Goal: Transaction & Acquisition: Purchase product/service

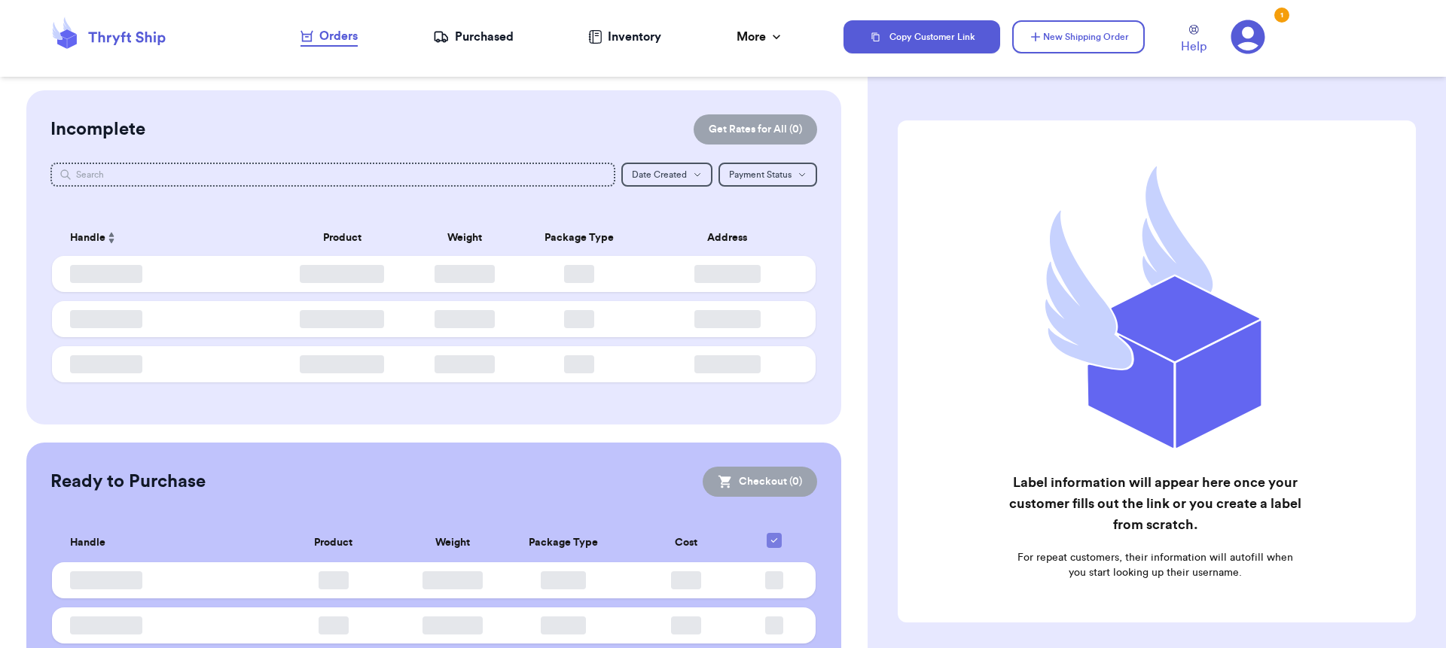
checkbox input "false"
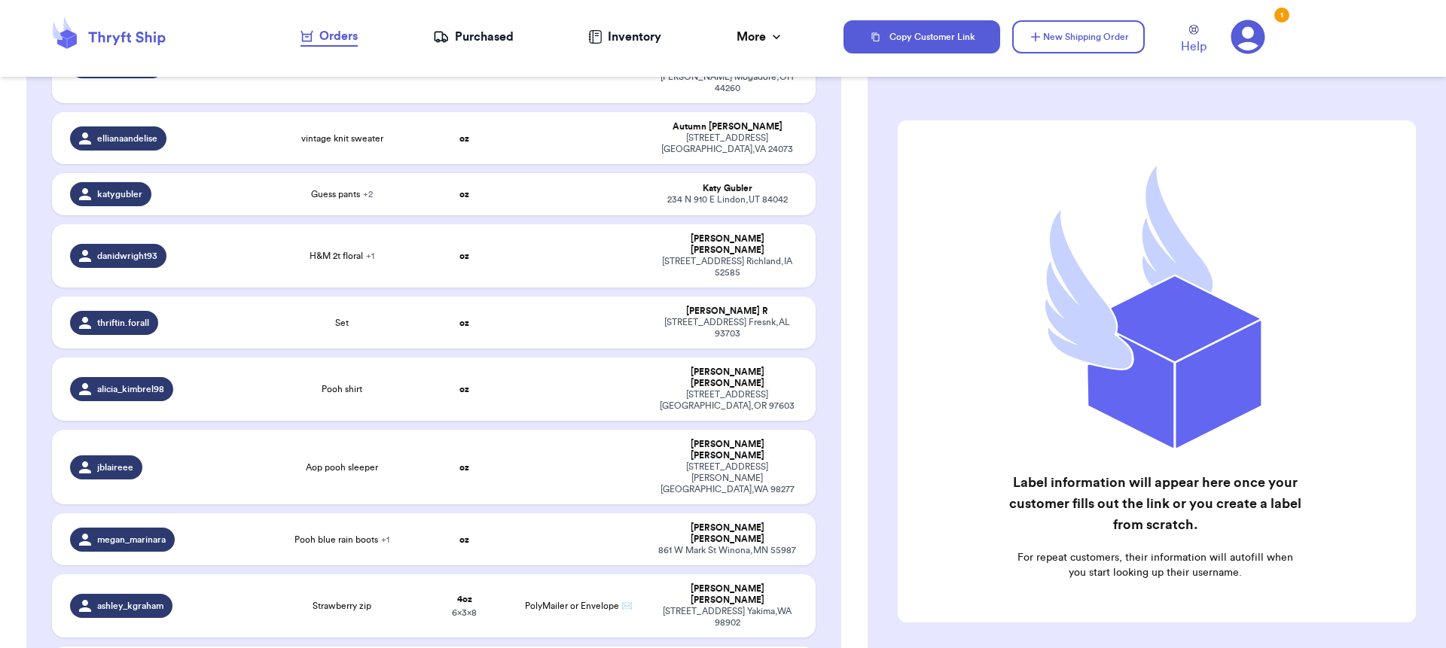
scroll to position [1131, 0]
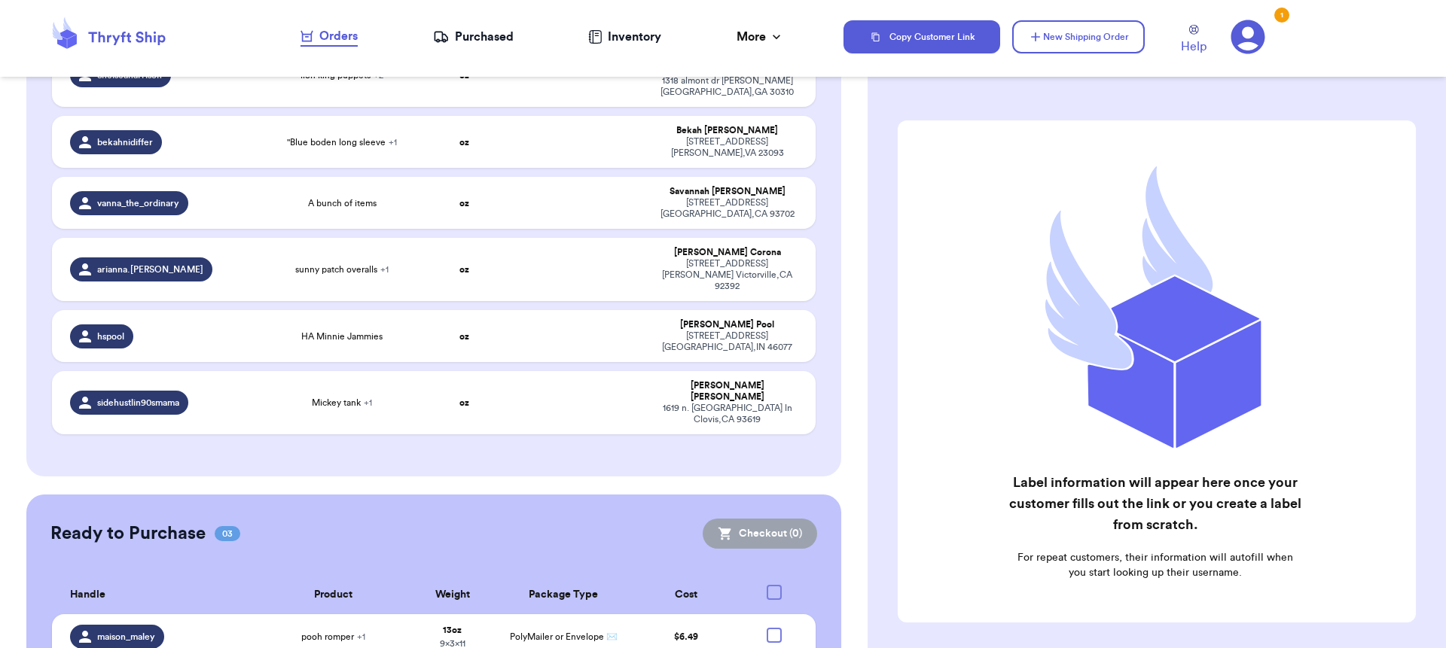
checkbox input "true"
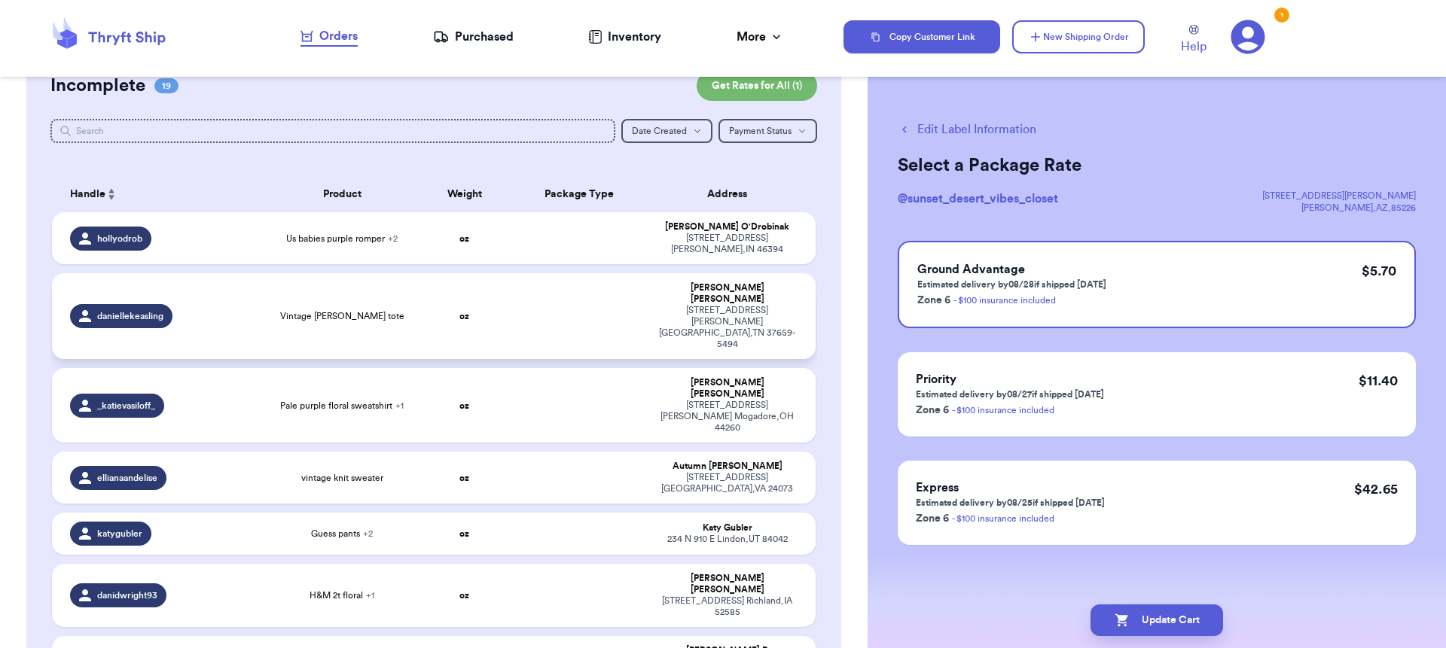
scroll to position [0, 0]
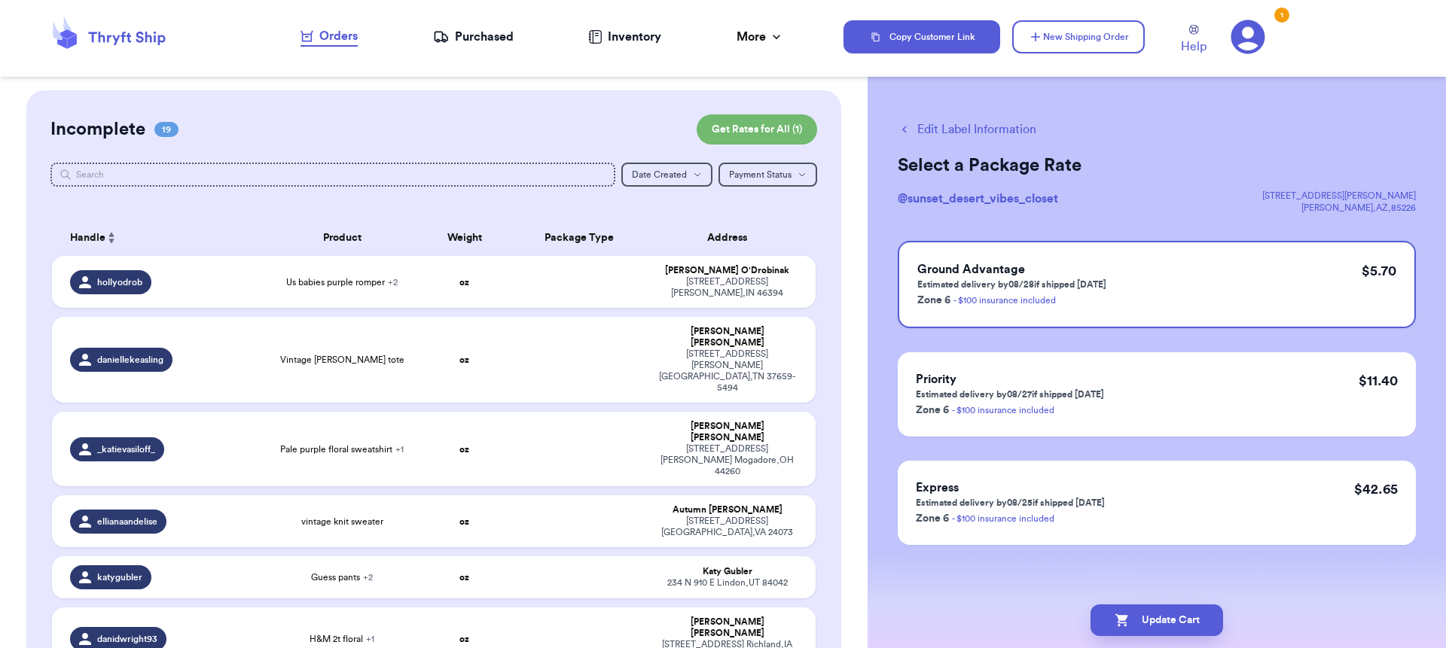
click at [470, 38] on div "Purchased" at bounding box center [473, 37] width 81 height 18
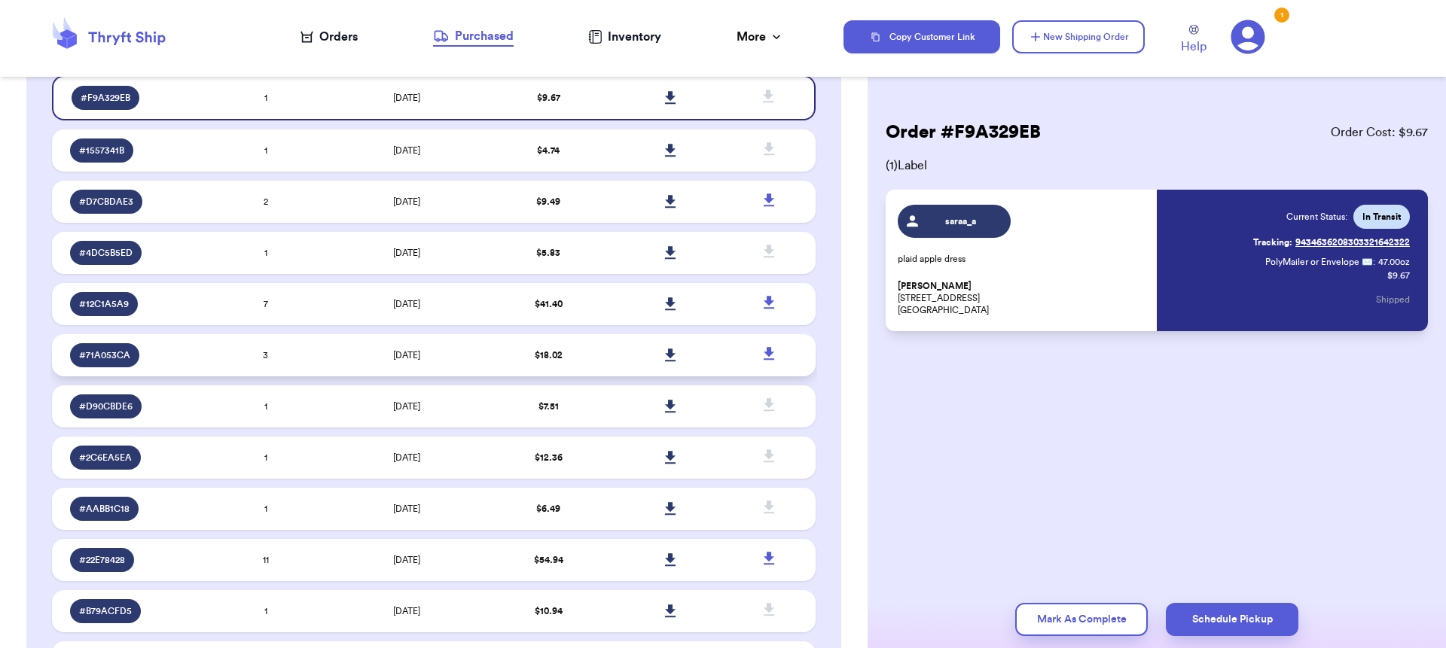
scroll to position [174, 0]
click at [289, 341] on td "3" at bounding box center [266, 355] width 122 height 42
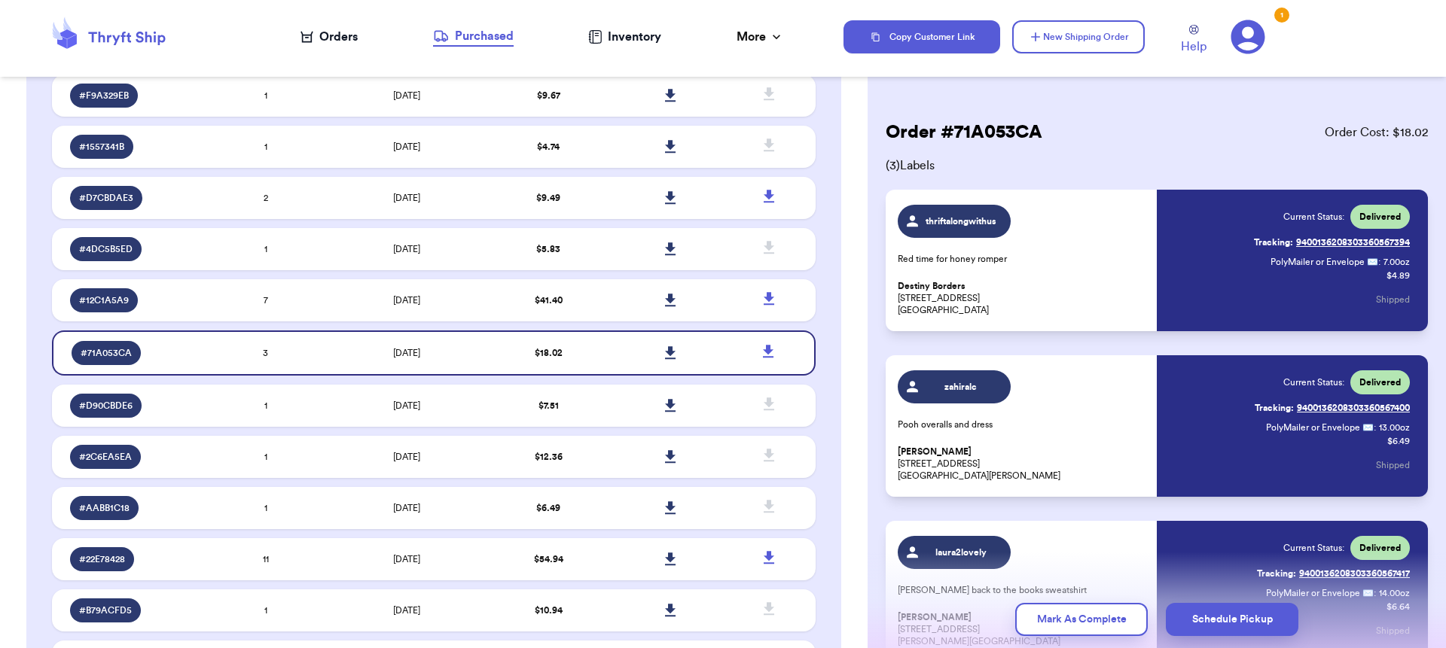
scroll to position [135, 0]
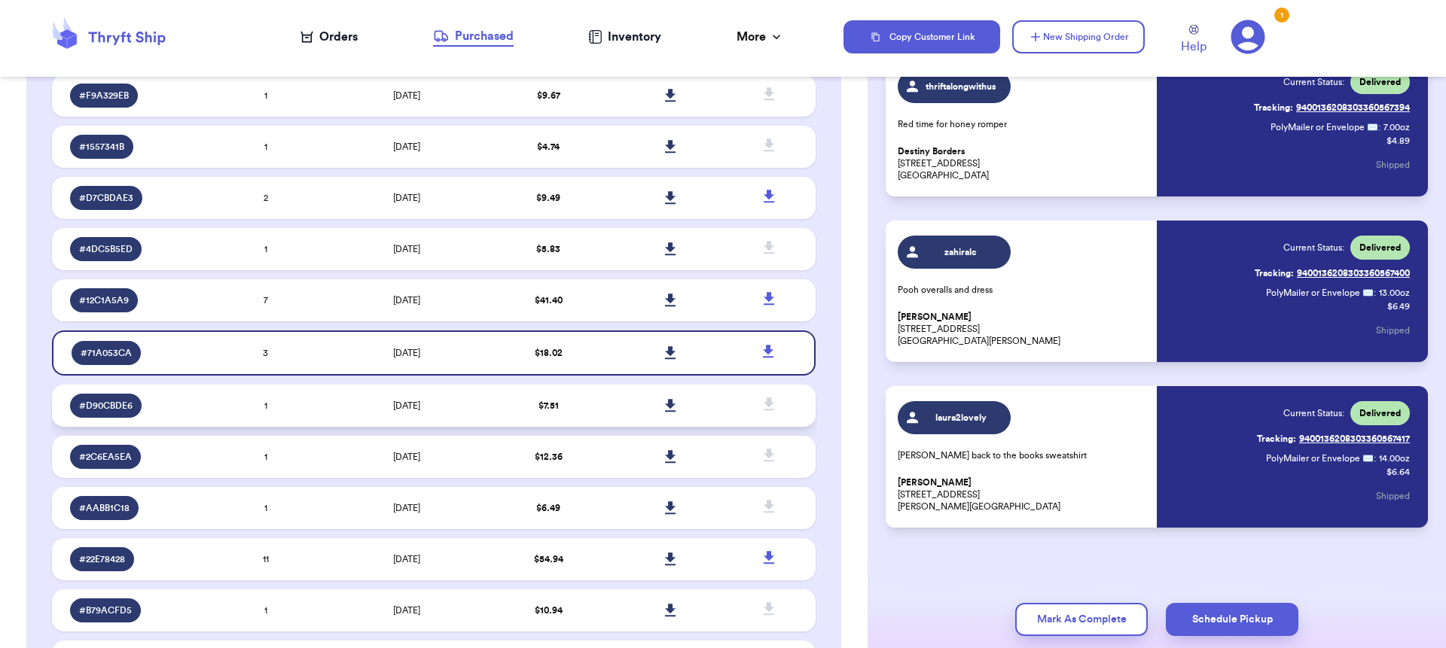
click at [397, 405] on span "8/17/2025" at bounding box center [406, 405] width 27 height 9
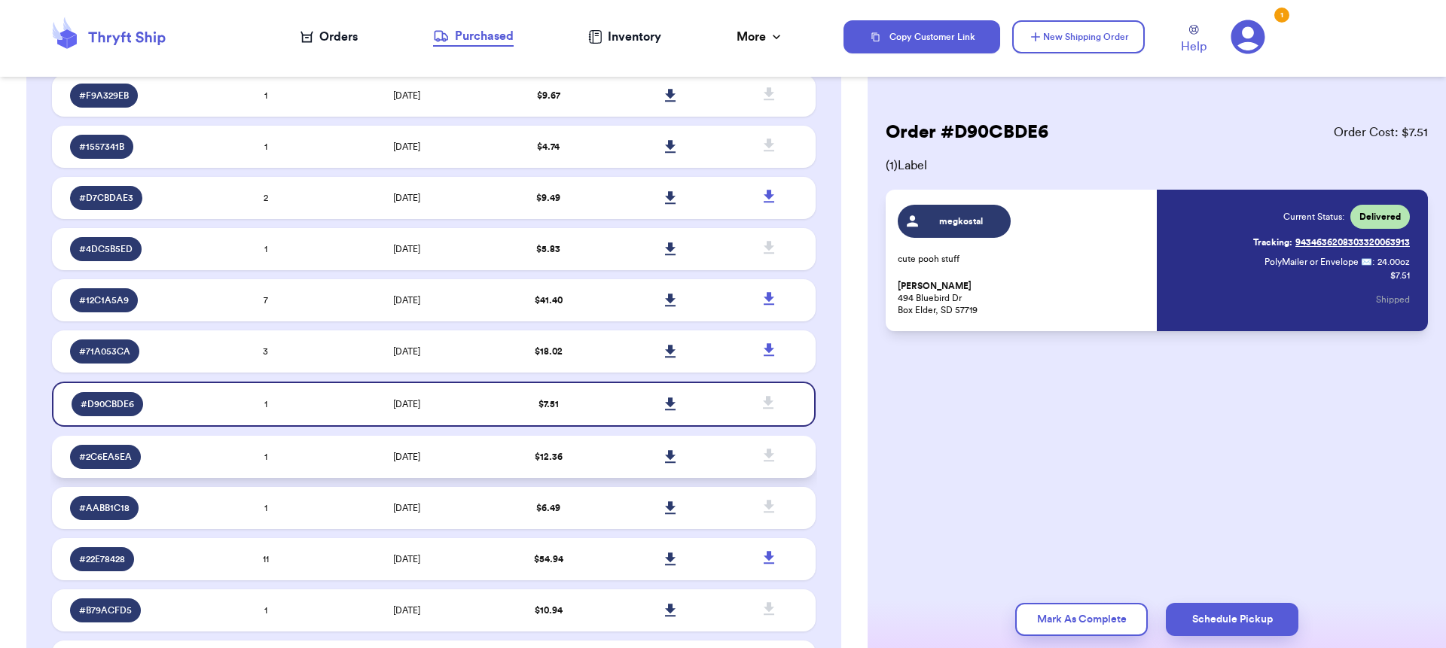
click at [380, 443] on td "8/17/2025" at bounding box center [407, 457] width 160 height 42
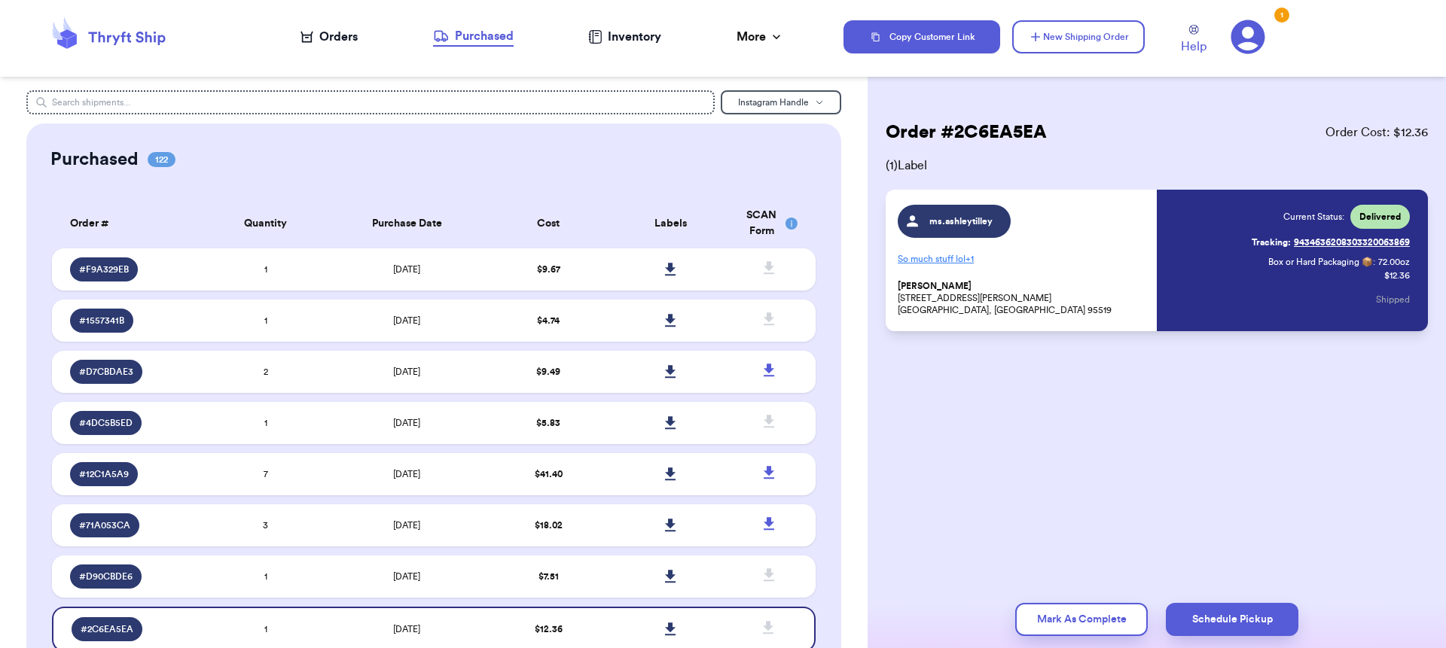
click at [316, 36] on div "Orders" at bounding box center [328, 37] width 57 height 18
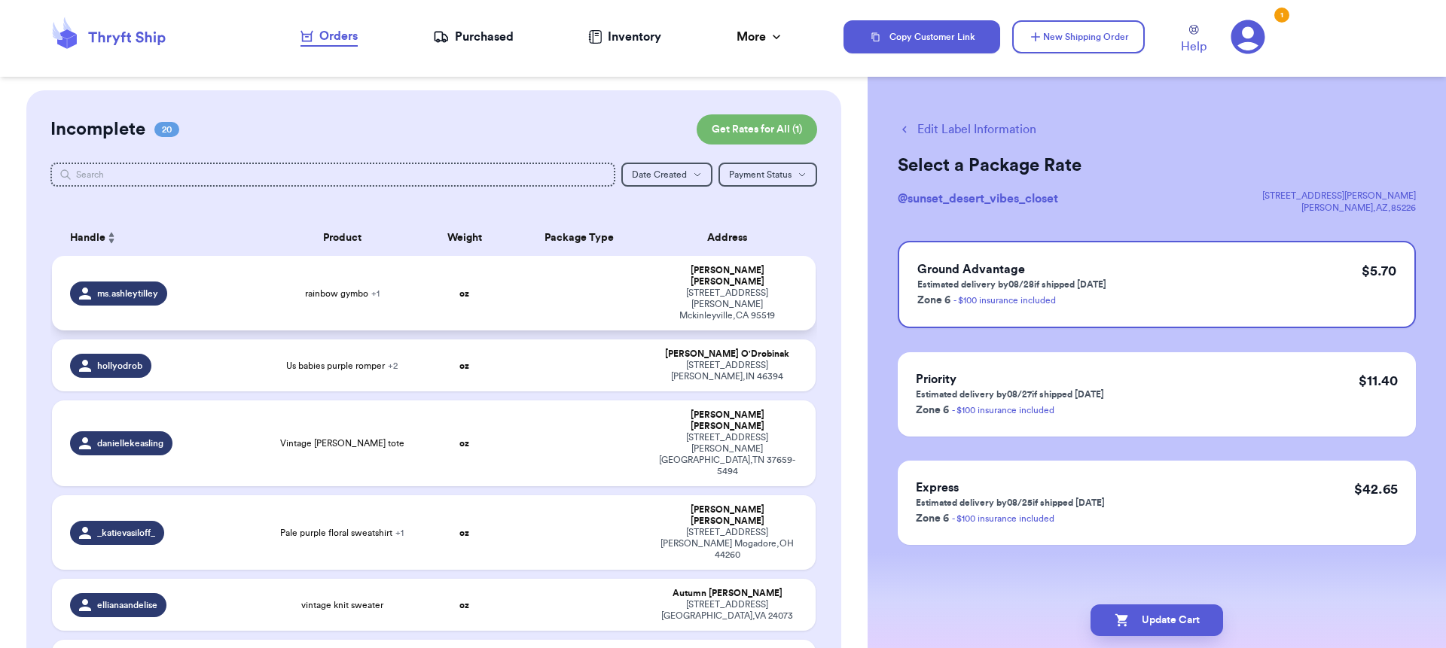
click at [569, 288] on td at bounding box center [579, 293] width 138 height 75
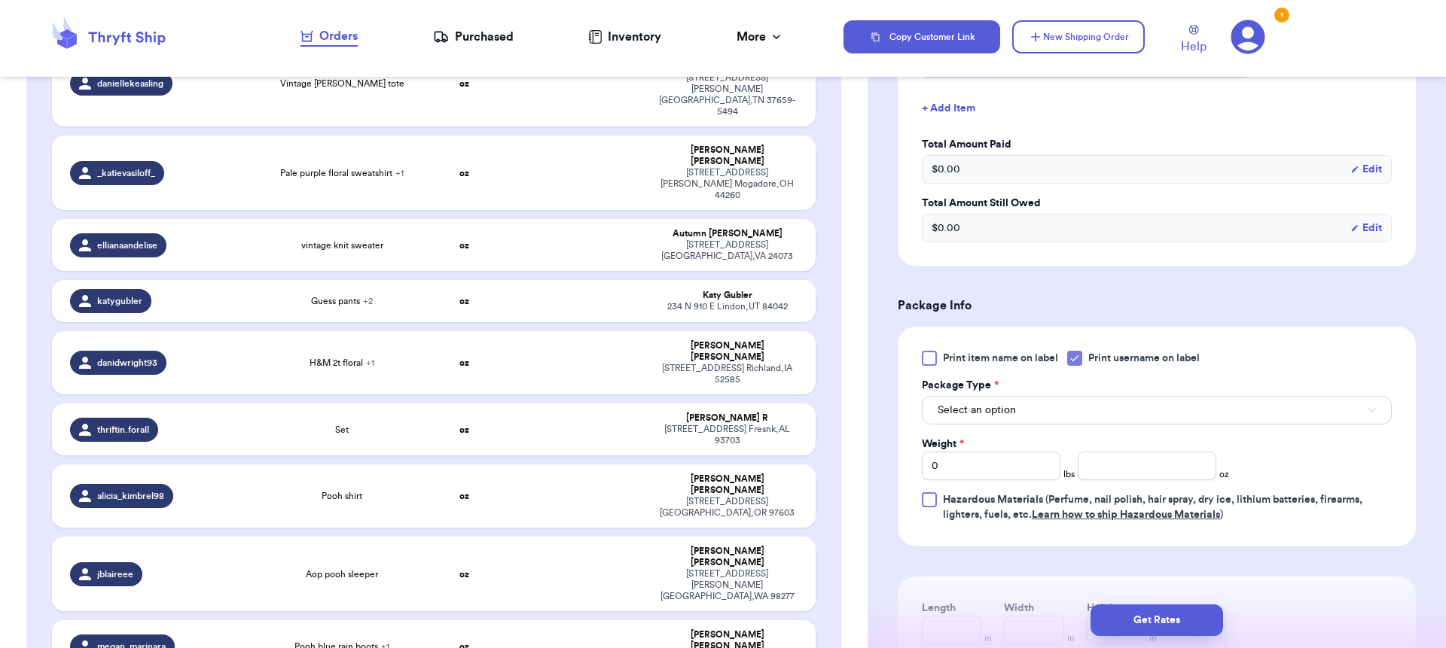
scroll to position [730, 0]
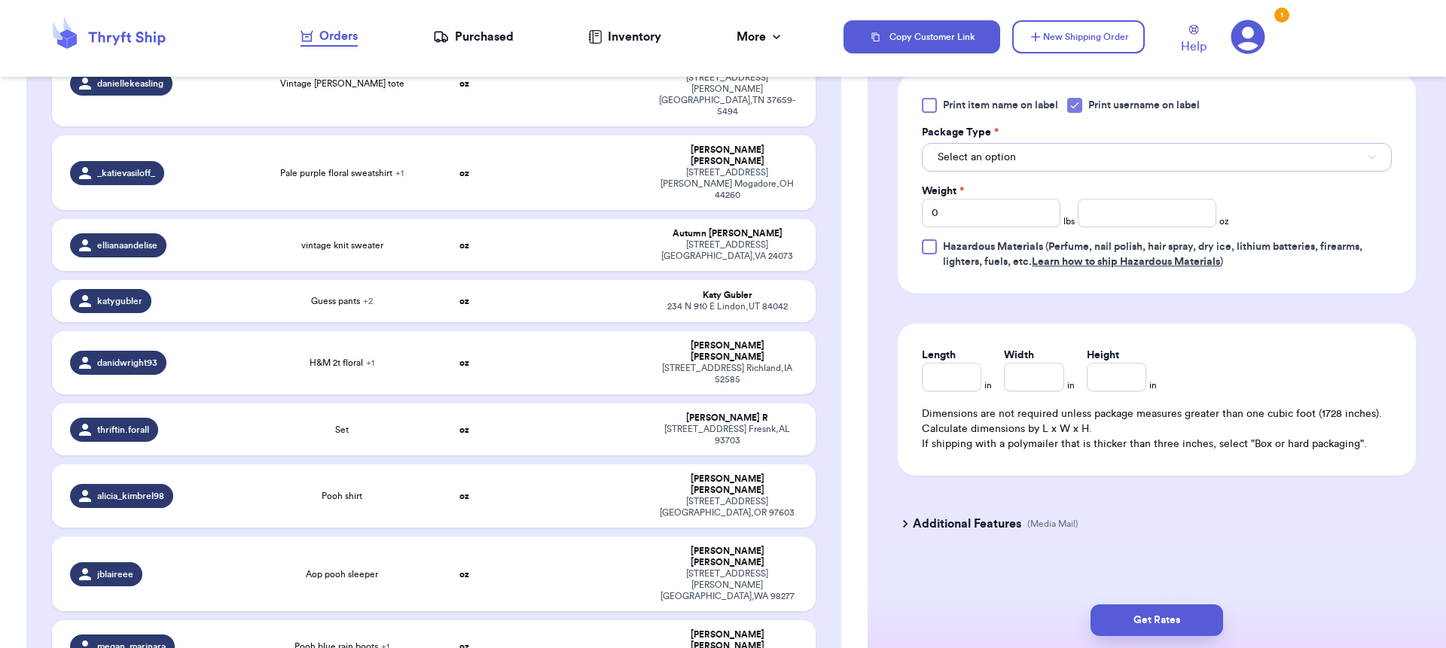
click at [979, 164] on span "Select an option" at bounding box center [976, 157] width 78 height 15
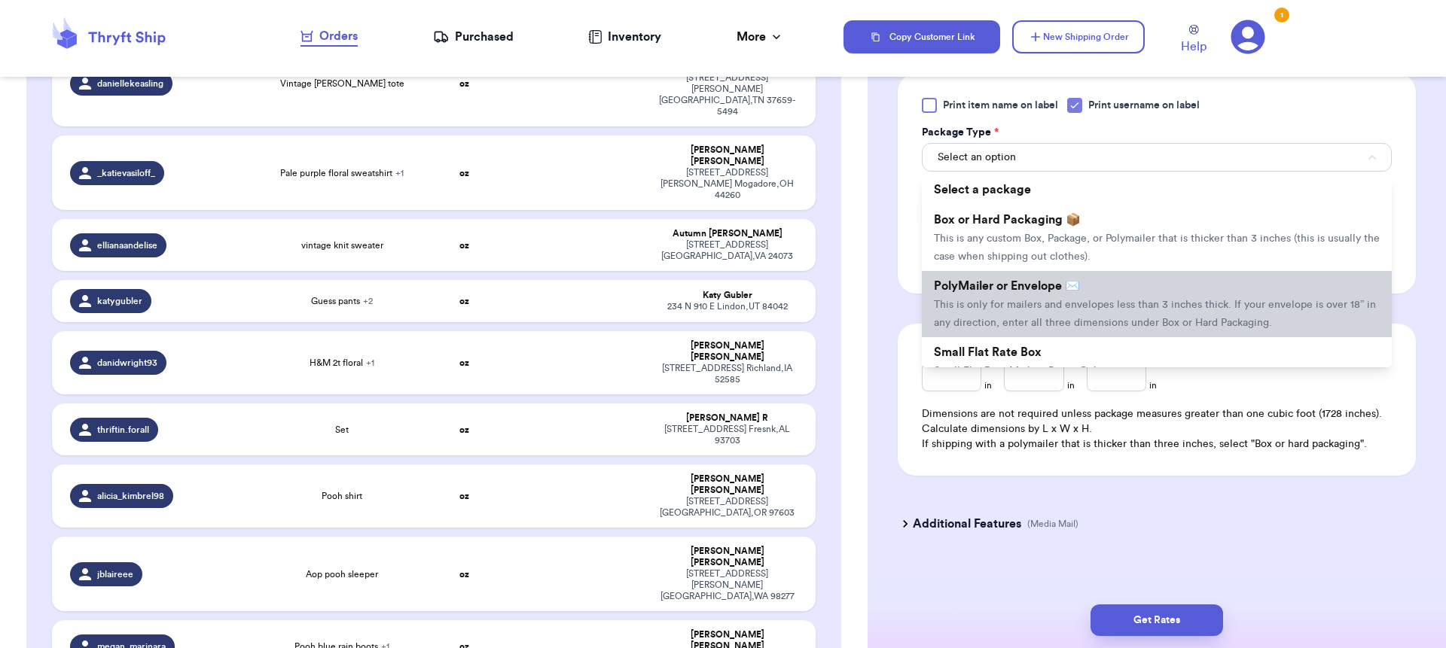
click at [1011, 303] on span "This is only for mailers and envelopes less than 3 inches thick. If your envelo…" at bounding box center [1155, 314] width 442 height 29
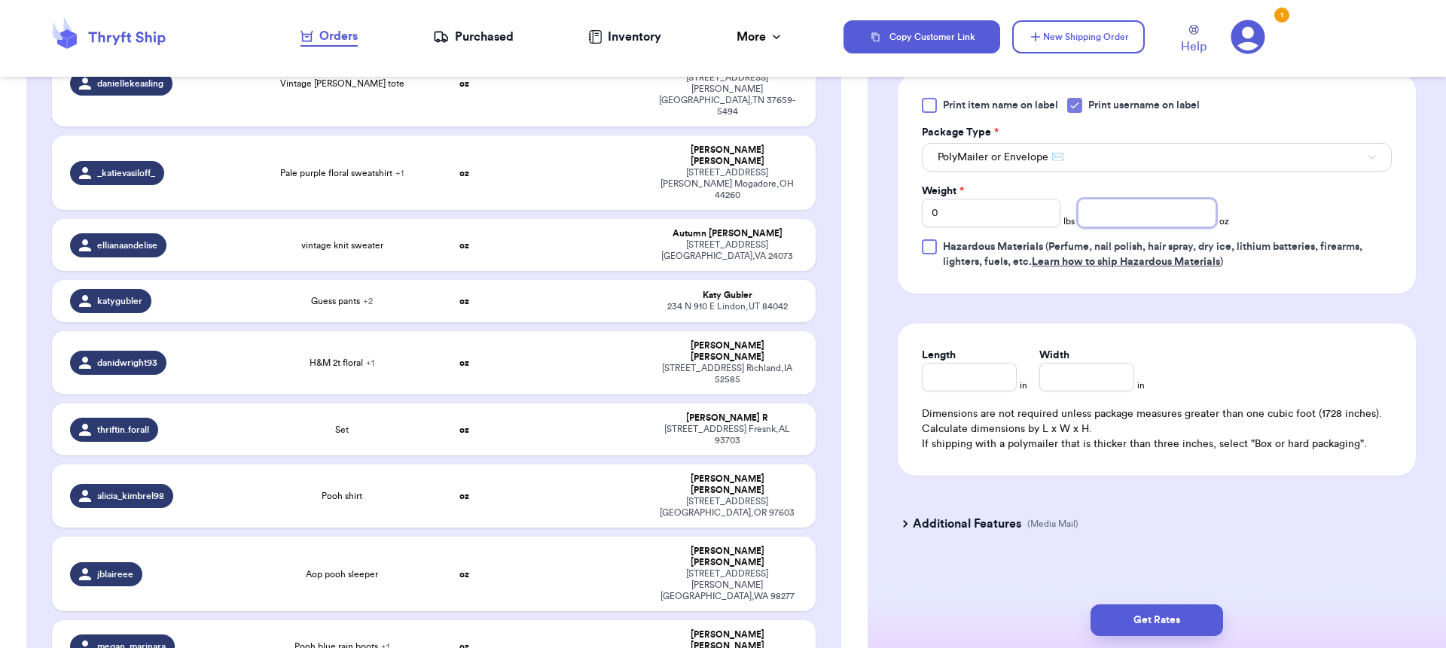
click at [1131, 214] on input "number" at bounding box center [1147, 213] width 139 height 29
type input "14"
type input "11"
type input "10"
click at [1183, 623] on button "Get Rates" at bounding box center [1156, 621] width 133 height 32
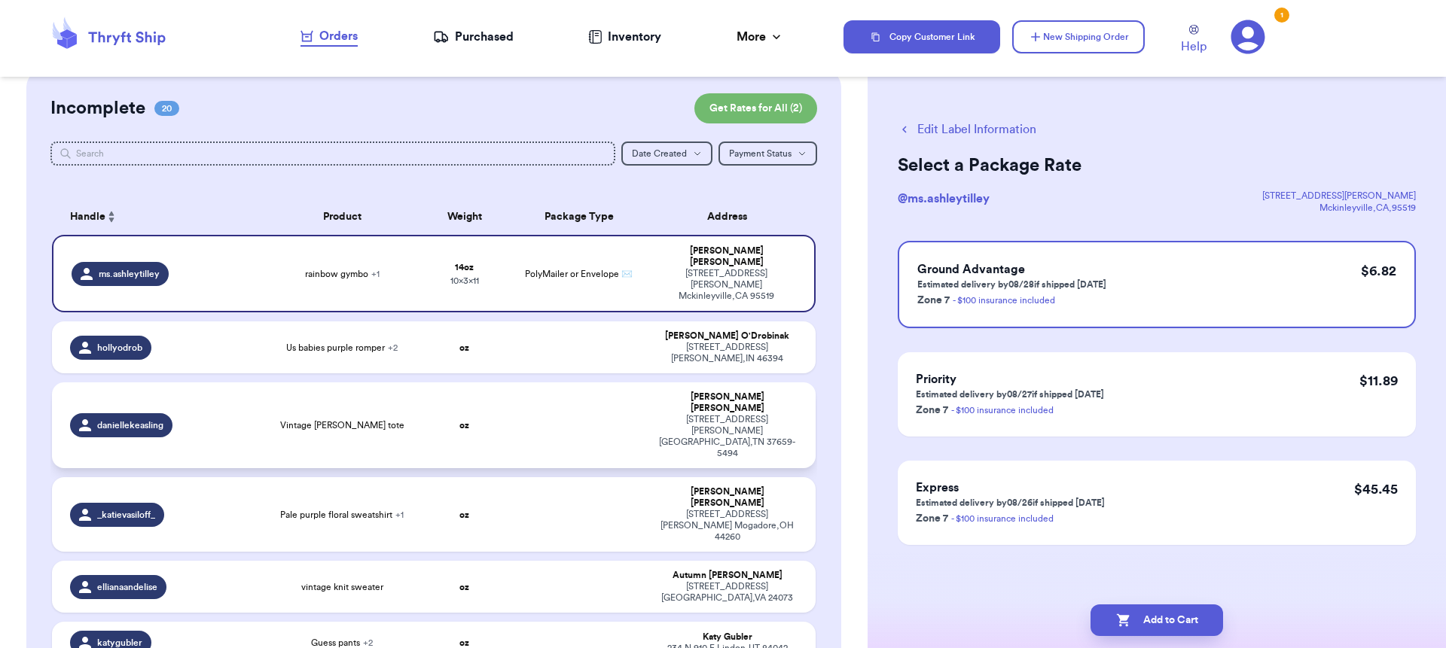
scroll to position [0, 0]
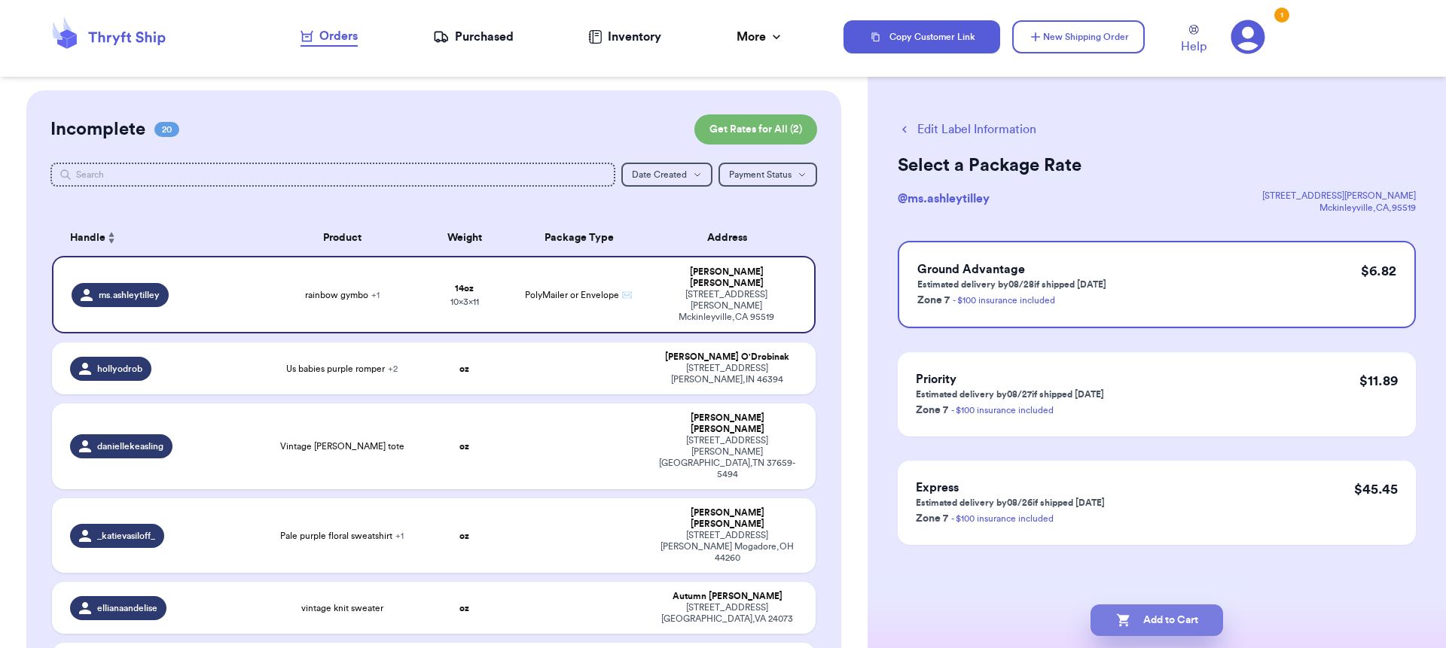
click at [1159, 616] on button "Add to Cart" at bounding box center [1156, 621] width 133 height 32
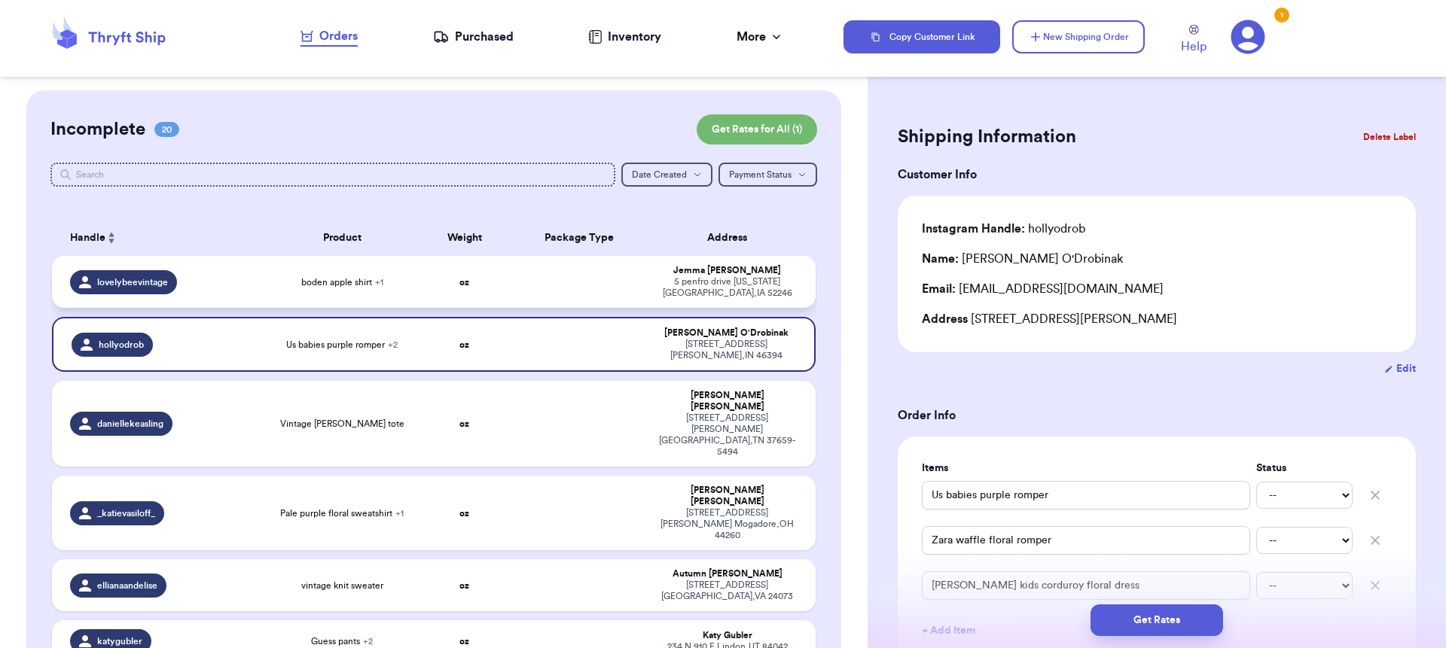
click at [229, 296] on td "lovelybeevintage" at bounding box center [159, 282] width 214 height 52
type input "boden apple shirt"
type input "boden plaid cord outfit"
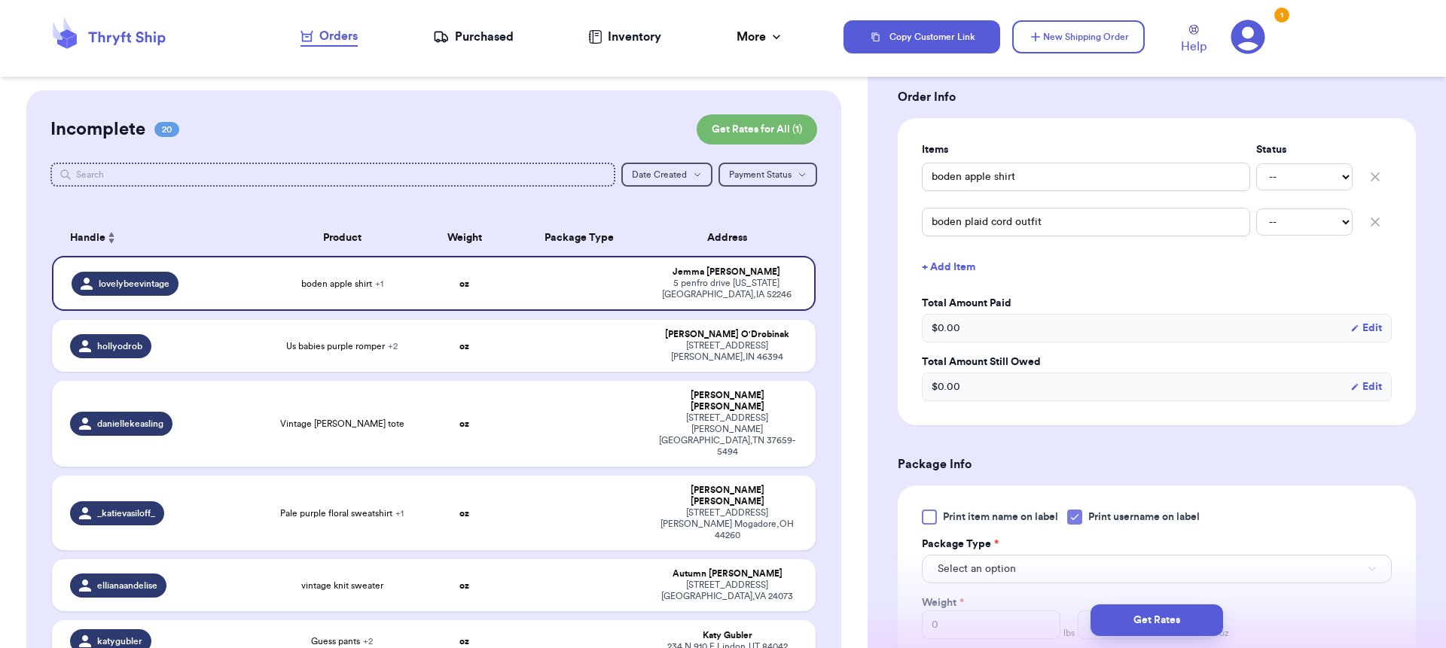
scroll to position [352, 0]
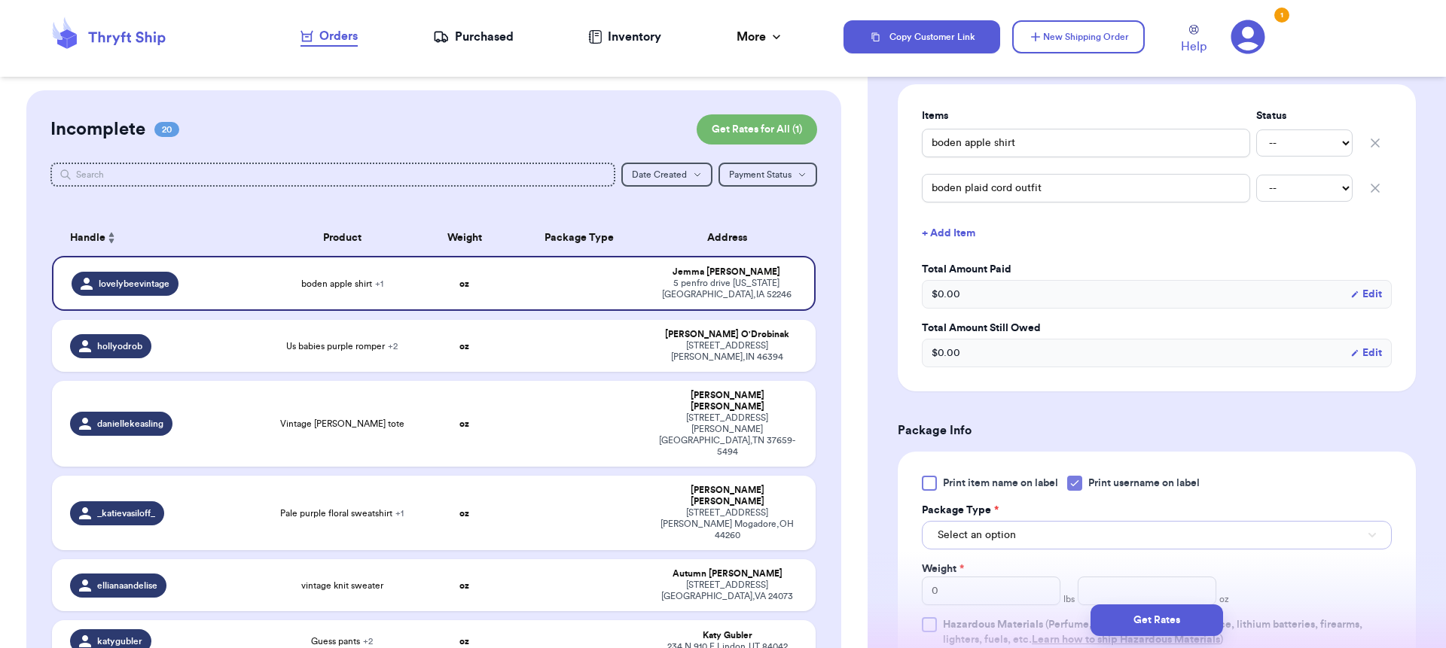
click at [995, 538] on span "Select an option" at bounding box center [976, 535] width 78 height 15
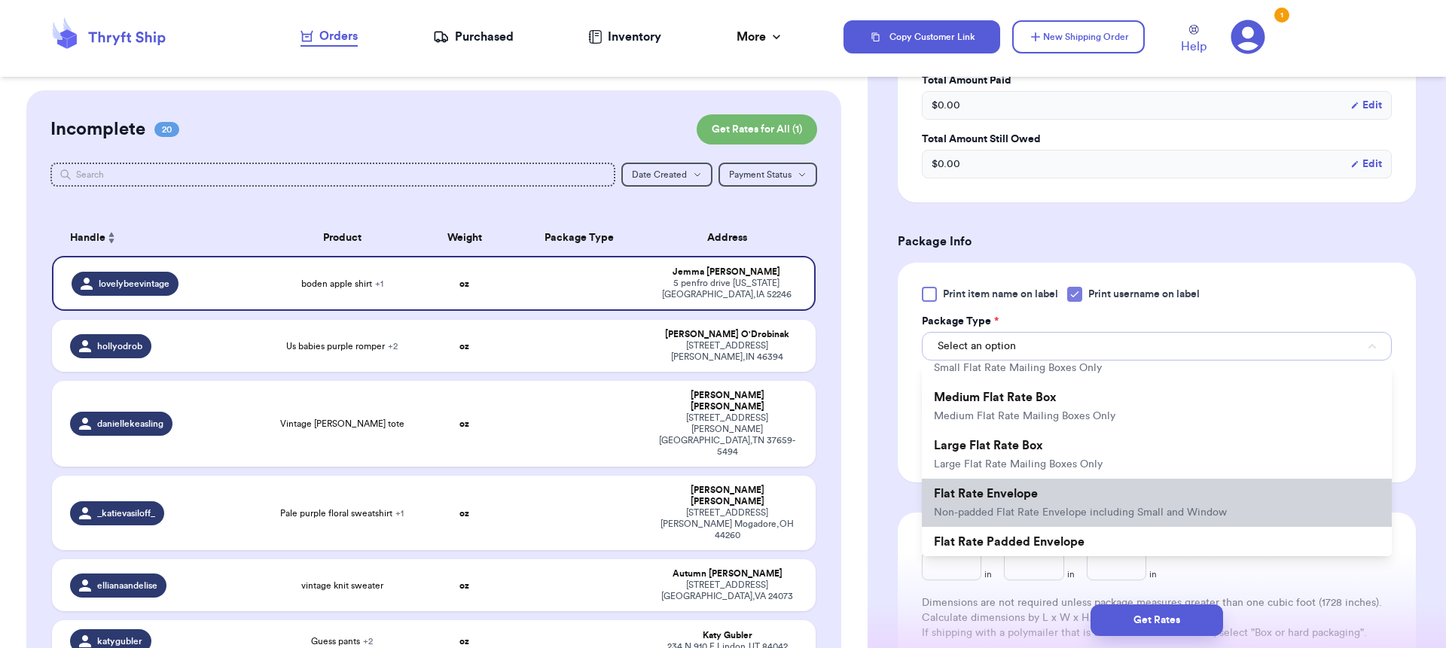
scroll to position [76, 0]
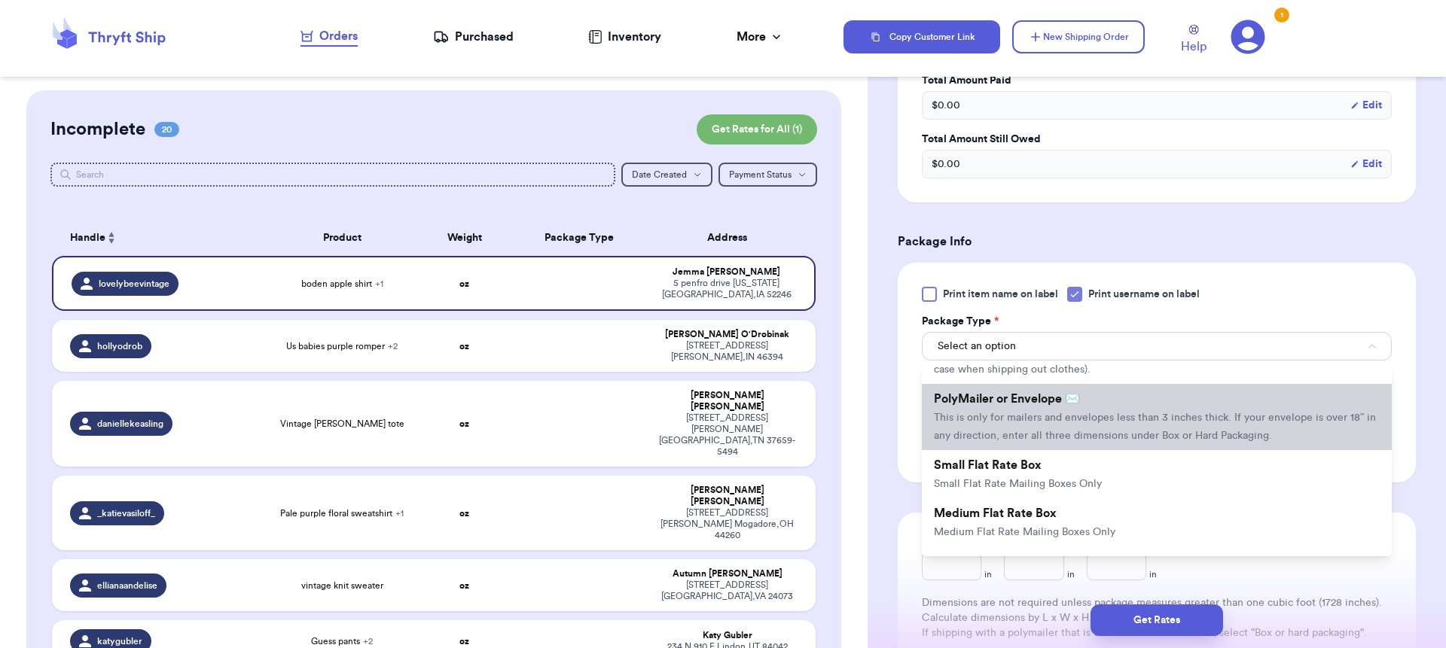
click at [1019, 424] on span "This is only for mailers and envelopes less than 3 inches thick. If your envelo…" at bounding box center [1155, 427] width 442 height 29
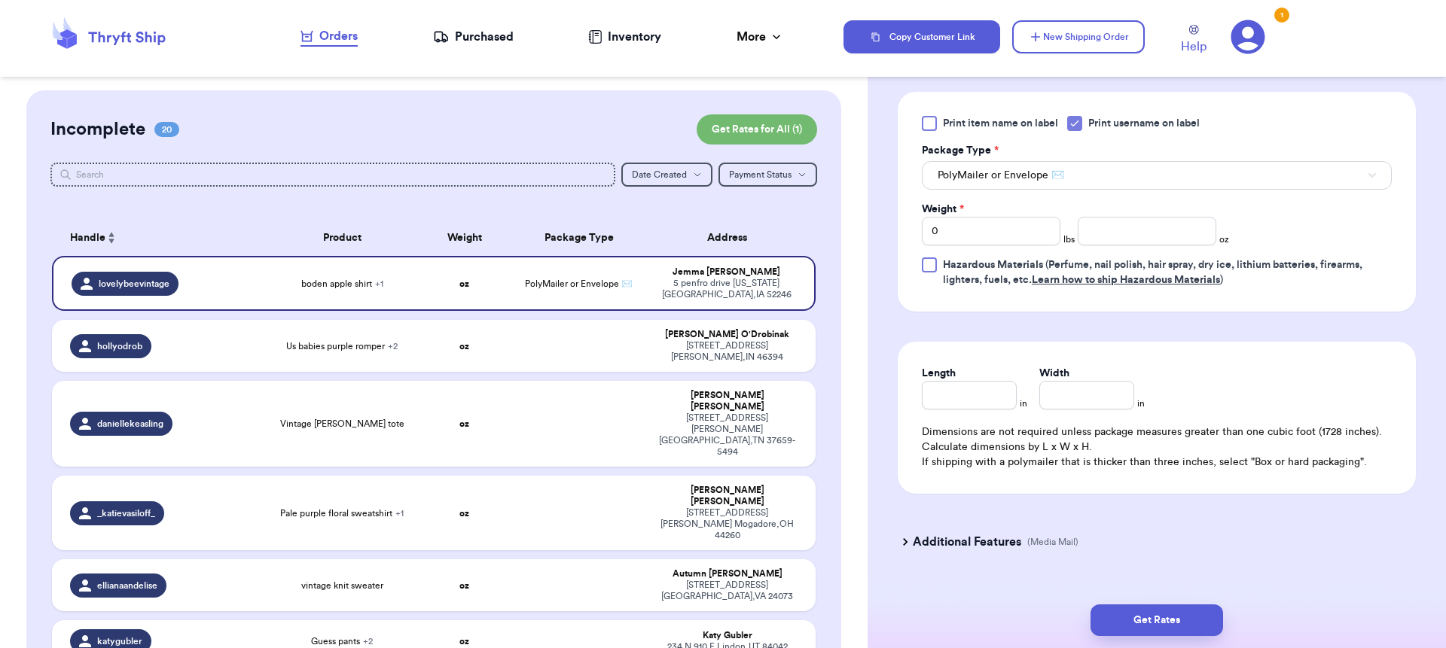
scroll to position [717, 0]
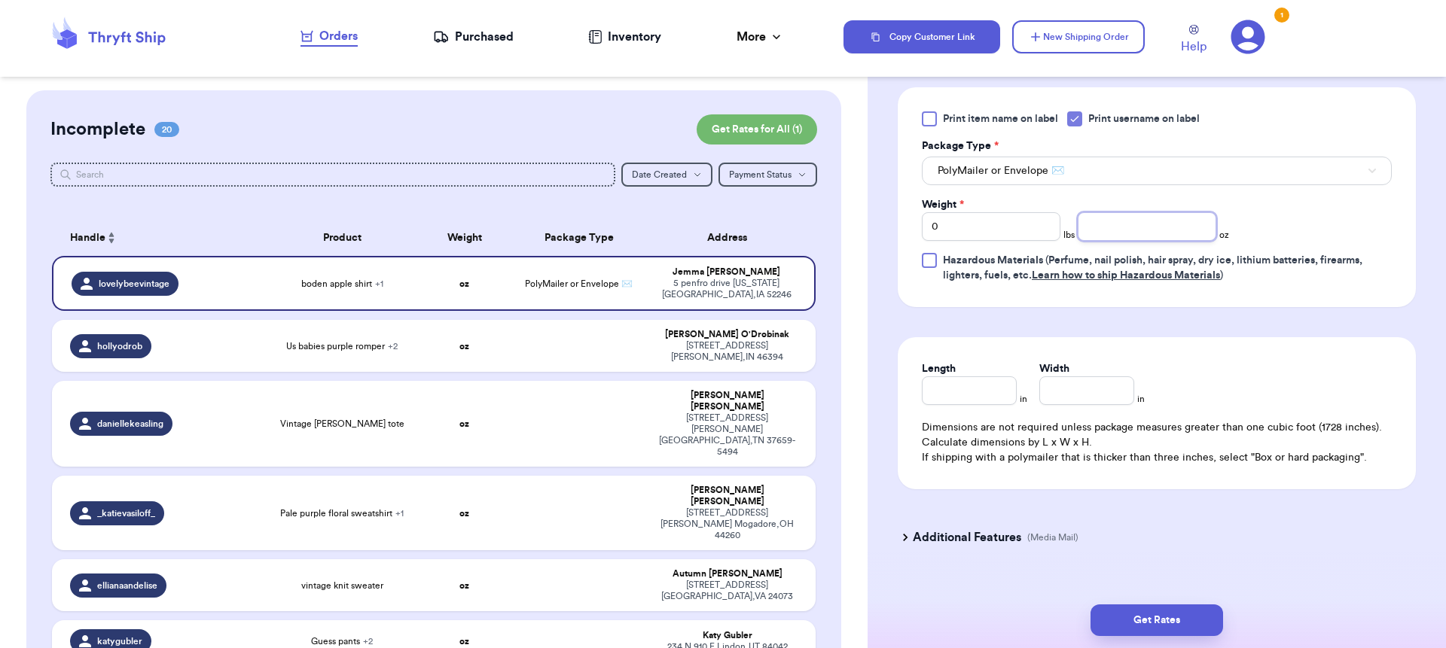
click at [1090, 236] on input "number" at bounding box center [1147, 226] width 139 height 29
type input "13"
click at [990, 395] on input "Length" at bounding box center [969, 391] width 95 height 29
type input "11"
type input "0"
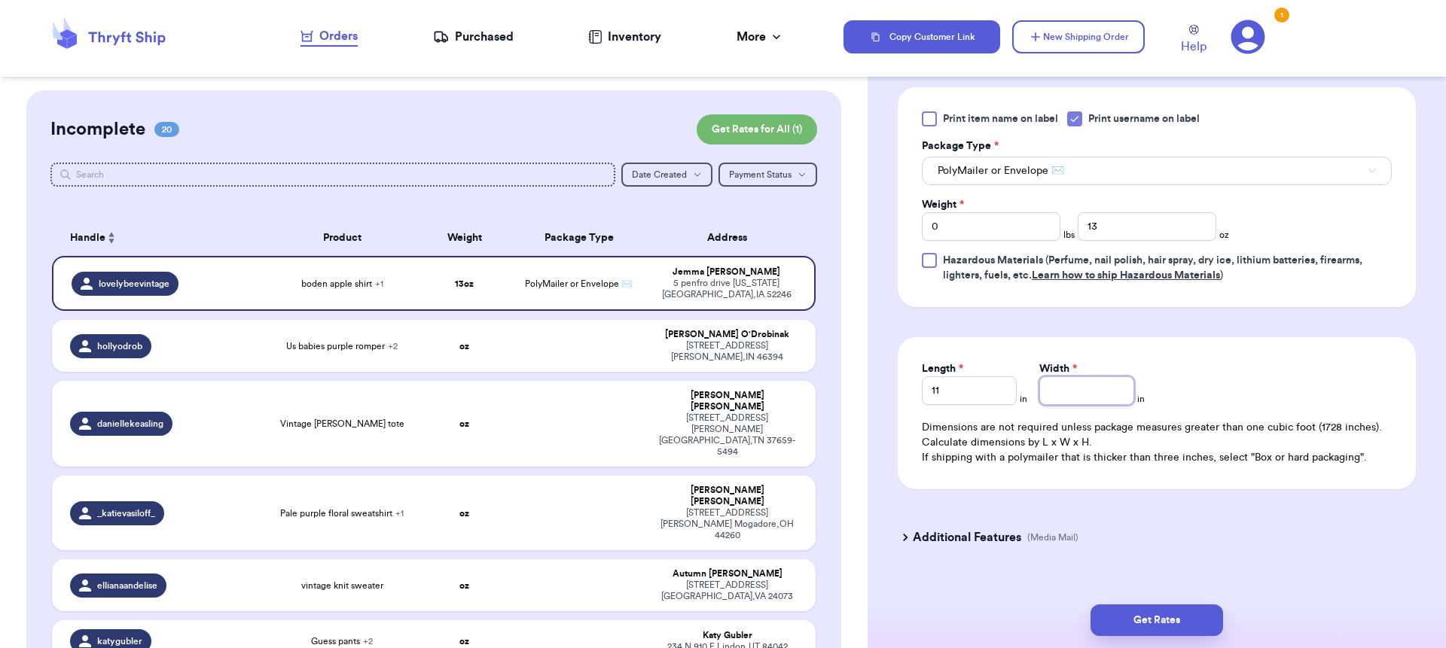
type input "0"
type input "10"
click at [1169, 623] on button "Get Rates" at bounding box center [1156, 621] width 133 height 32
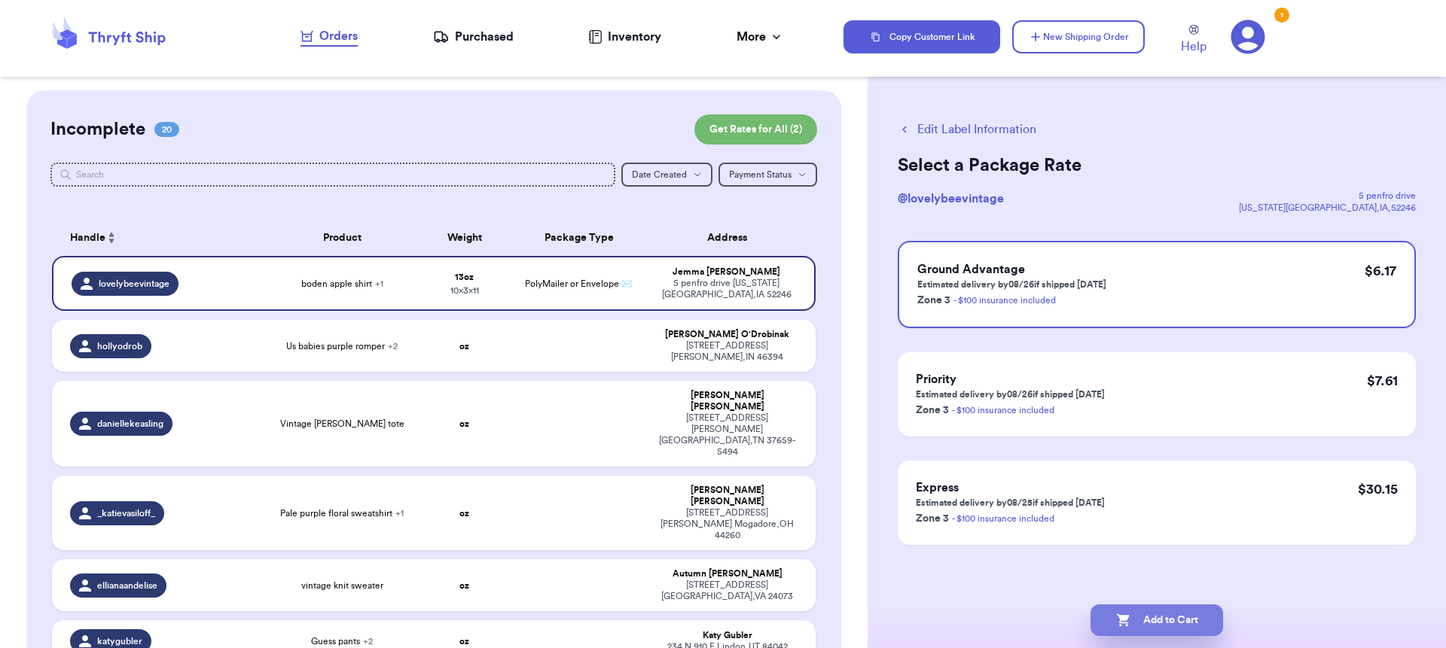
click at [1185, 627] on button "Add to Cart" at bounding box center [1156, 621] width 133 height 32
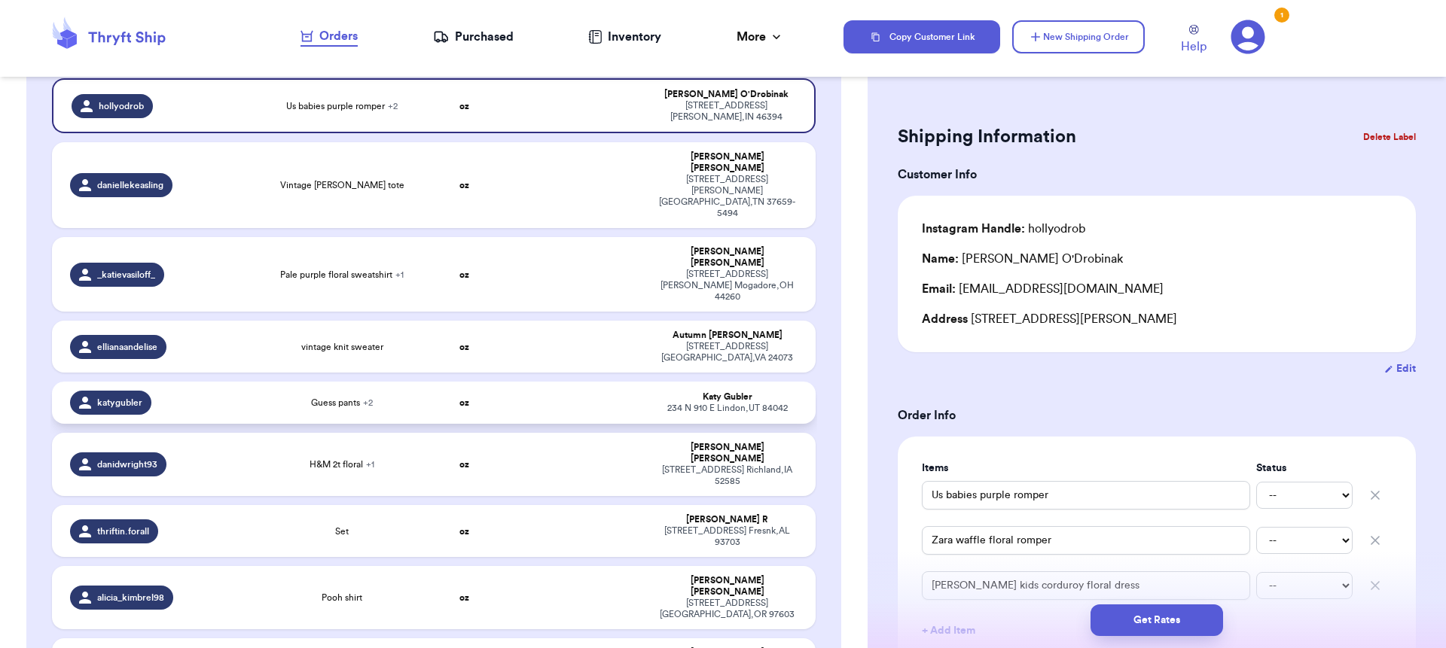
scroll to position [1242, 0]
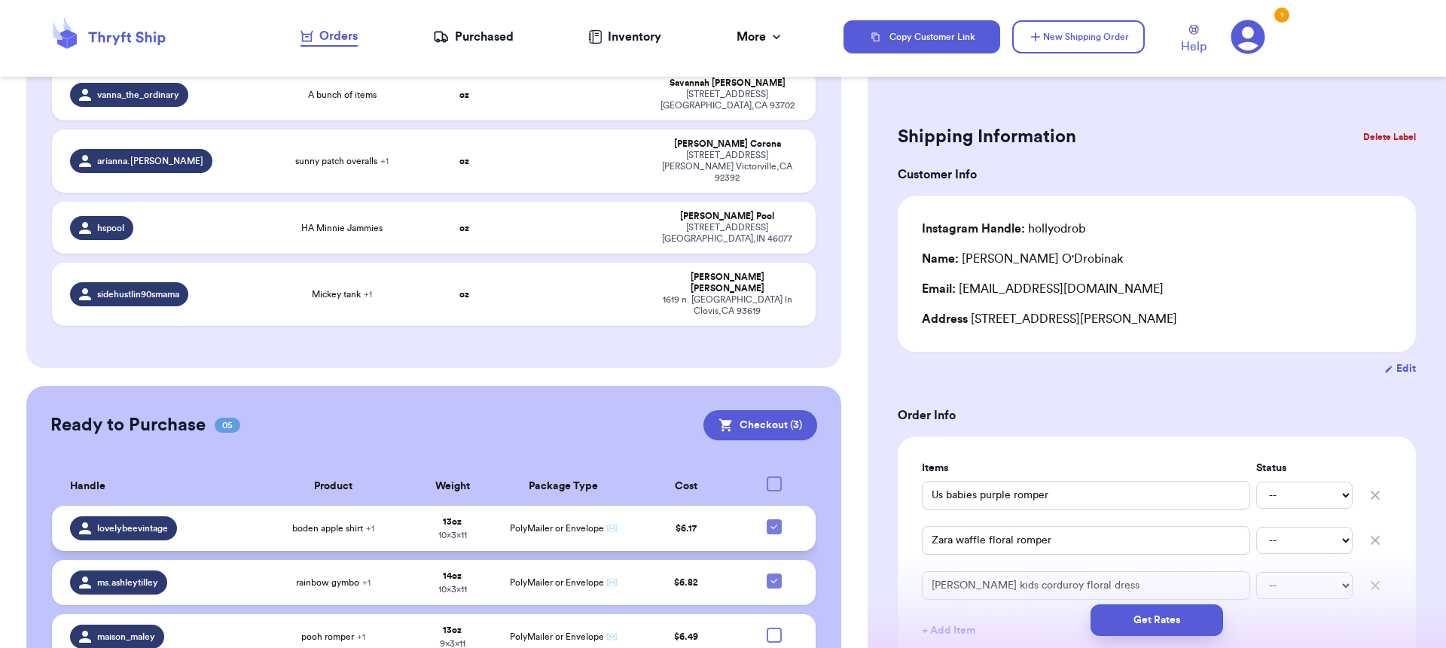
click at [768, 521] on icon at bounding box center [774, 527] width 12 height 12
click at [773, 519] on input "checkbox" at bounding box center [773, 519] width 1 height 1
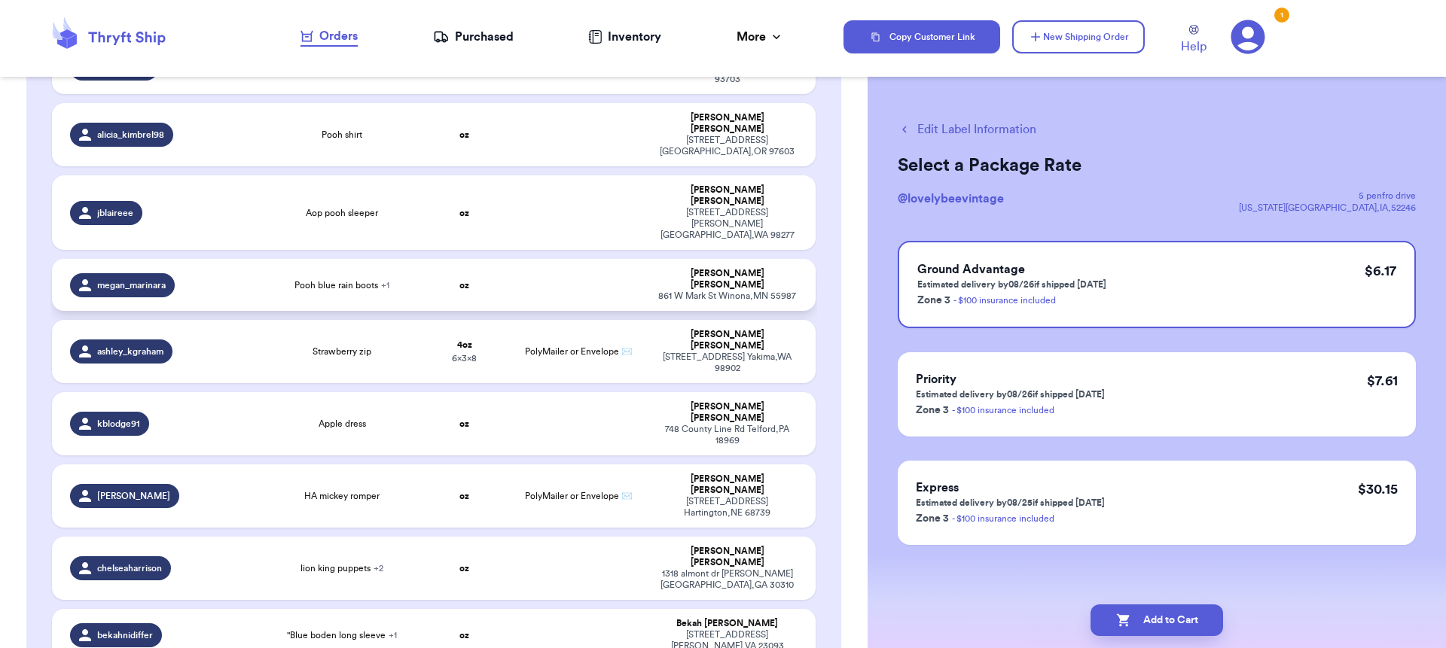
scroll to position [1200, 0]
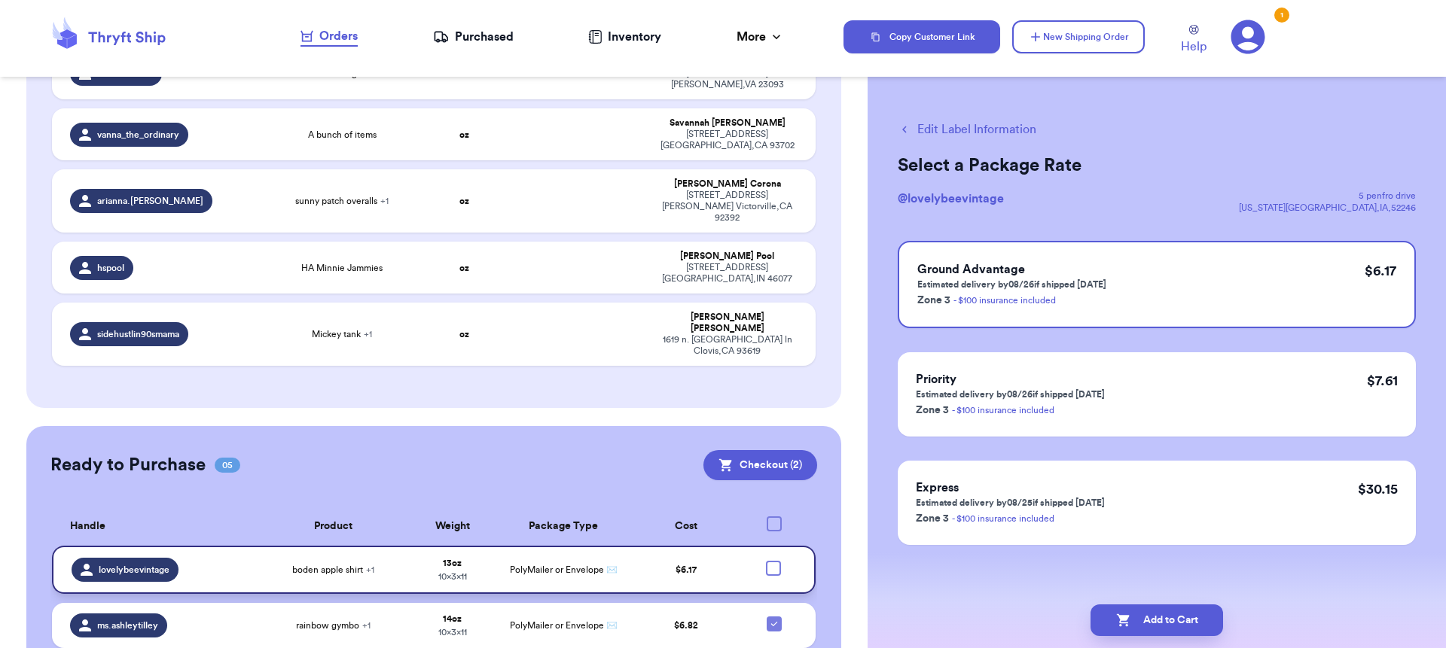
click at [777, 546] on td at bounding box center [779, 570] width 75 height 48
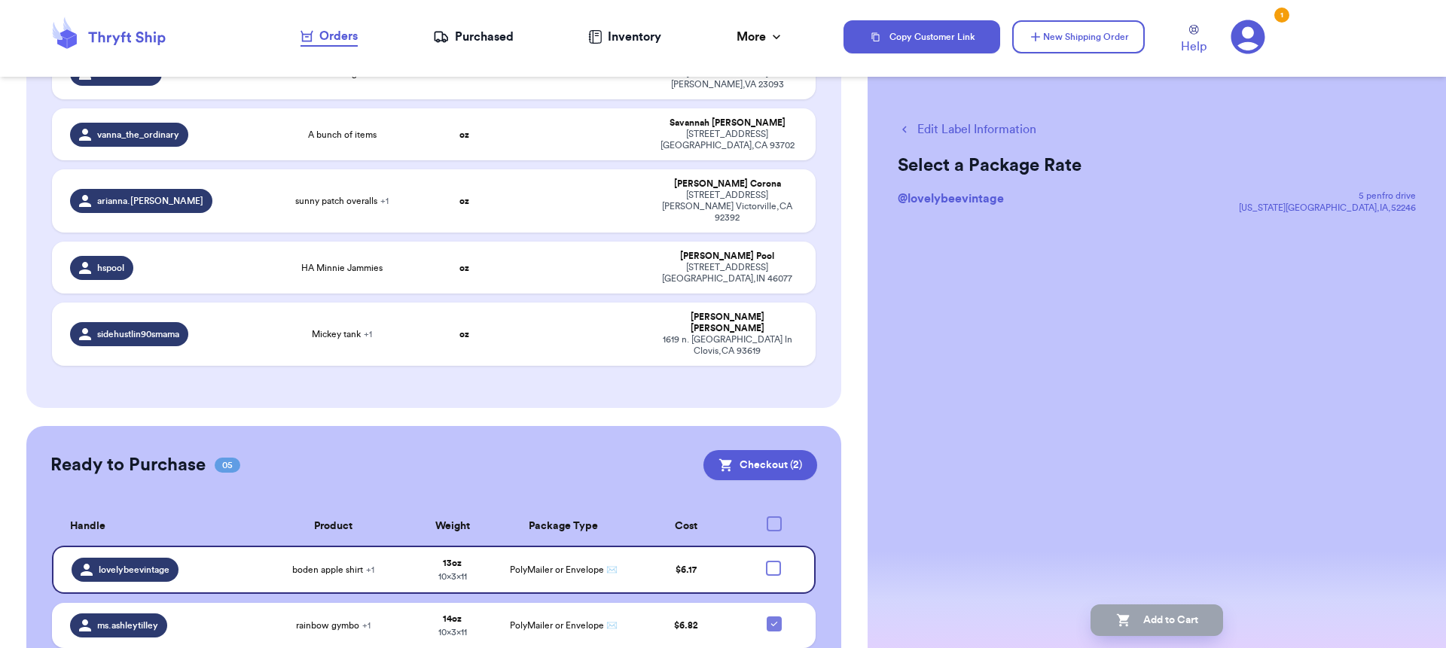
click at [767, 561] on div at bounding box center [773, 568] width 15 height 15
click at [773, 560] on input "checkbox" at bounding box center [773, 560] width 1 height 1
checkbox input "true"
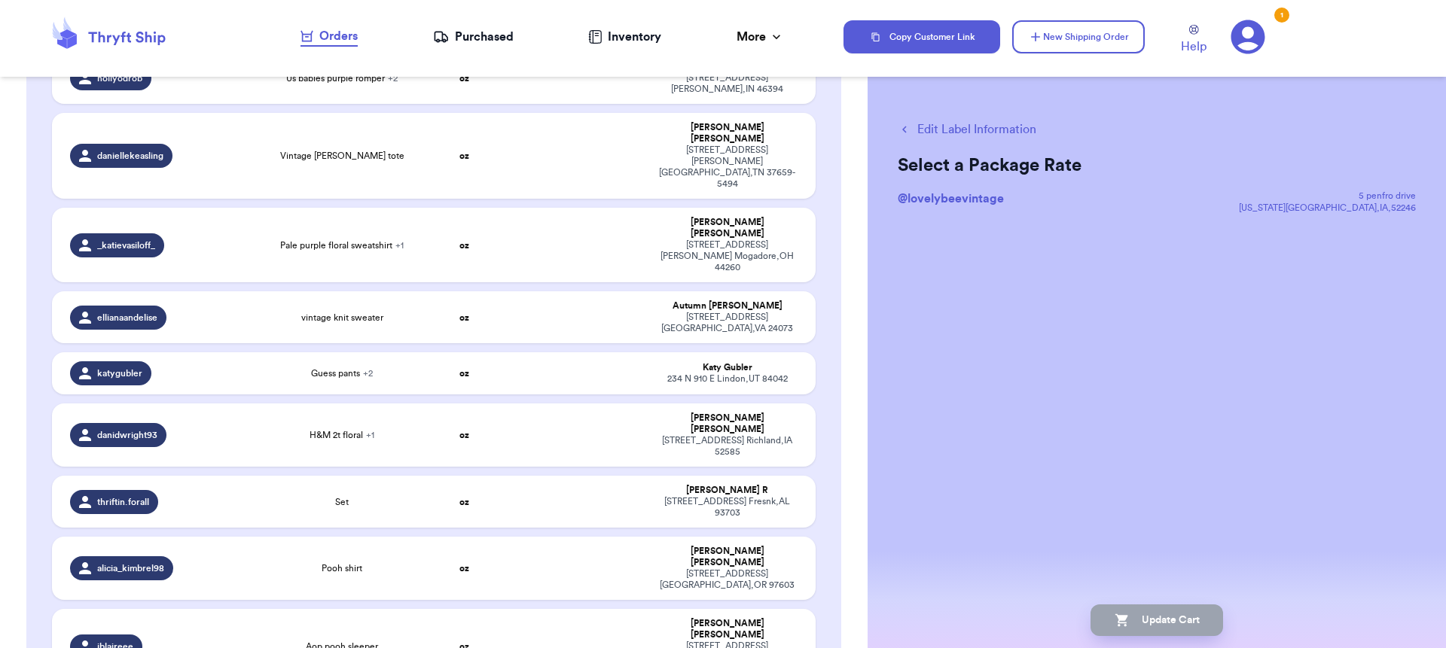
scroll to position [453, 0]
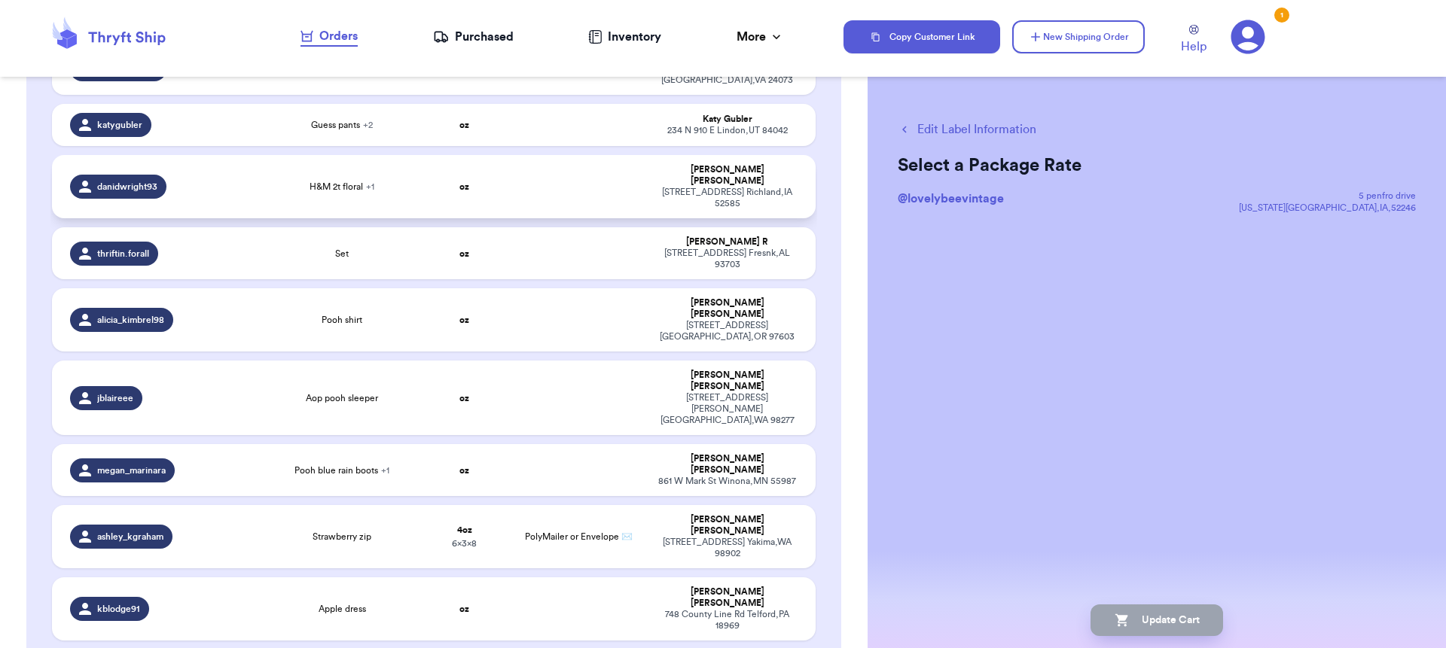
click at [237, 155] on td "danidwright93" at bounding box center [159, 186] width 214 height 63
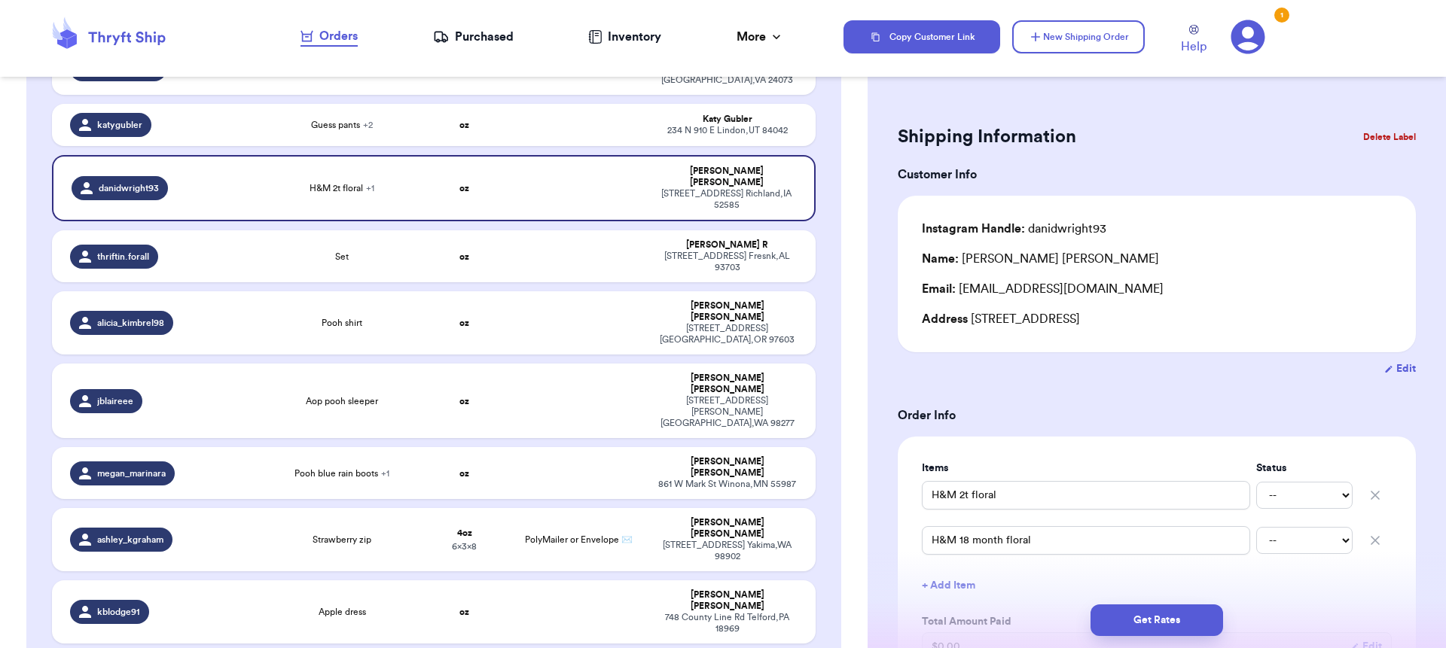
scroll to position [439, 0]
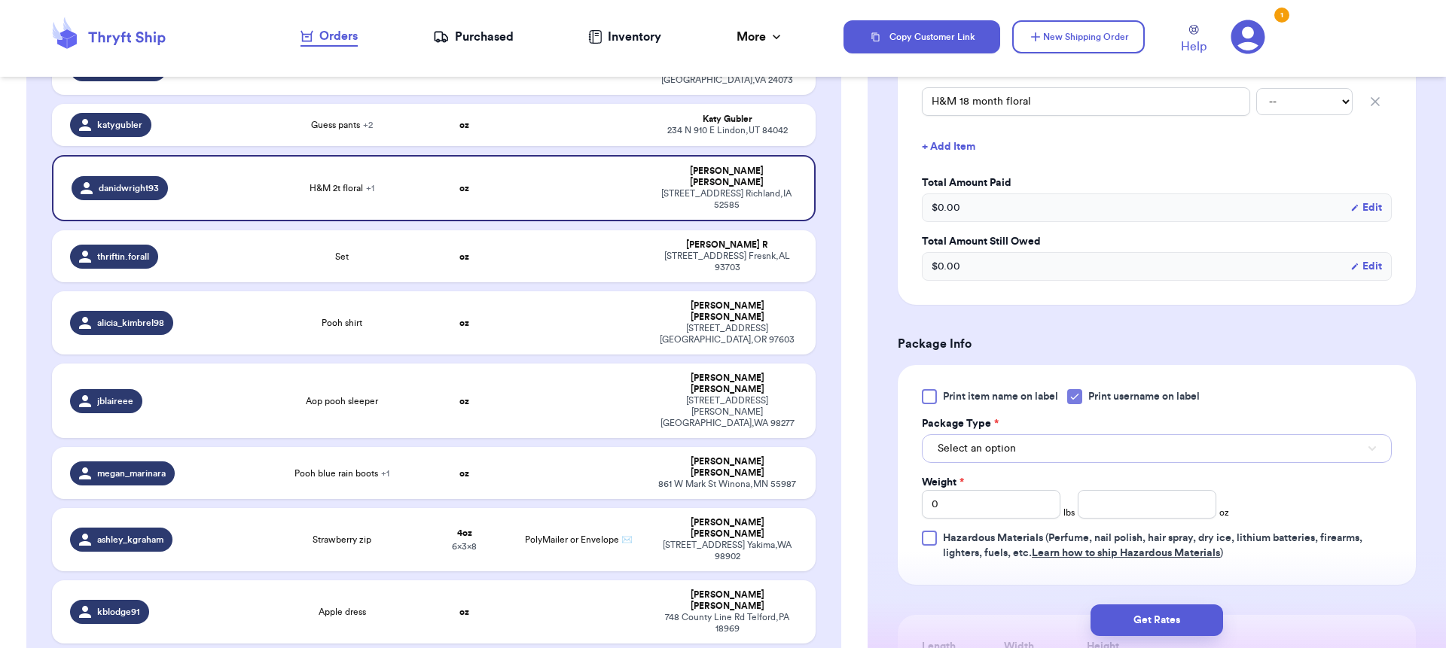
click at [1012, 460] on button "Select an option" at bounding box center [1157, 448] width 470 height 29
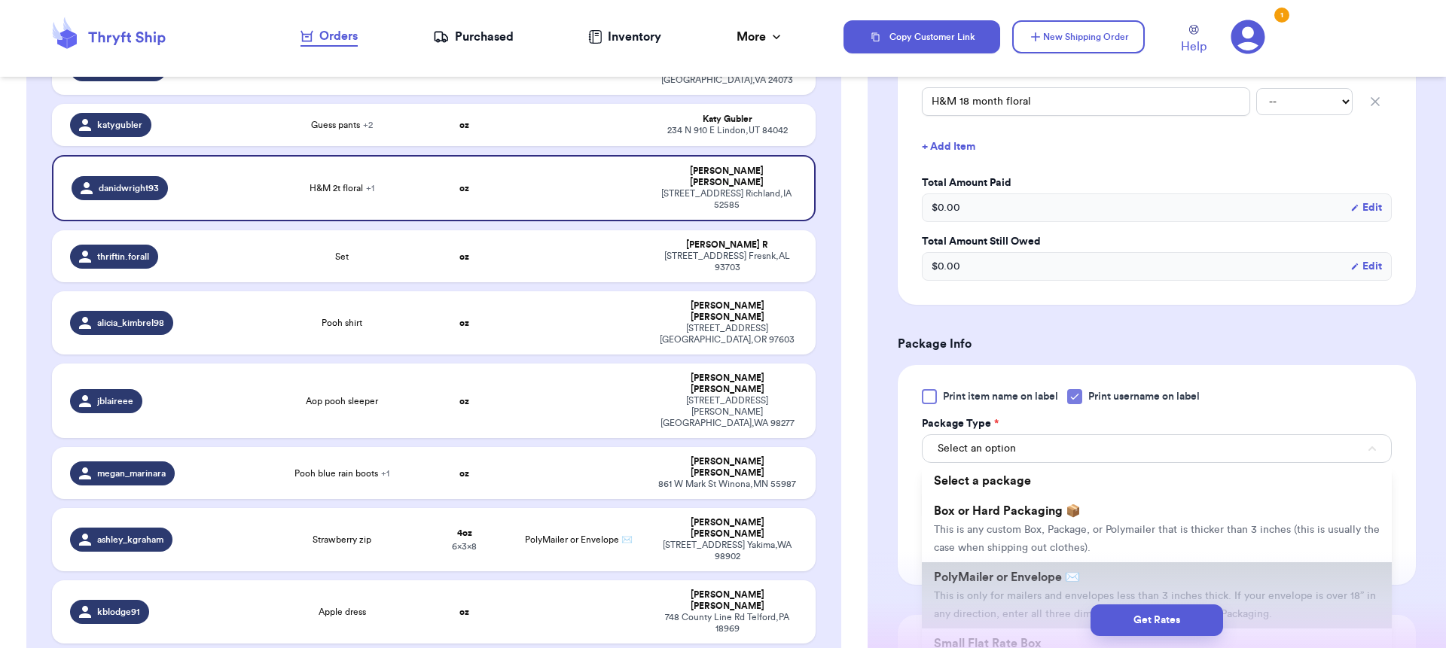
click at [1008, 584] on span "PolyMailer or Envelope ✉️" at bounding box center [1007, 578] width 146 height 12
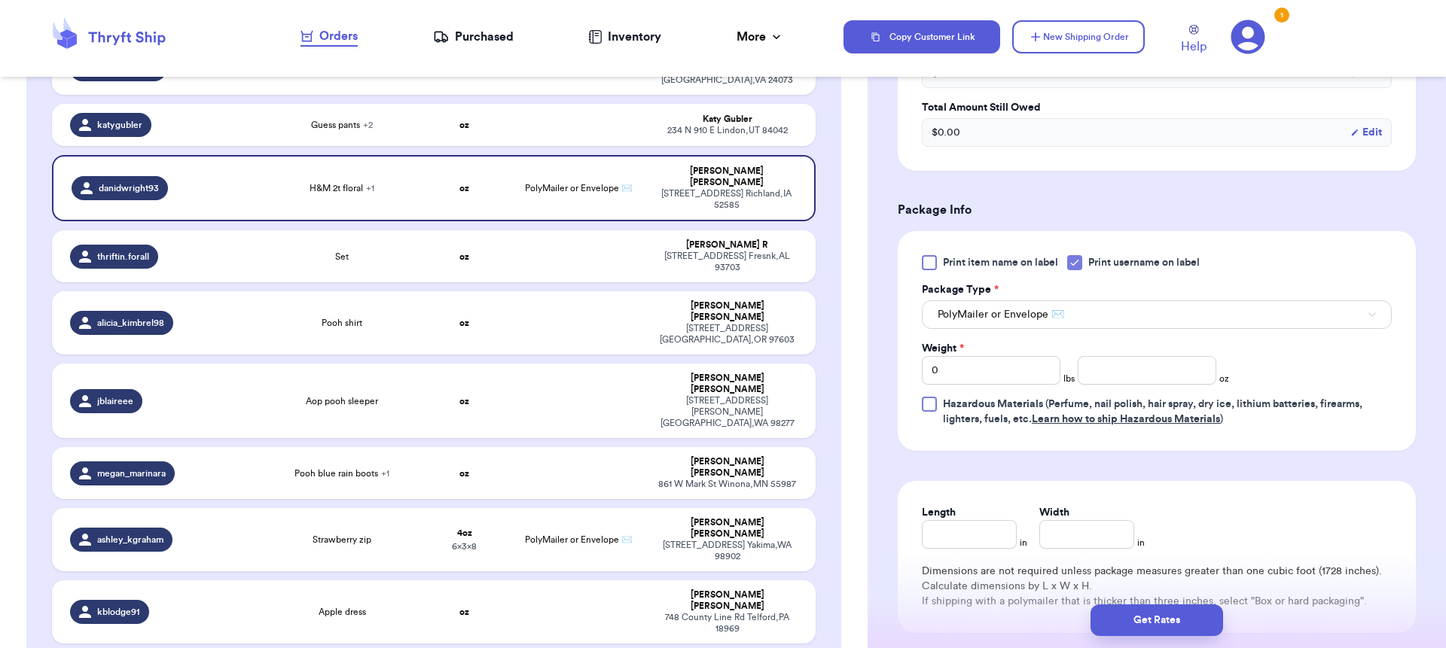
scroll to position [641, 0]
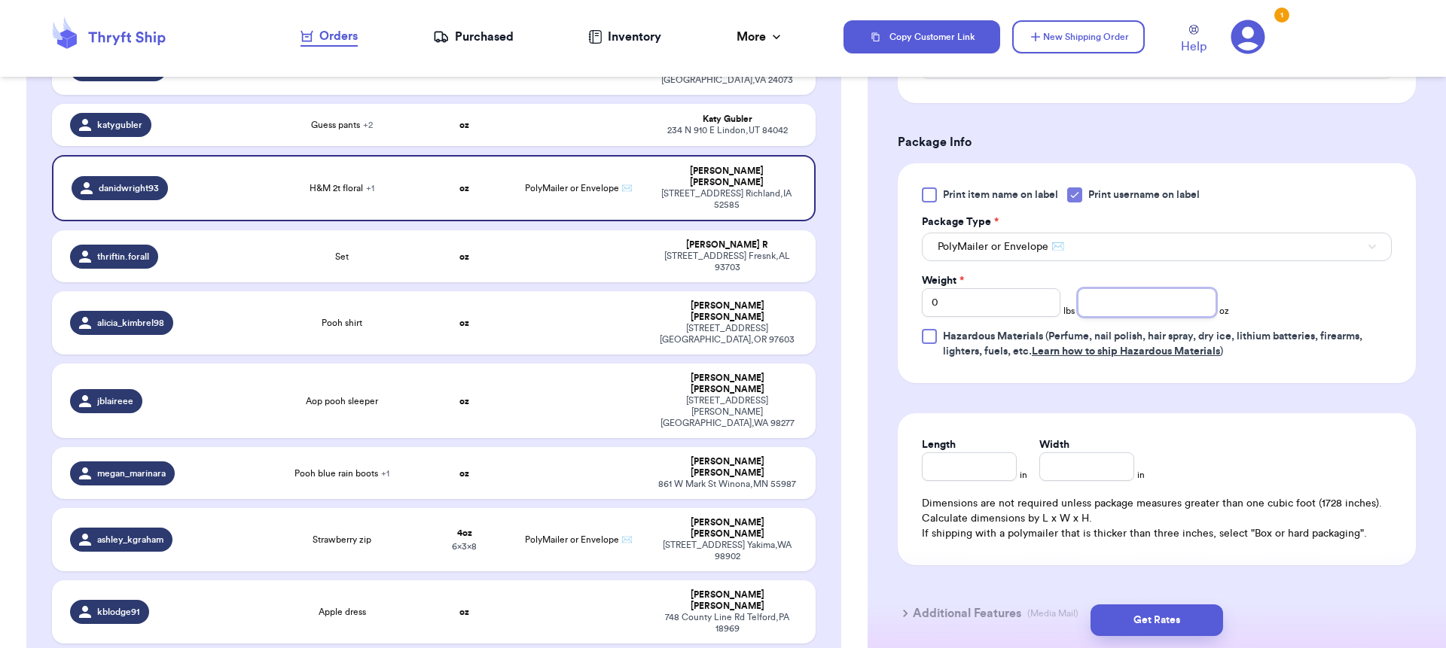
click at [1108, 306] on input "number" at bounding box center [1147, 302] width 139 height 29
type input "9"
type input "7"
click at [1157, 627] on button "Get Rates" at bounding box center [1156, 621] width 133 height 32
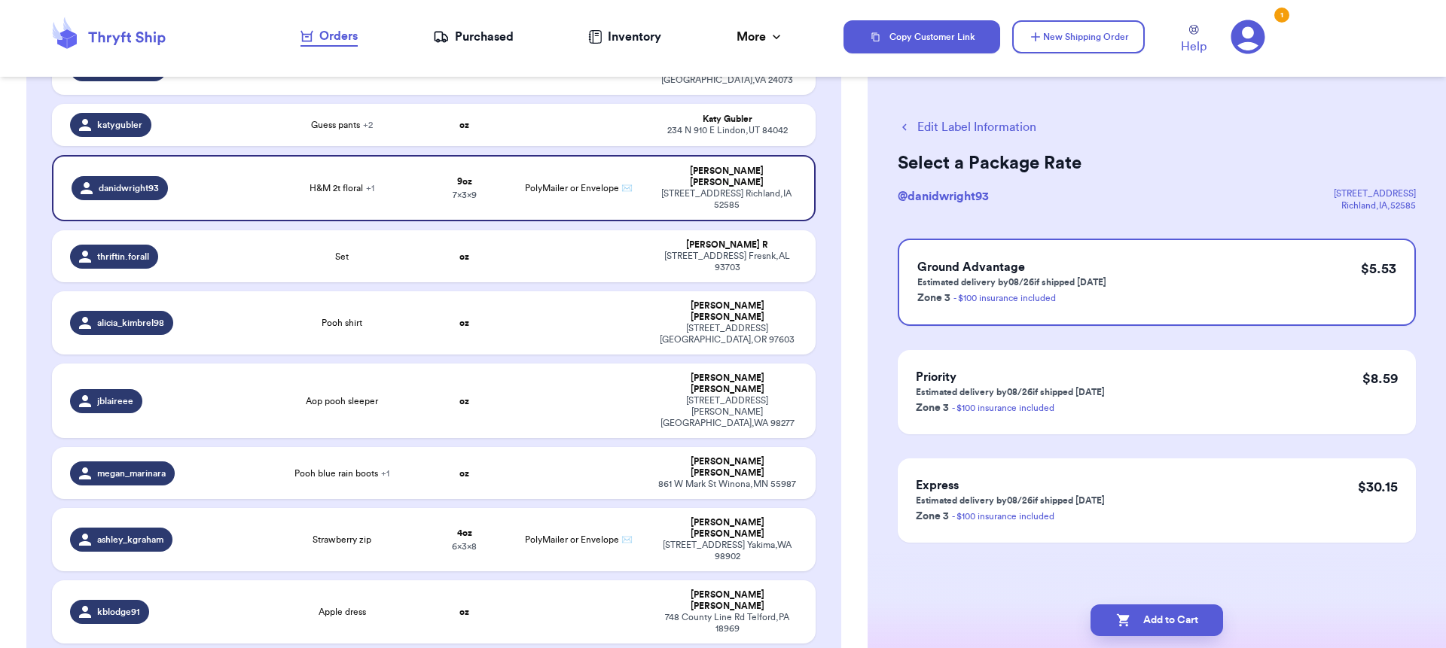
scroll to position [0, 0]
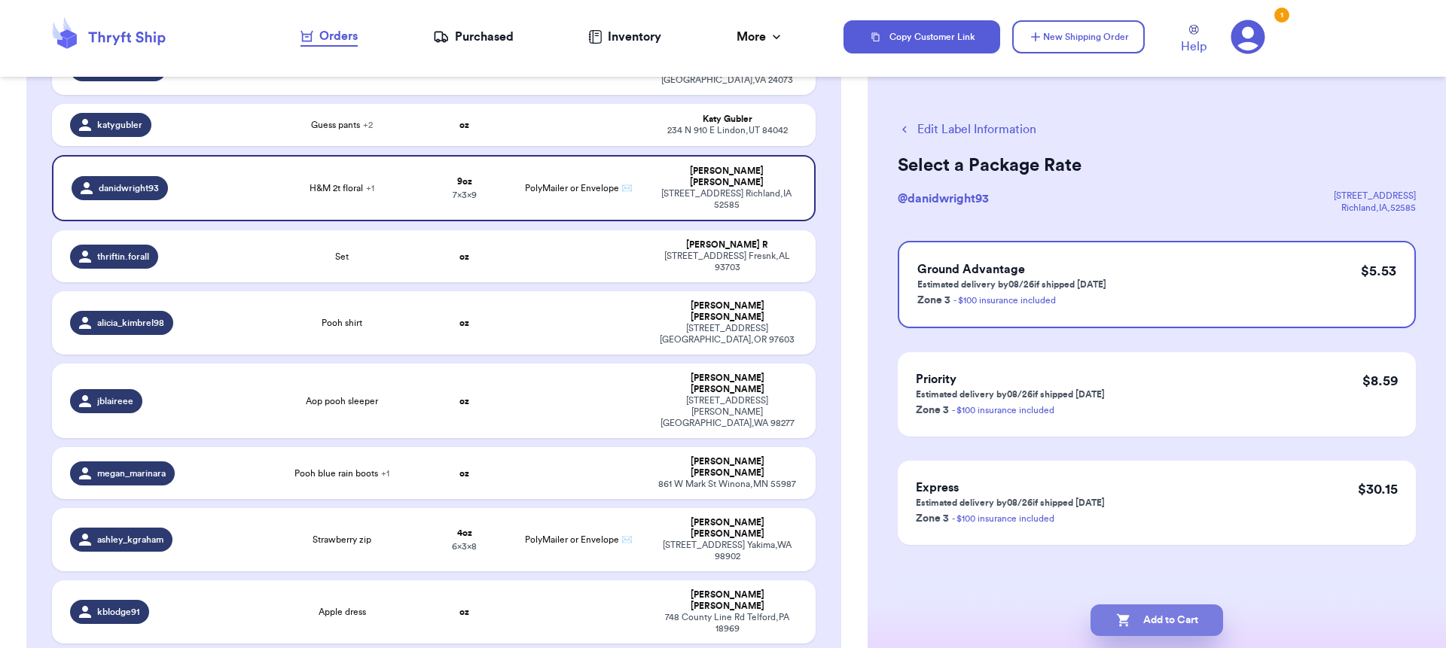
click at [1131, 613] on button "Add to Cart" at bounding box center [1156, 621] width 133 height 32
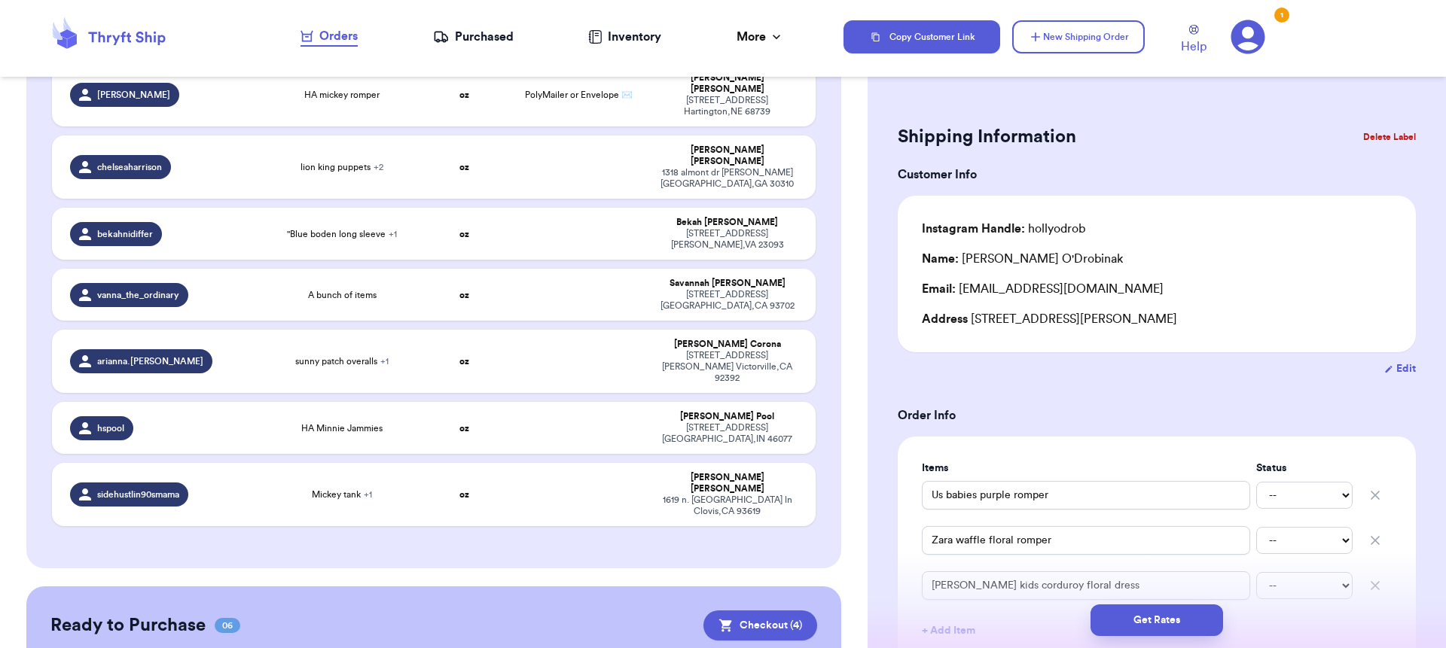
scroll to position [140, 0]
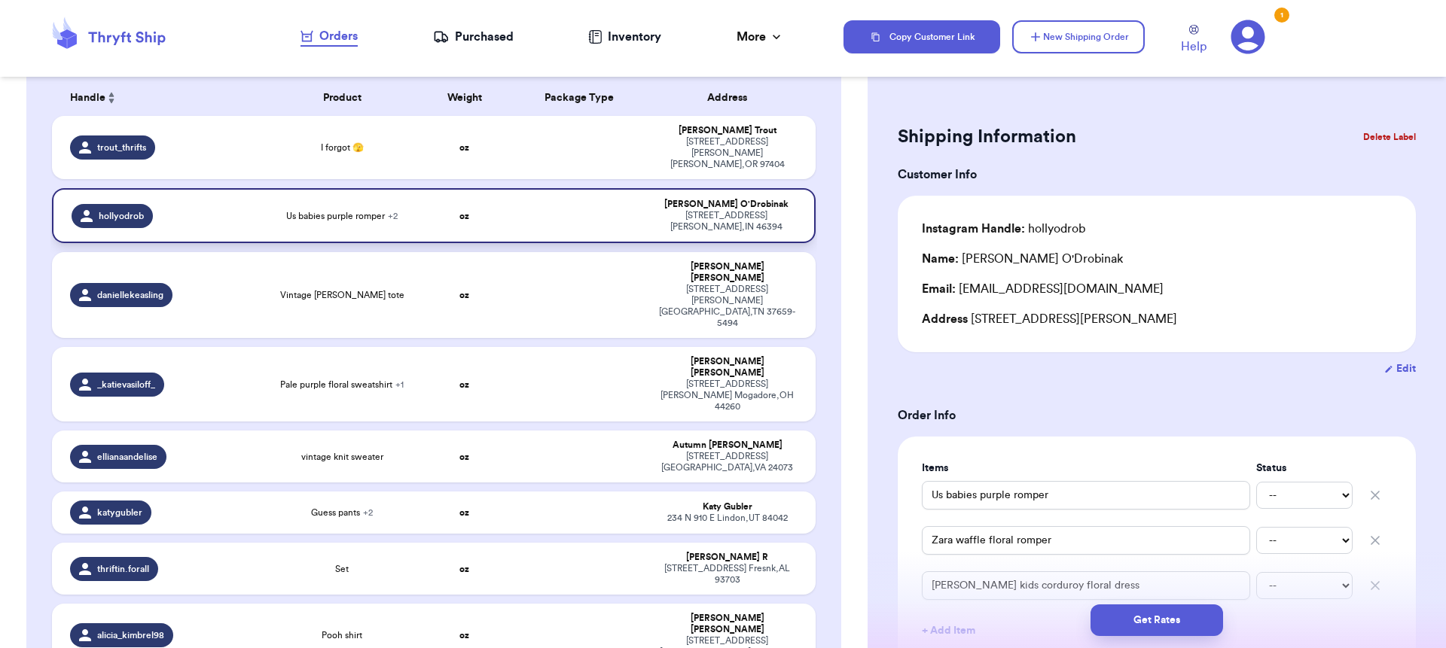
click at [184, 188] on td "hollyodrob" at bounding box center [159, 215] width 214 height 55
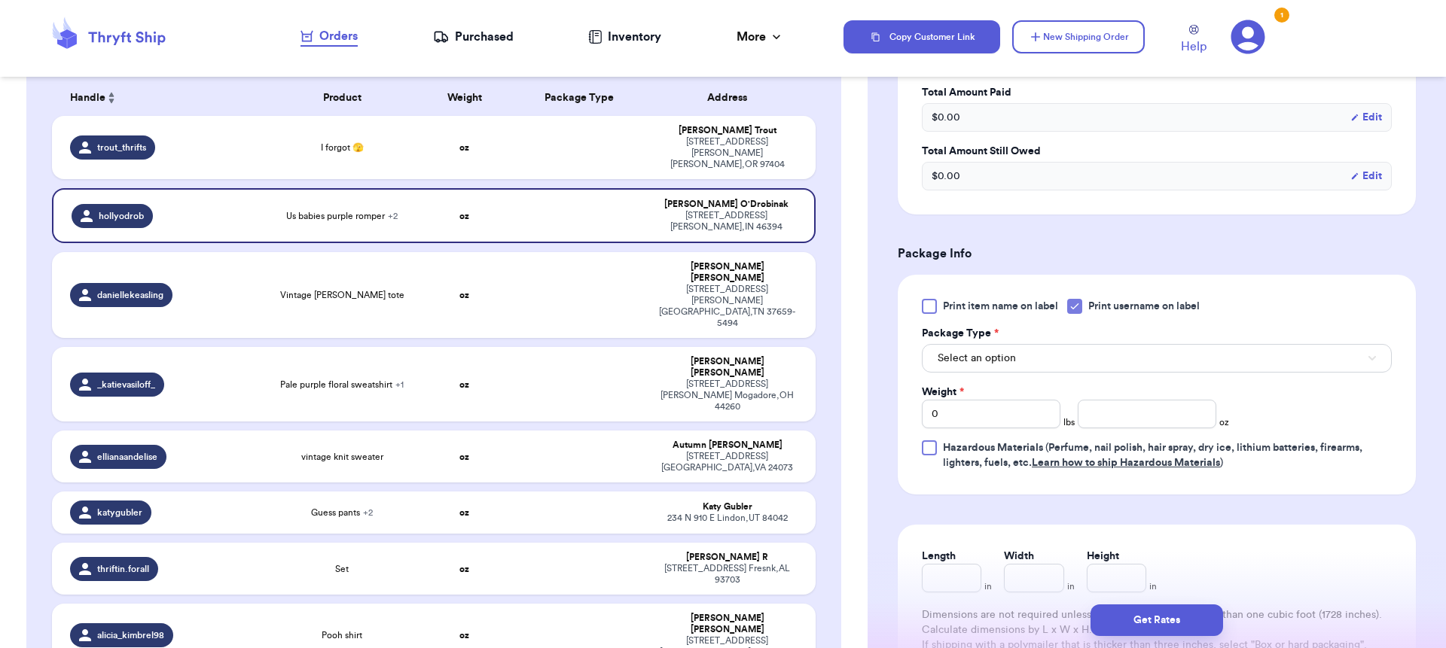
scroll to position [583, 0]
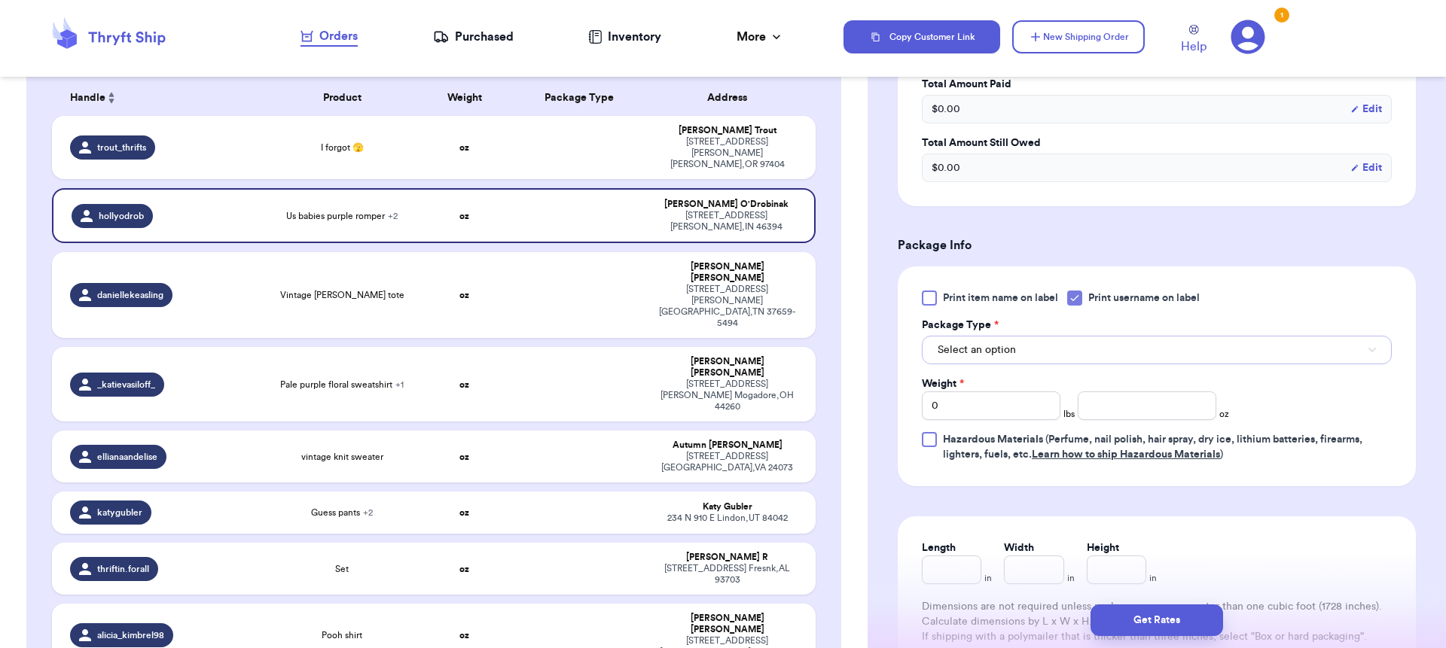
click at [936, 355] on button "Select an option" at bounding box center [1157, 350] width 470 height 29
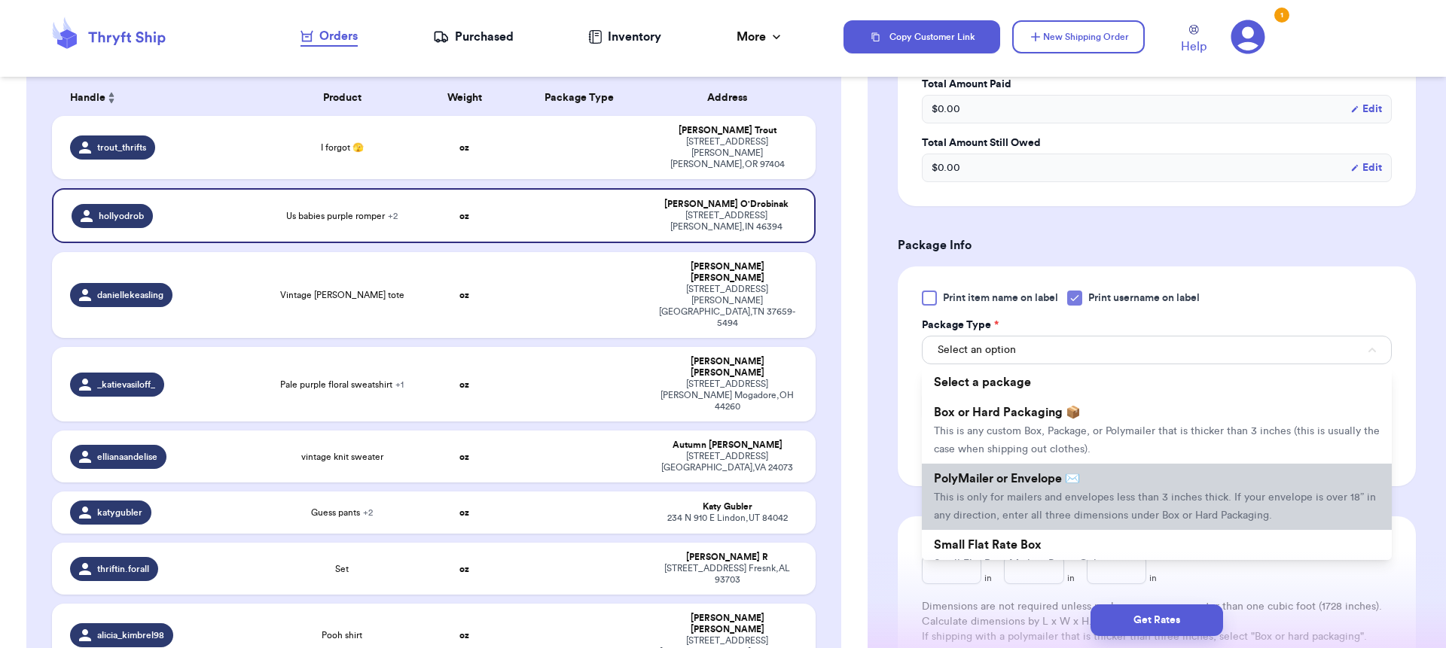
click at [959, 495] on li "PolyMailer or Envelope ✉️ This is only for mailers and envelopes less than 3 in…" at bounding box center [1157, 497] width 470 height 66
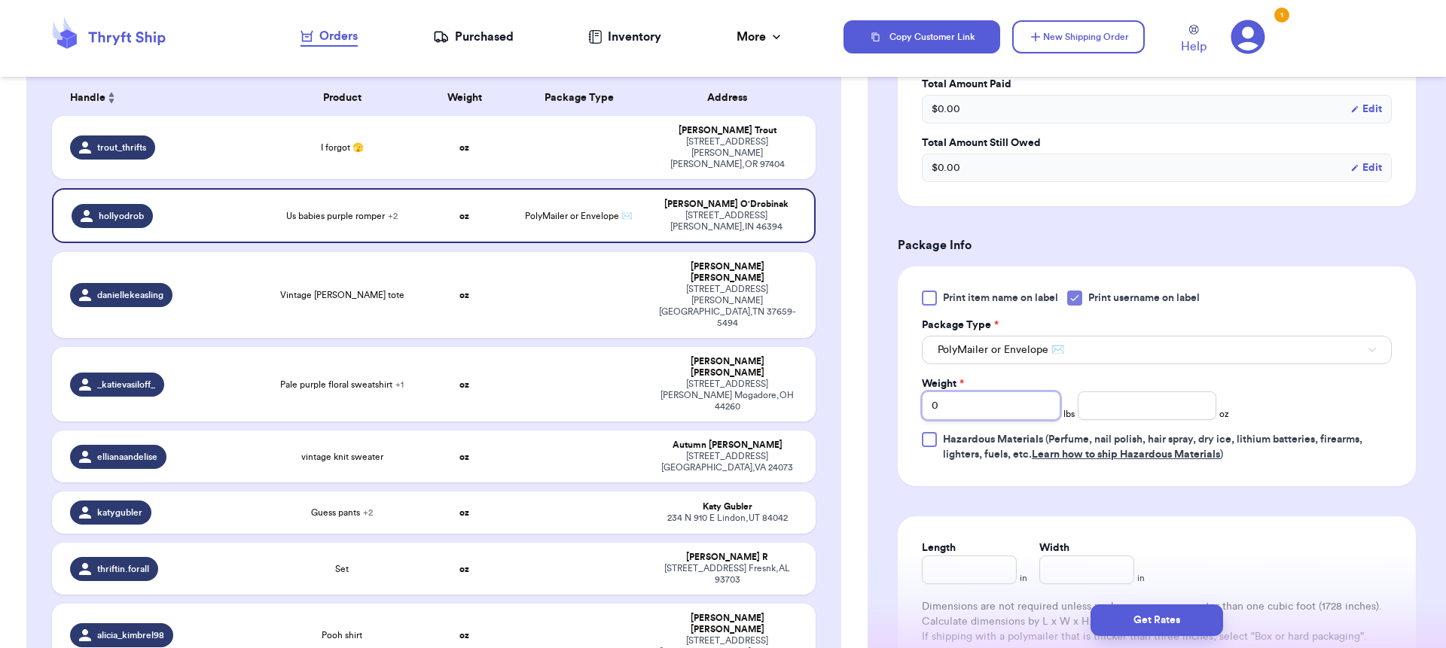
click at [981, 410] on input "0" at bounding box center [991, 406] width 139 height 29
type input "01"
type input "1"
type input "14"
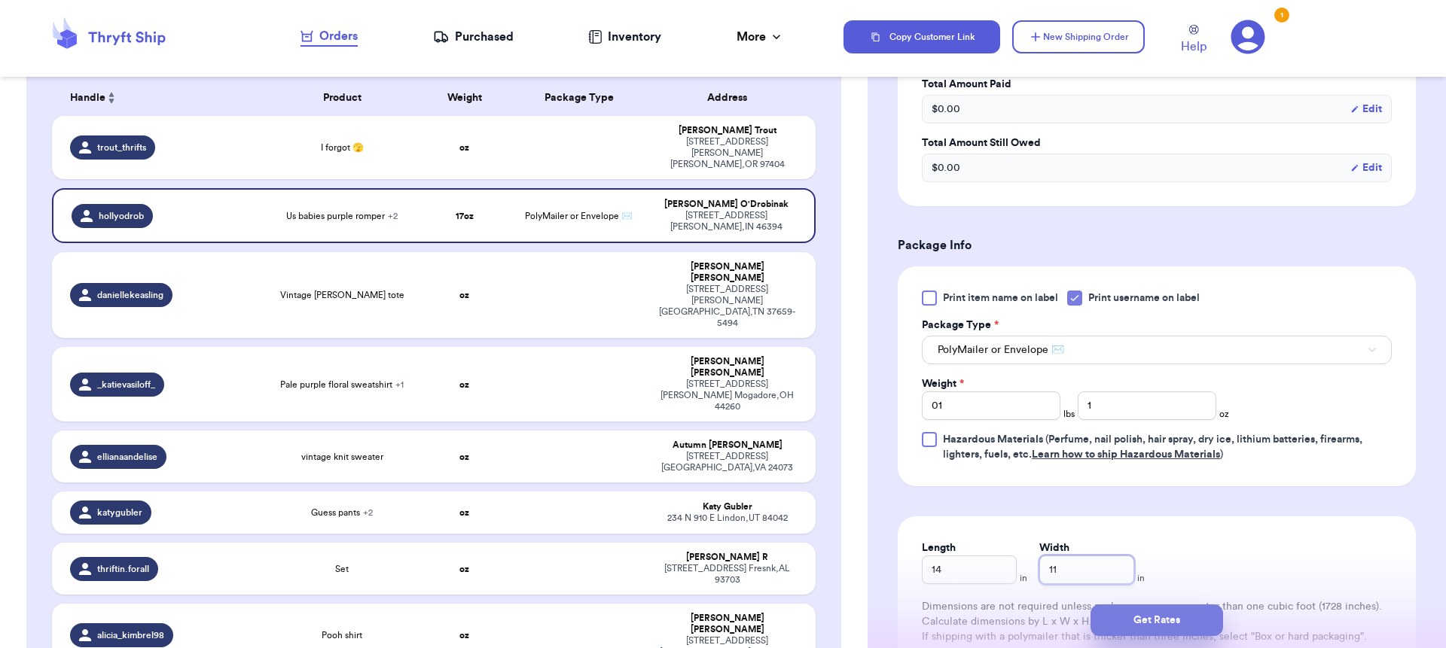
type input "11"
click at [1193, 615] on button "Get Rates" at bounding box center [1156, 621] width 133 height 32
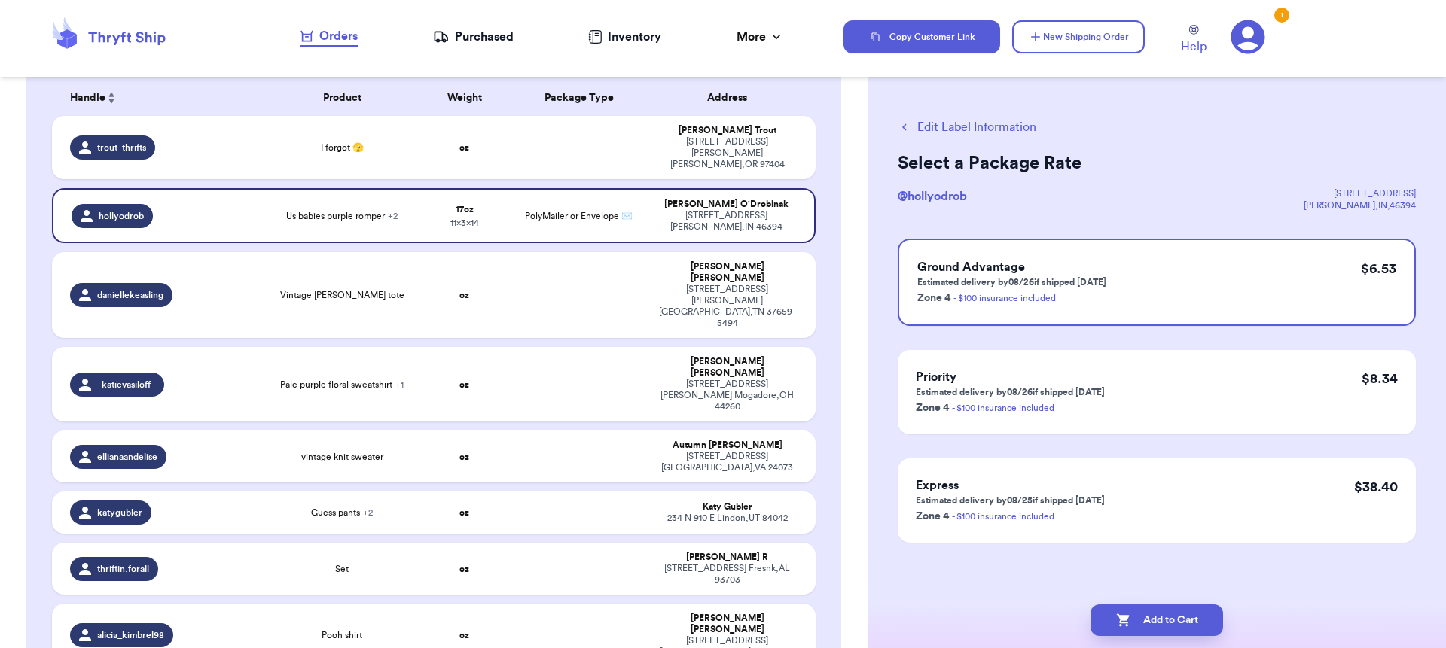
scroll to position [0, 0]
click at [276, 143] on div "I forgot 🫣" at bounding box center [342, 148] width 135 height 12
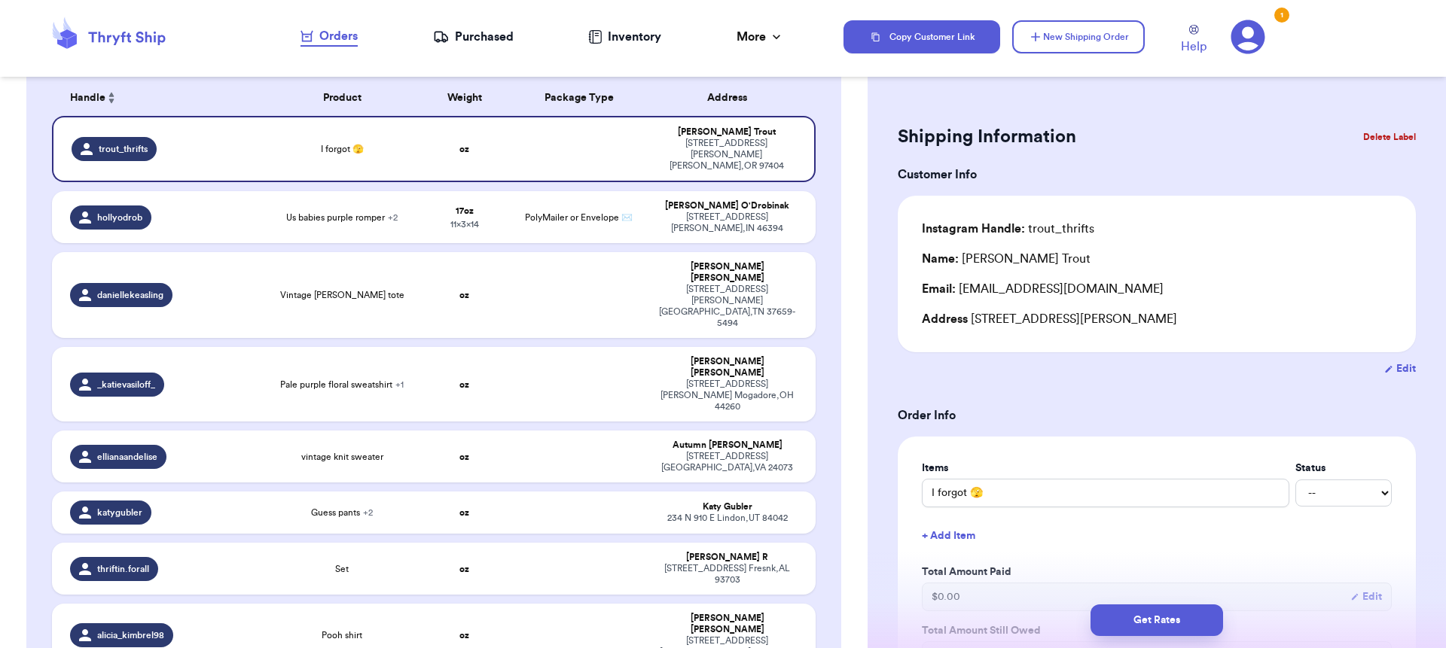
scroll to position [410, 0]
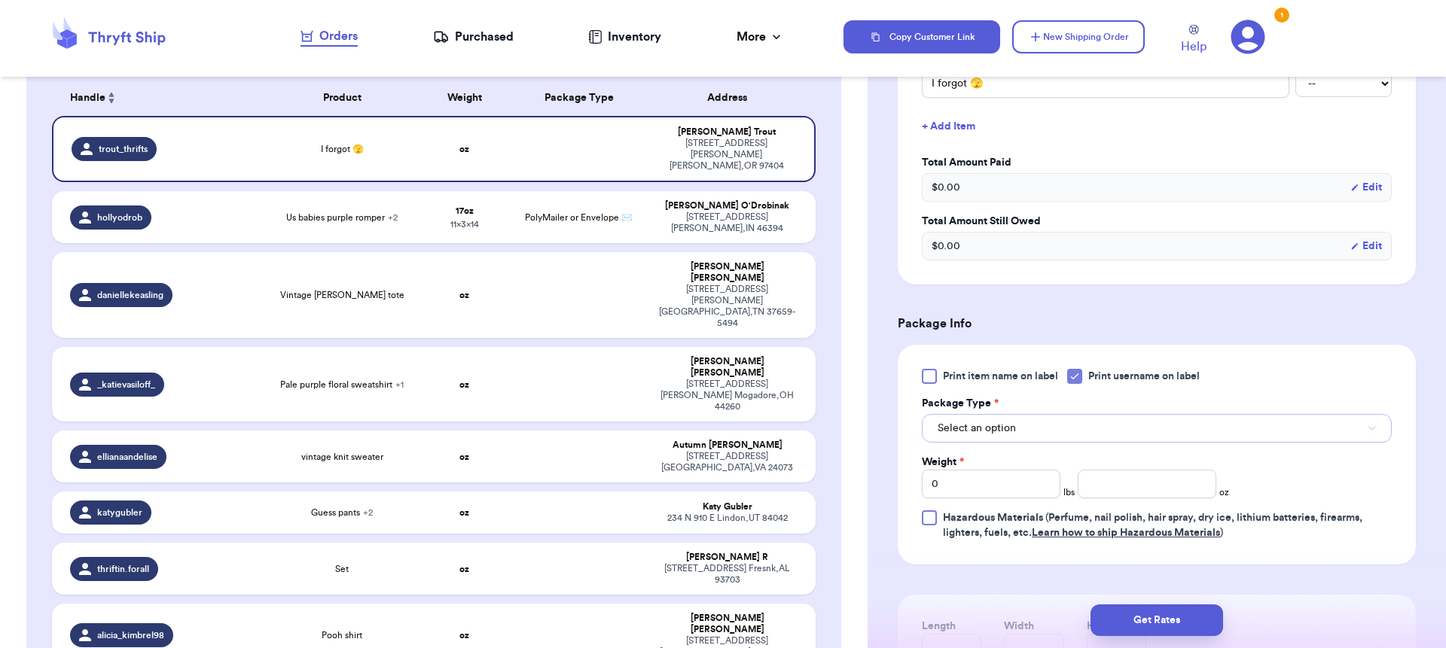
click at [998, 422] on button "Select an option" at bounding box center [1157, 428] width 470 height 29
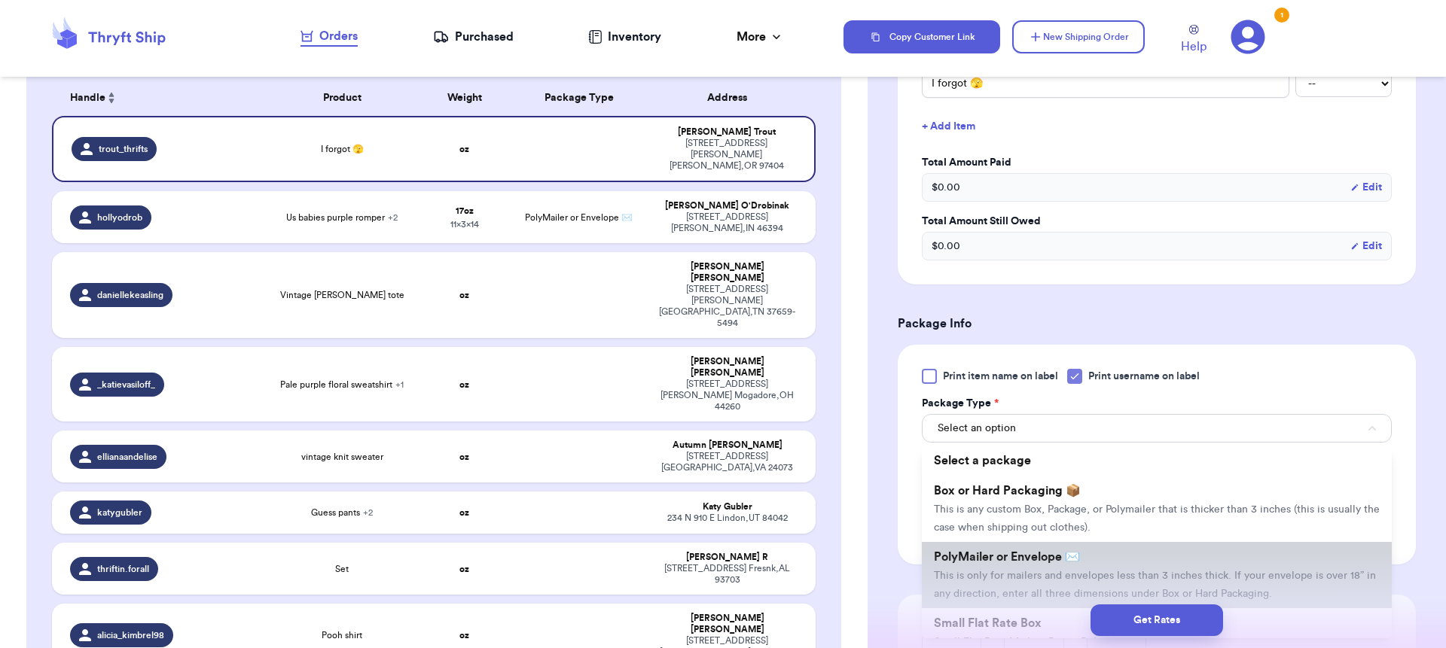
click at [999, 550] on li "PolyMailer or Envelope ✉️ This is only for mailers and envelopes less than 3 in…" at bounding box center [1157, 575] width 470 height 66
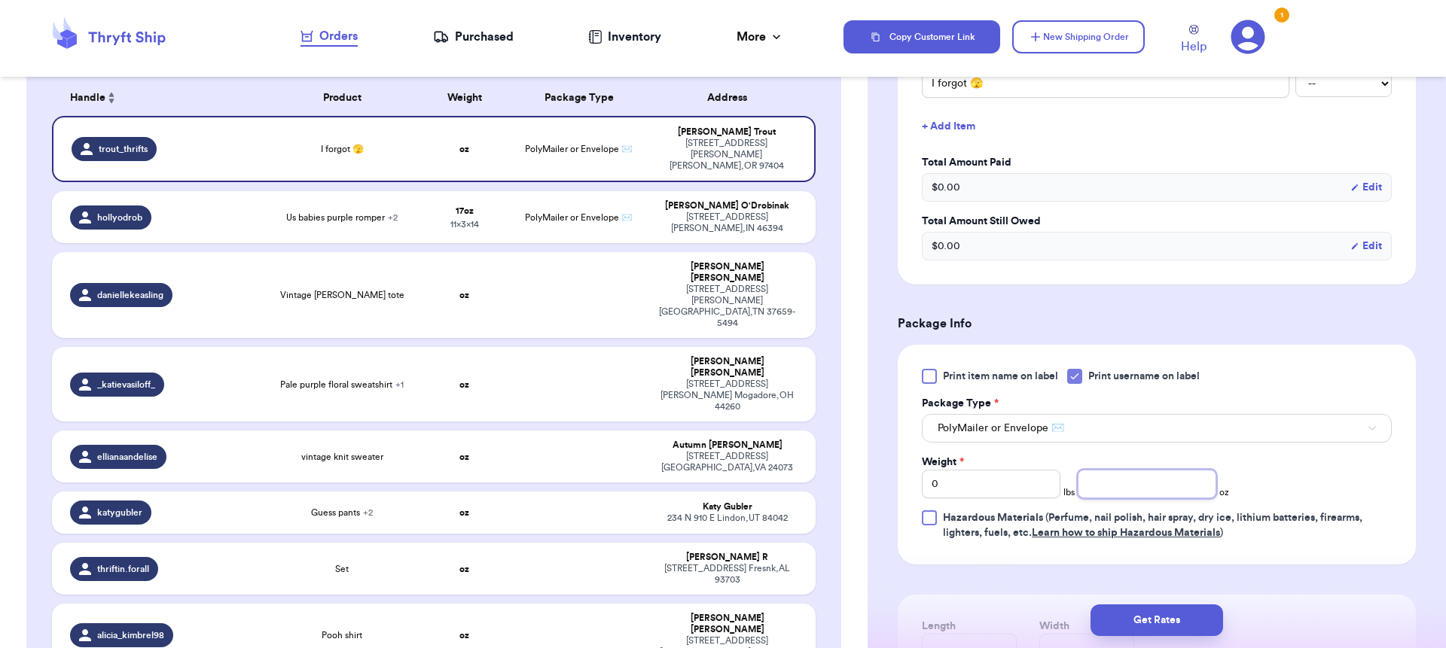
click at [1145, 485] on input "number" at bounding box center [1147, 484] width 139 height 29
type input "8"
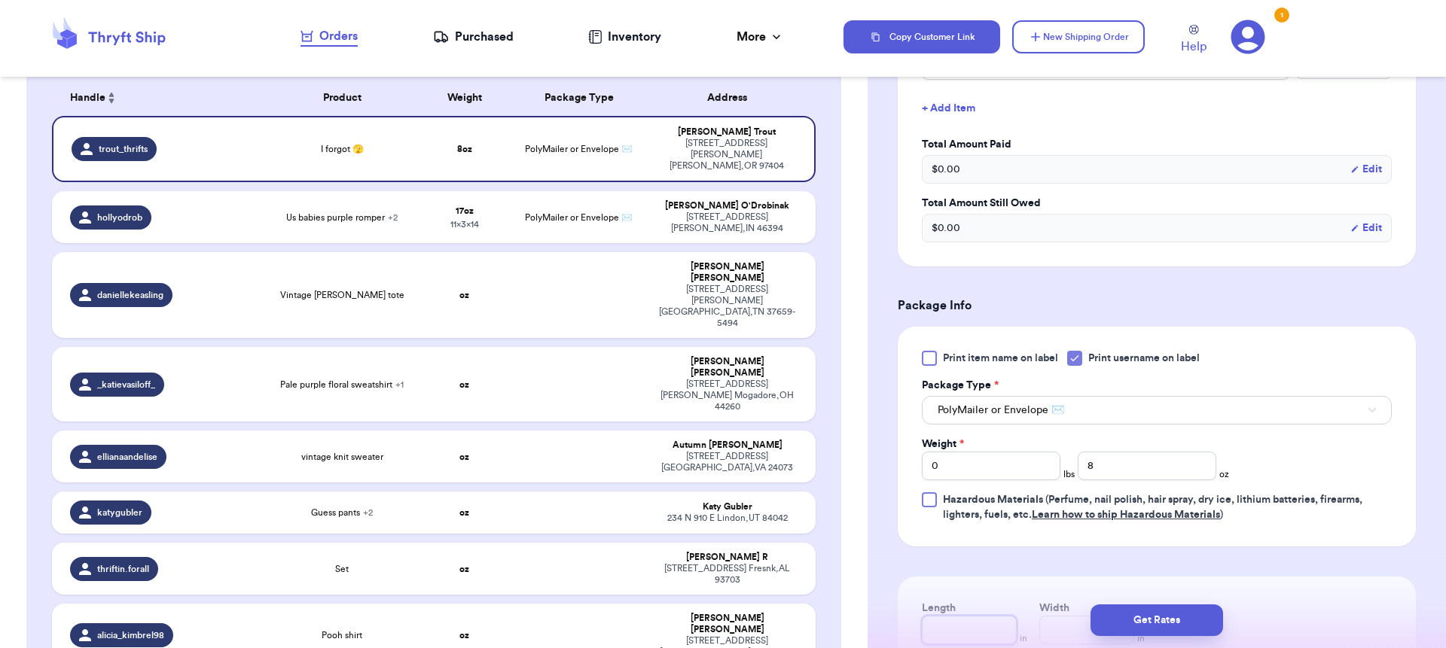
scroll to position [696, 0]
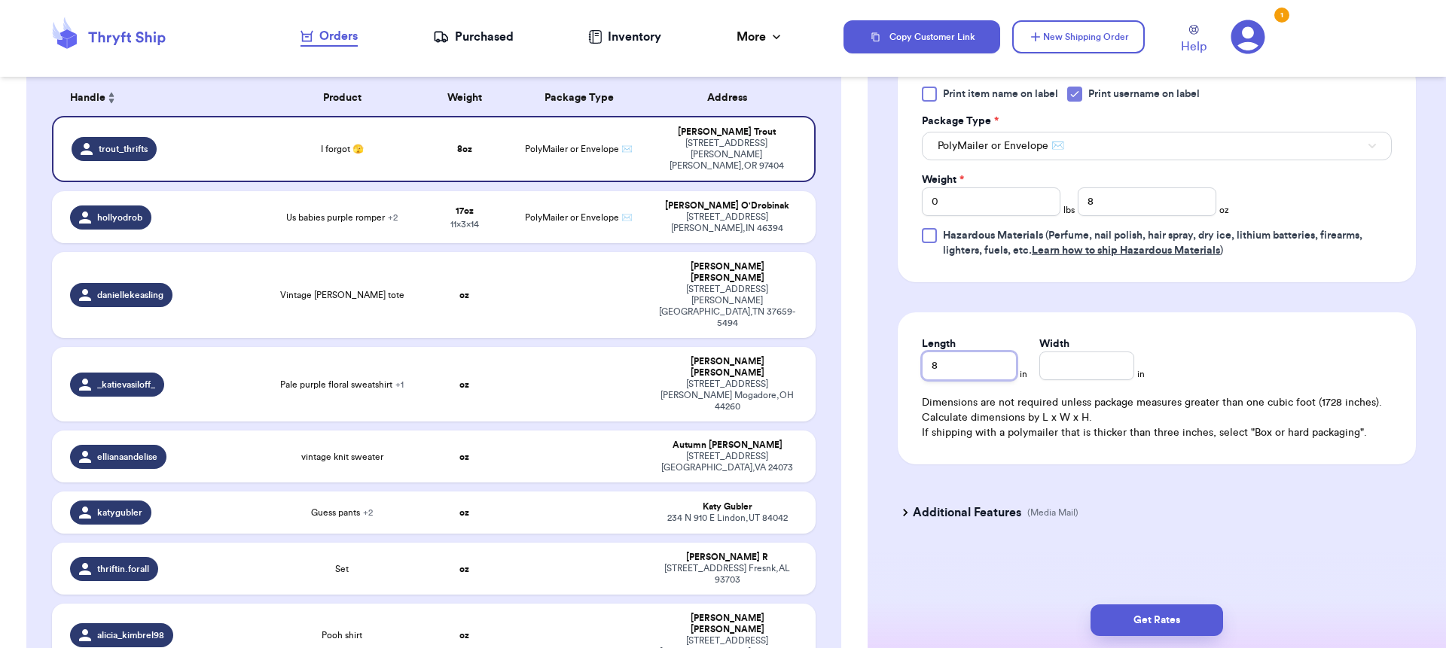
type input "8"
type input "7"
click at [1154, 602] on div "Get Rates" at bounding box center [1156, 621] width 578 height 56
click at [1158, 617] on button "Get Rates" at bounding box center [1156, 621] width 133 height 32
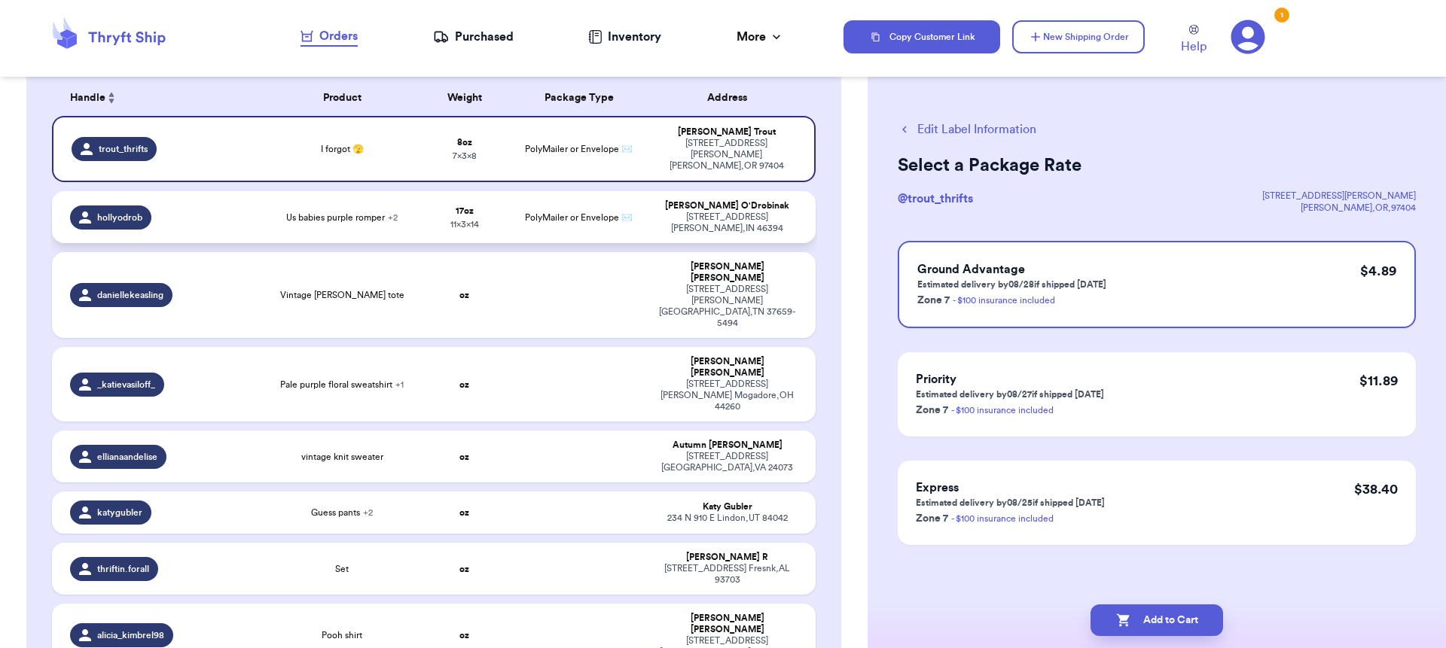
scroll to position [0, 0]
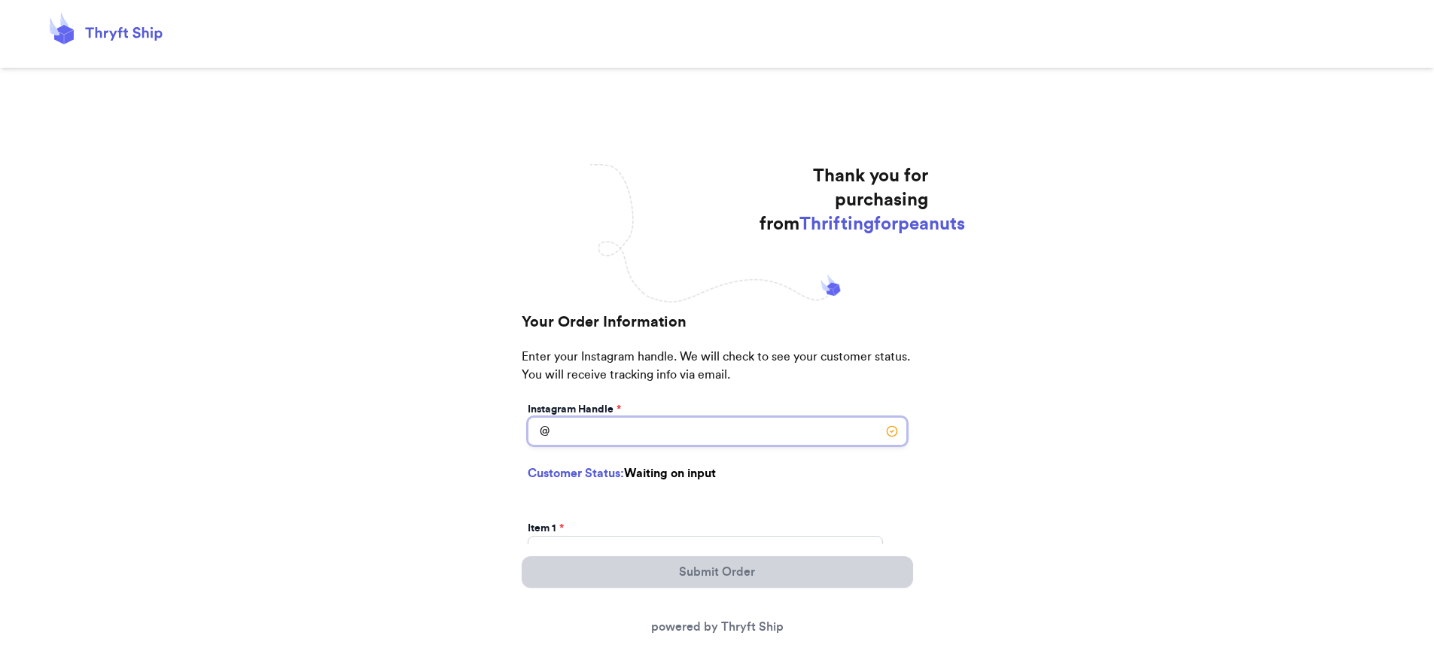
click at [618, 435] on input "Instagram Handle *" at bounding box center [718, 431] width 380 height 29
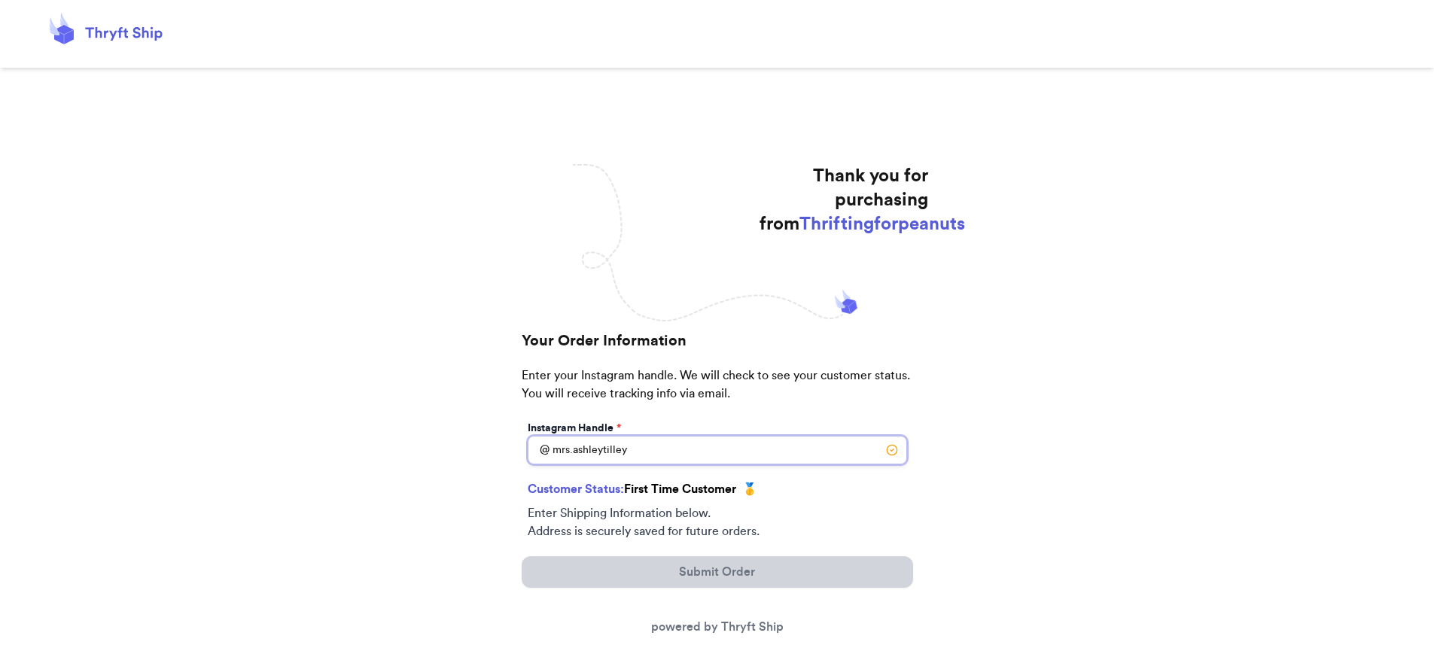
click at [571, 454] on input "mrs.ashleytilley" at bounding box center [718, 450] width 380 height 29
click at [575, 454] on input "mrs.ashleytilley" at bounding box center [718, 450] width 380 height 29
click at [569, 453] on input "mrs.ashleytilley" at bounding box center [718, 450] width 380 height 29
type input "ms.ashleytilley"
select select "CA"
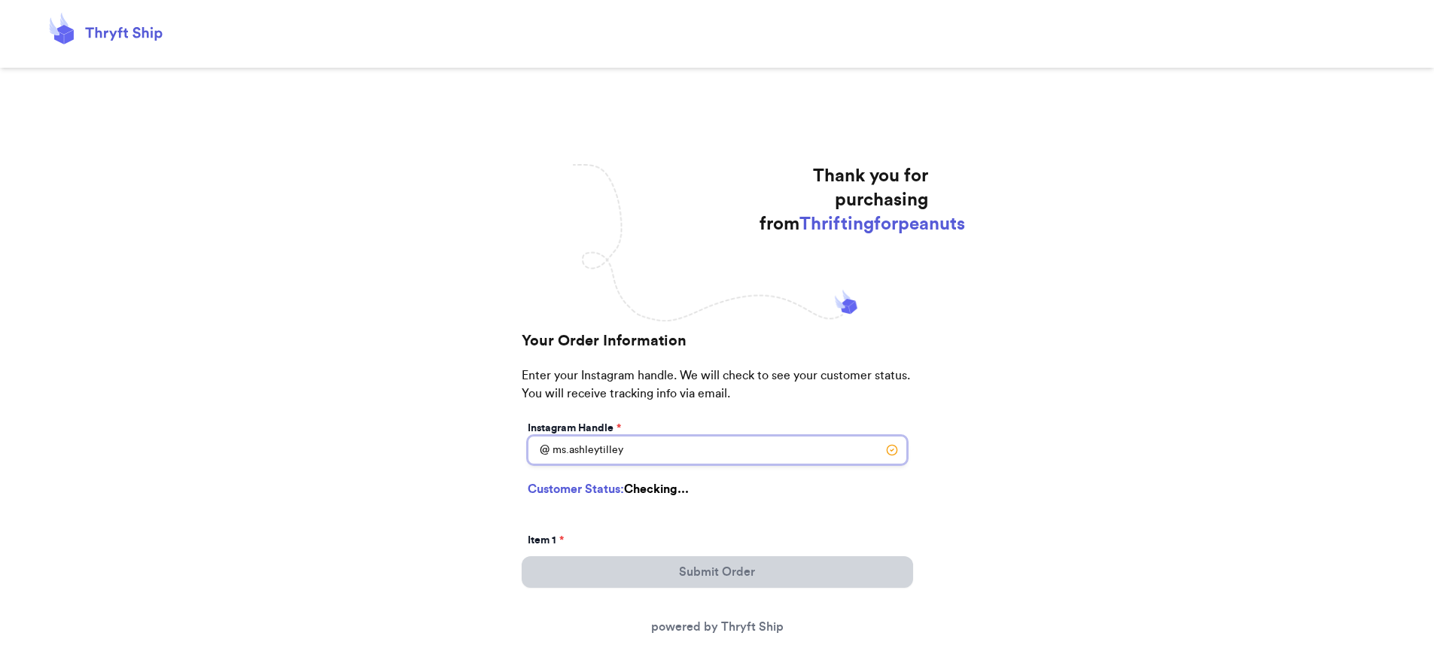
type input "Mckinleyville"
type input "95519"
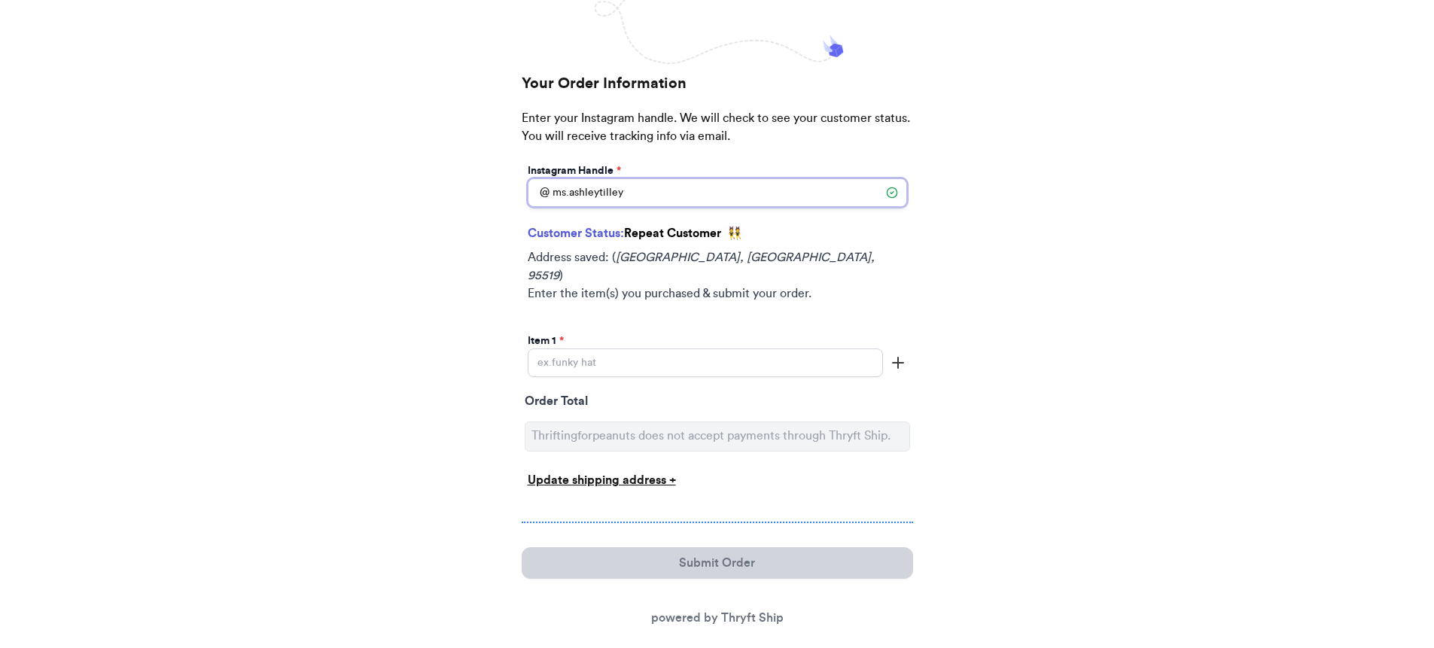
scroll to position [245, 0]
type input "ms.ashleytilley"
click at [607, 346] on input "Instagram Handle *" at bounding box center [705, 360] width 355 height 29
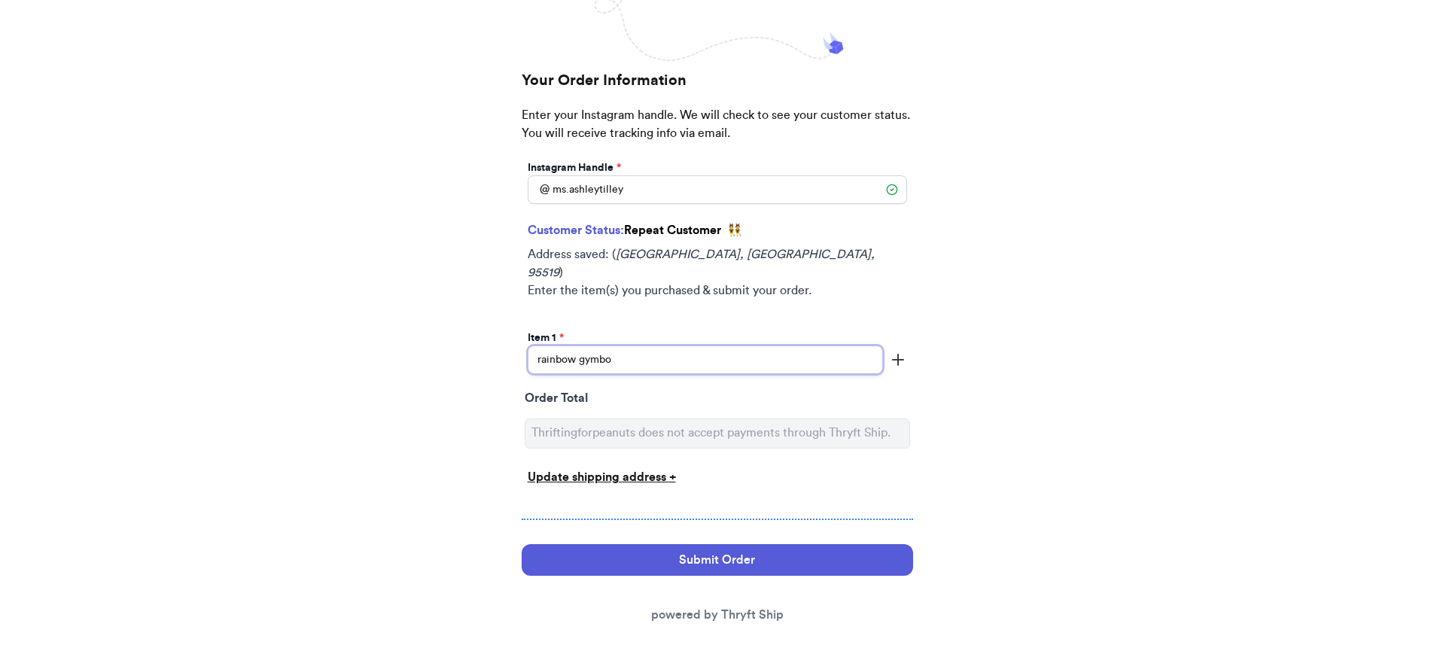
type input "rainbow gymbo"
click at [904, 351] on icon "button" at bounding box center [898, 360] width 18 height 18
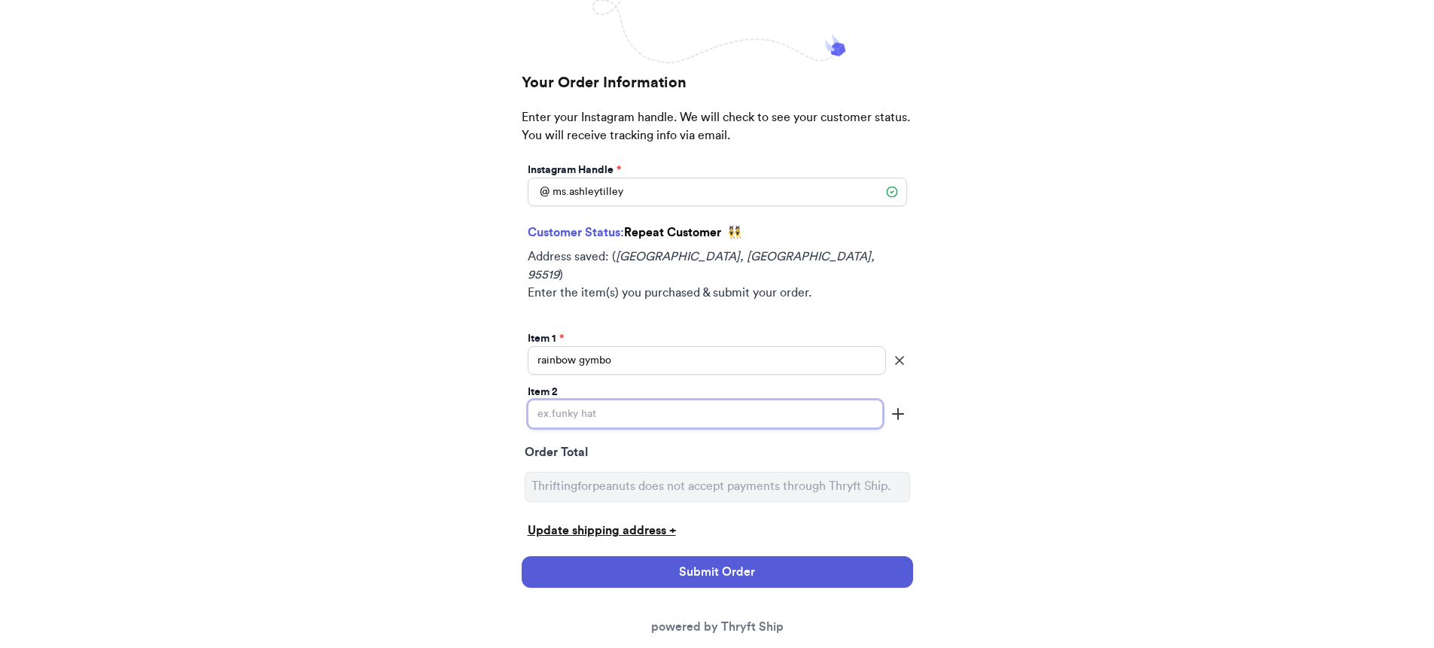
click at [837, 400] on input "Instagram Handle *" at bounding box center [705, 414] width 355 height 29
click at [608, 400] on input "vintage purple set" at bounding box center [705, 414] width 355 height 29
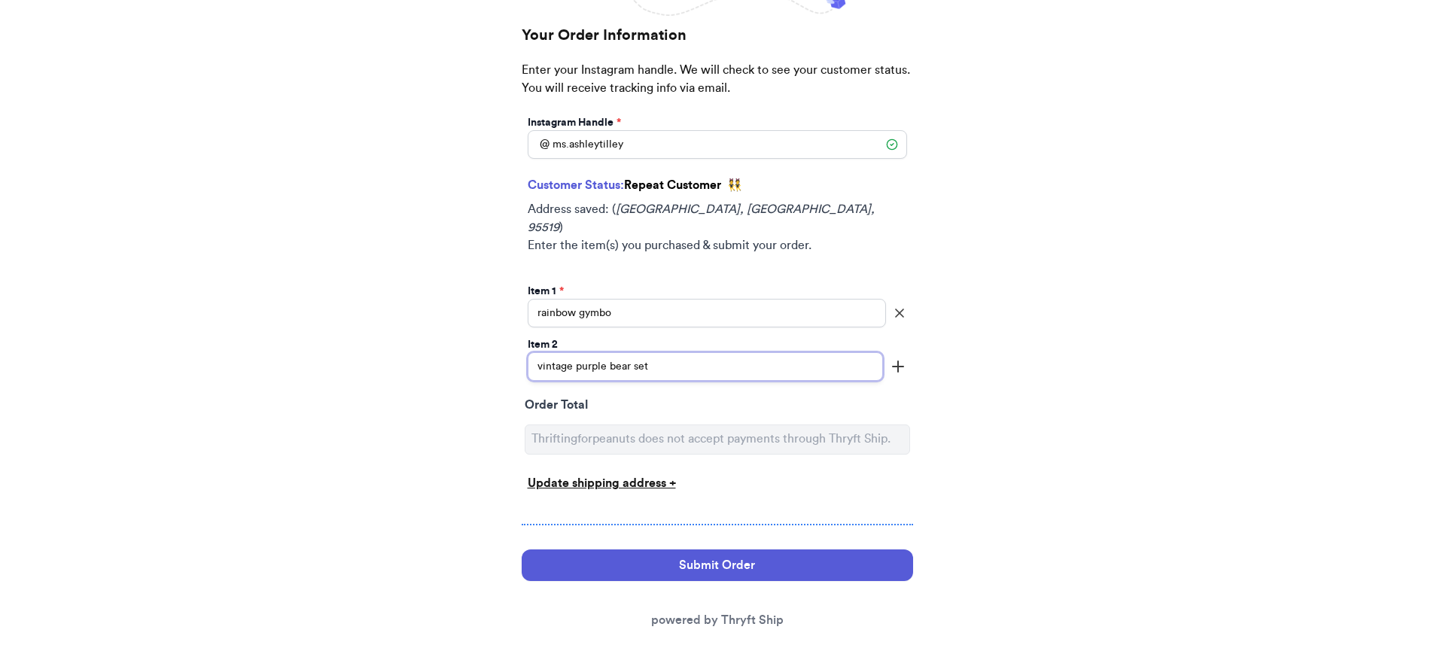
scroll to position [298, 0]
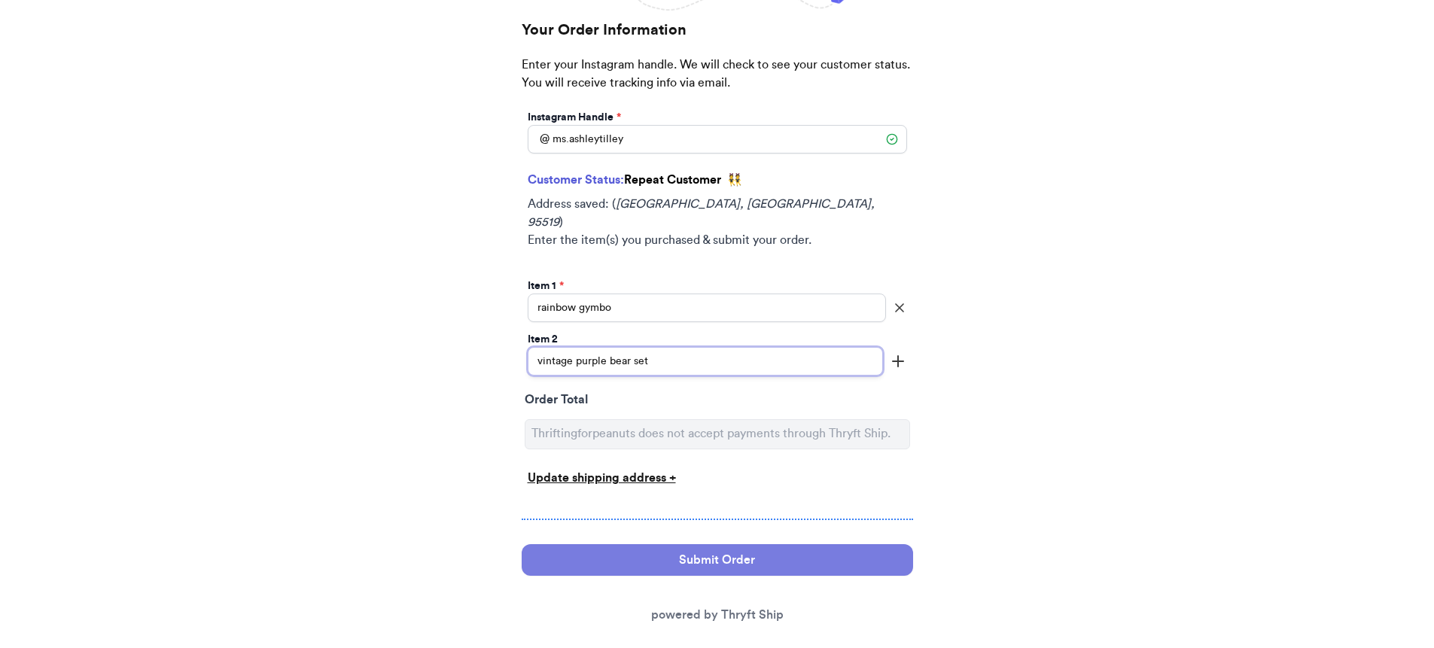
type input "vintage purple bear set"
click at [718, 544] on button "Submit Order" at bounding box center [718, 560] width 392 height 32
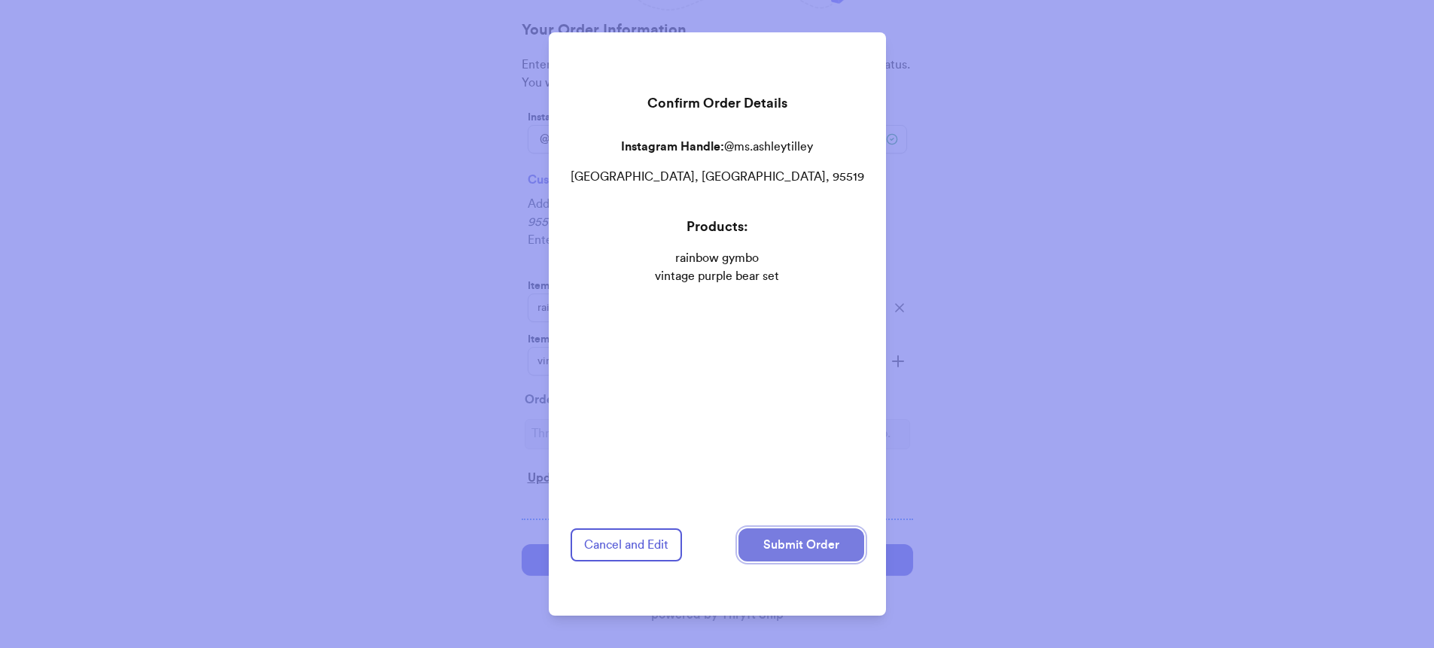
click at [795, 529] on button "Submit Order" at bounding box center [802, 545] width 126 height 33
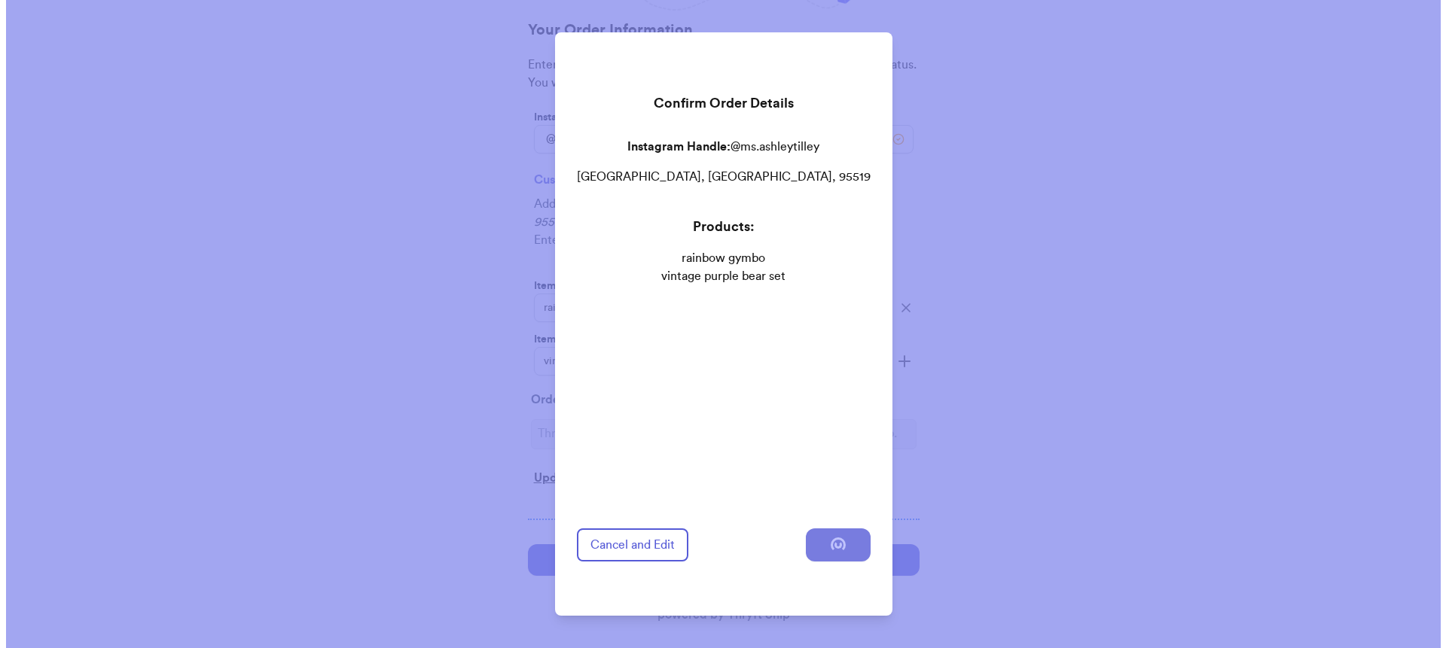
scroll to position [0, 0]
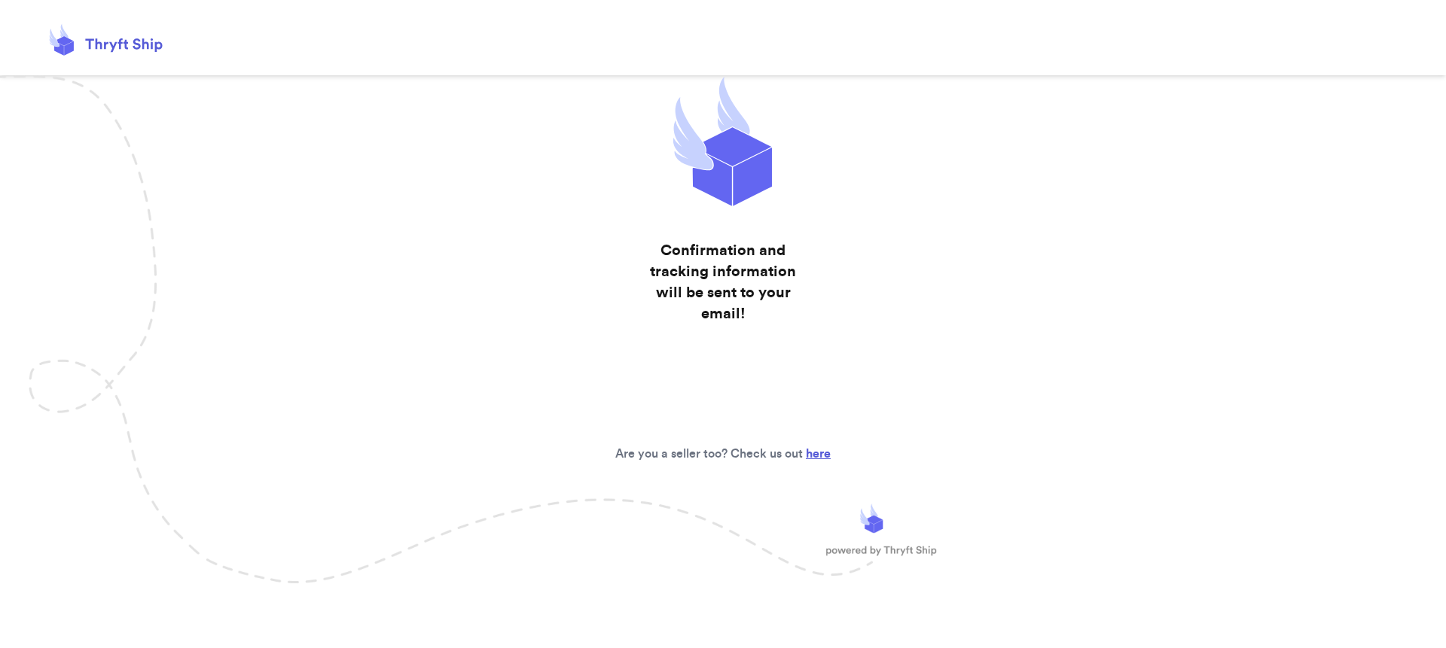
click at [127, 47] on icon at bounding box center [105, 43] width 120 height 63
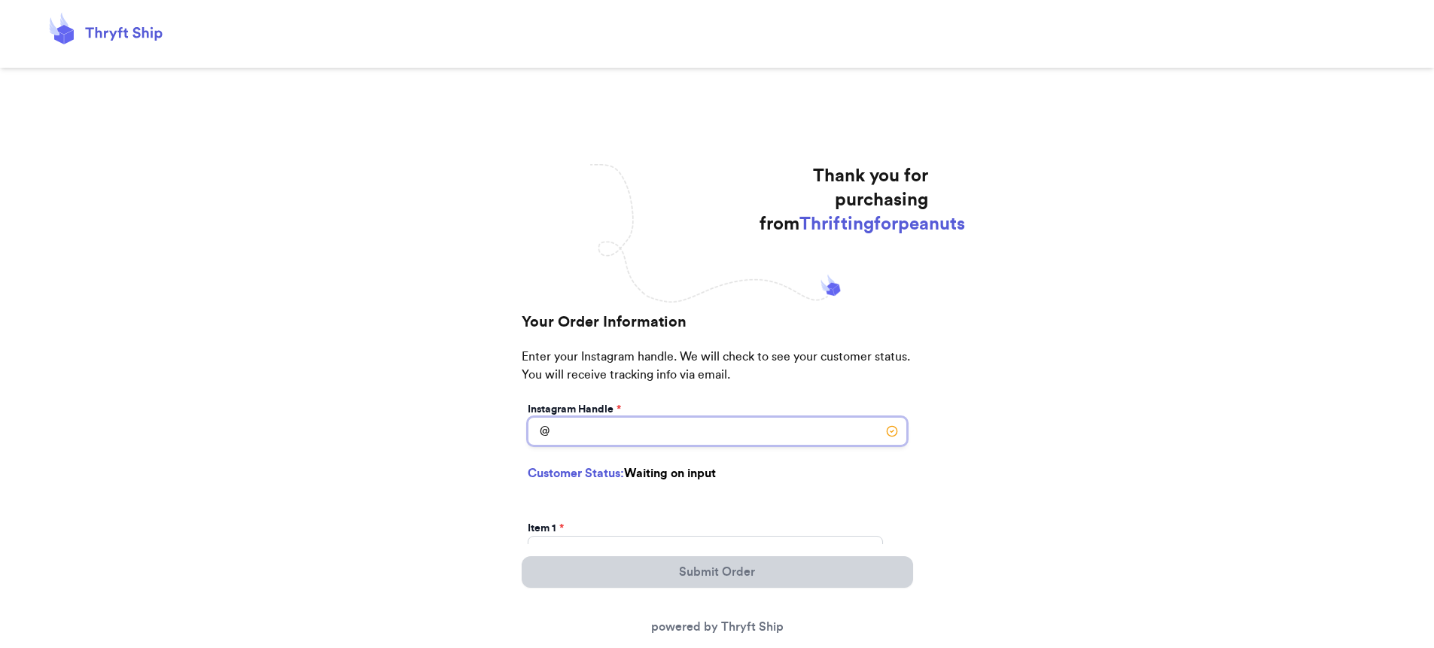
click at [649, 435] on input "Instagram Handle *" at bounding box center [718, 431] width 380 height 29
type input "lovelybeevintage"
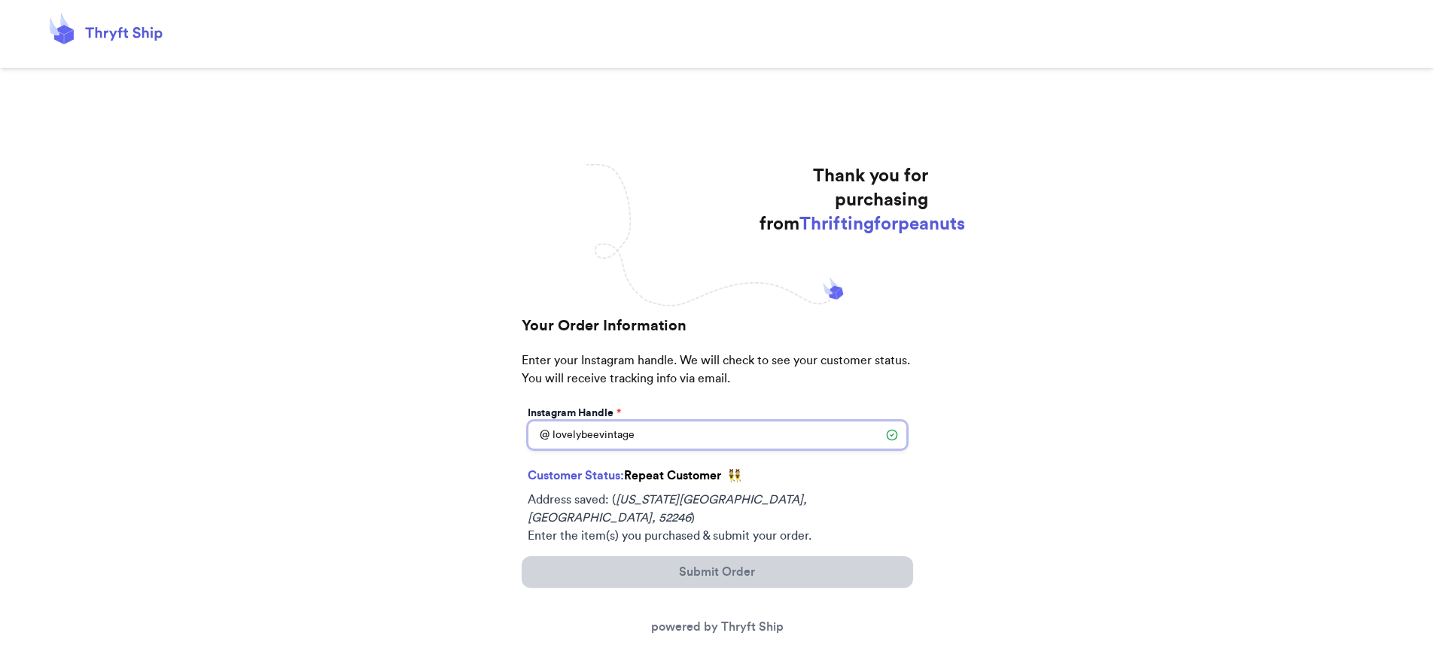
select select "IA"
type input "Iowa city"
type input "52246"
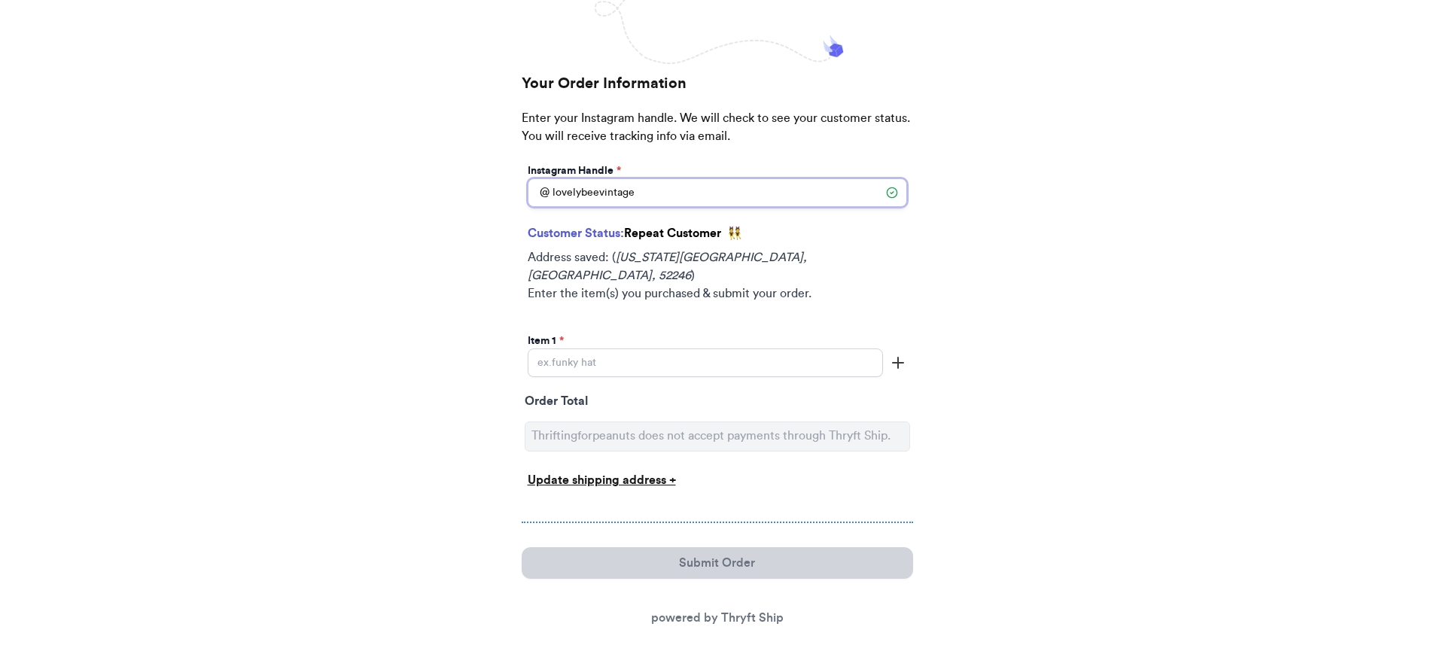
scroll to position [245, 0]
type input "lovelybeevintage"
click at [599, 346] on input "Instagram Handle *" at bounding box center [705, 360] width 355 height 29
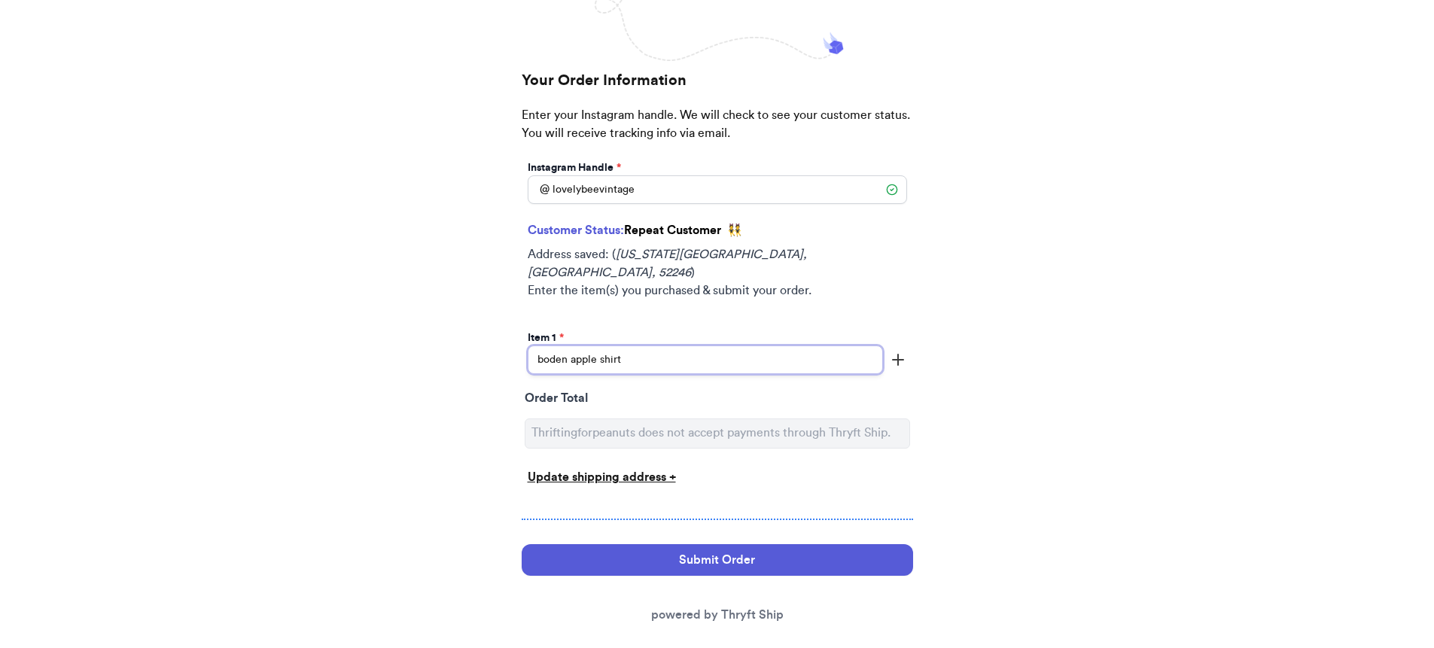
type input "boden apple shirt"
click at [900, 351] on icon "button" at bounding box center [898, 360] width 18 height 18
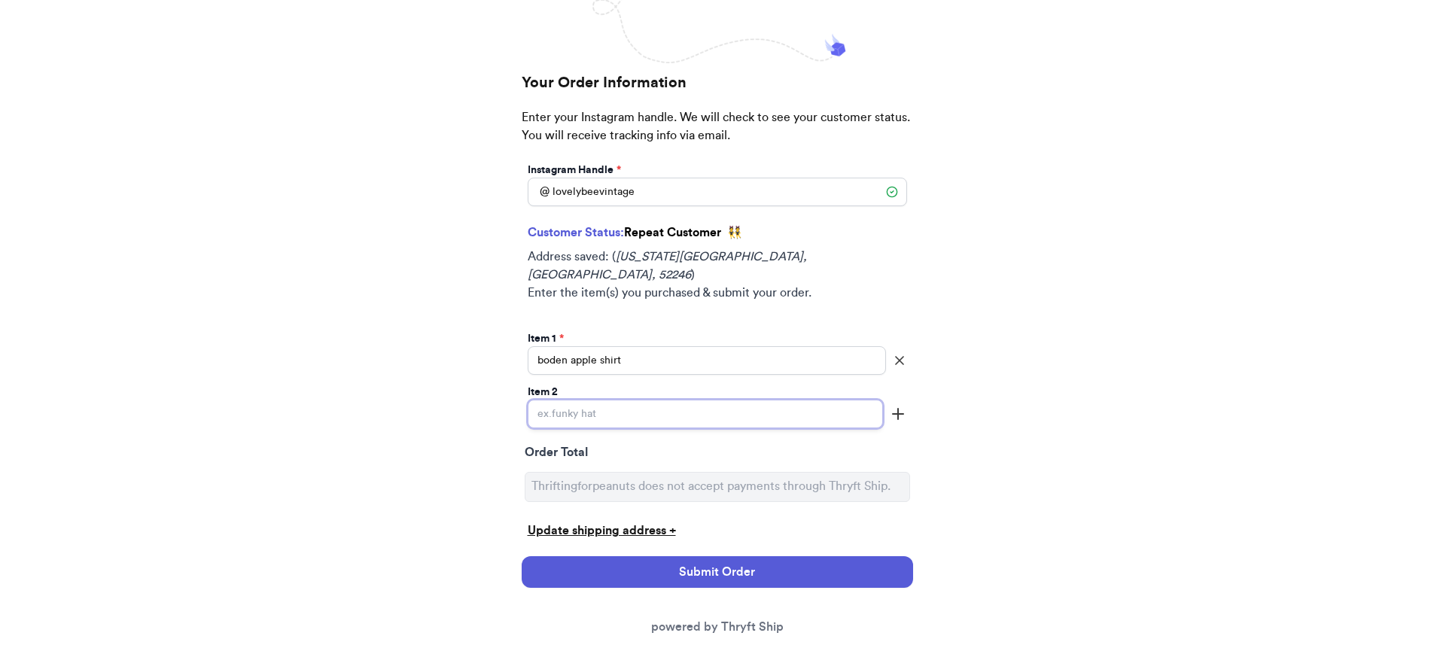
click at [847, 409] on input "Instagram Handle *" at bounding box center [705, 414] width 355 height 29
type input "boden plaid cord outfit"
click at [831, 557] on button "Submit Order" at bounding box center [718, 572] width 392 height 32
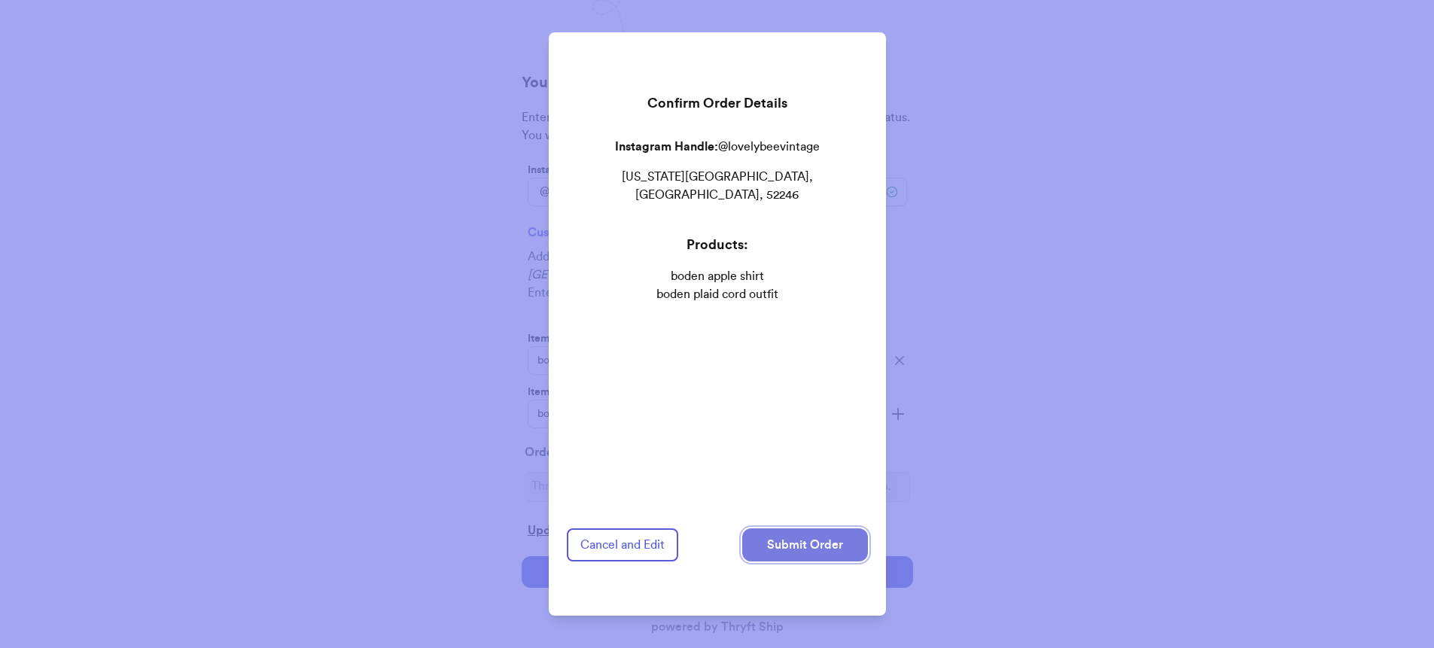
click at [790, 547] on button "Submit Order" at bounding box center [805, 545] width 126 height 33
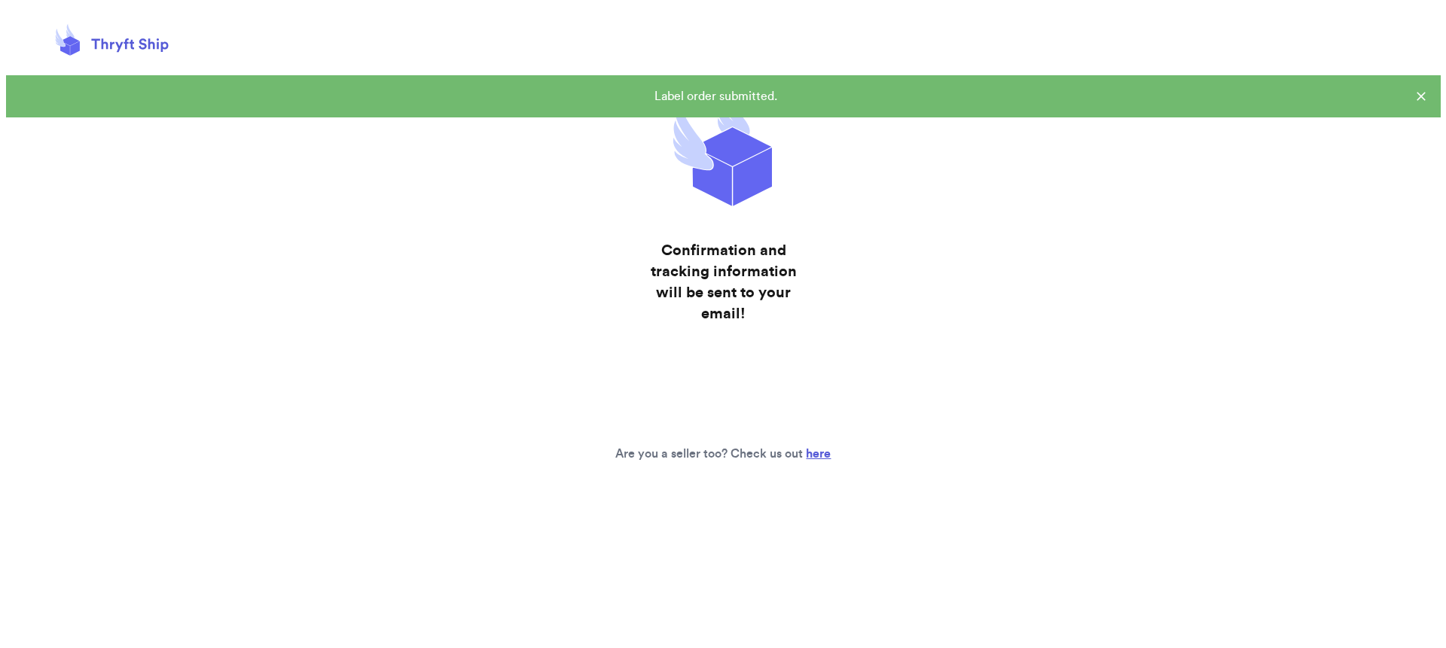
scroll to position [0, 0]
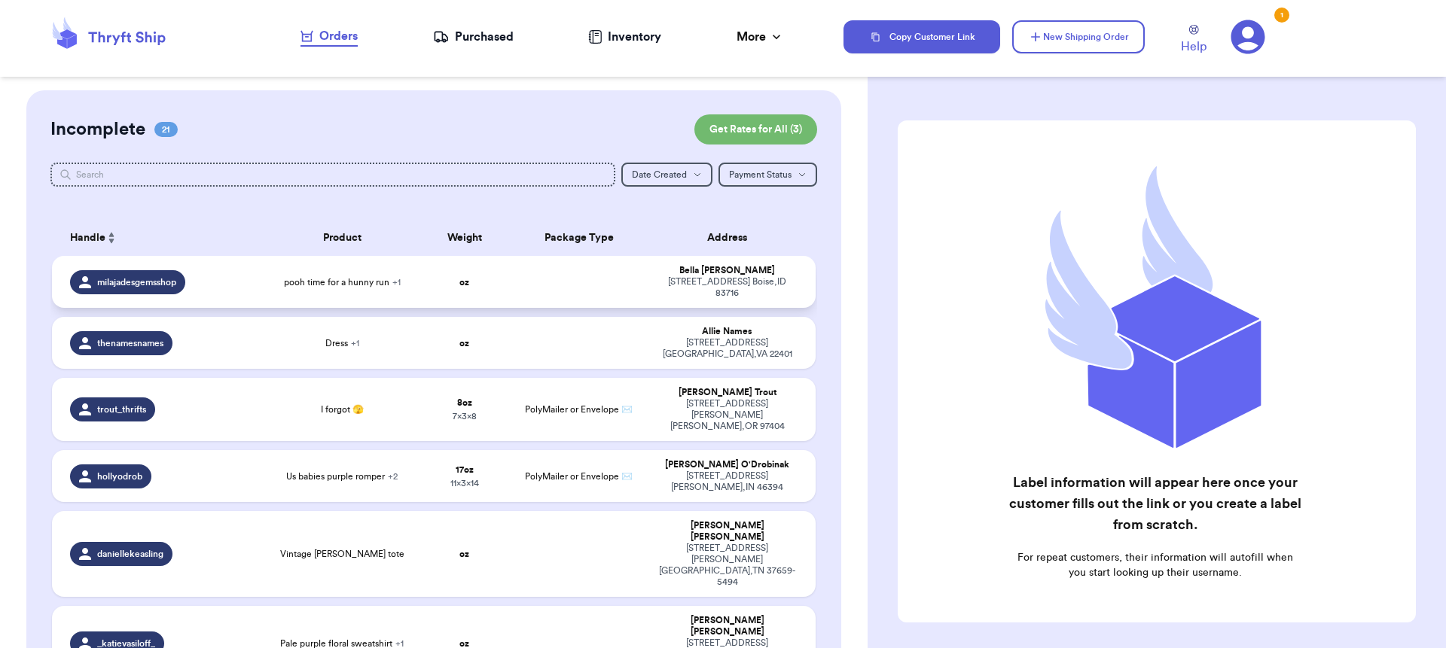
click at [319, 286] on span "pooh time for a hunny run + 1" at bounding box center [342, 282] width 117 height 12
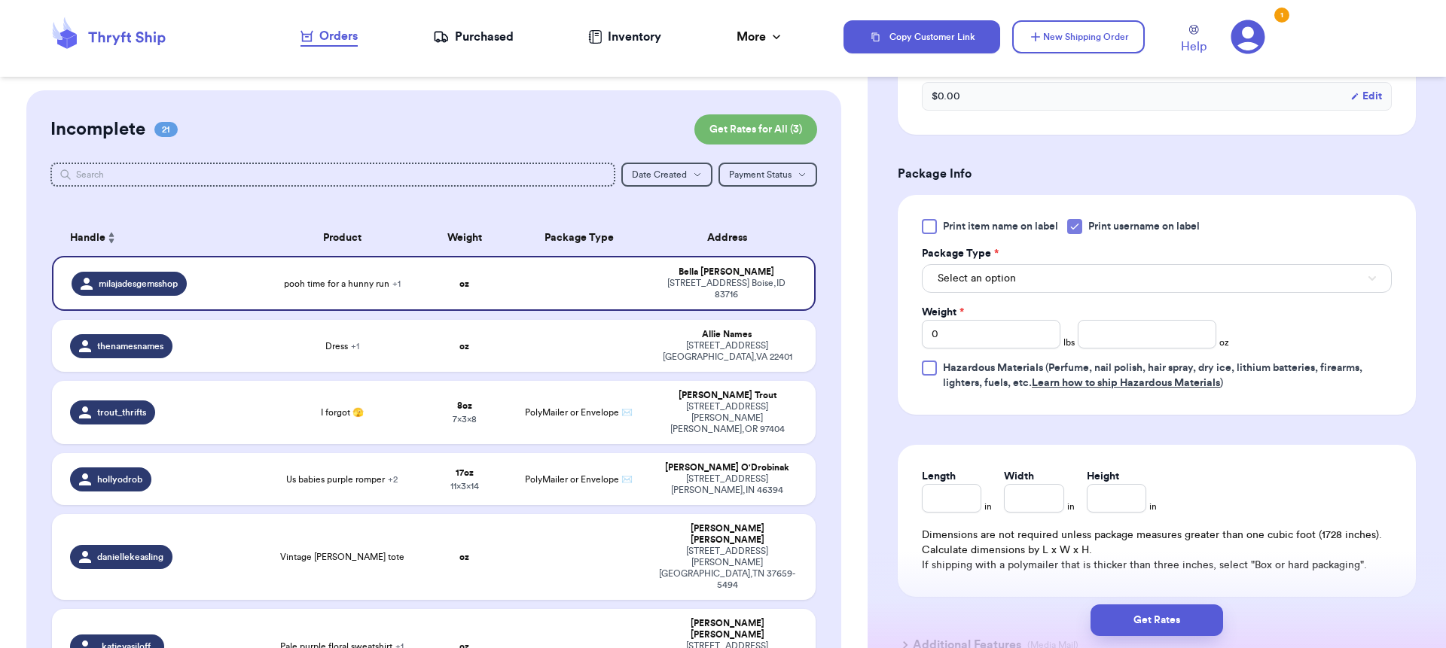
scroll to position [745, 0]
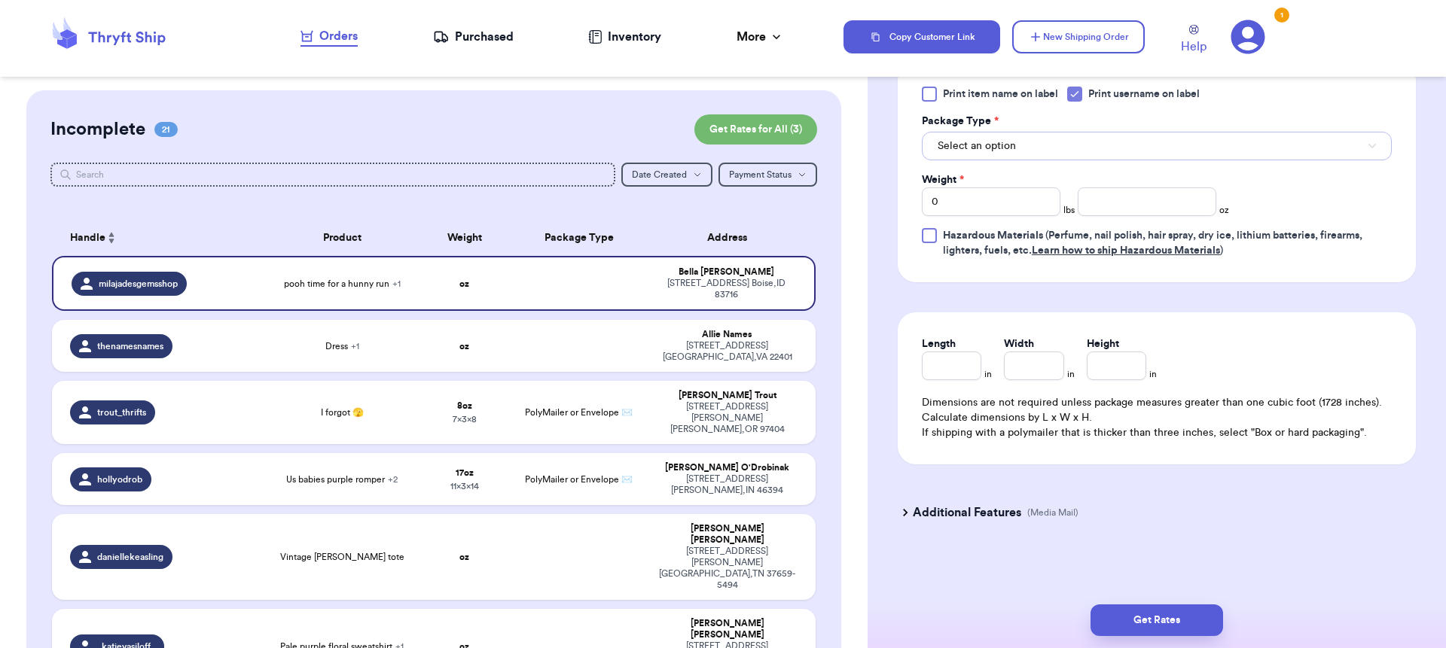
click at [974, 147] on span "Select an option" at bounding box center [976, 146] width 78 height 15
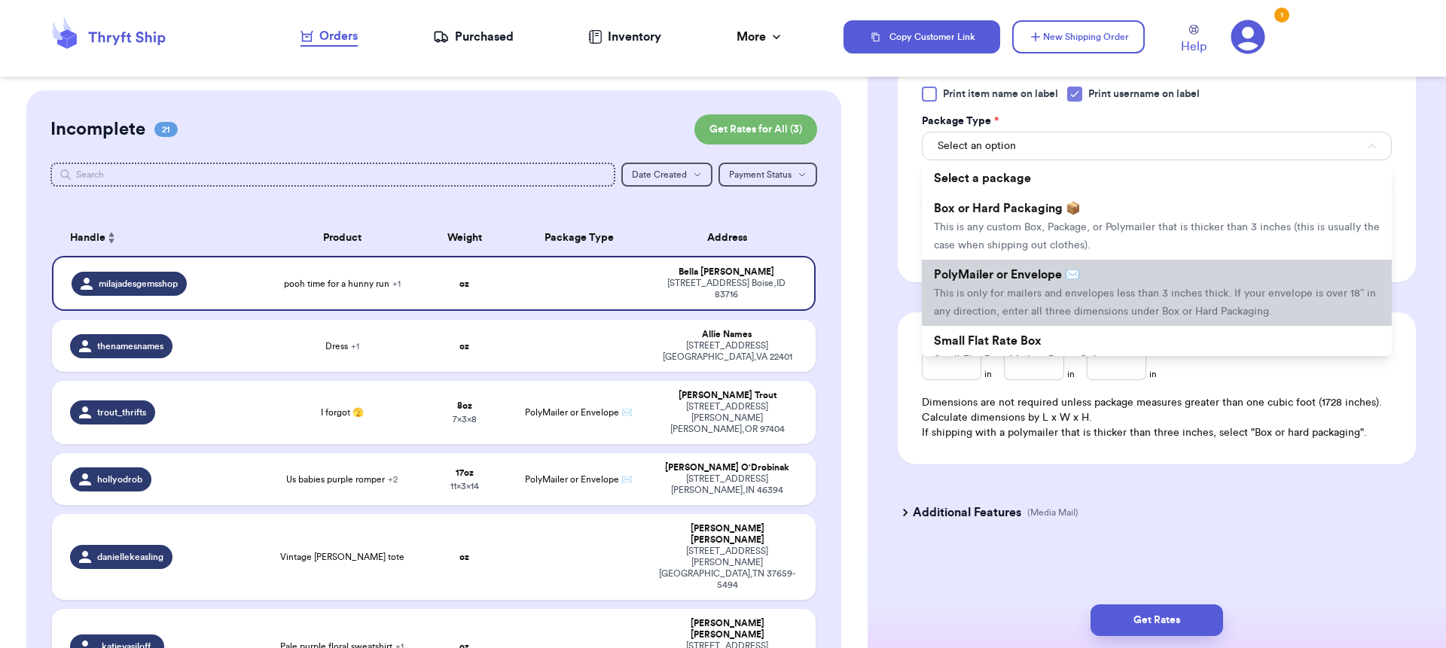
click at [993, 285] on li "PolyMailer or Envelope ✉️ This is only for mailers and envelopes less than 3 in…" at bounding box center [1157, 293] width 470 height 66
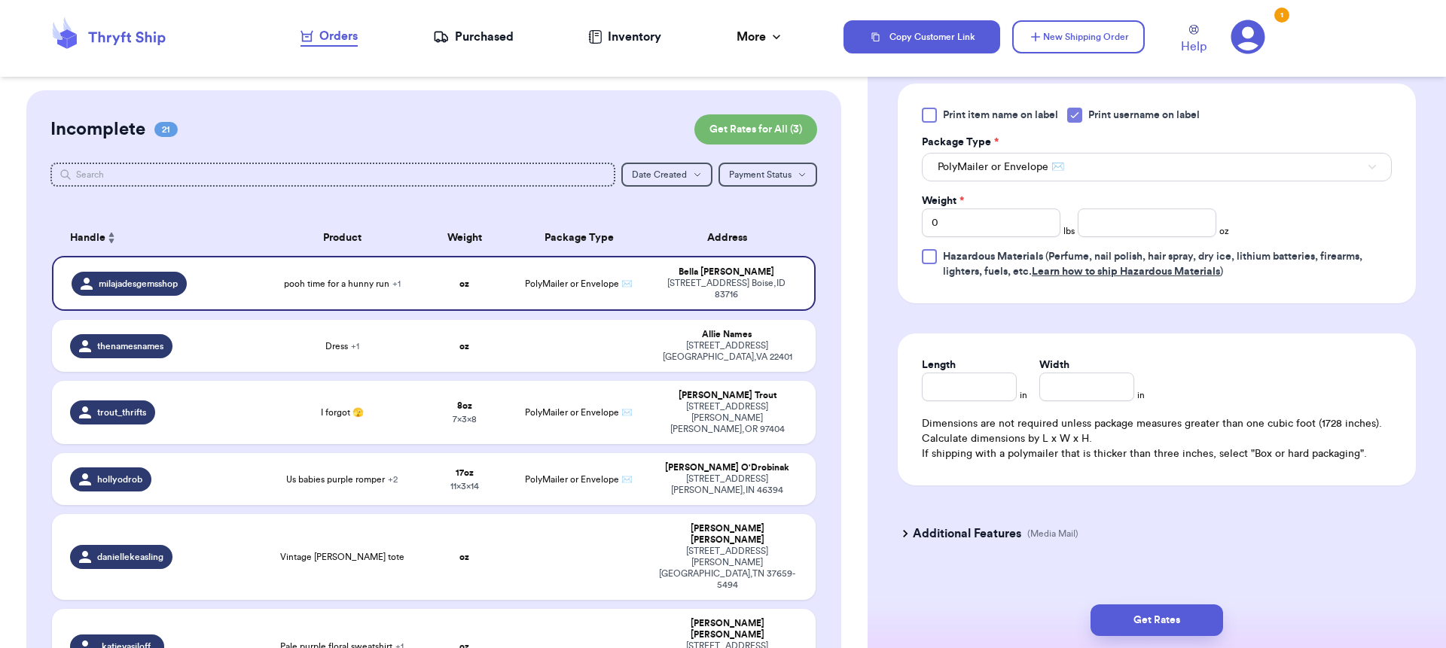
scroll to position [718, 0]
click at [998, 232] on input "0" at bounding box center [991, 226] width 139 height 29
type input "01"
type input "1"
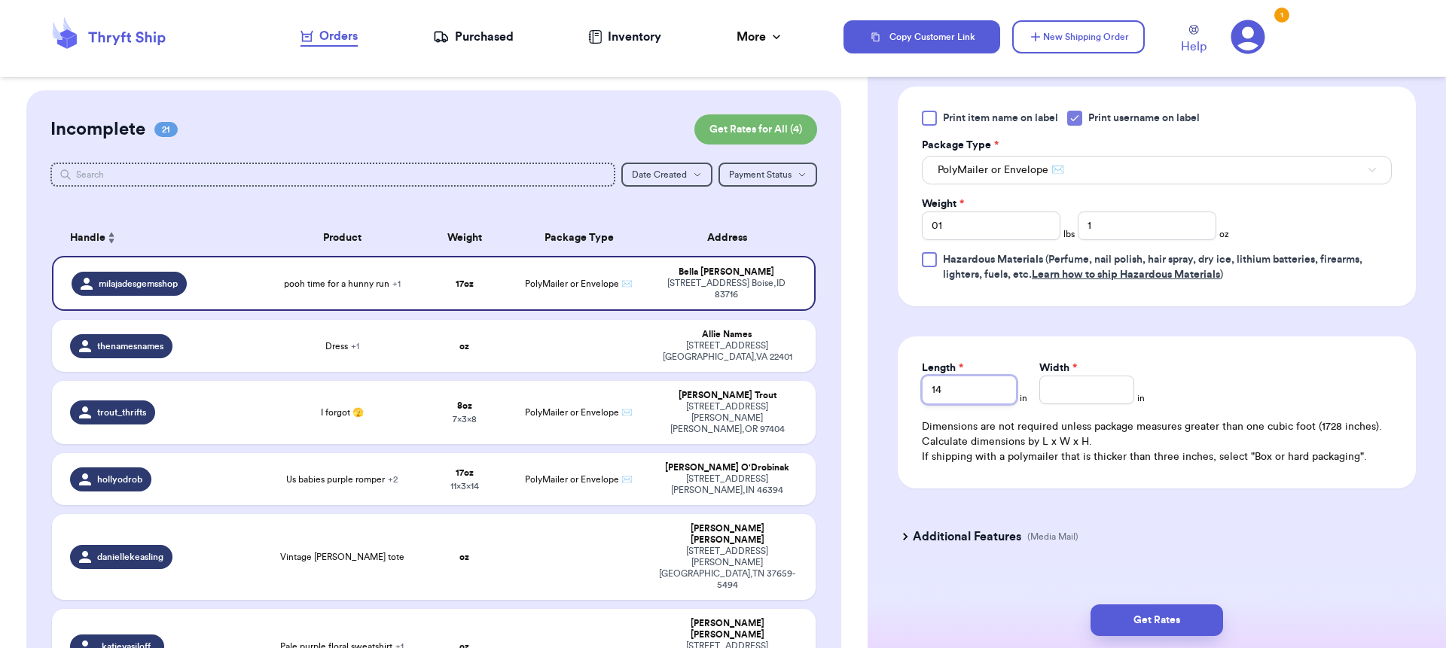
type input "14"
type input "11"
click at [1189, 611] on button "Get Rates" at bounding box center [1156, 621] width 133 height 32
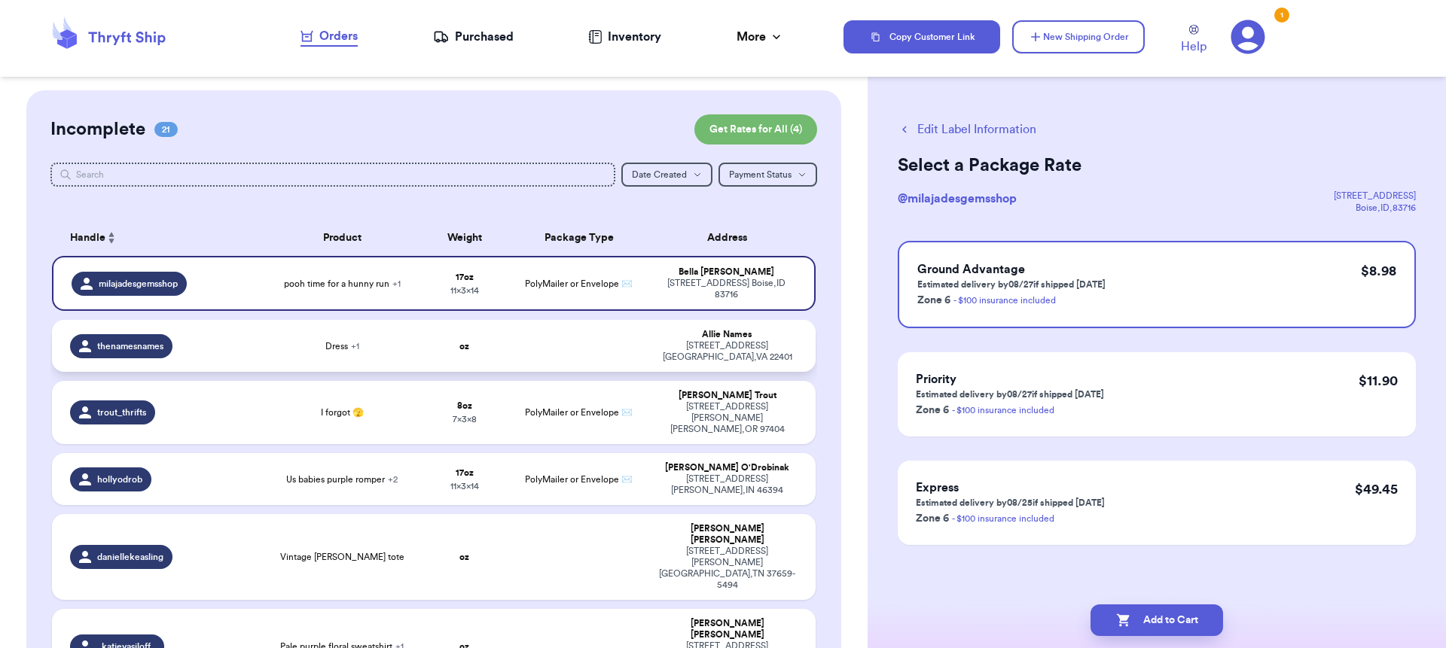
click at [442, 342] on td "oz" at bounding box center [465, 346] width 92 height 52
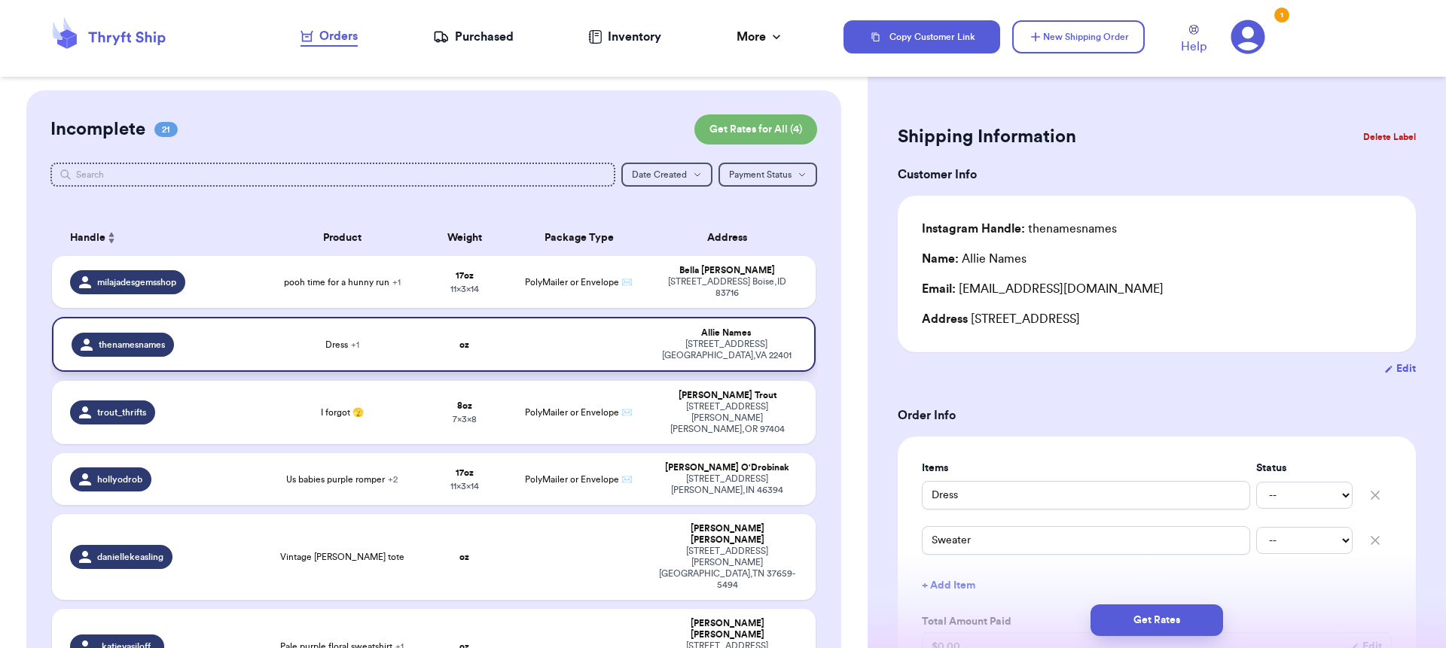
click at [442, 342] on td "oz" at bounding box center [465, 344] width 92 height 55
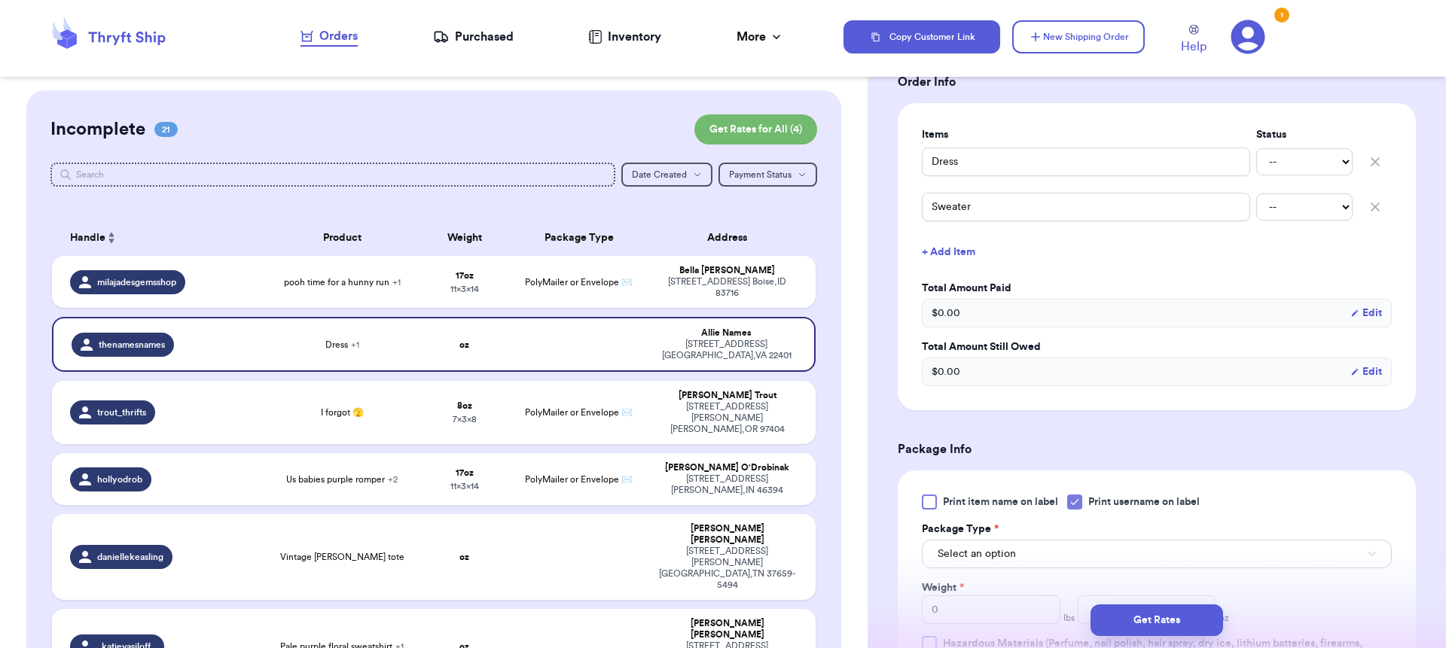
scroll to position [745, 0]
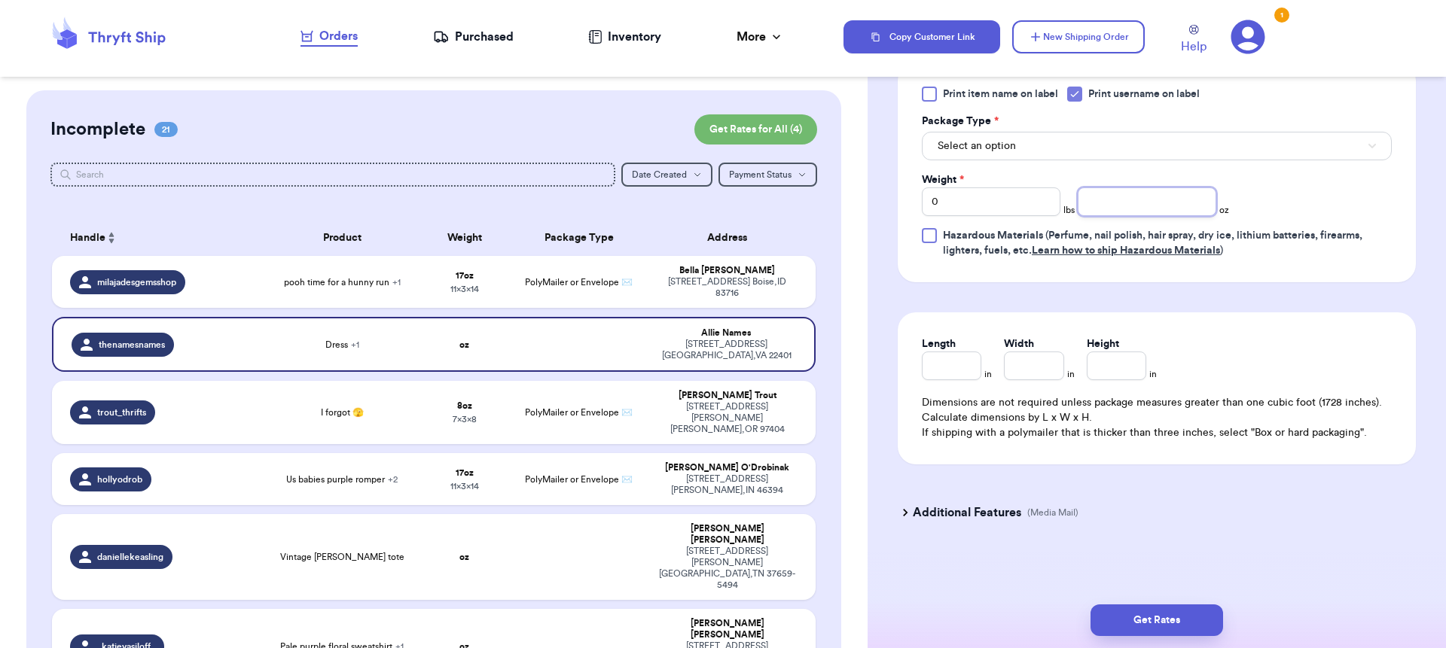
click at [1078, 197] on input "number" at bounding box center [1147, 201] width 139 height 29
type input "12"
click at [1091, 133] on button "Select an option" at bounding box center [1157, 146] width 470 height 29
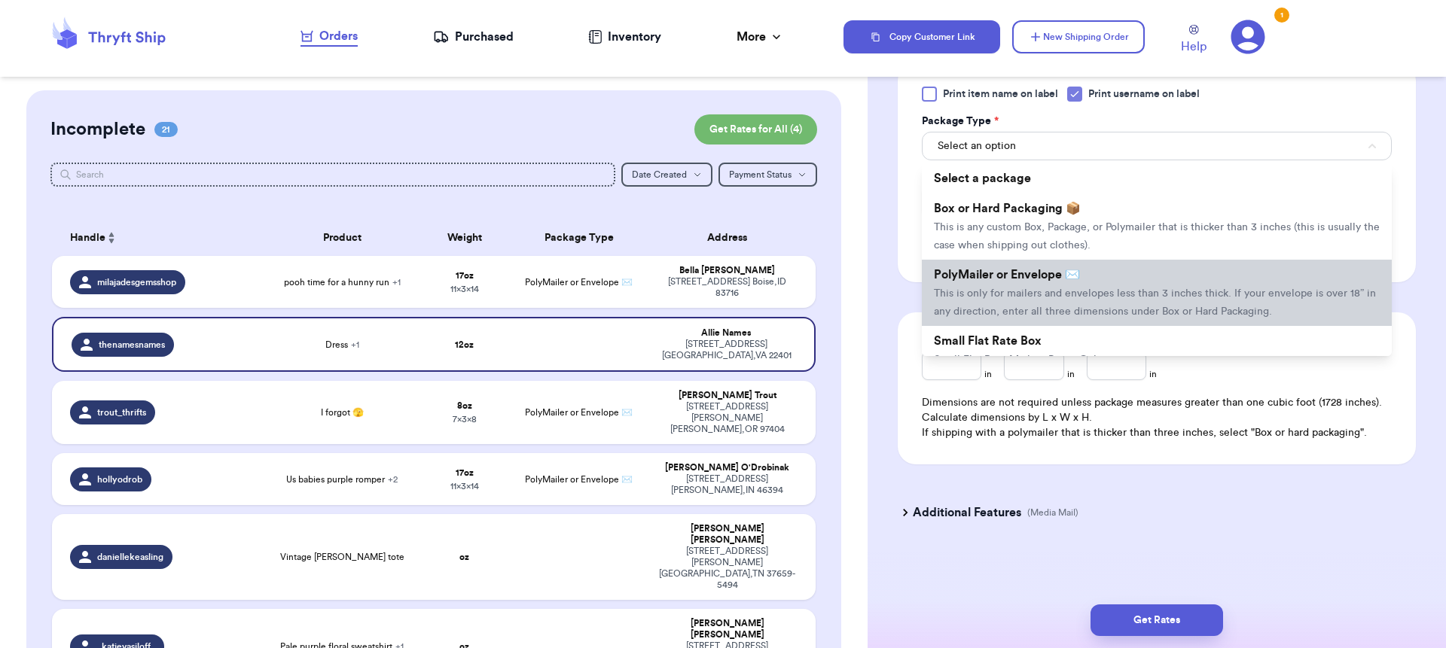
click at [1078, 281] on span "PolyMailer or Envelope ✉️" at bounding box center [1007, 275] width 146 height 12
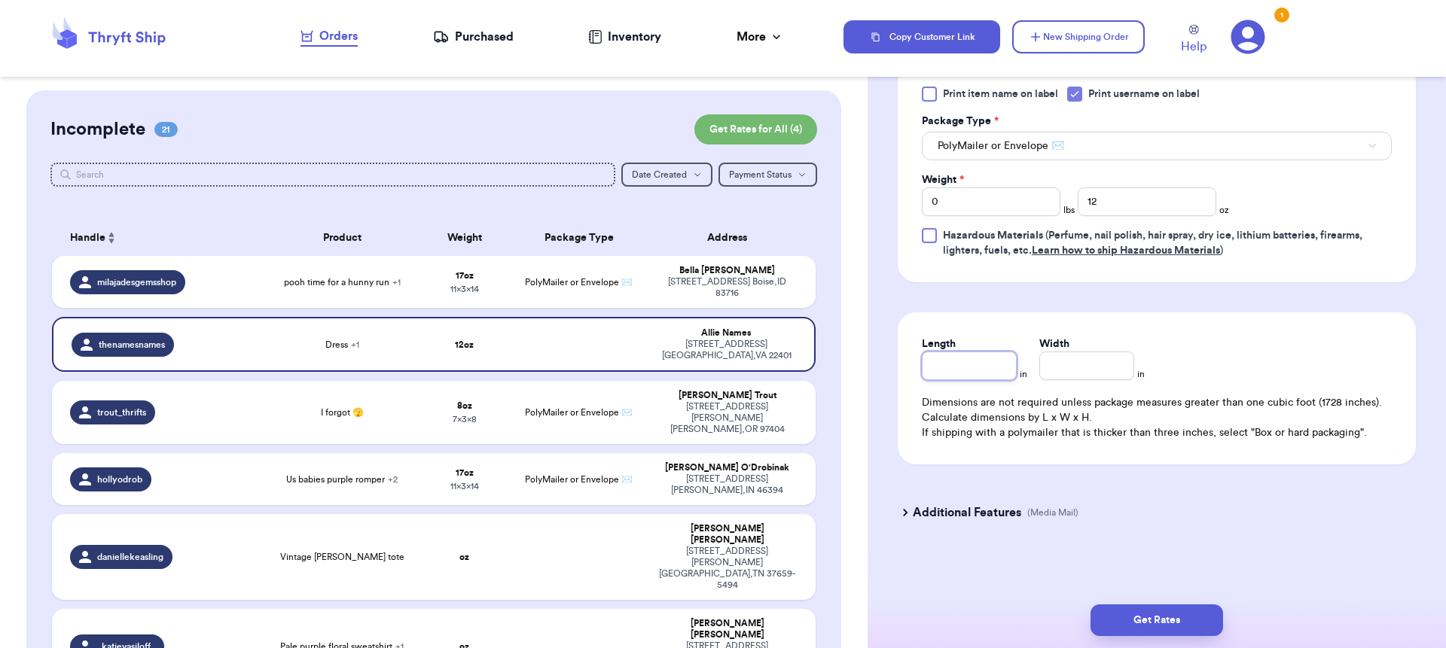
click at [1012, 361] on input "Length" at bounding box center [969, 366] width 95 height 29
type input "10"
type input "8"
click at [1168, 628] on button "Get Rates" at bounding box center [1156, 621] width 133 height 32
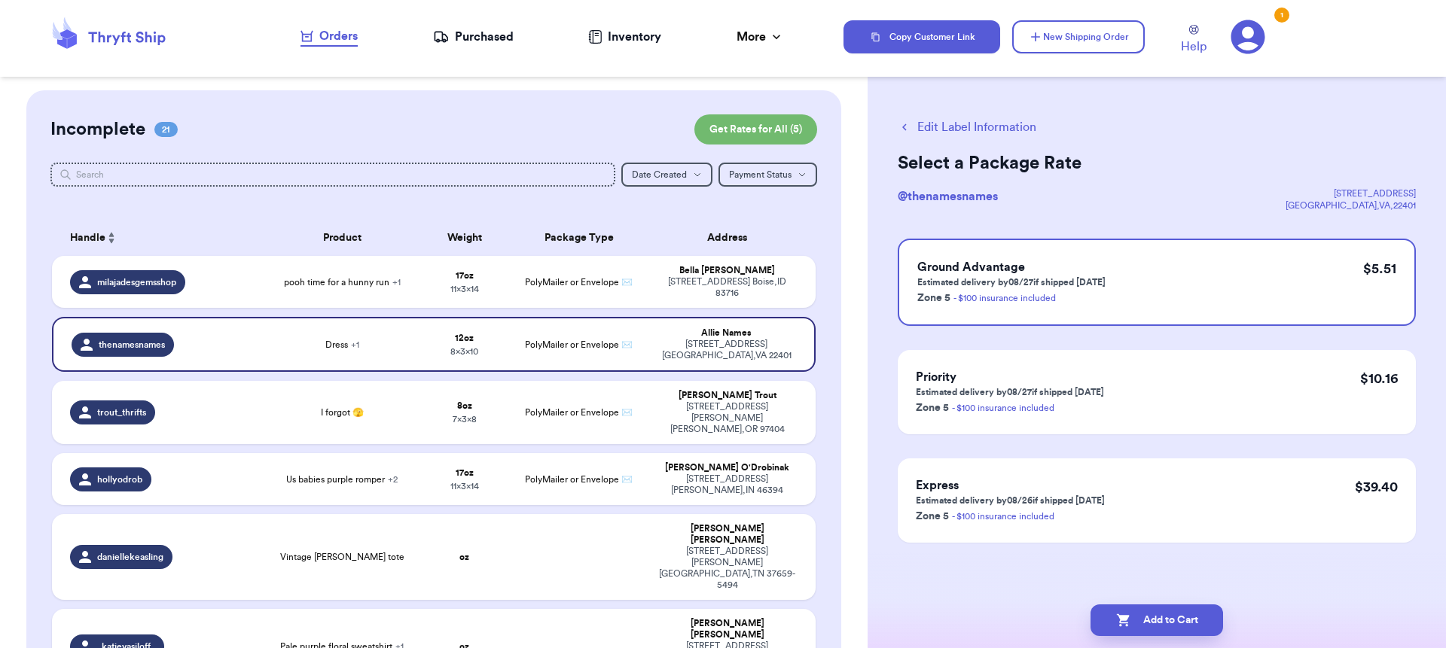
scroll to position [0, 0]
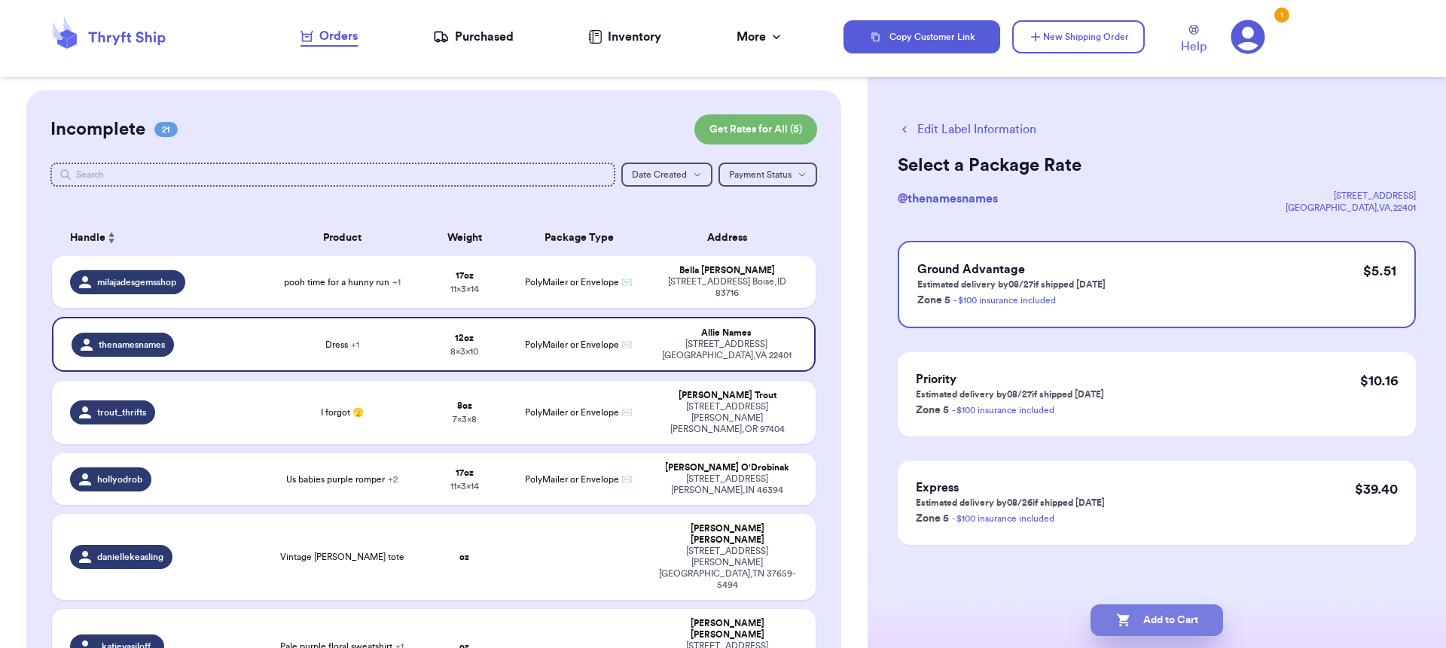
click at [1127, 619] on icon "button" at bounding box center [1123, 620] width 15 height 15
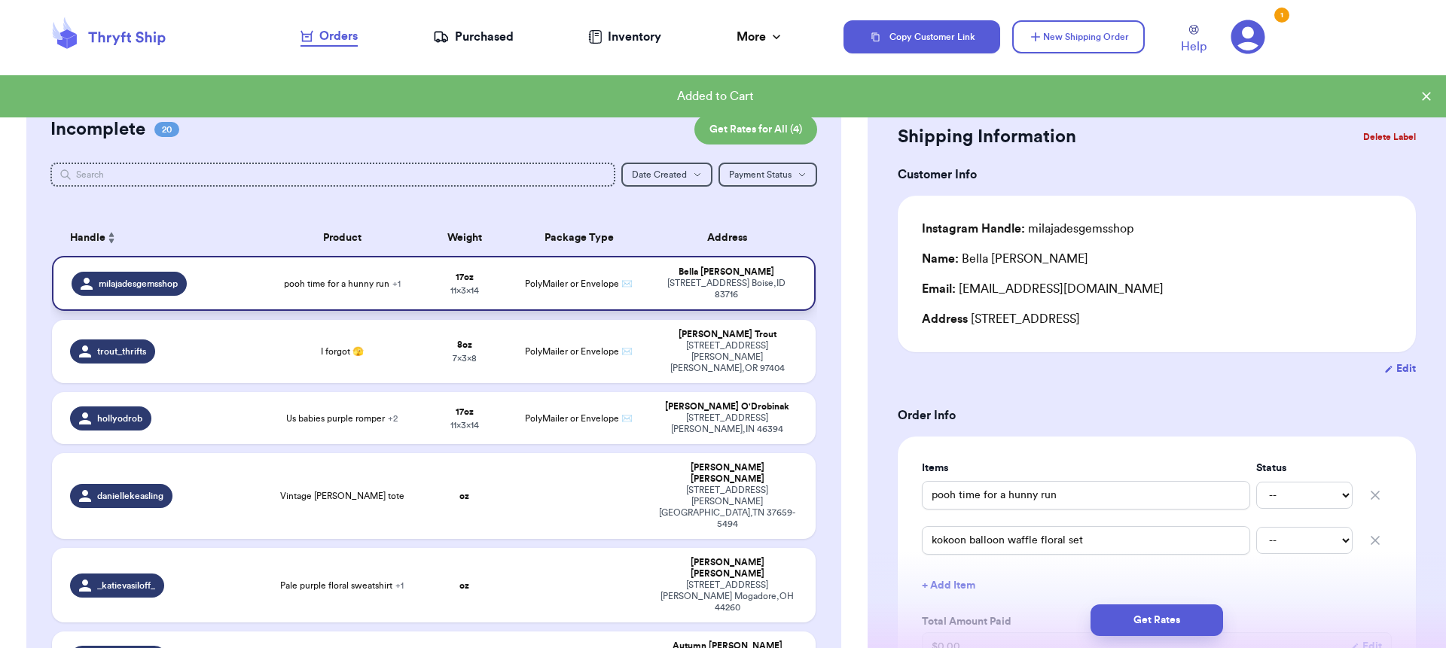
click at [551, 288] on span "PolyMailer or Envelope ✉️" at bounding box center [579, 283] width 108 height 9
click at [1116, 627] on button "Get Rates" at bounding box center [1156, 621] width 133 height 32
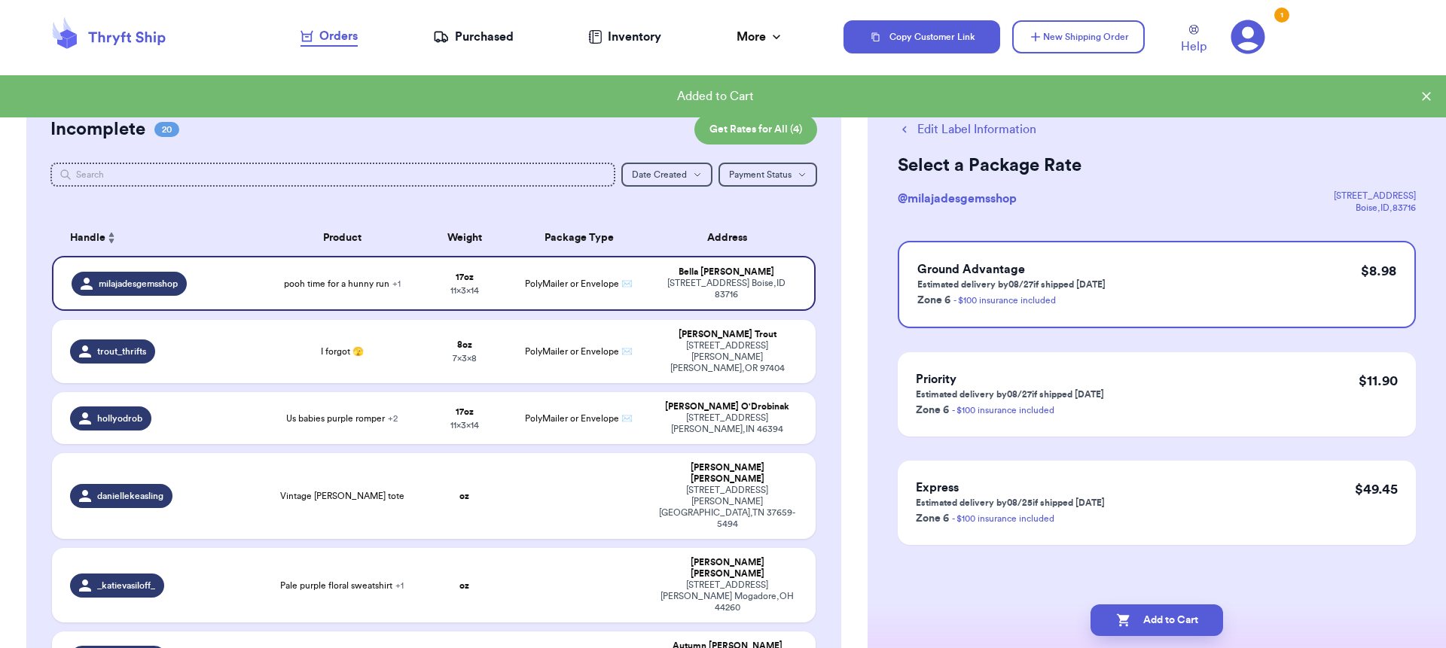
click at [1116, 627] on icon "button" at bounding box center [1123, 620] width 15 height 15
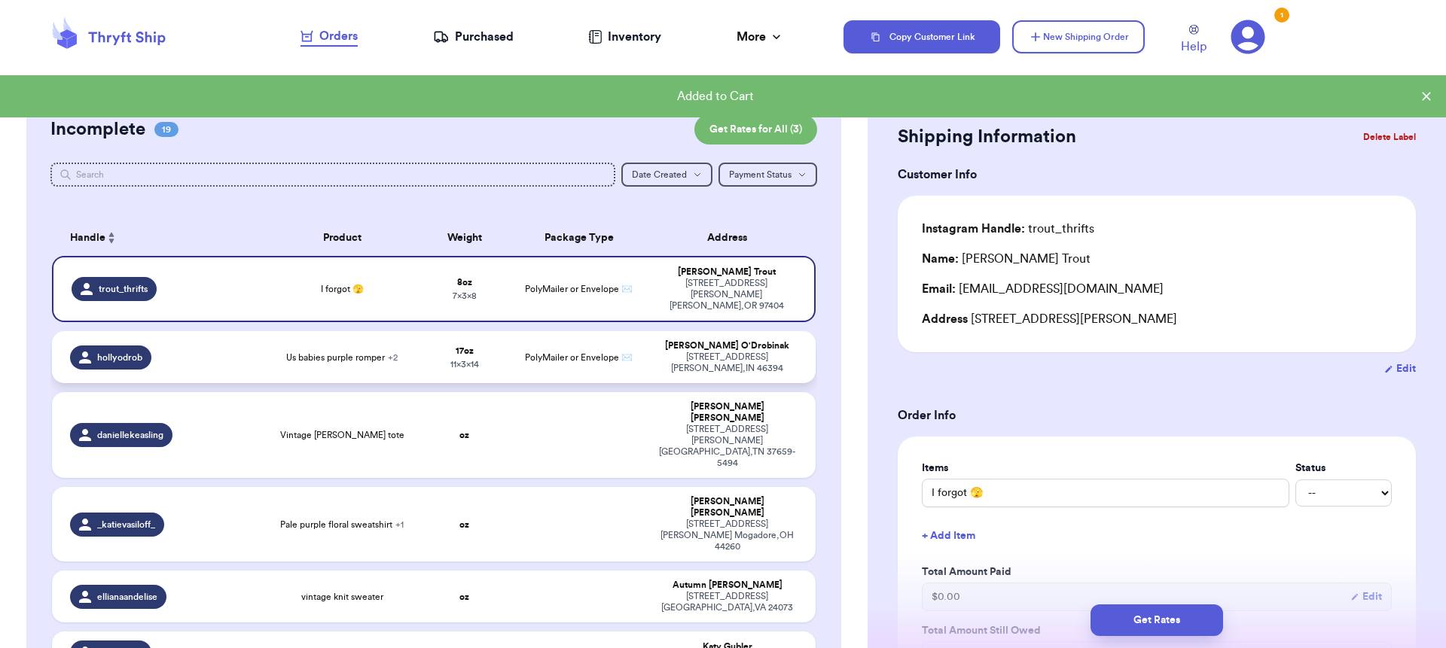
click at [537, 355] on td "PolyMailer or Envelope ✉️" at bounding box center [579, 357] width 138 height 52
type input "Us babies purple romper"
type input "1"
type input "14"
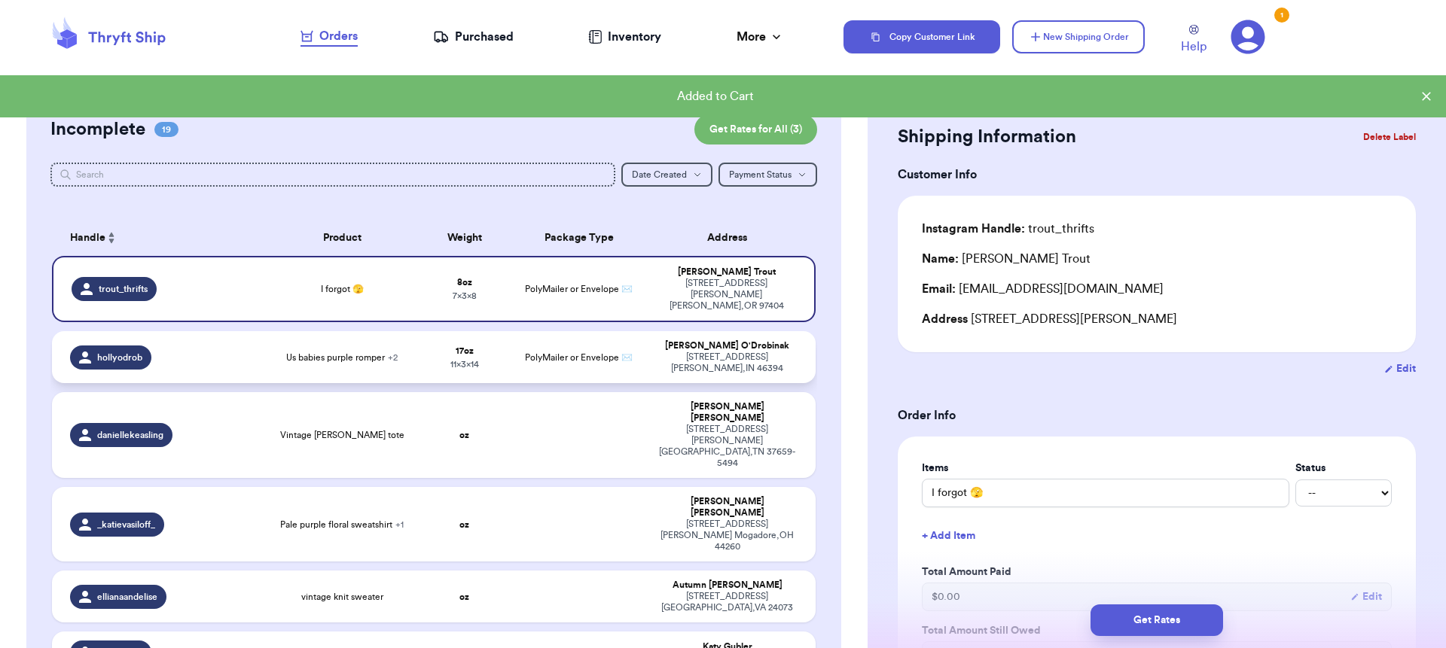
type input "11"
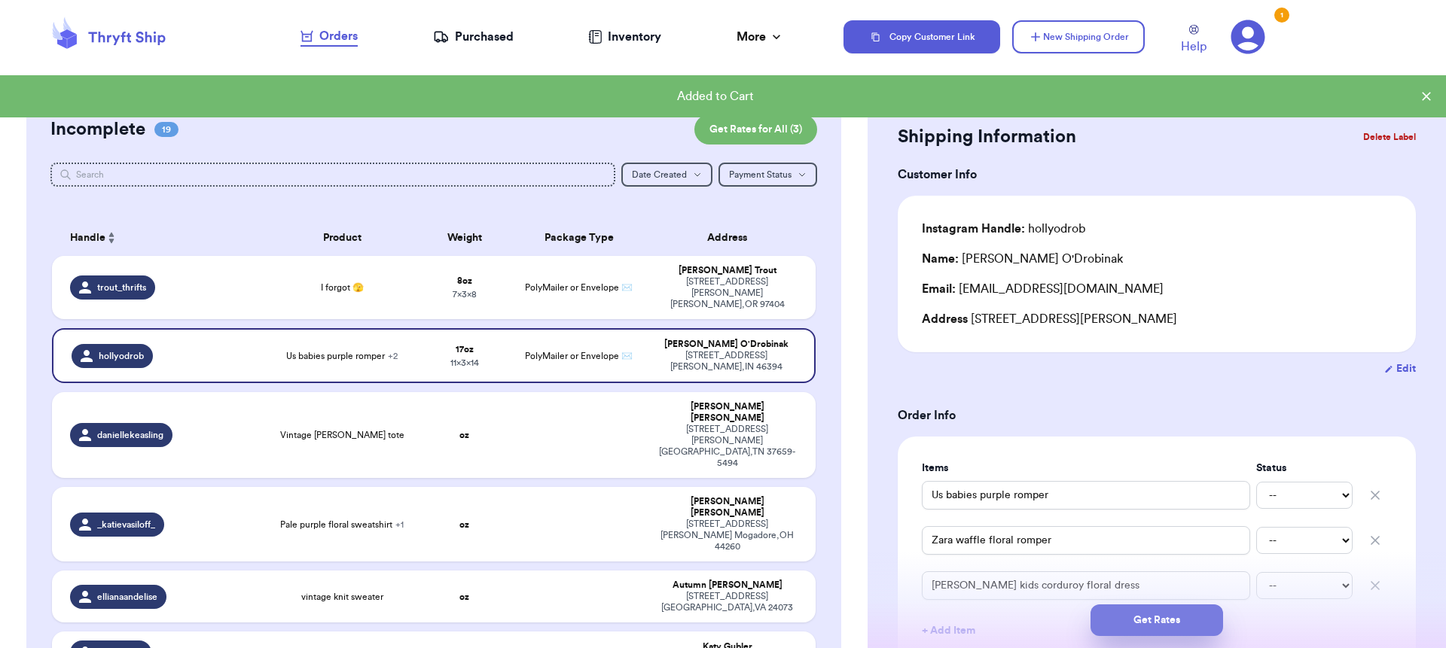
click at [1121, 620] on button "Get Rates" at bounding box center [1156, 621] width 133 height 32
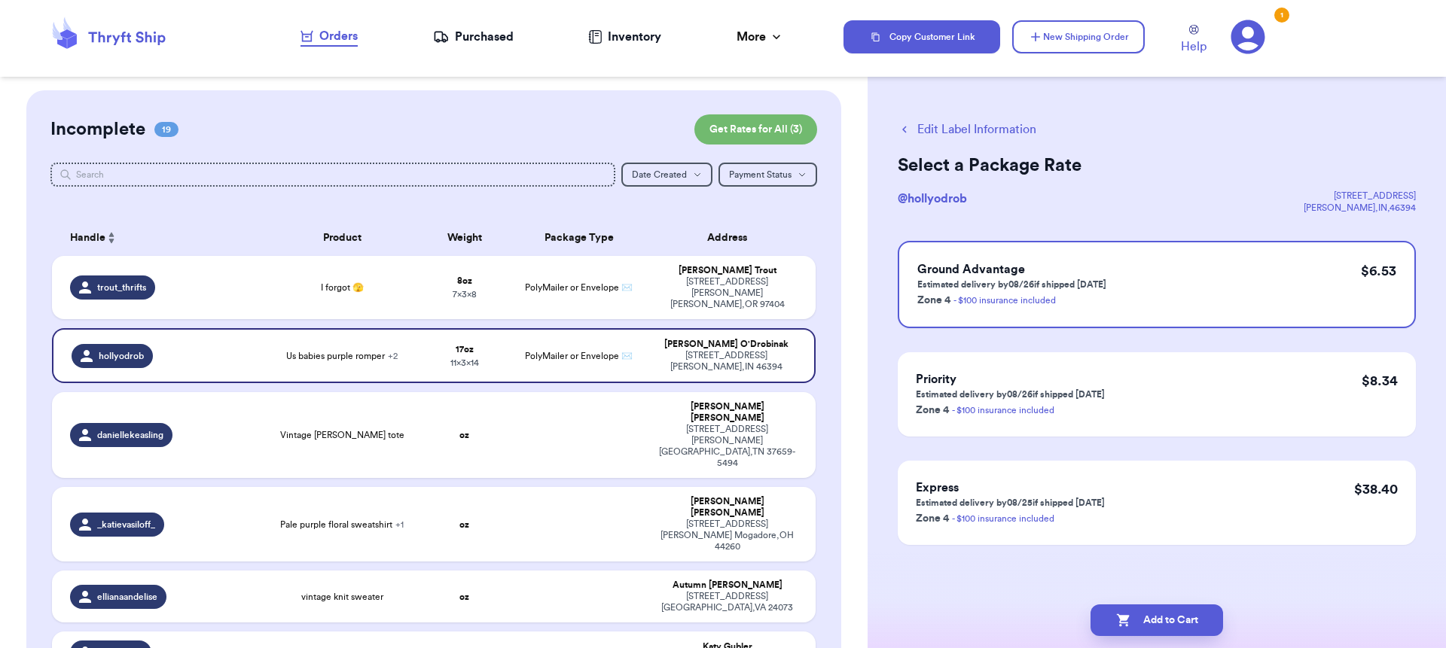
click at [1121, 620] on icon "button" at bounding box center [1122, 620] width 13 height 13
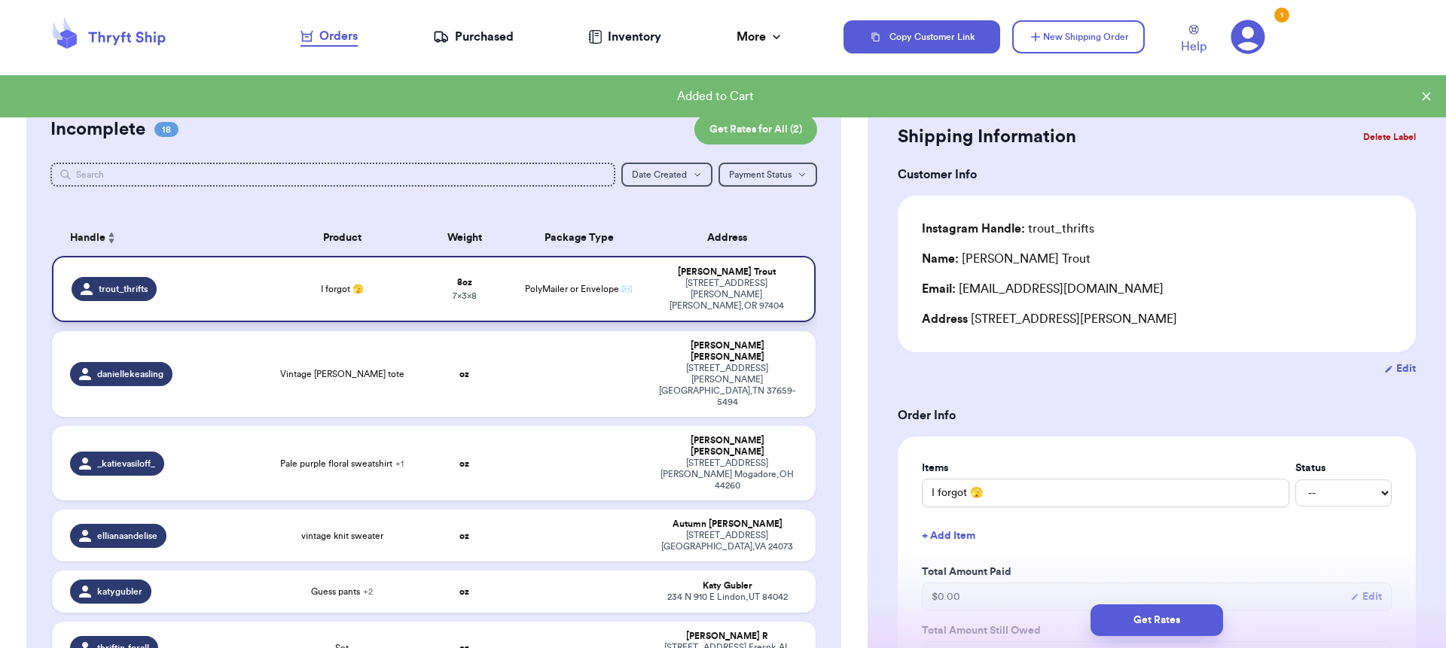
click at [436, 287] on td "8 oz 7 x 3 x 8" at bounding box center [465, 289] width 92 height 66
click at [1187, 622] on button "Get Rates" at bounding box center [1156, 621] width 133 height 32
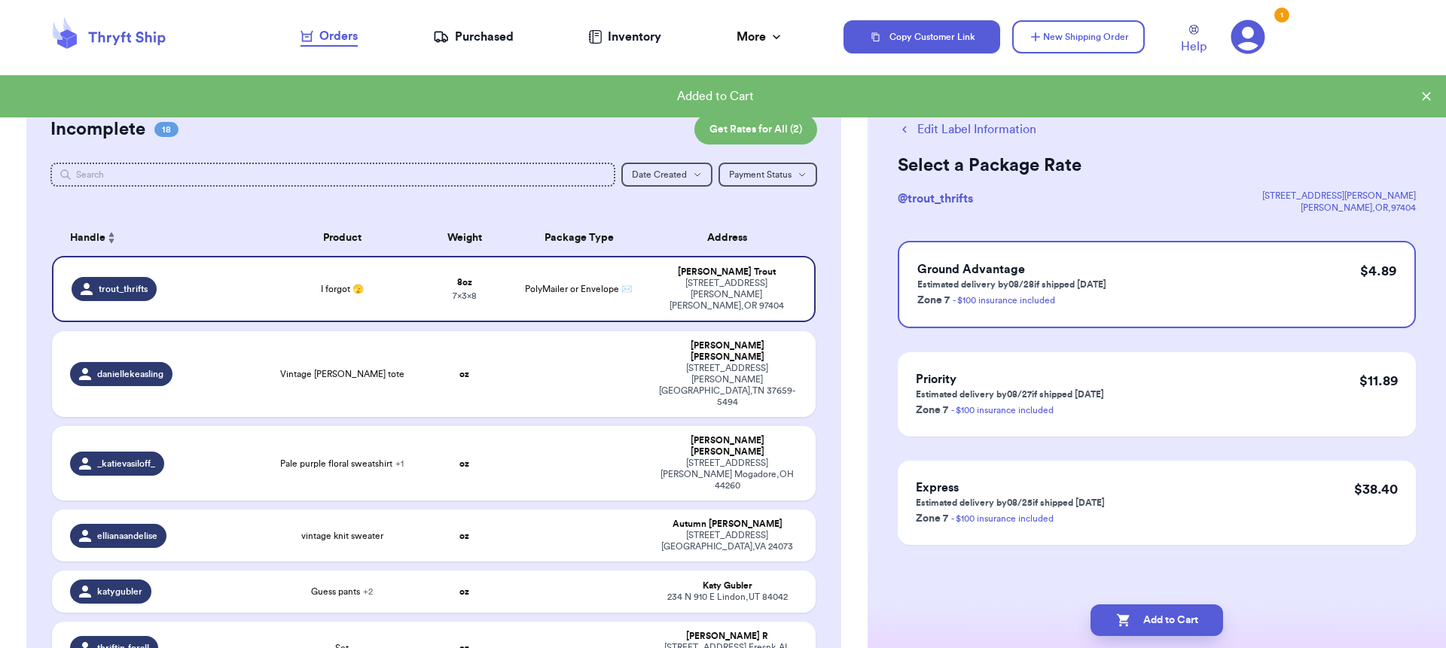
click at [1187, 622] on button "Add to Cart" at bounding box center [1156, 621] width 133 height 32
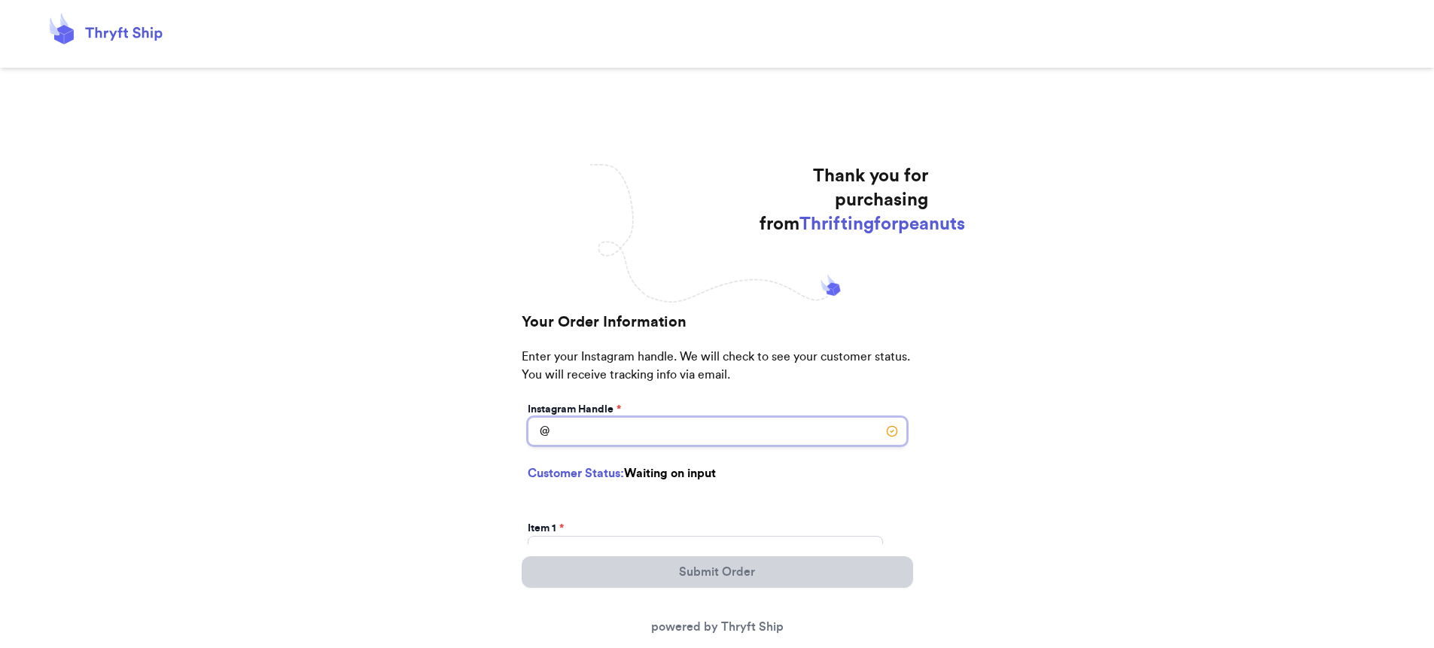
click at [695, 428] on input "Instagram Handle *" at bounding box center [718, 431] width 380 height 29
type input "milajadesgemshop"
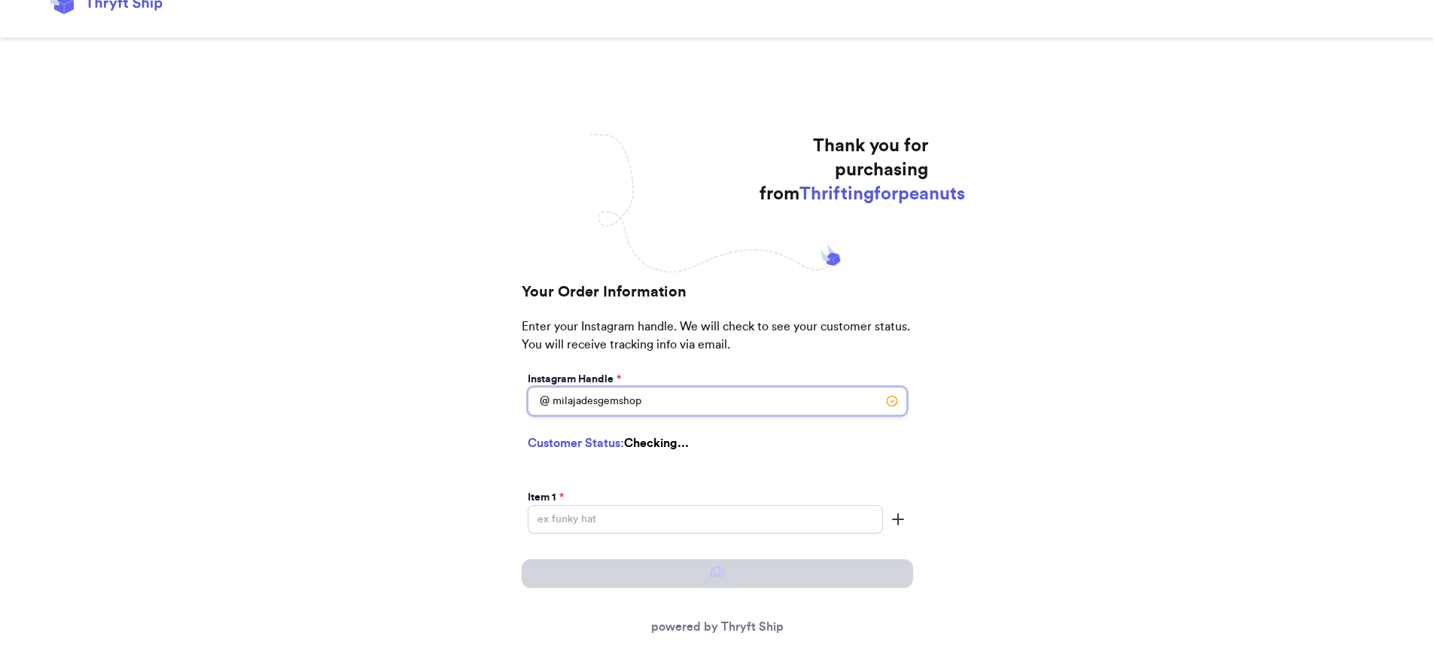
scroll to position [31, 0]
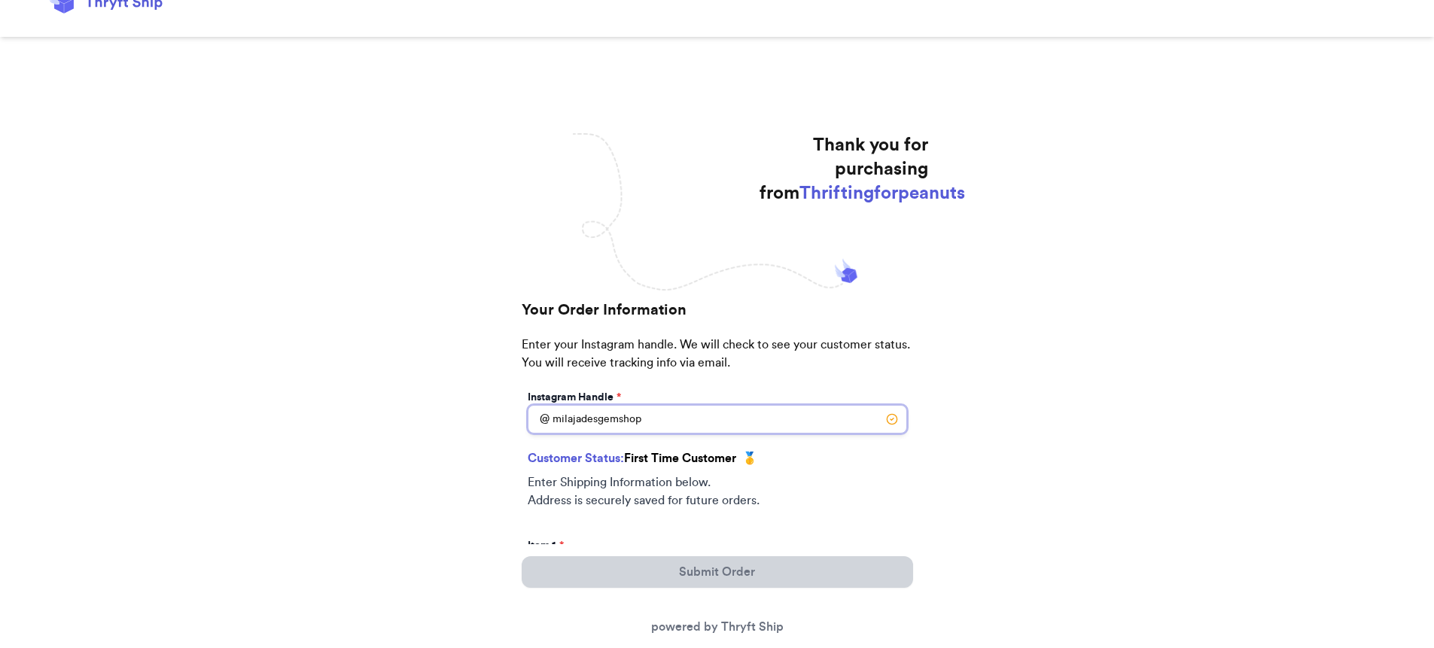
drag, startPoint x: 790, startPoint y: 425, endPoint x: 473, endPoint y: 402, distance: 317.8
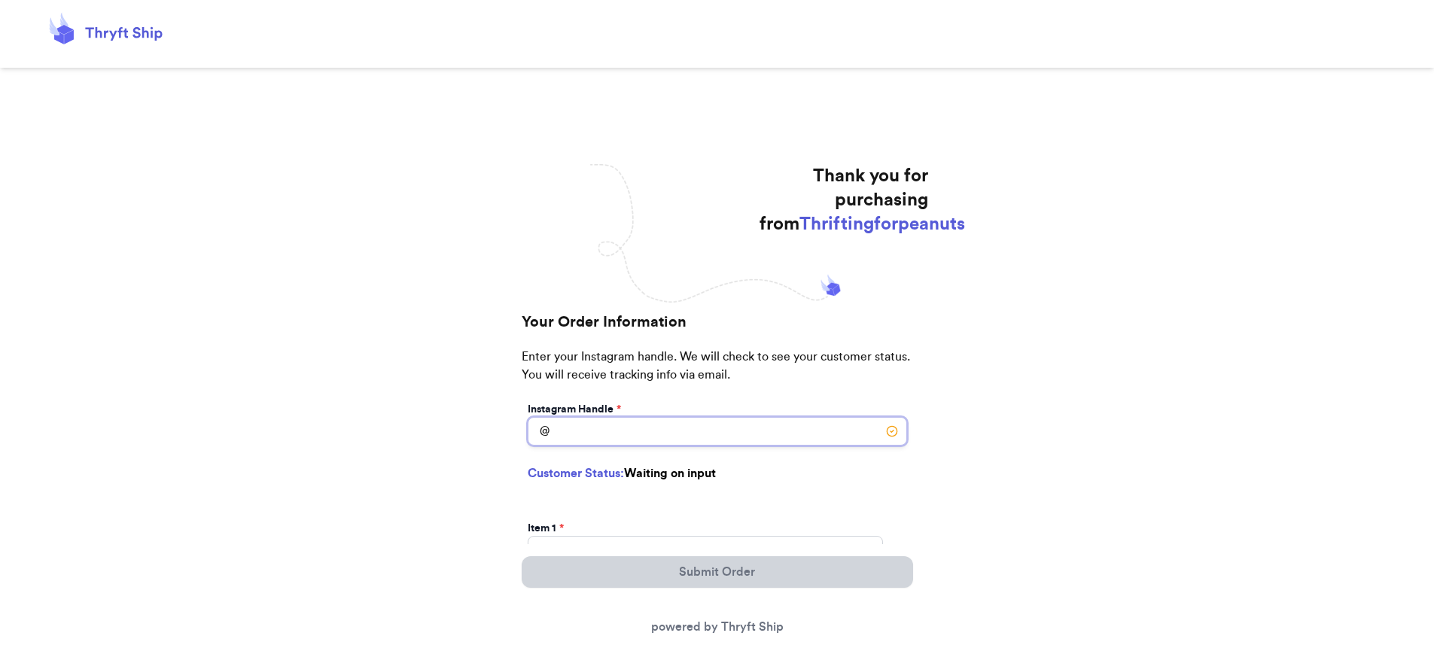
click at [702, 422] on input "Instagram Handle *" at bounding box center [718, 431] width 380 height 29
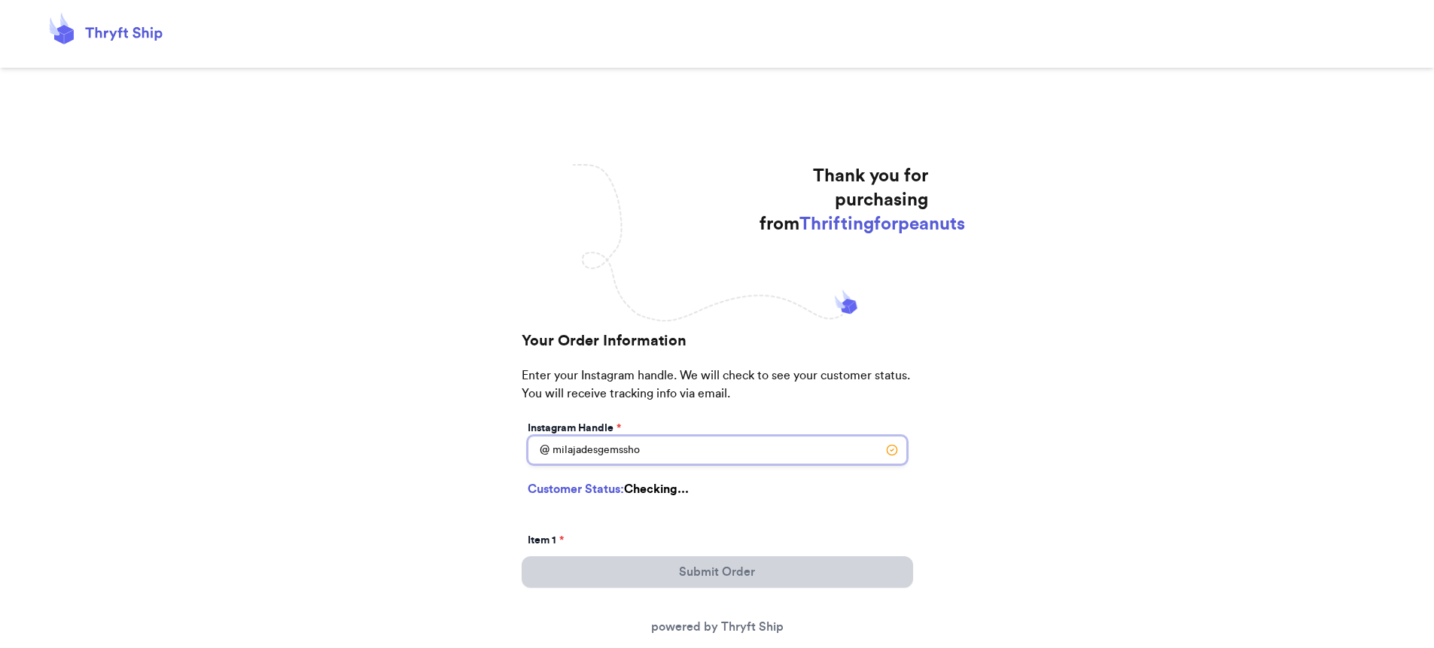
type input "milajadesgemsshop"
select select "ID"
type input "Boise"
type input "83716"
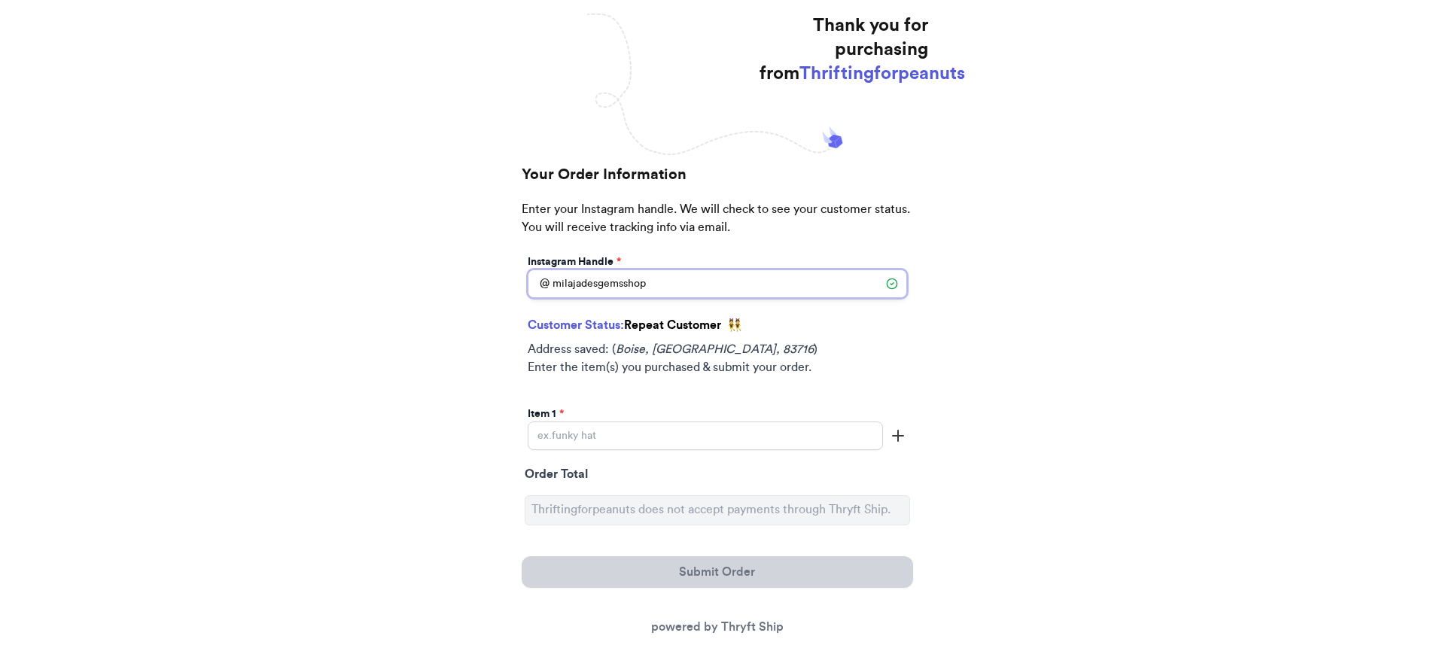
scroll to position [245, 0]
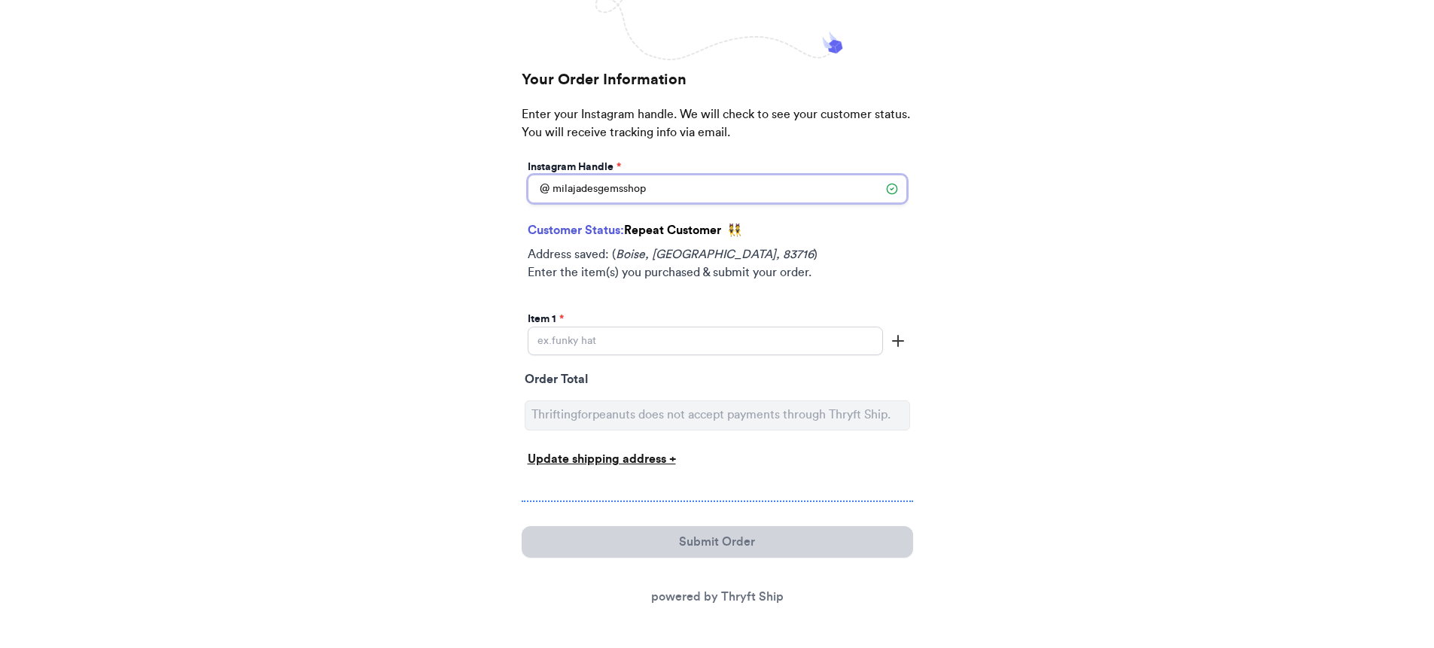
type input "milajadesgemsshop"
click at [611, 328] on input "Instagram Handle *" at bounding box center [705, 341] width 355 height 29
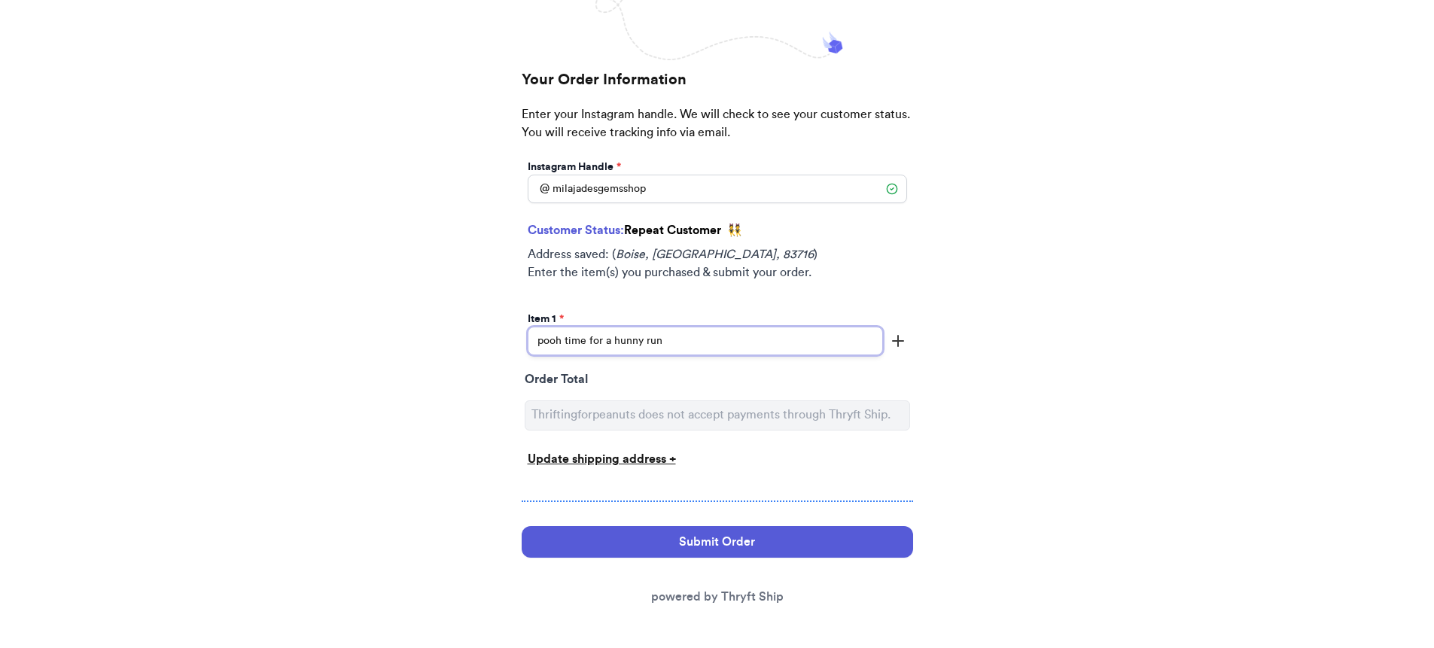
type input "pooh time for a hunny run"
click at [898, 341] on line "button" at bounding box center [898, 341] width 11 height 0
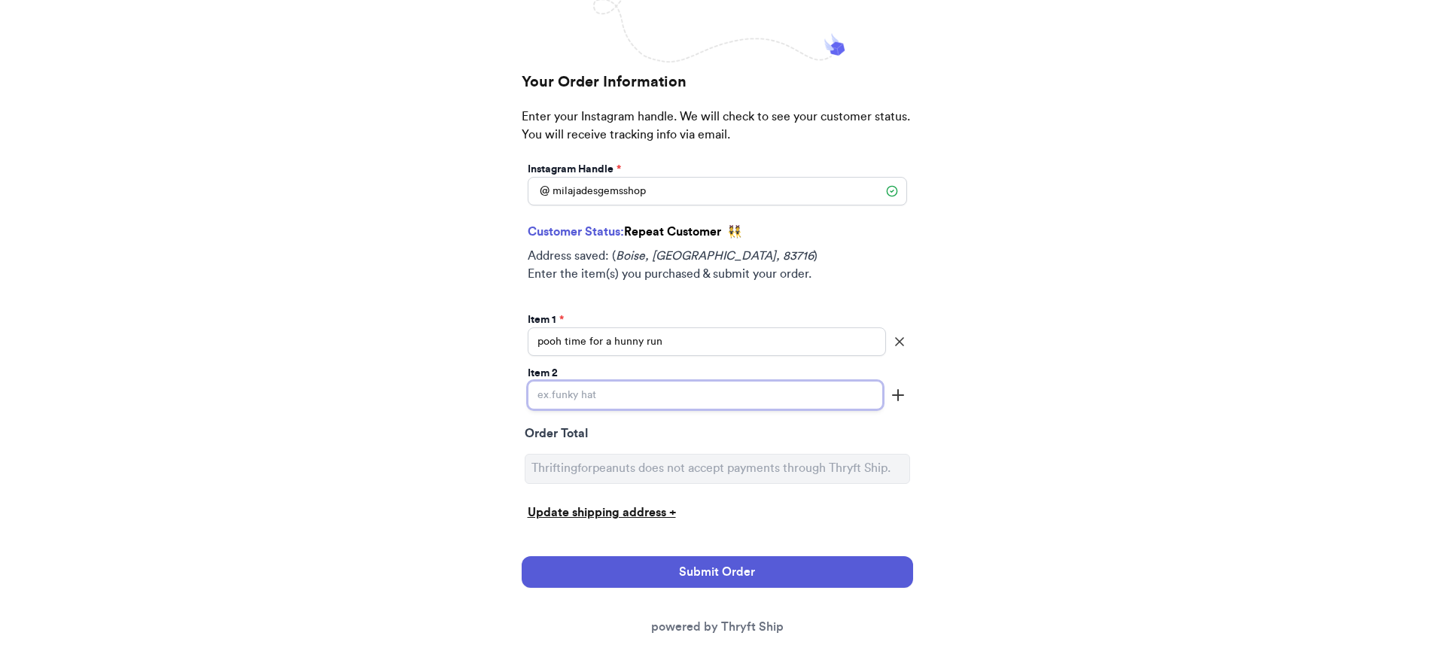
click at [846, 389] on input "Instagram Handle *" at bounding box center [705, 395] width 355 height 29
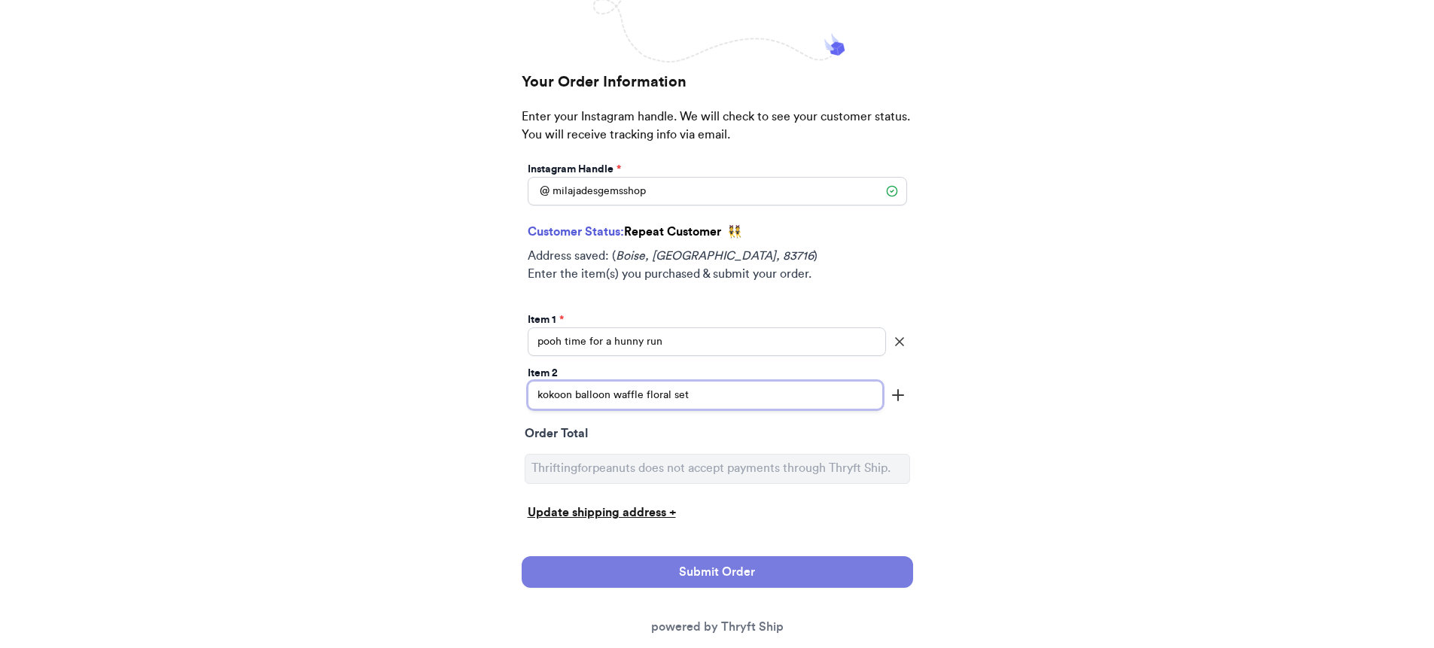
type input "kokoon balloon waffle floral set"
click at [828, 558] on button "Submit Order" at bounding box center [718, 572] width 392 height 32
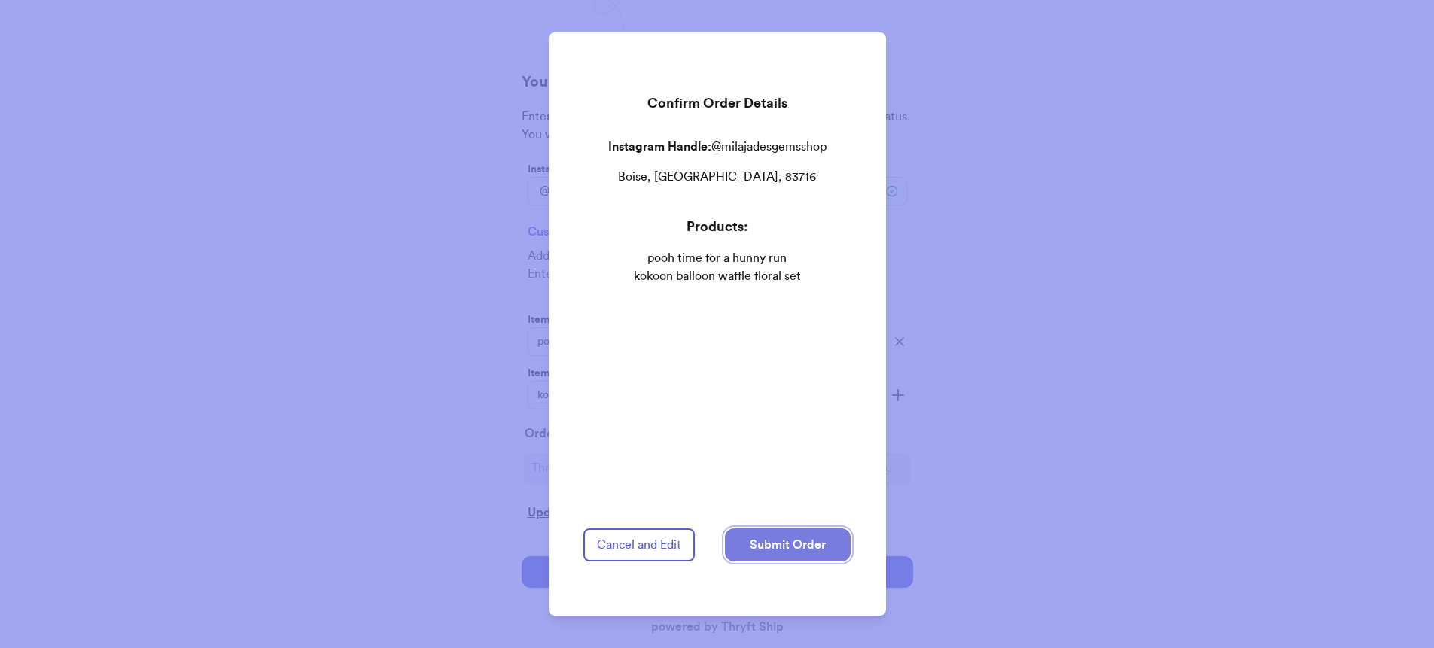
click at [801, 537] on button "Submit Order" at bounding box center [788, 545] width 126 height 33
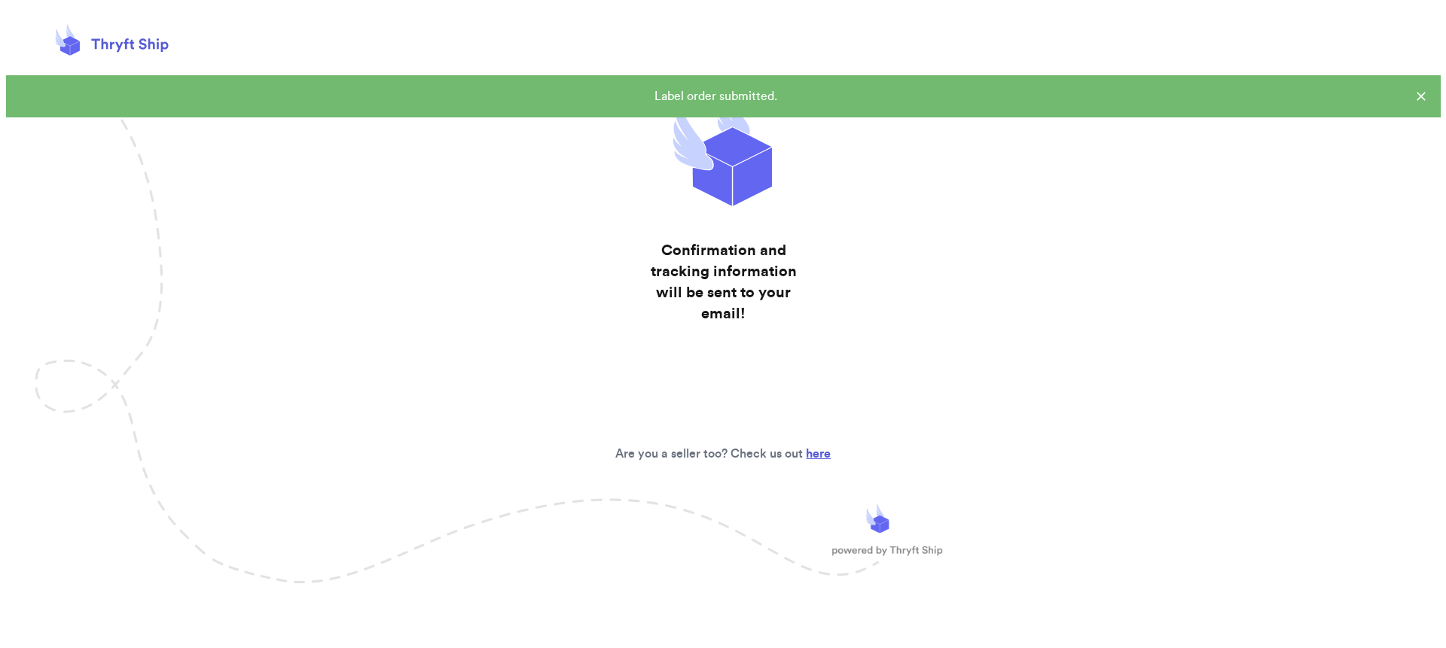
scroll to position [0, 0]
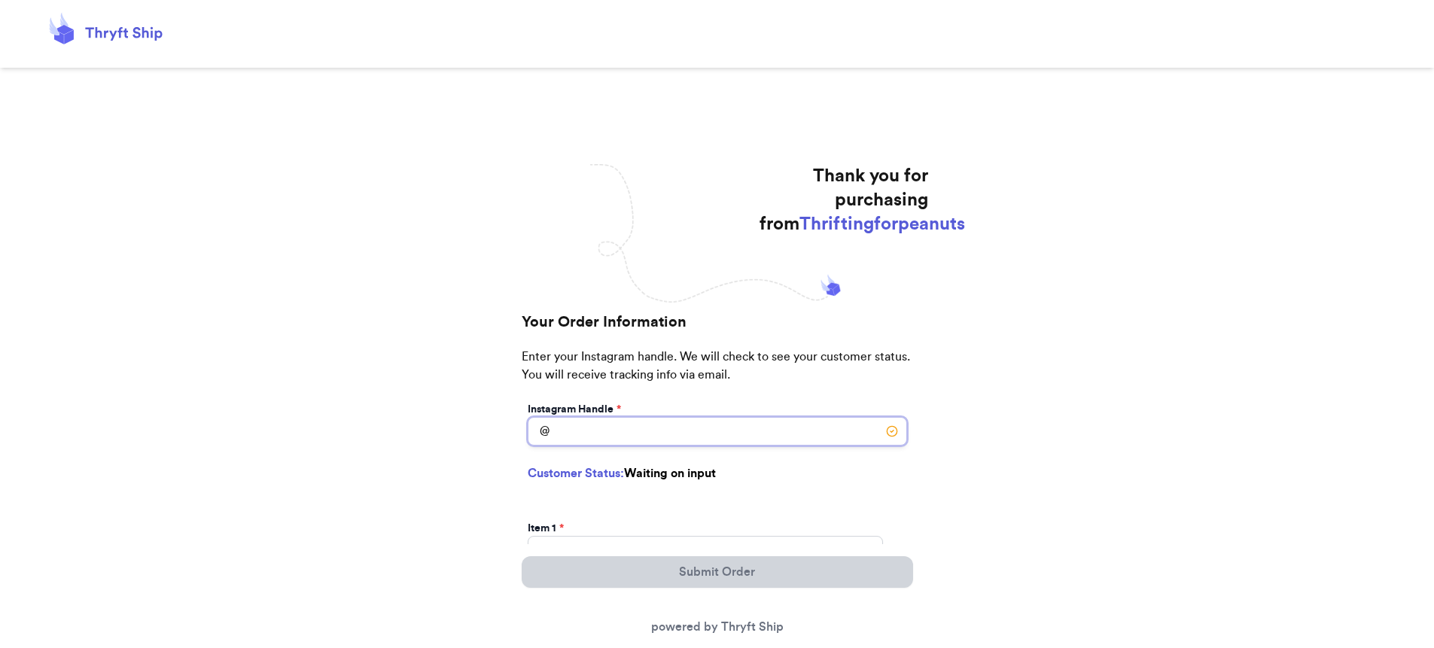
click at [697, 438] on input "Instagram Handle *" at bounding box center [718, 431] width 380 height 29
type input "afreckledface"
select select "VA"
type input "[GEOGRAPHIC_DATA]"
type input "22401"
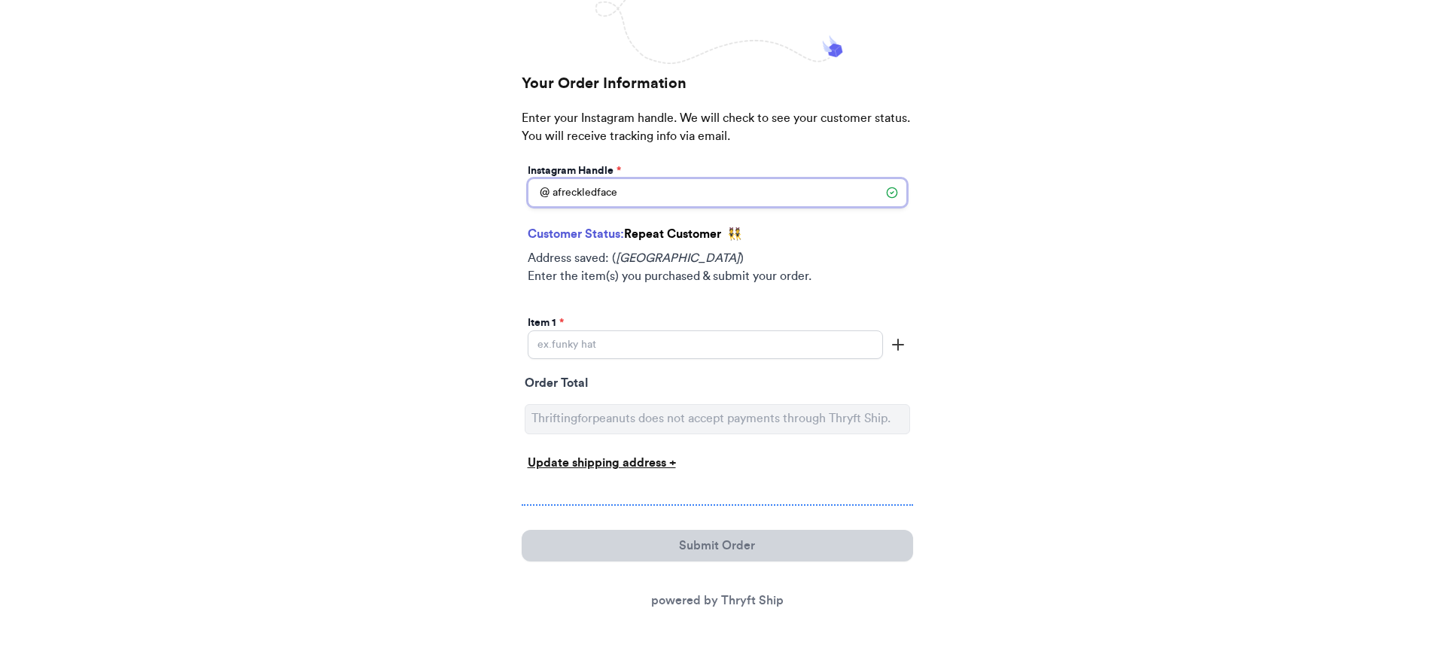
scroll to position [245, 0]
type input "afreckledface"
click at [628, 352] on input "Instagram Handle *" at bounding box center [705, 341] width 355 height 29
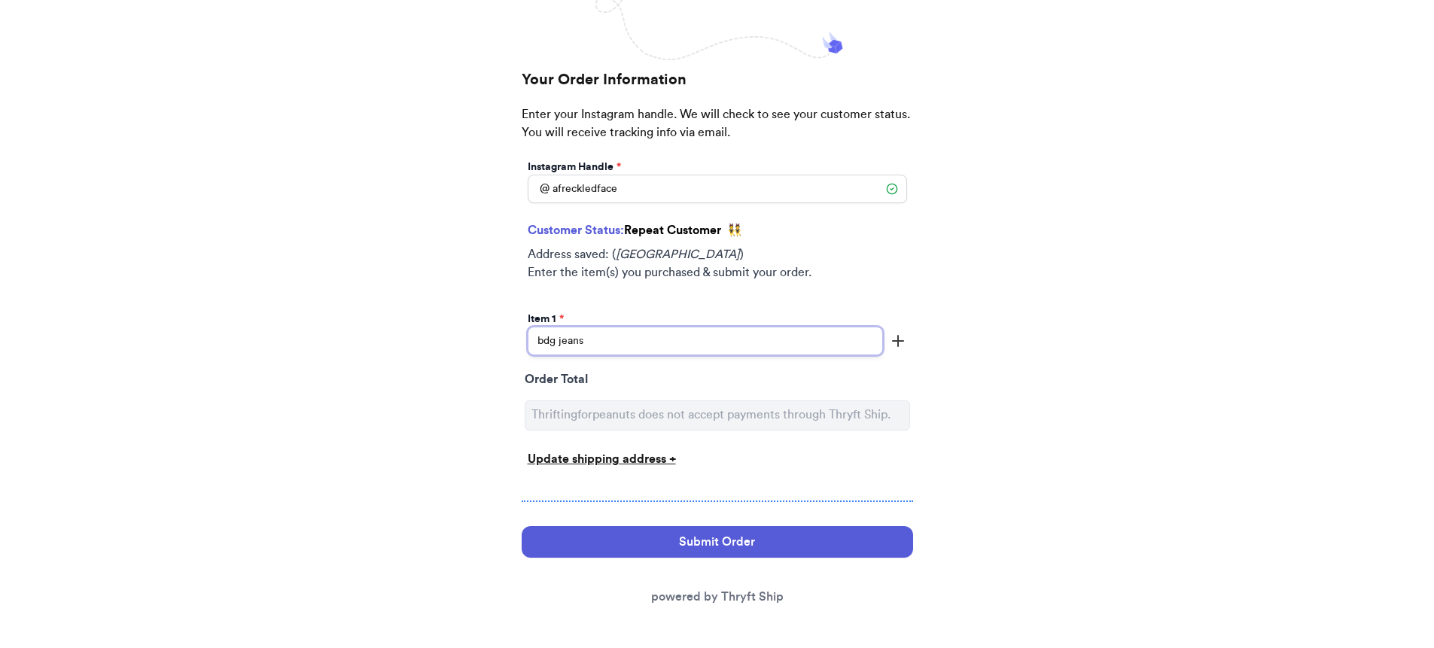
type input "bdg jeans"
click at [890, 344] on icon "button" at bounding box center [898, 341] width 18 height 18
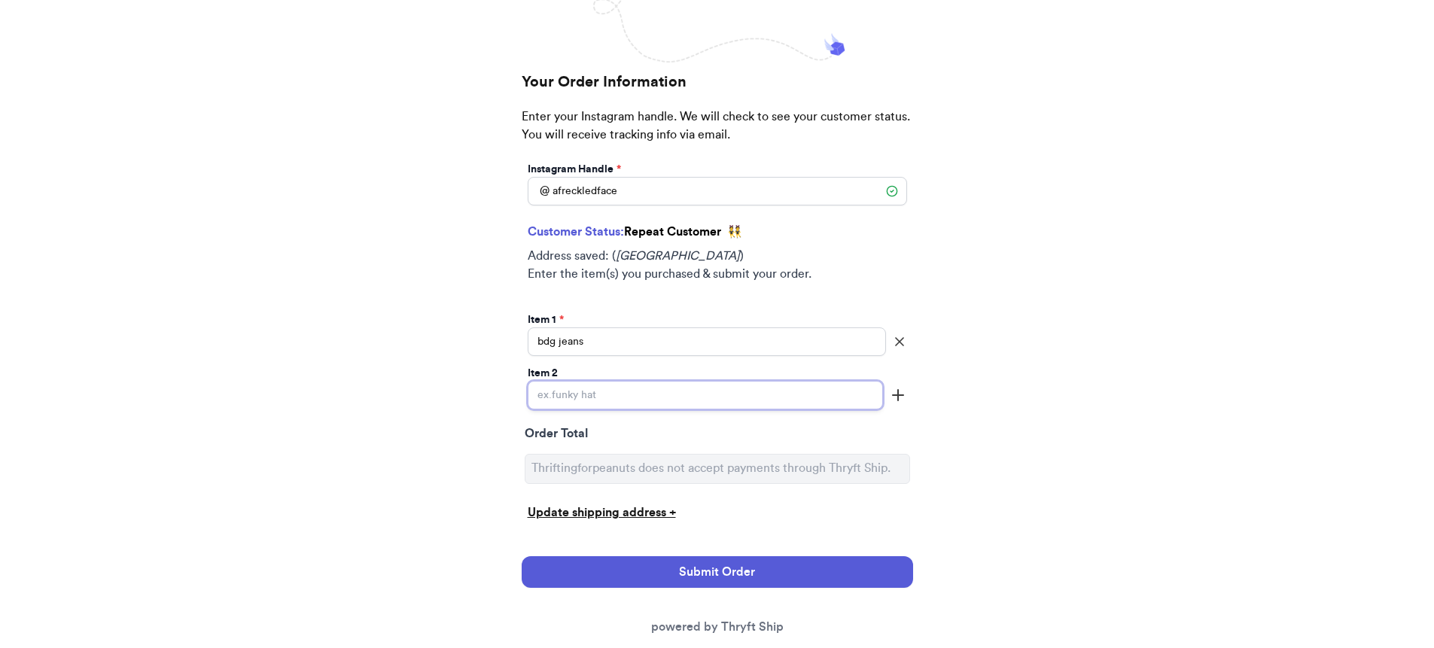
click at [840, 392] on input "Instagram Handle *" at bounding box center [705, 395] width 355 height 29
type input "carters floral vintage LS"
click at [894, 399] on icon "button" at bounding box center [898, 395] width 18 height 18
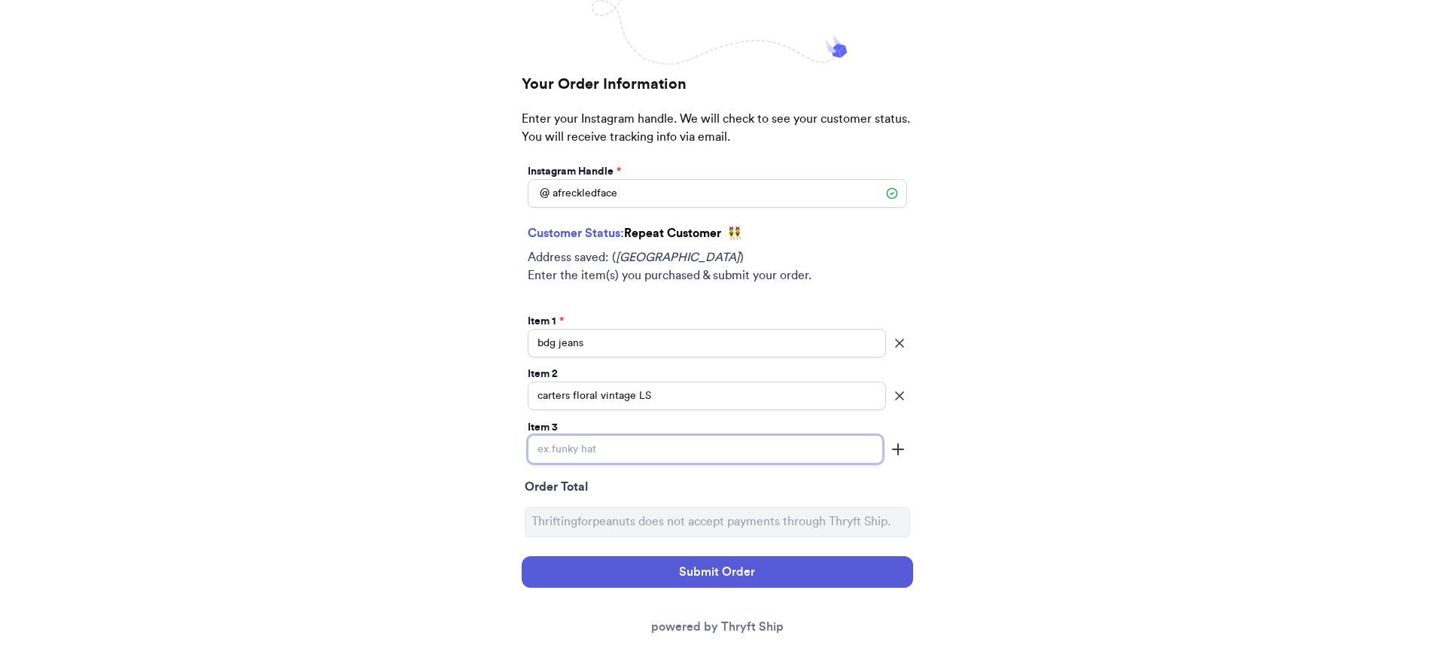
click at [861, 437] on input "Instagram Handle *" at bounding box center [705, 449] width 355 height 29
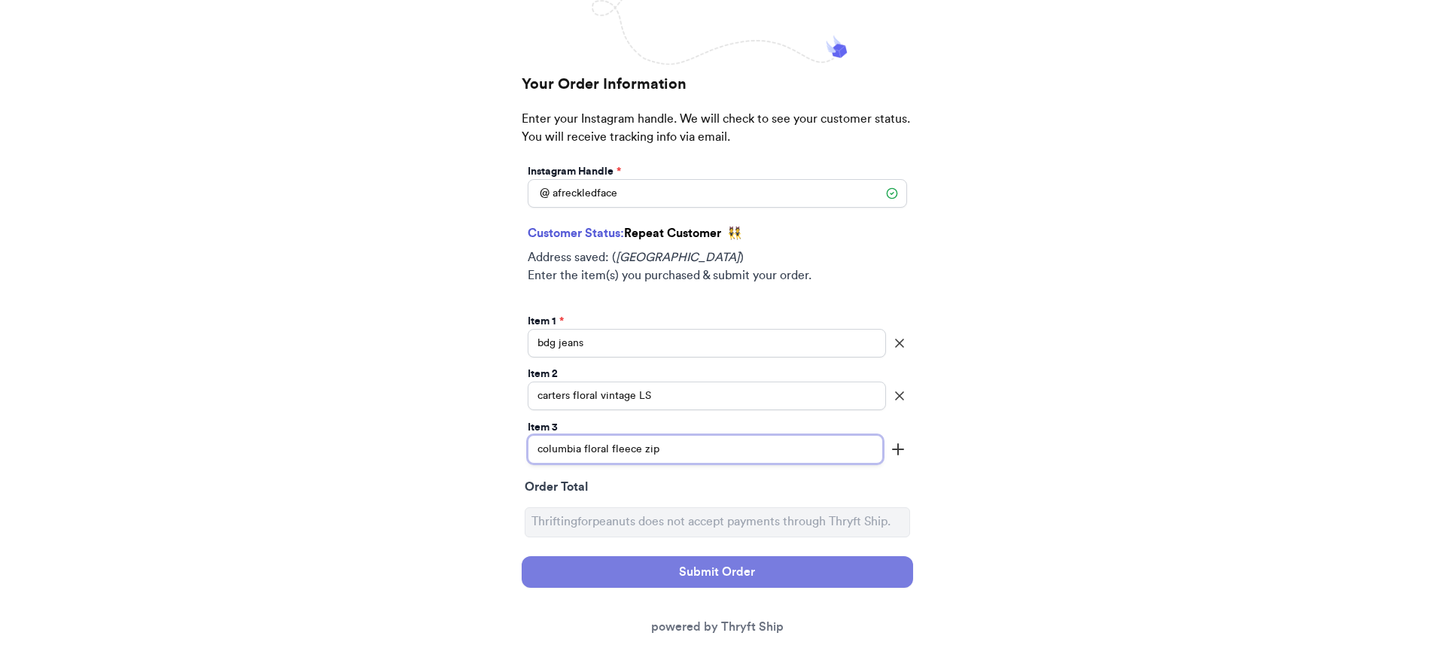
type input "columbia floral fleece zip"
click at [860, 566] on button "Submit Order" at bounding box center [718, 572] width 392 height 32
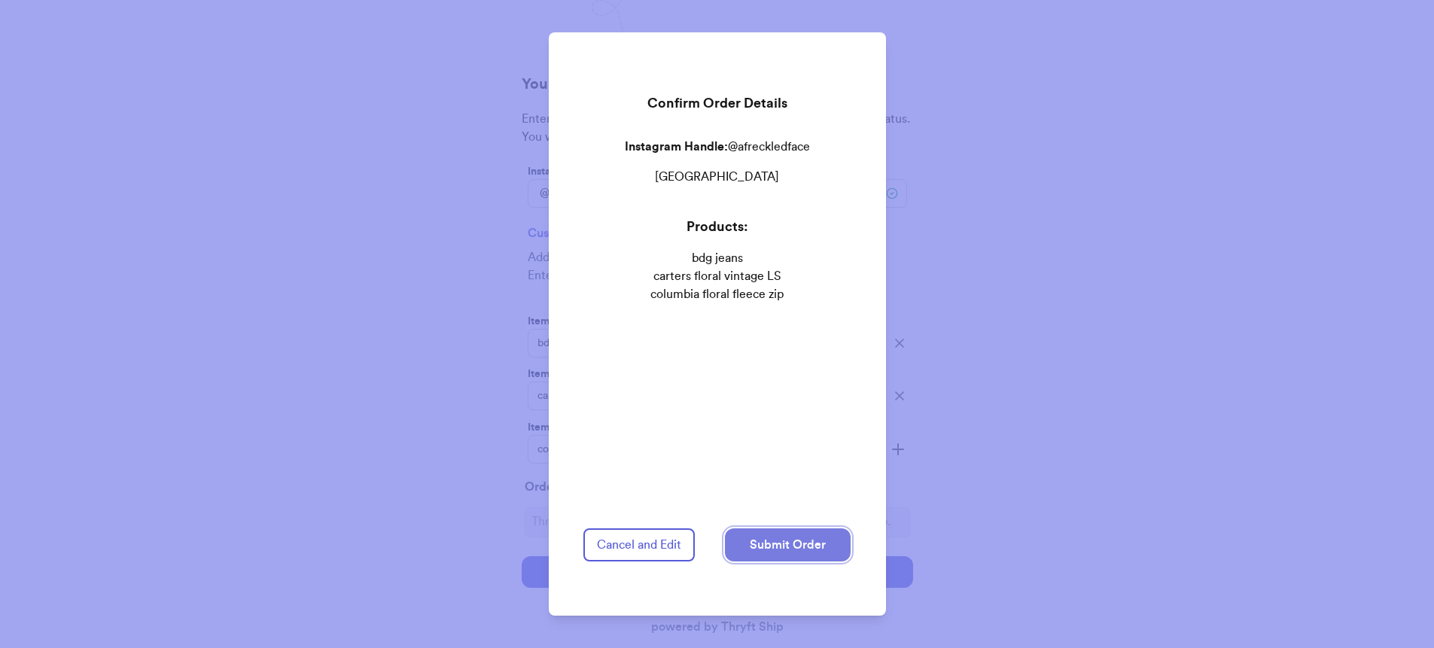
click at [799, 548] on button "Submit Order" at bounding box center [788, 545] width 126 height 33
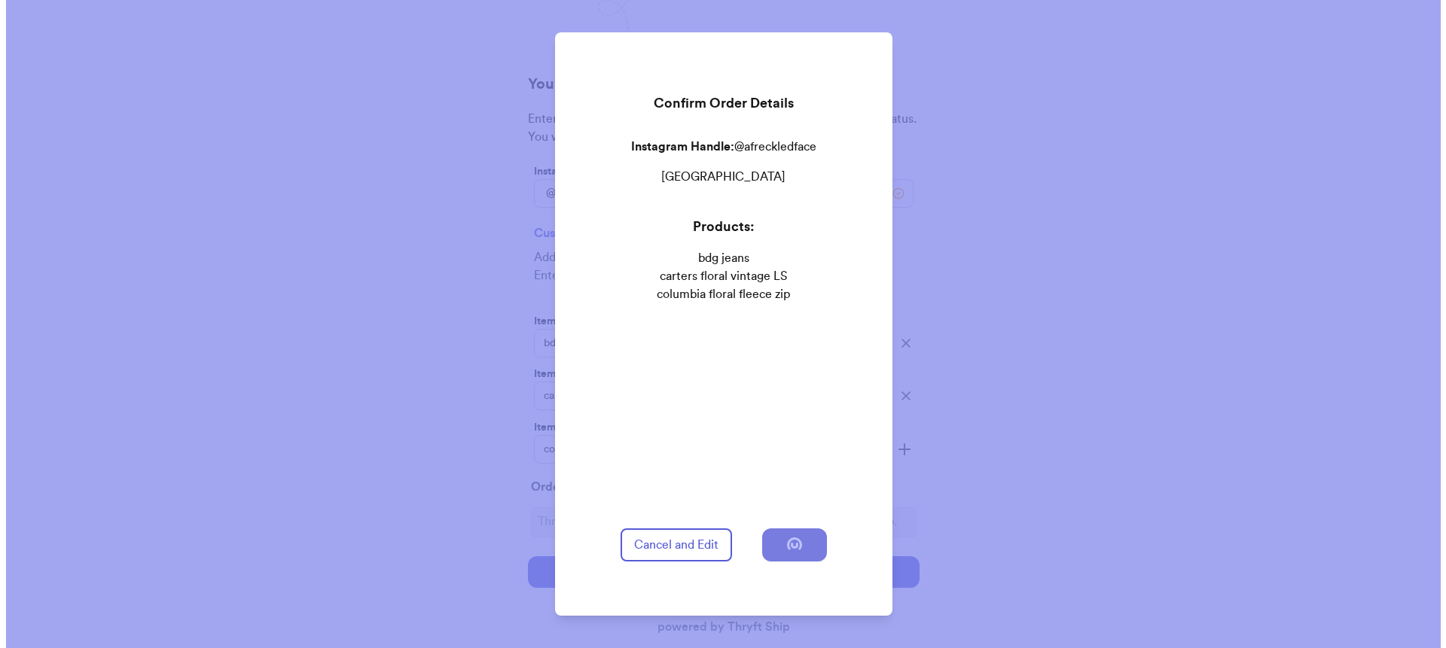
scroll to position [0, 0]
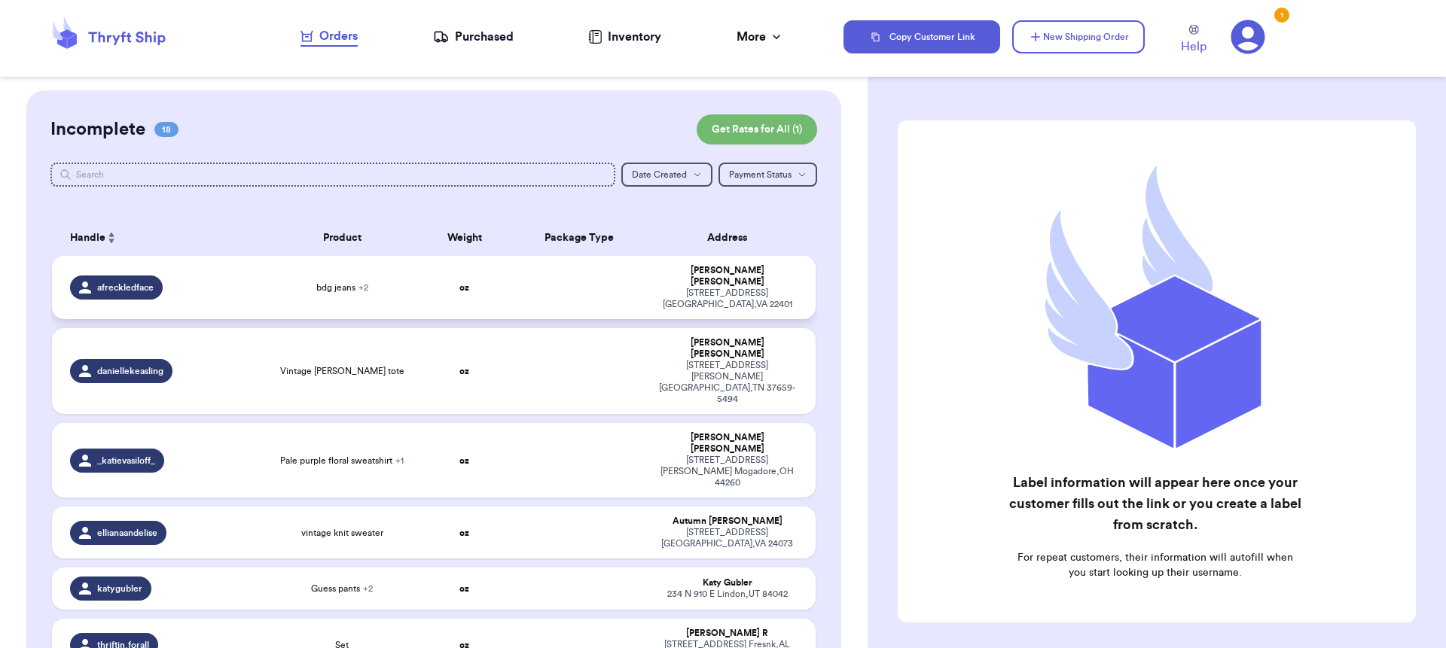
click at [369, 275] on td "bdg jeans + 2" at bounding box center [342, 287] width 153 height 63
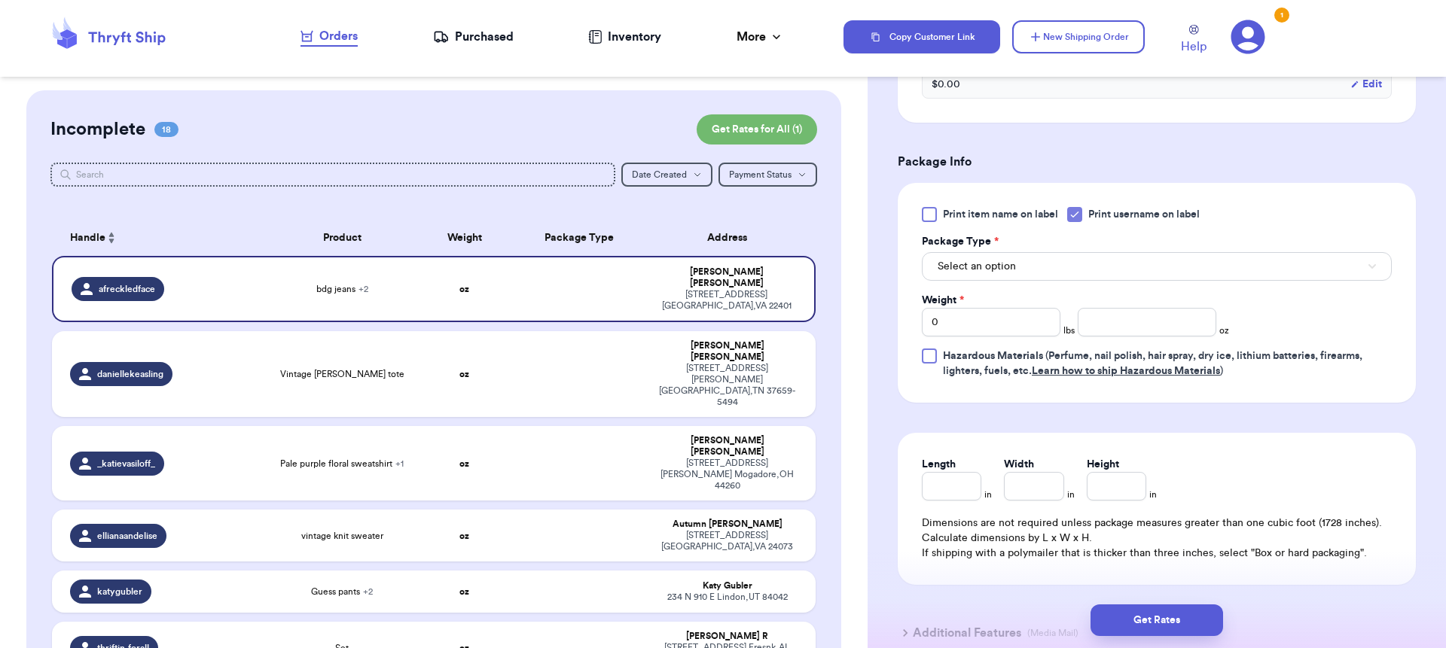
scroll to position [688, 0]
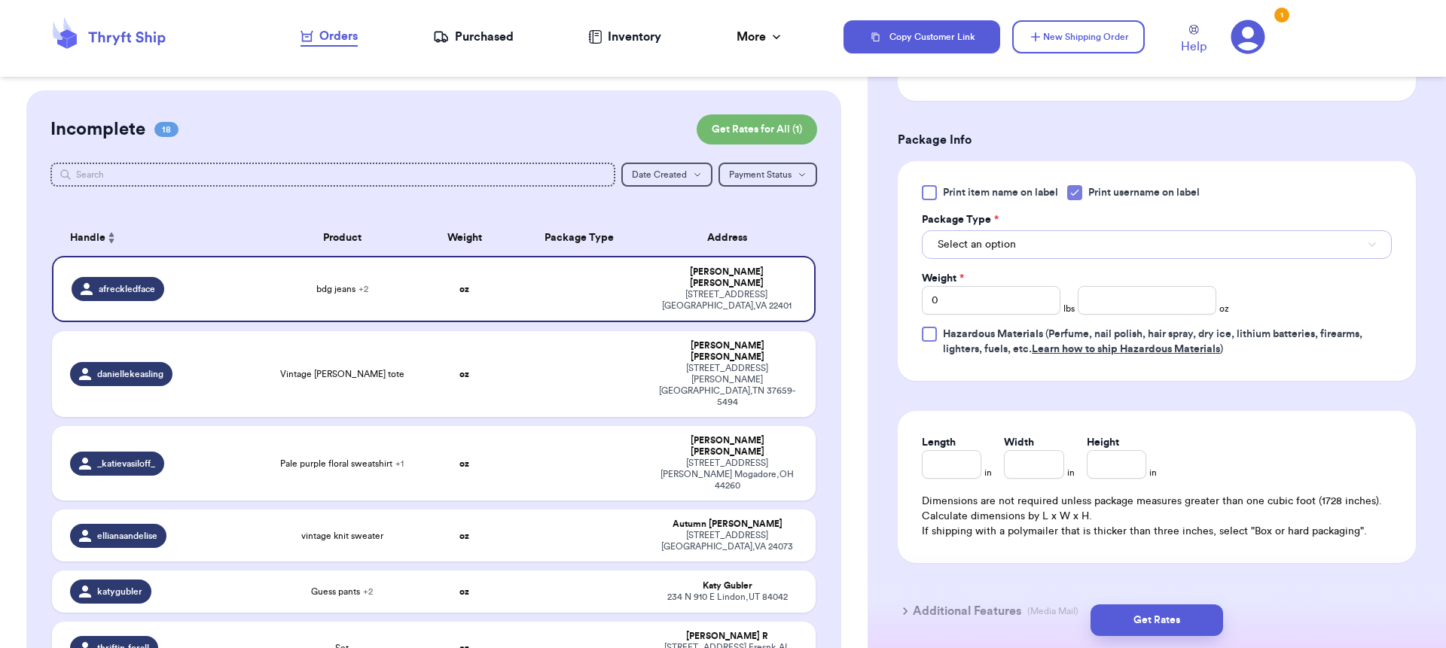
click at [999, 252] on span "Select an option" at bounding box center [976, 244] width 78 height 15
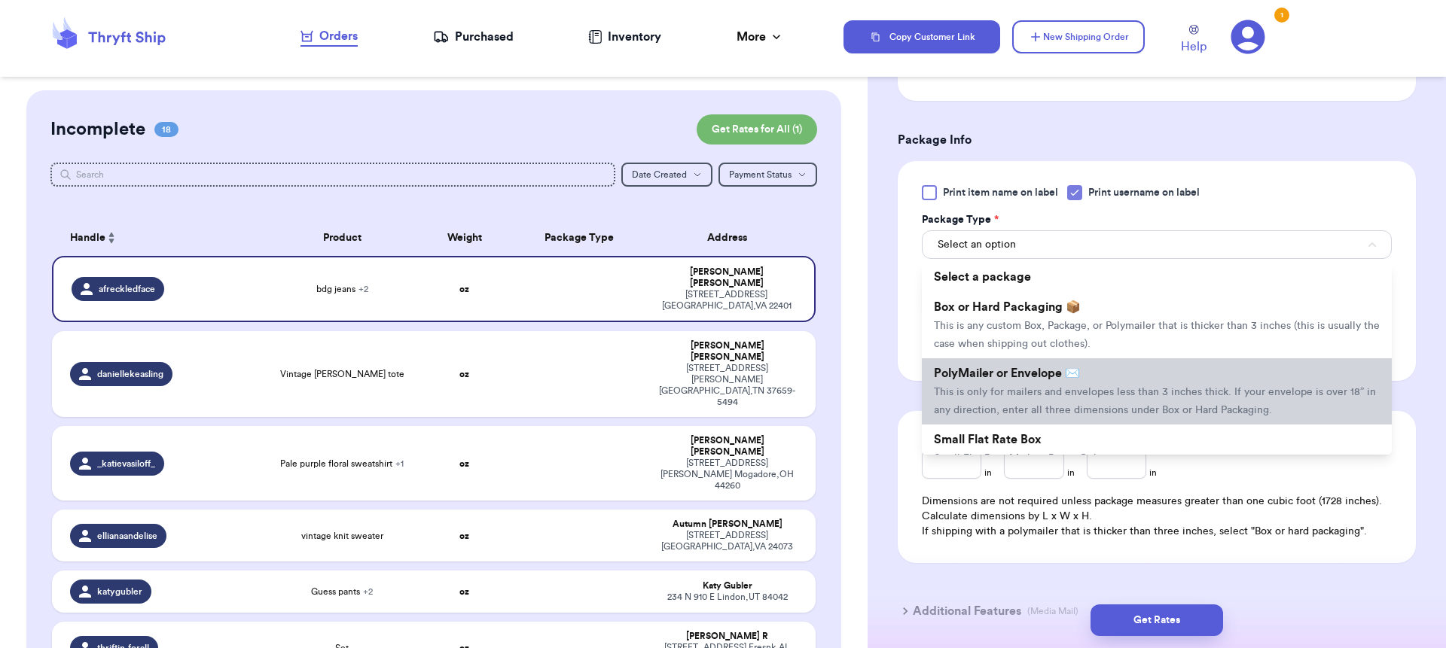
click at [987, 391] on span "This is only for mailers and envelopes less than 3 inches thick. If your envelo…" at bounding box center [1155, 401] width 442 height 29
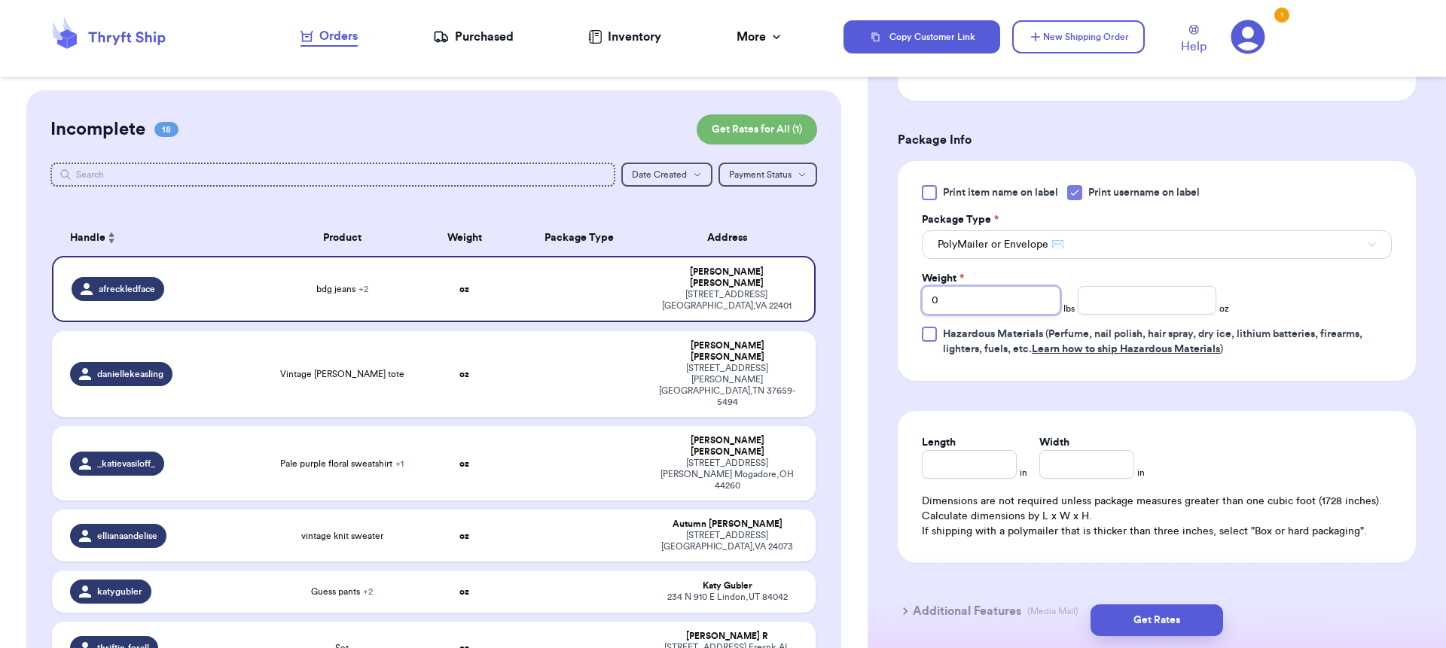
click at [980, 312] on input "0" at bounding box center [991, 300] width 139 height 29
type input "02"
type input "4"
drag, startPoint x: 985, startPoint y: 481, endPoint x: 956, endPoint y: 445, distance: 46.6
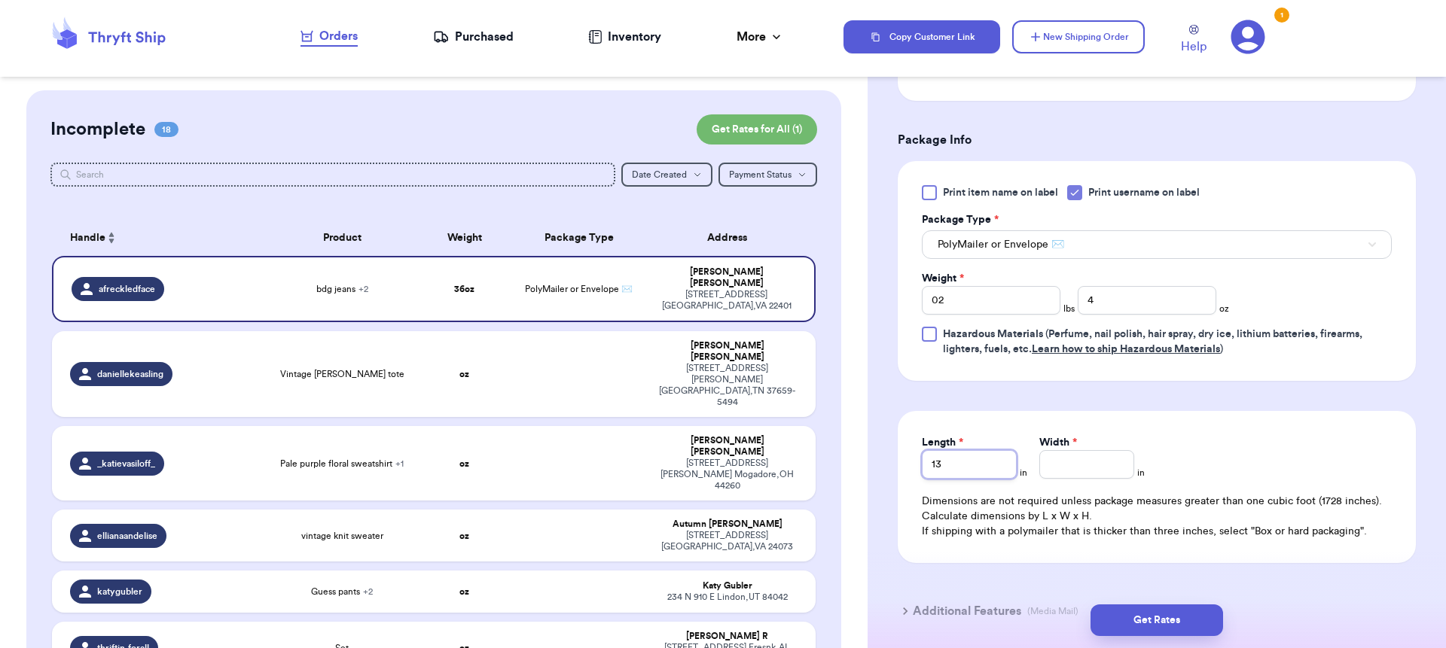
click at [977, 477] on input "13" at bounding box center [969, 464] width 95 height 29
type input "12"
type input "10"
click at [1175, 617] on button "Get Rates" at bounding box center [1156, 621] width 133 height 32
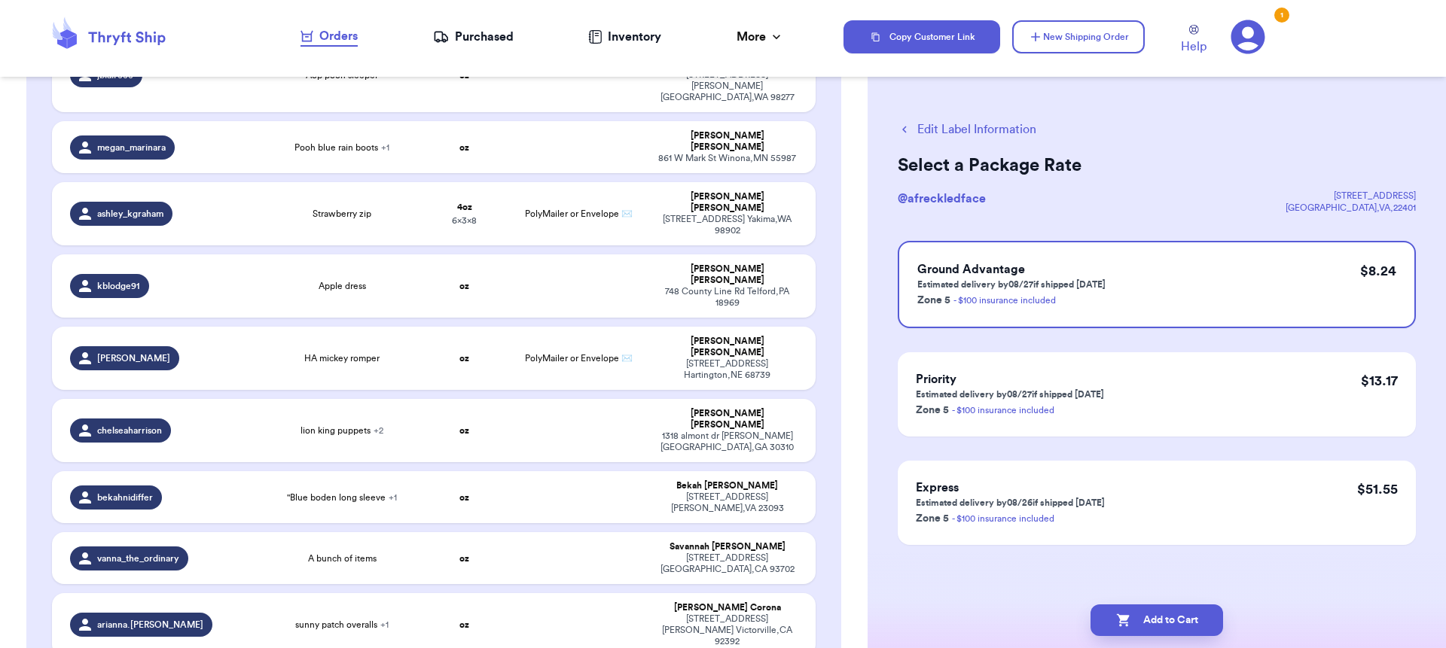
scroll to position [1038, 0]
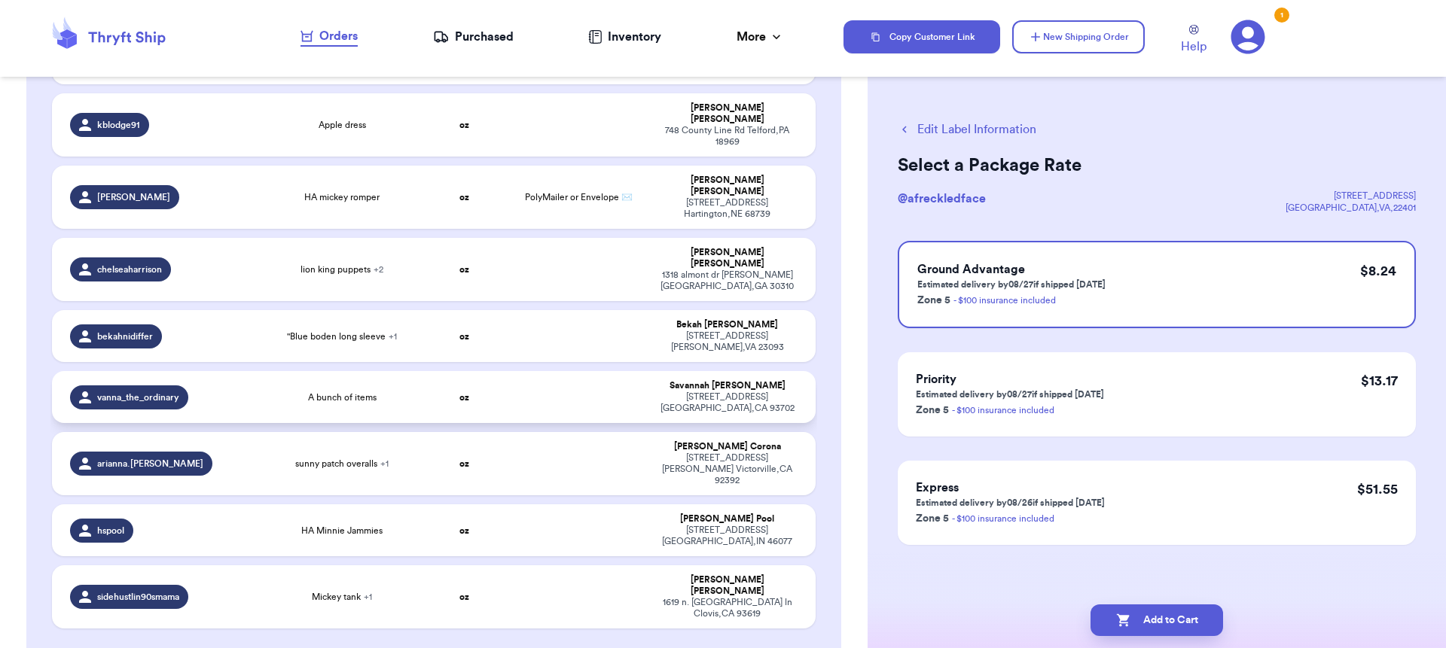
click at [209, 386] on div "vanna_the_ordinary" at bounding box center [163, 398] width 187 height 24
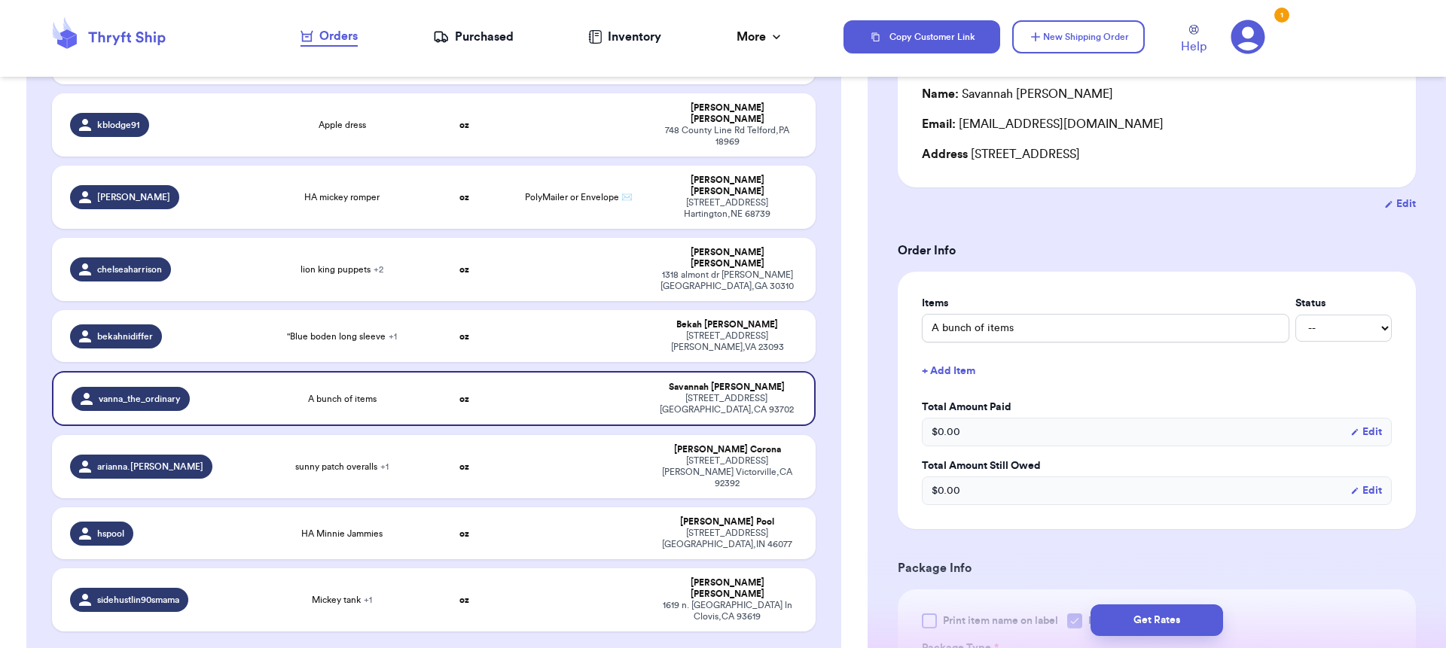
scroll to position [569, 0]
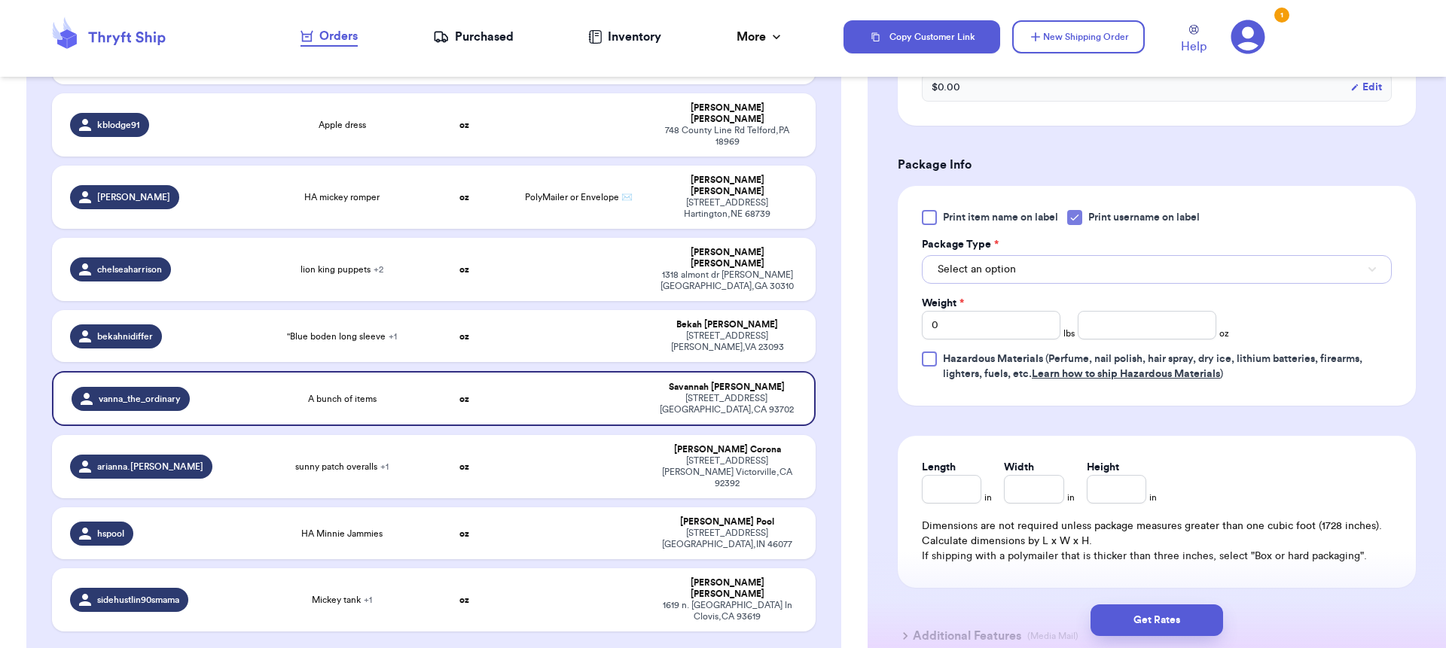
click at [1005, 277] on span "Select an option" at bounding box center [976, 269] width 78 height 15
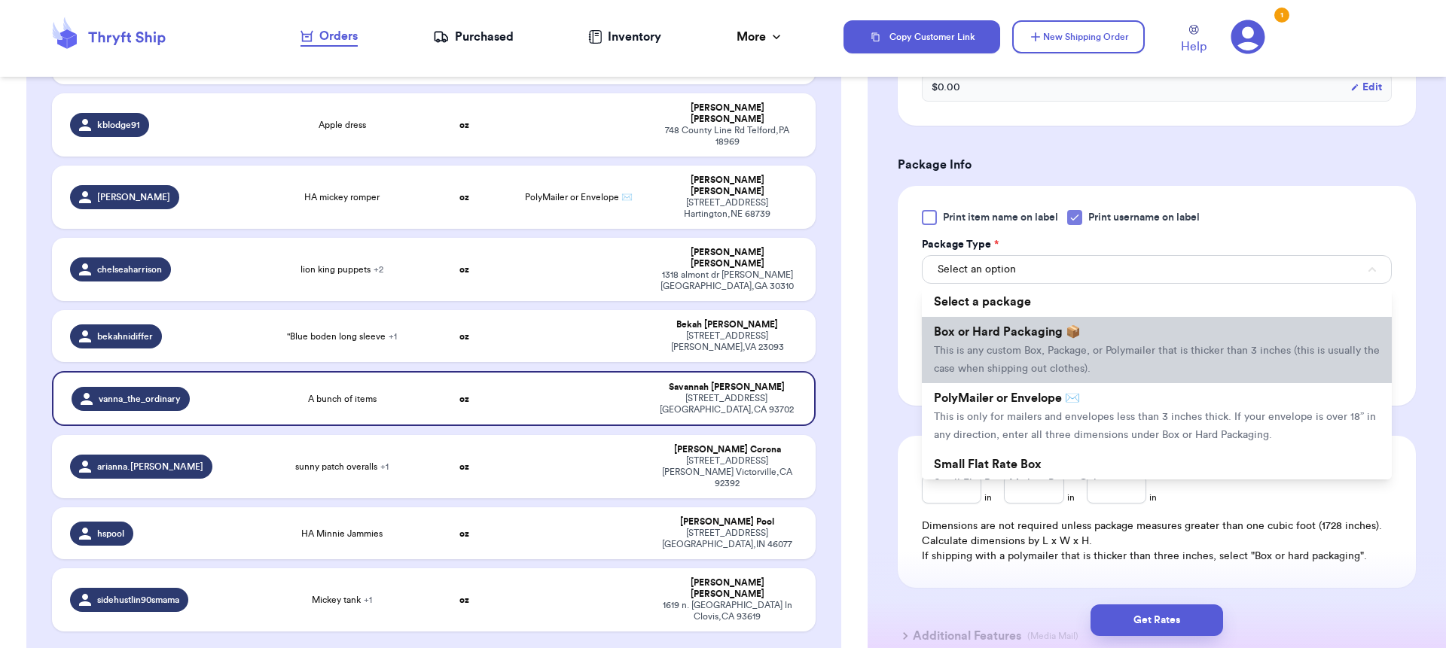
click at [1014, 322] on li "Box or Hard Packaging 📦 This is any custom Box, Package, or Polymailer that is …" at bounding box center [1157, 350] width 470 height 66
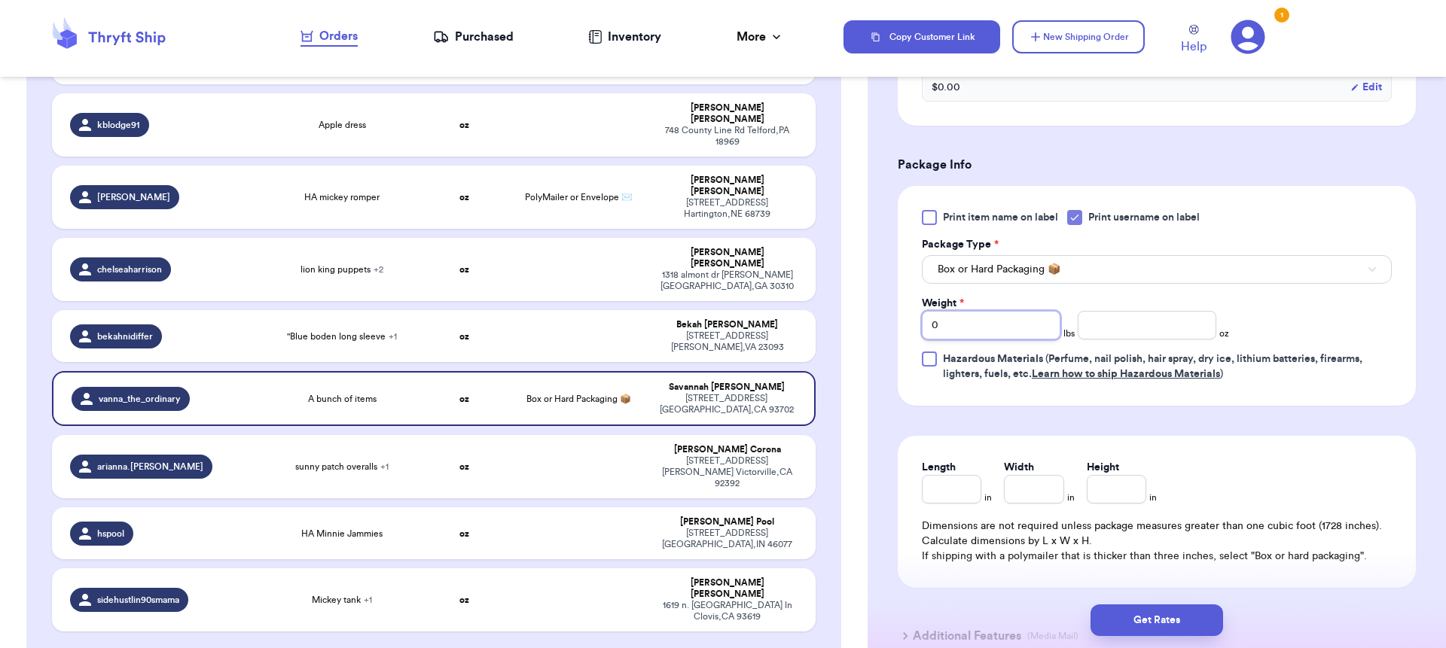
click at [1007, 337] on input "0" at bounding box center [991, 325] width 139 height 29
type input "04"
type input "11"
type input "14"
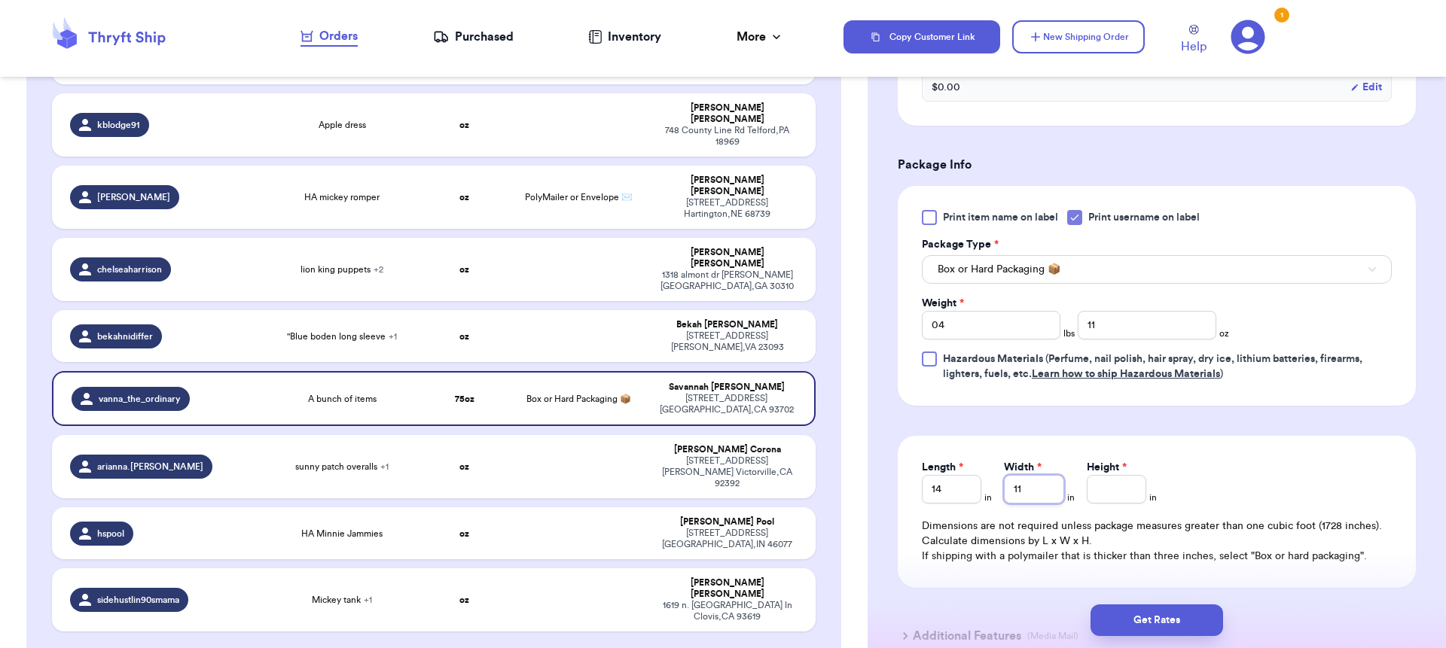
type input "11"
type input "6"
click at [1154, 622] on button "Get Rates" at bounding box center [1156, 621] width 133 height 32
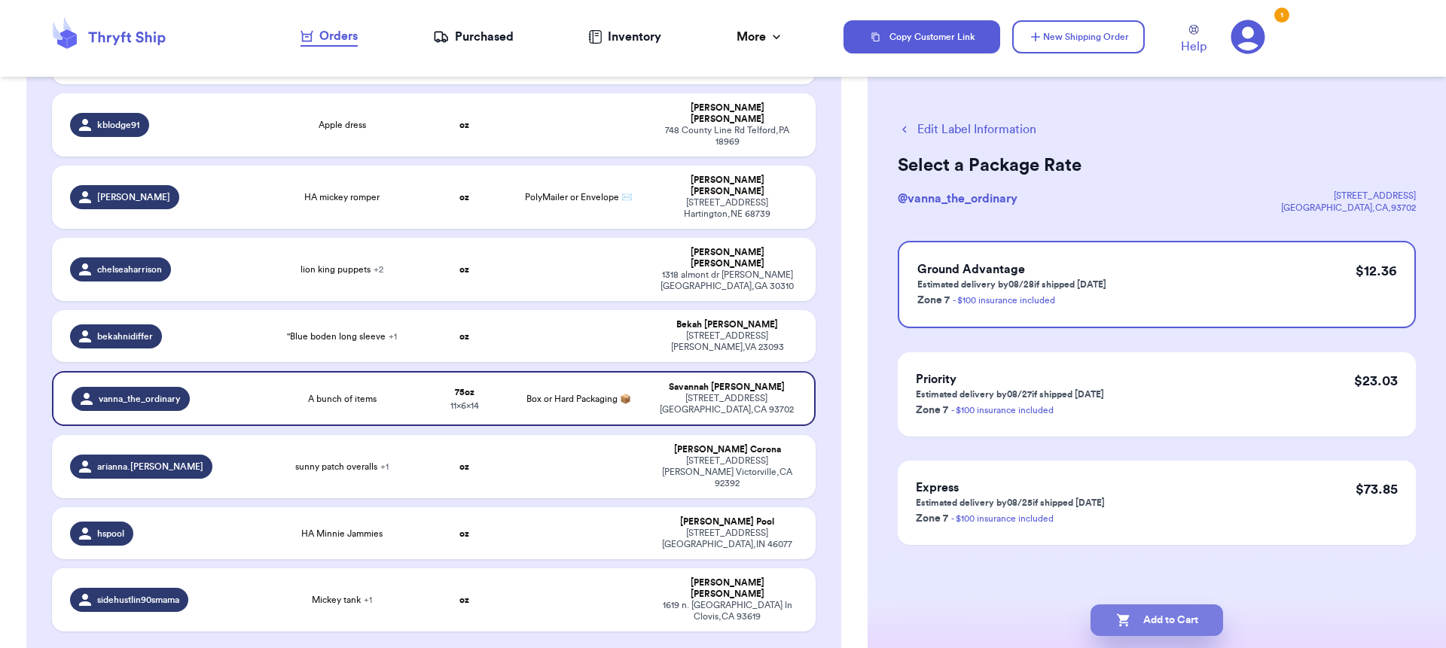
click at [1160, 627] on button "Add to Cart" at bounding box center [1156, 621] width 133 height 32
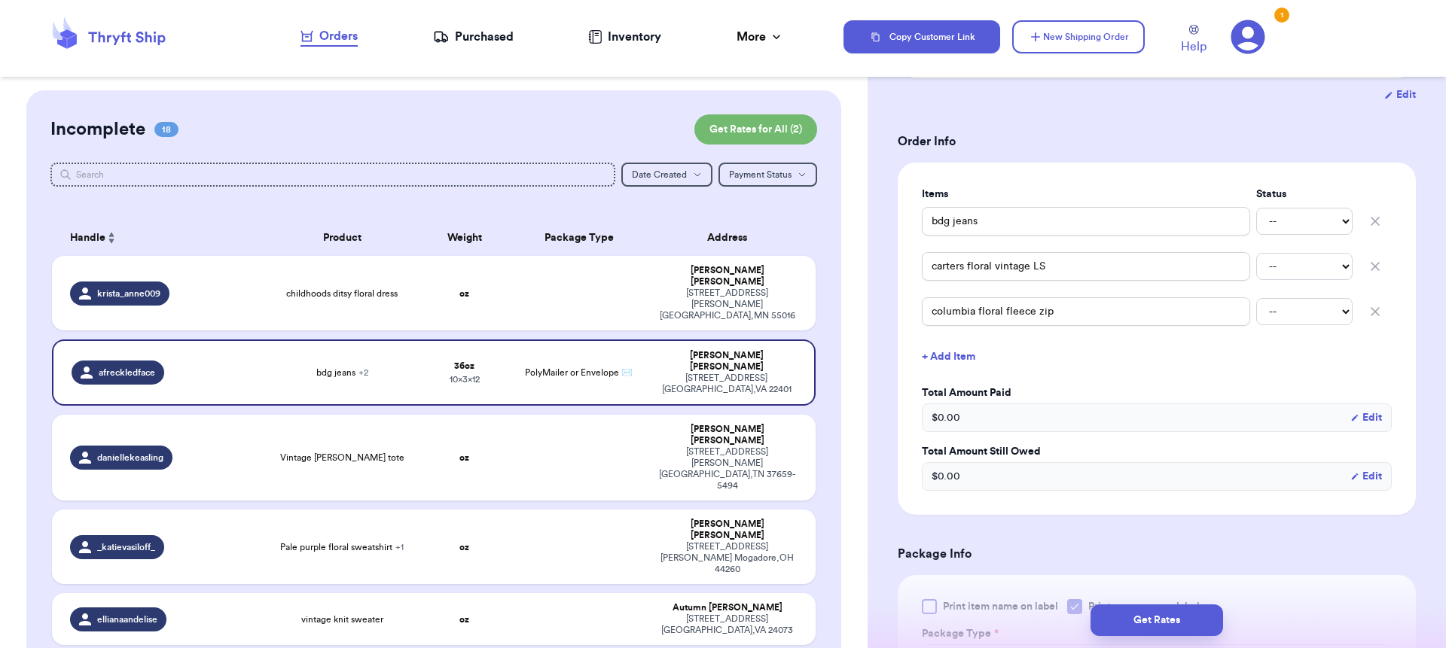
scroll to position [435, 0]
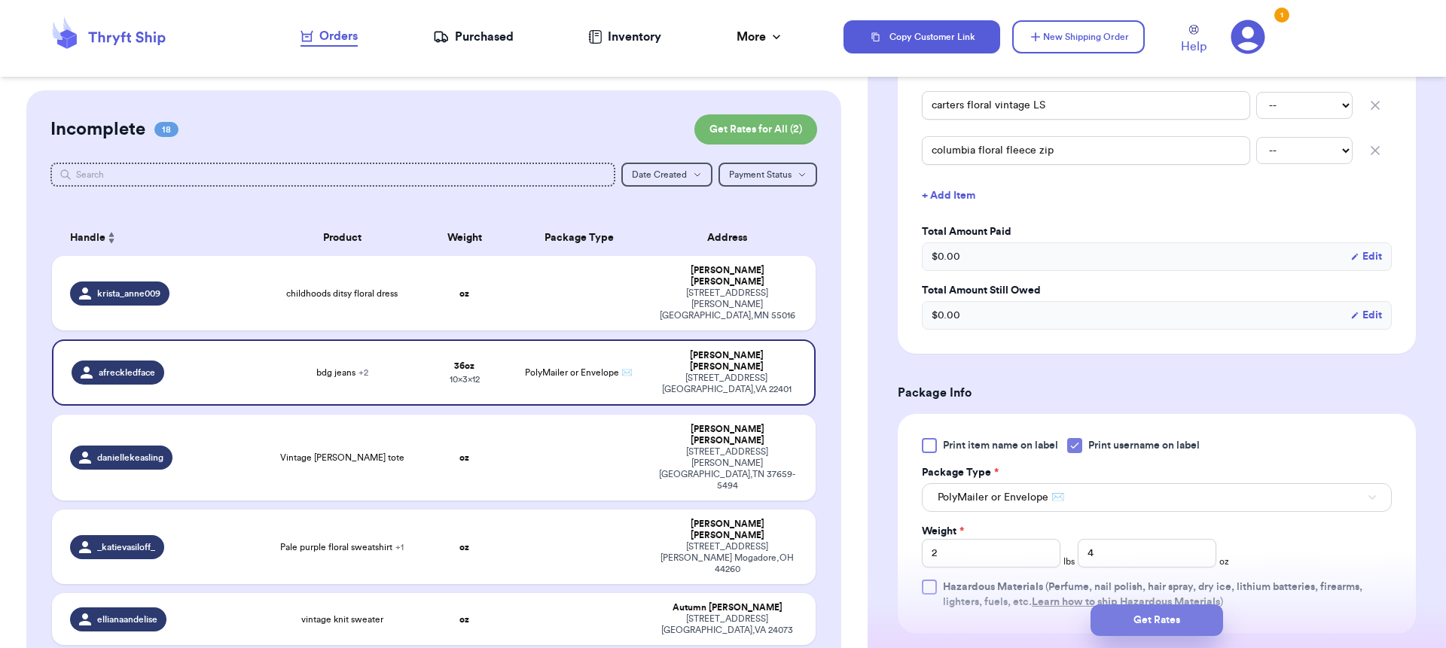
click at [1136, 616] on button "Get Rates" at bounding box center [1156, 621] width 133 height 32
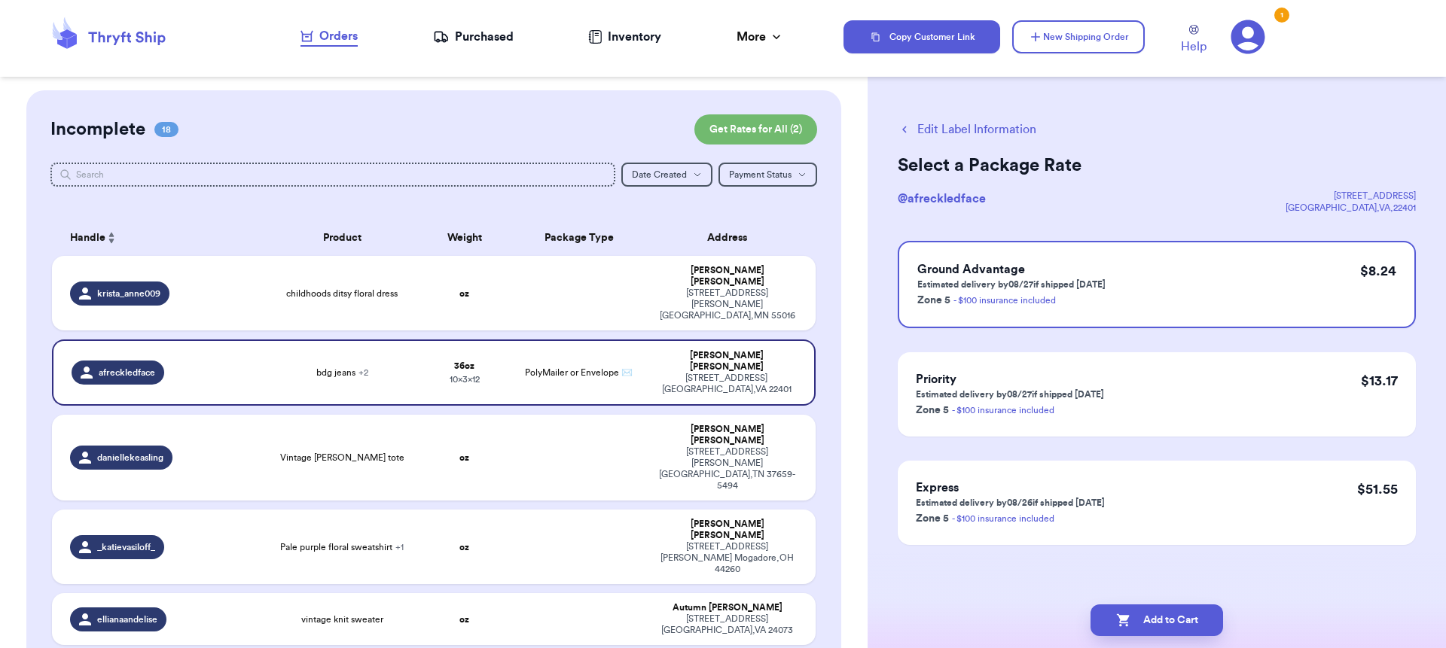
click at [1142, 620] on button "Add to Cart" at bounding box center [1156, 621] width 133 height 32
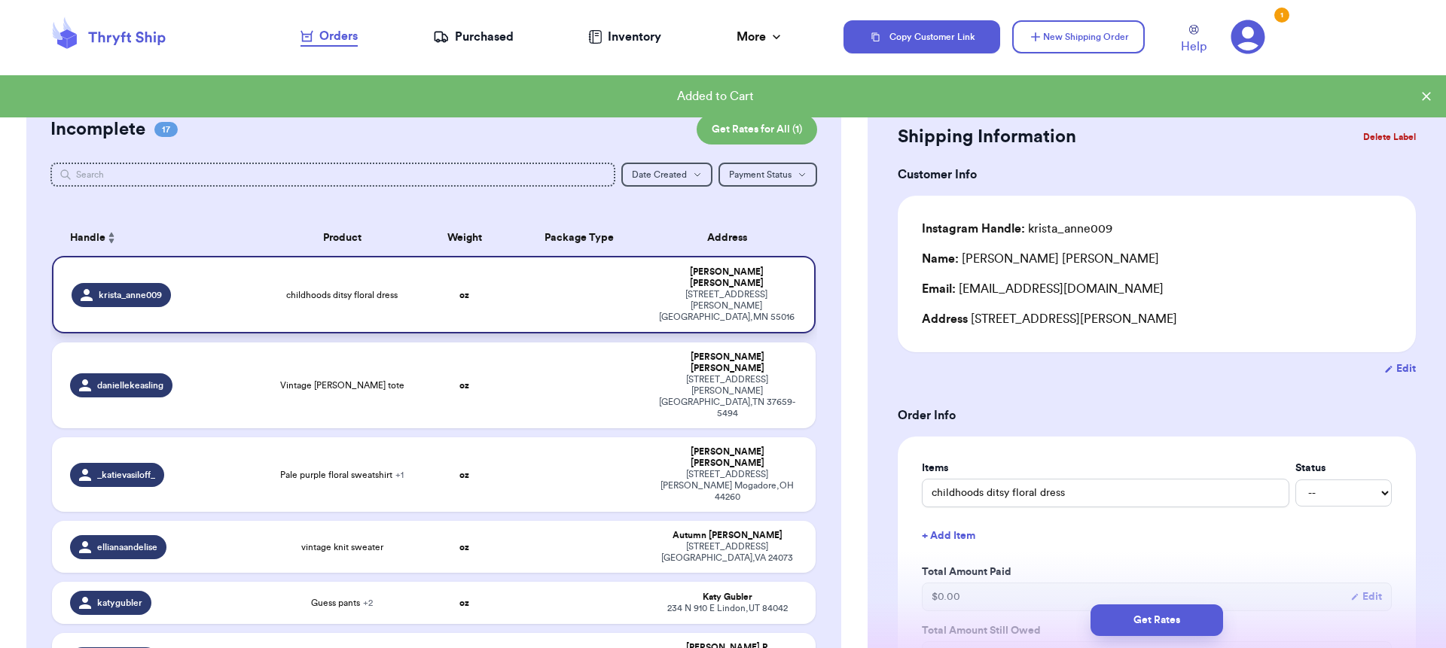
click at [566, 282] on td at bounding box center [579, 295] width 138 height 78
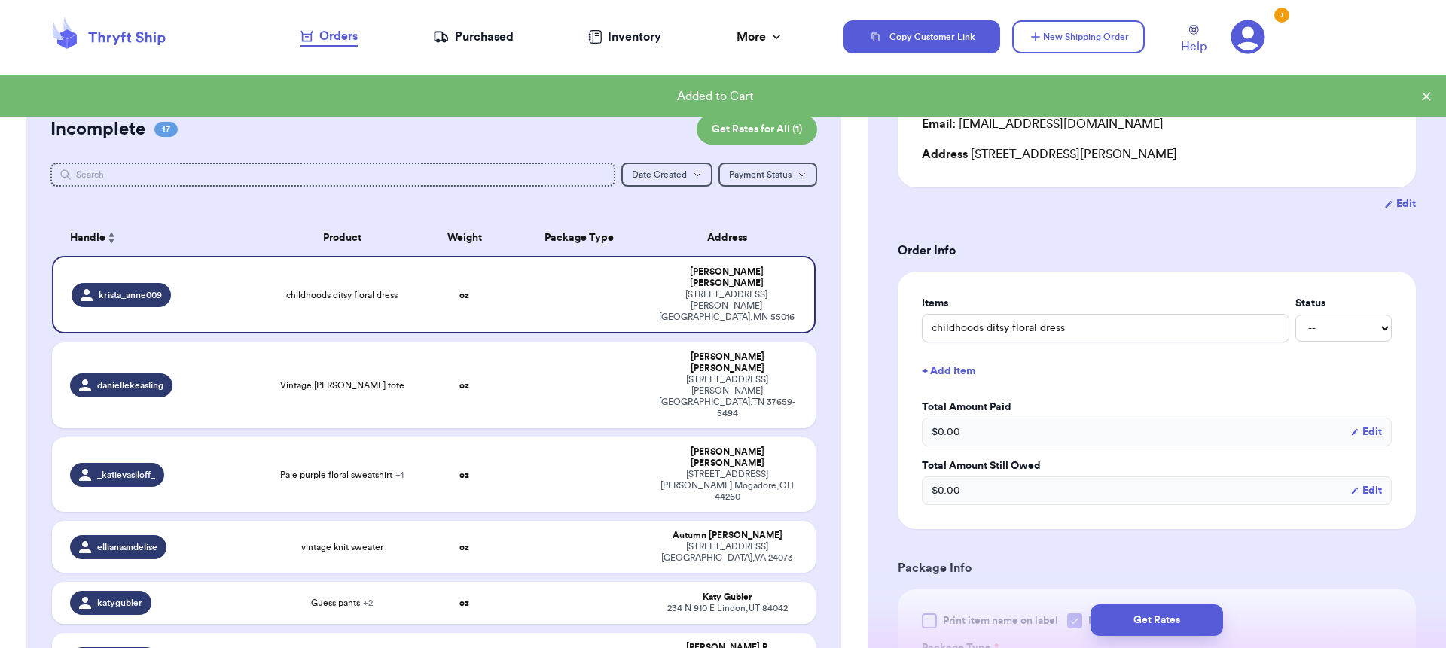
scroll to position [413, 0]
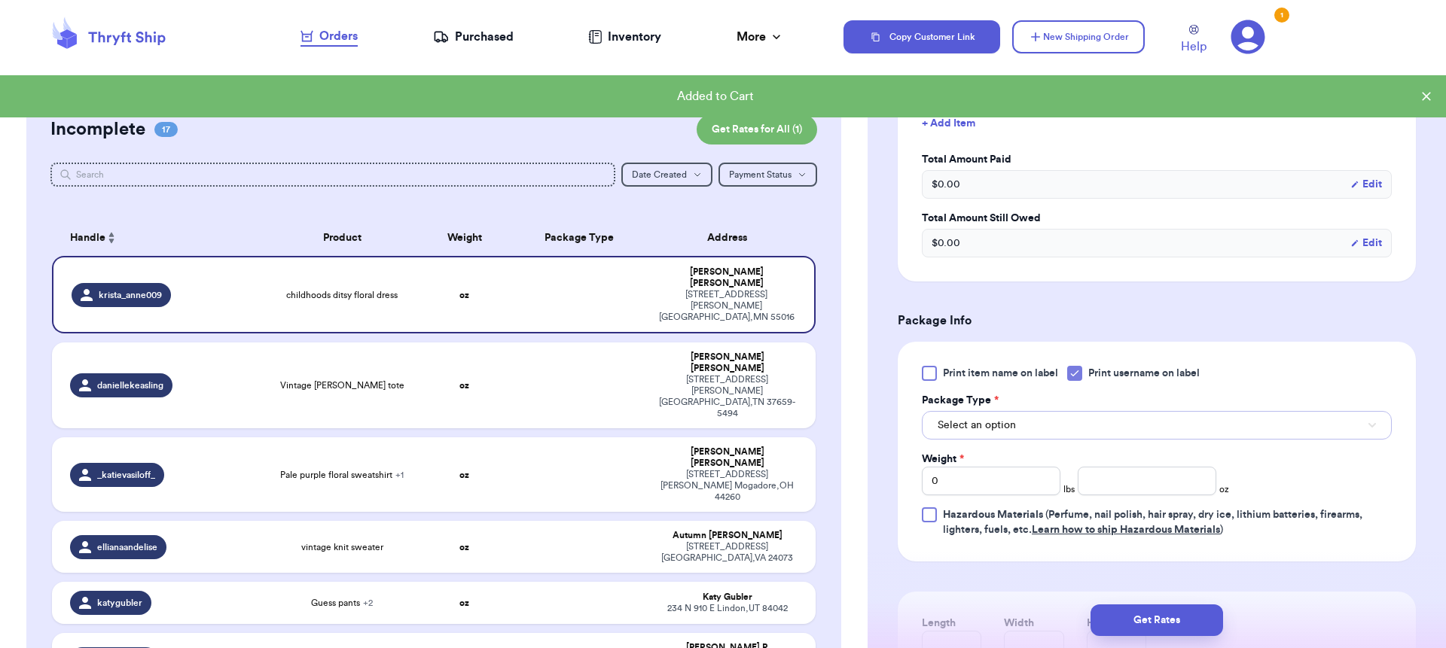
click at [994, 433] on span "Select an option" at bounding box center [976, 425] width 78 height 15
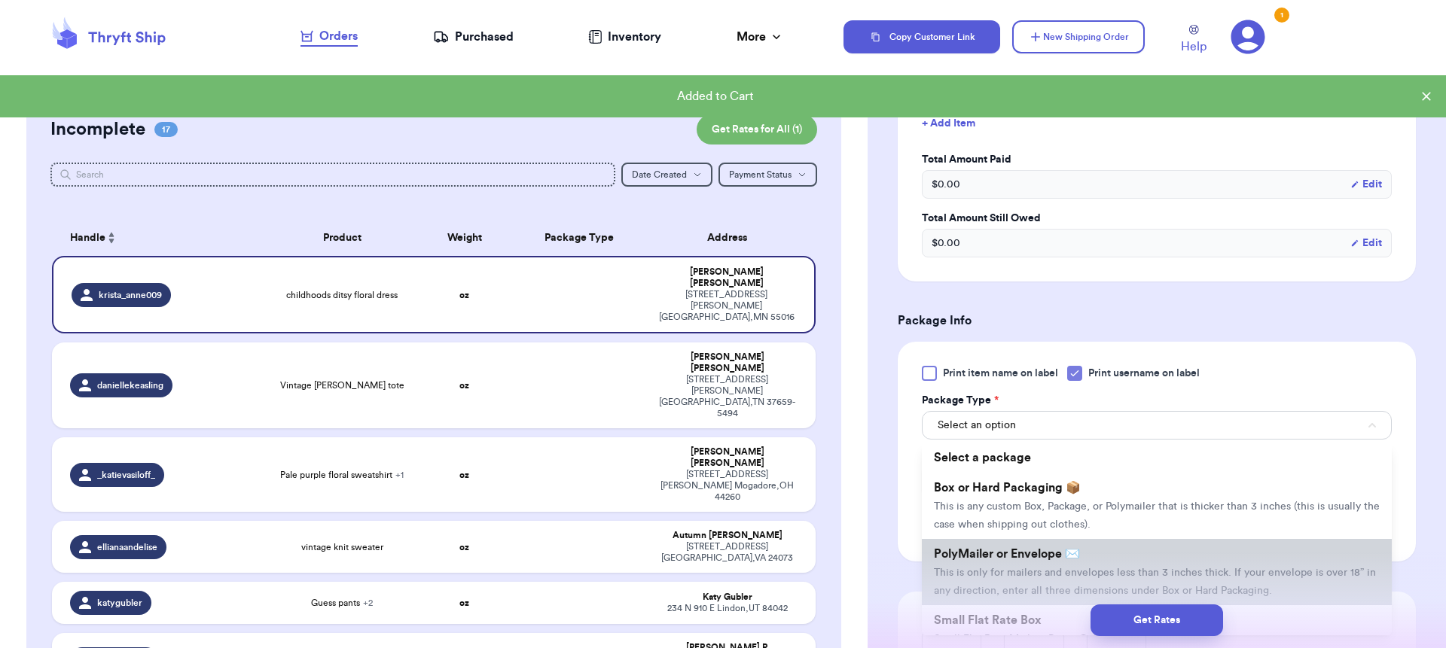
click at [1004, 551] on span "PolyMailer or Envelope ✉️" at bounding box center [1007, 554] width 146 height 12
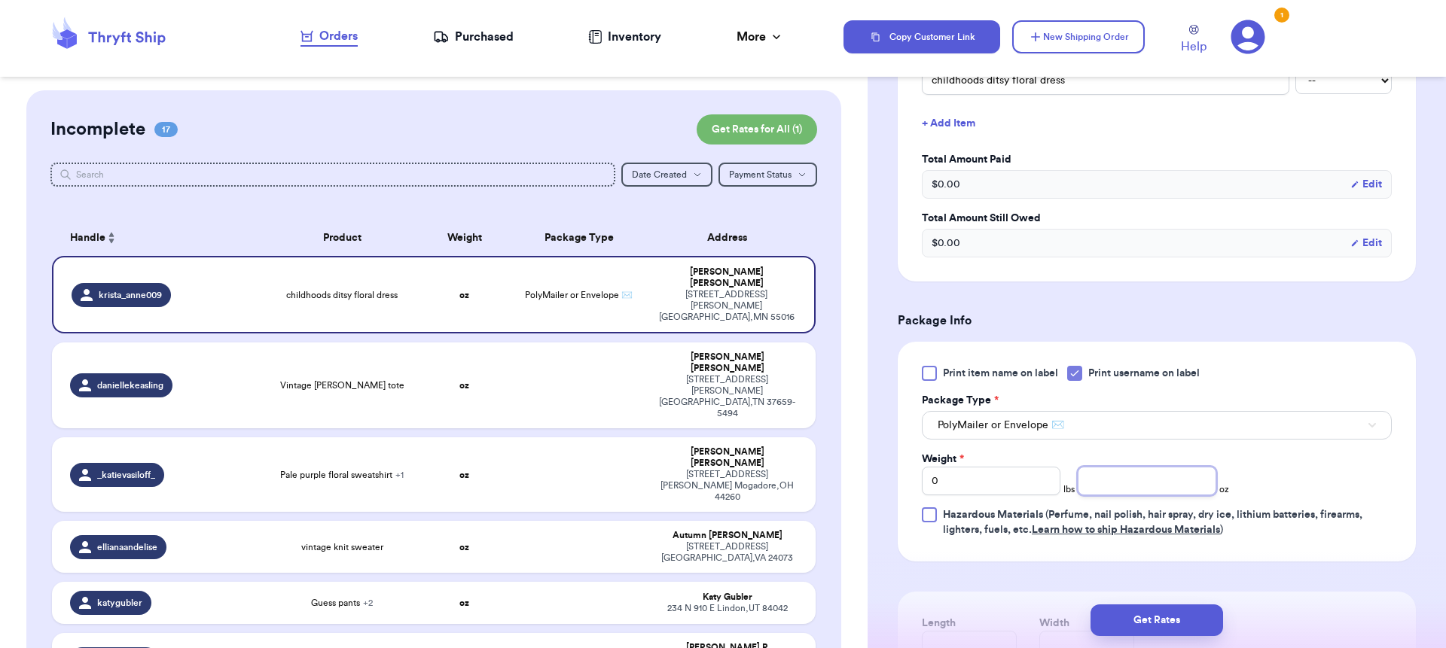
click at [1081, 495] on input "number" at bounding box center [1147, 481] width 139 height 29
type input "8"
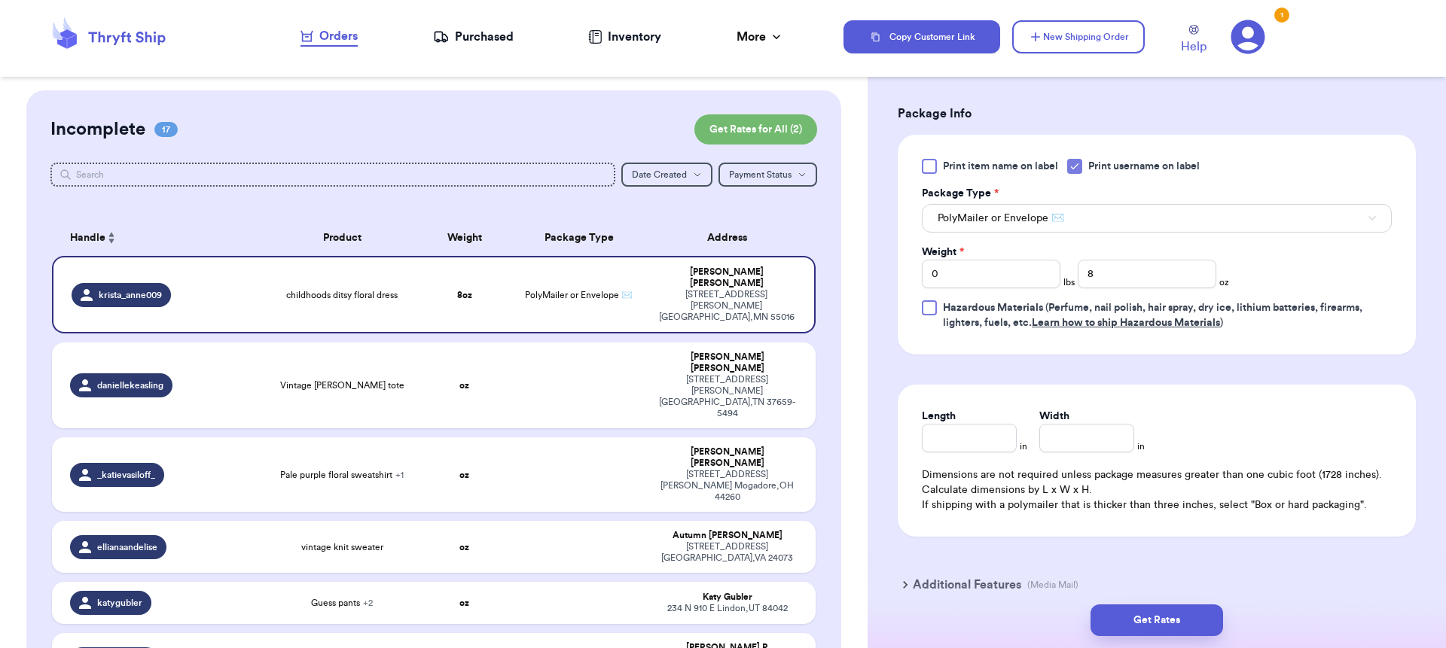
scroll to position [696, 0]
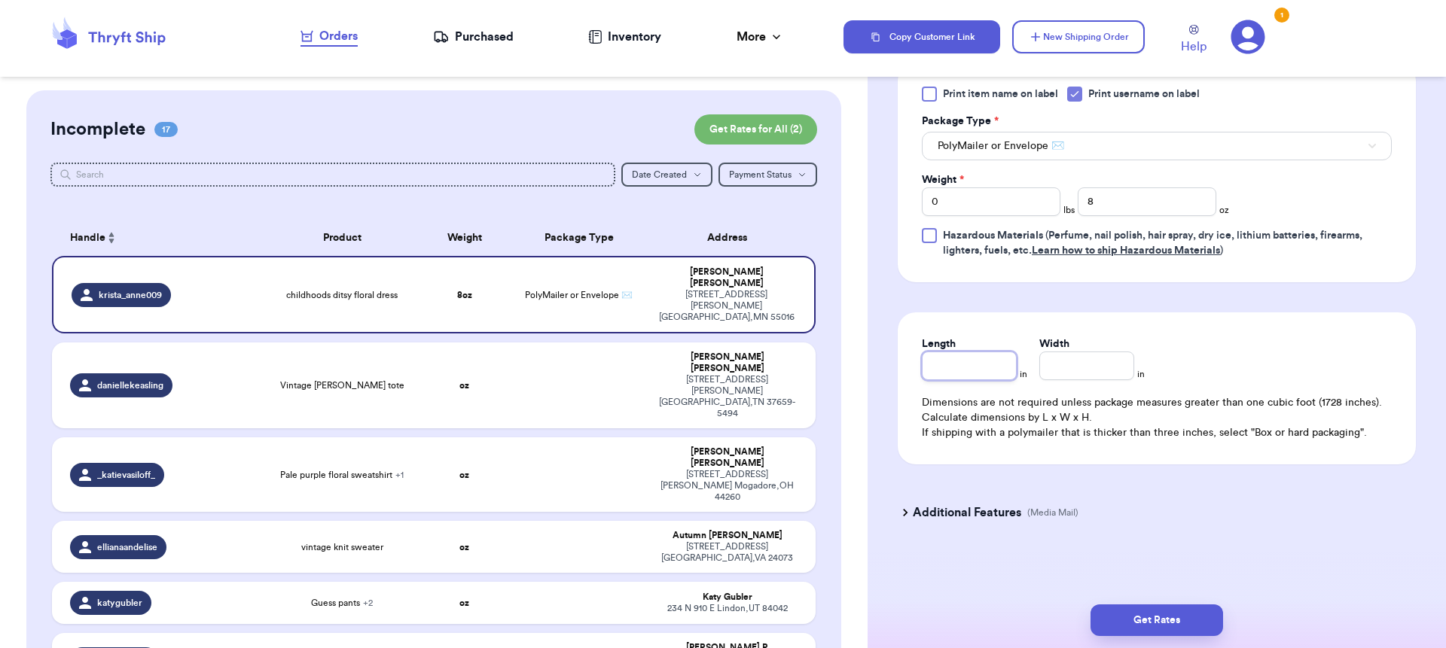
click at [971, 378] on input "Length" at bounding box center [969, 366] width 95 height 29
type input "10"
type input "9"
click at [1142, 605] on button "Get Rates" at bounding box center [1156, 621] width 133 height 32
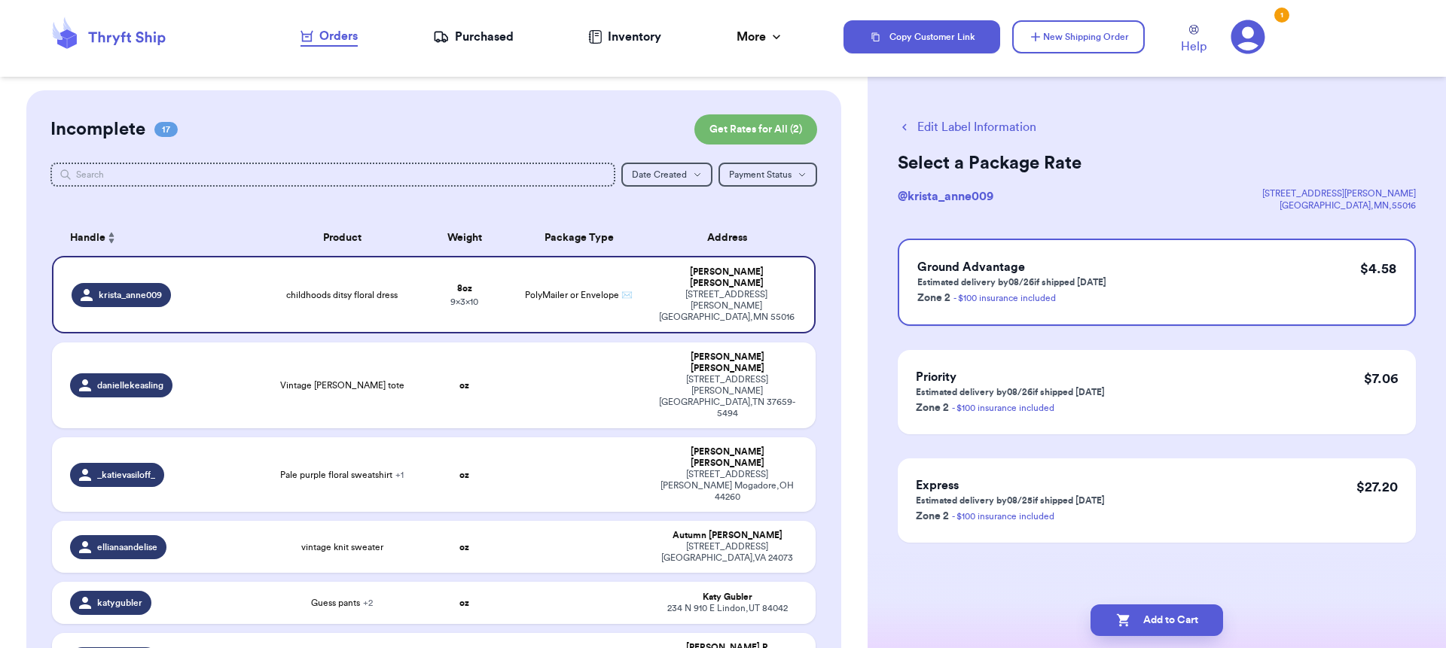
scroll to position [0, 0]
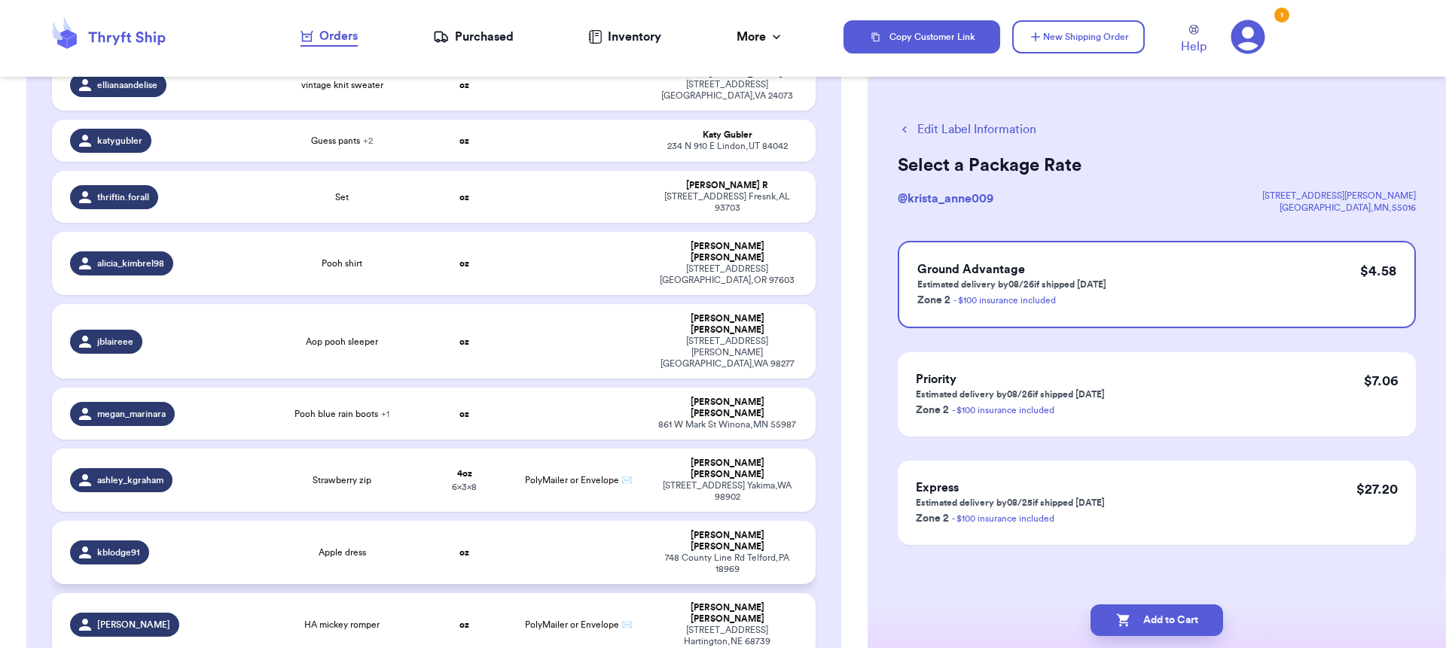
click at [290, 521] on td "Apple dress" at bounding box center [342, 552] width 153 height 63
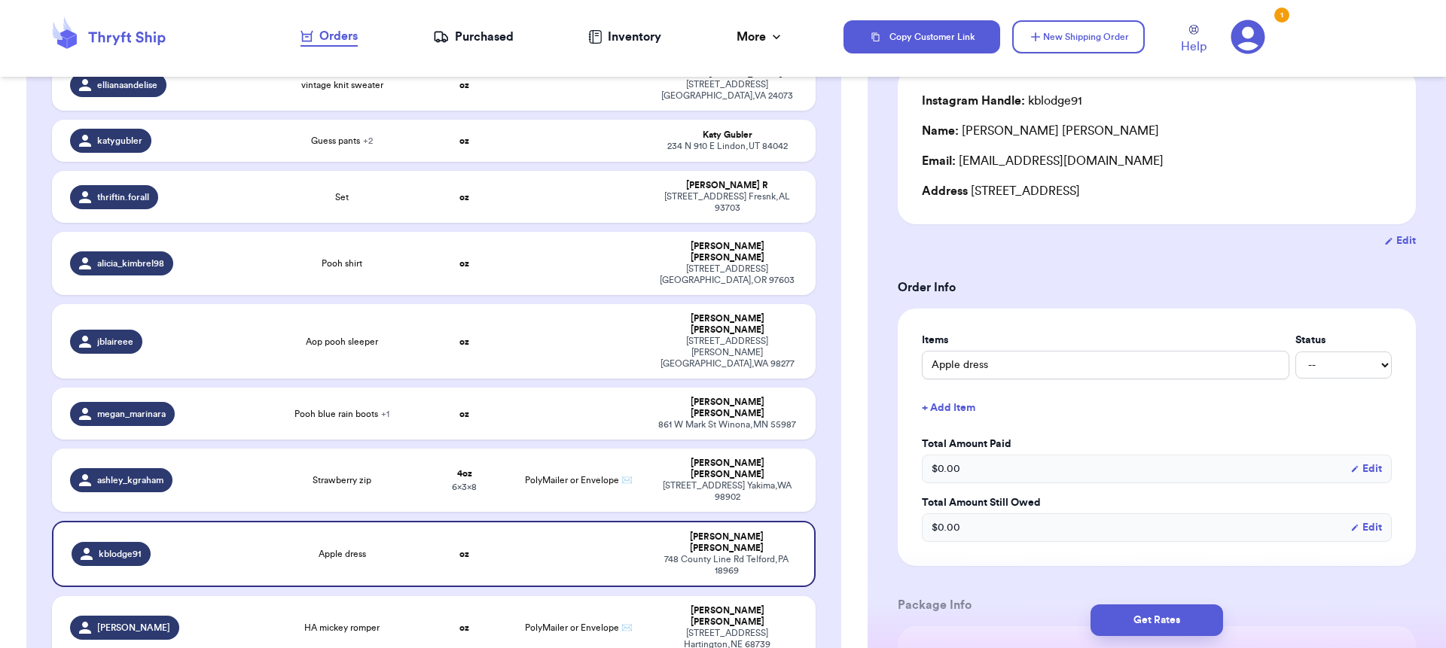
scroll to position [560, 0]
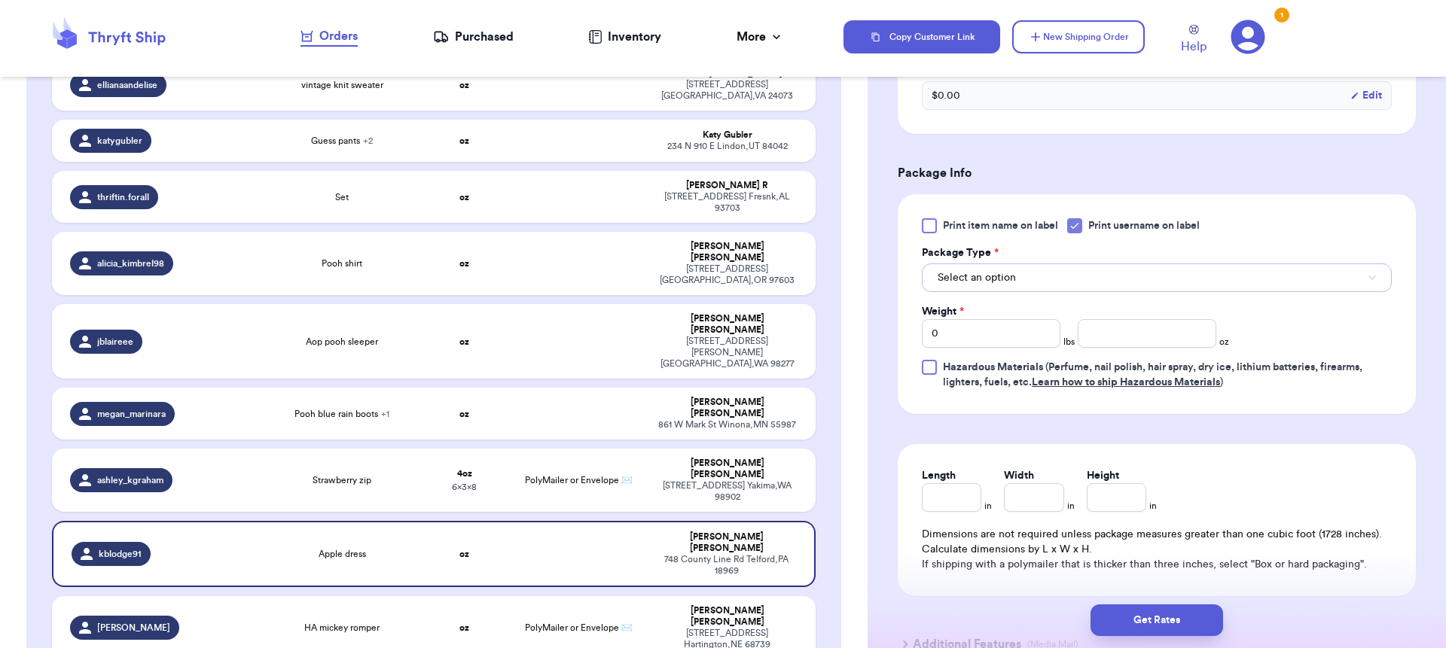
click at [987, 273] on button "Select an option" at bounding box center [1157, 278] width 470 height 29
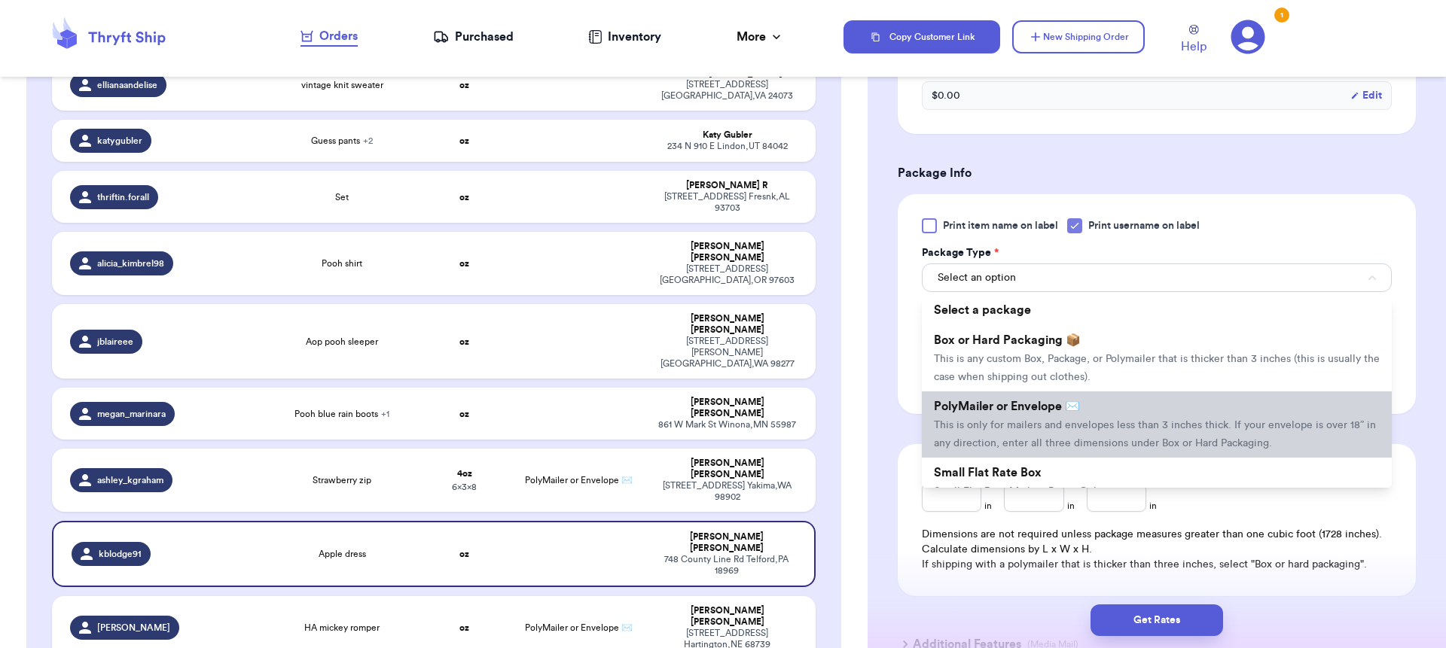
click at [996, 422] on li "PolyMailer or Envelope ✉️ This is only for mailers and envelopes less than 3 in…" at bounding box center [1157, 425] width 470 height 66
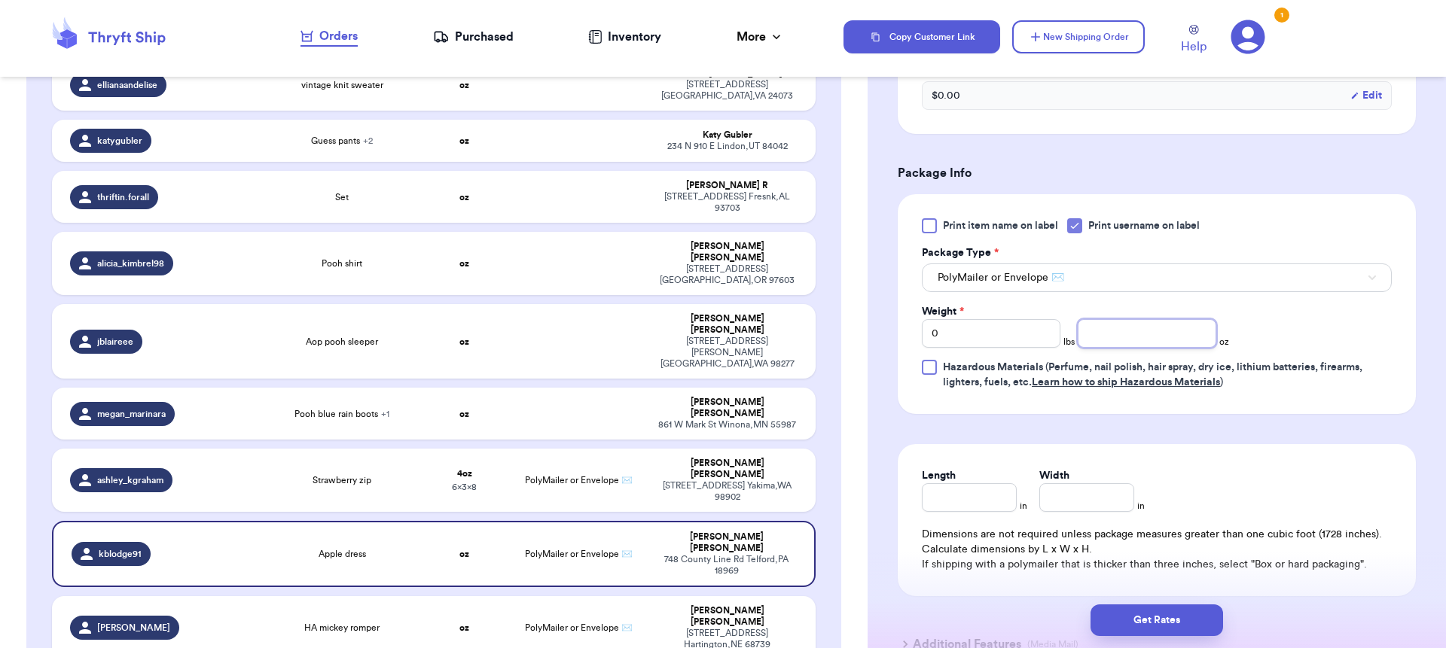
click at [1098, 344] on input "number" at bounding box center [1147, 333] width 139 height 29
type input "8"
click at [1213, 599] on div "Get Rates" at bounding box center [1156, 621] width 578 height 56
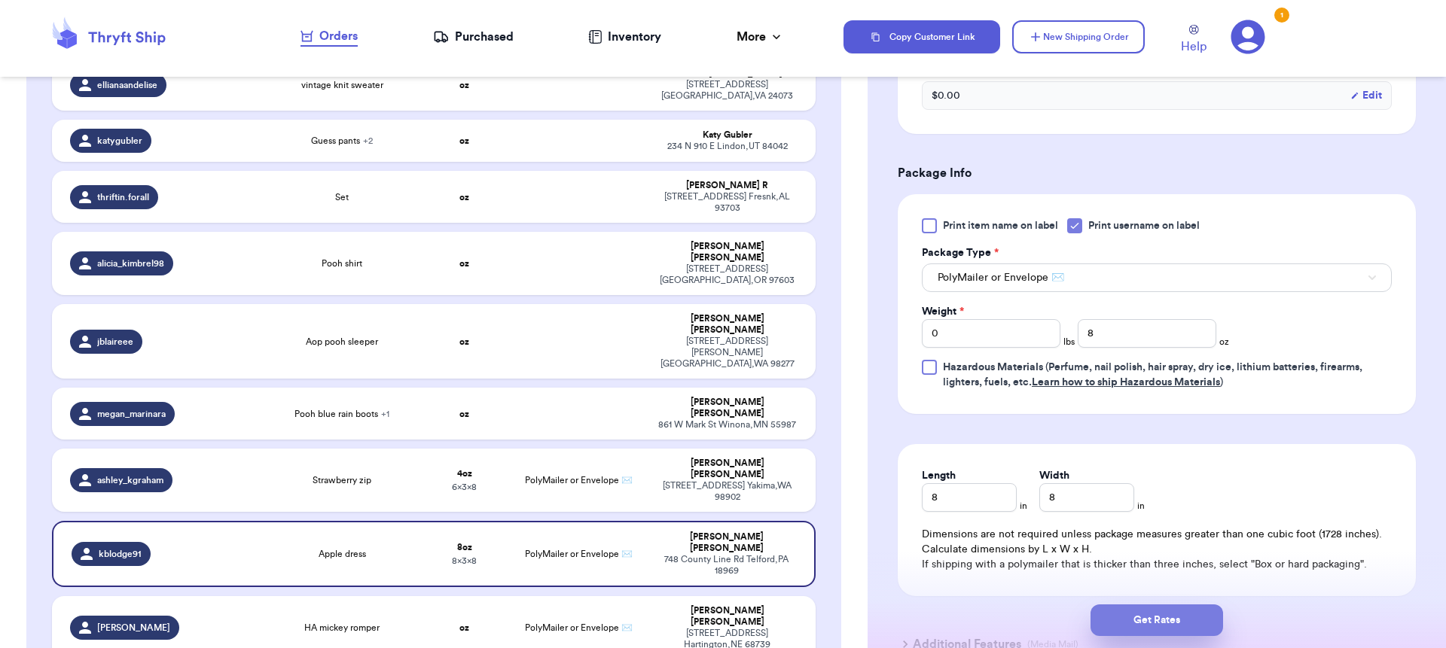
click at [1209, 627] on button "Get Rates" at bounding box center [1156, 621] width 133 height 32
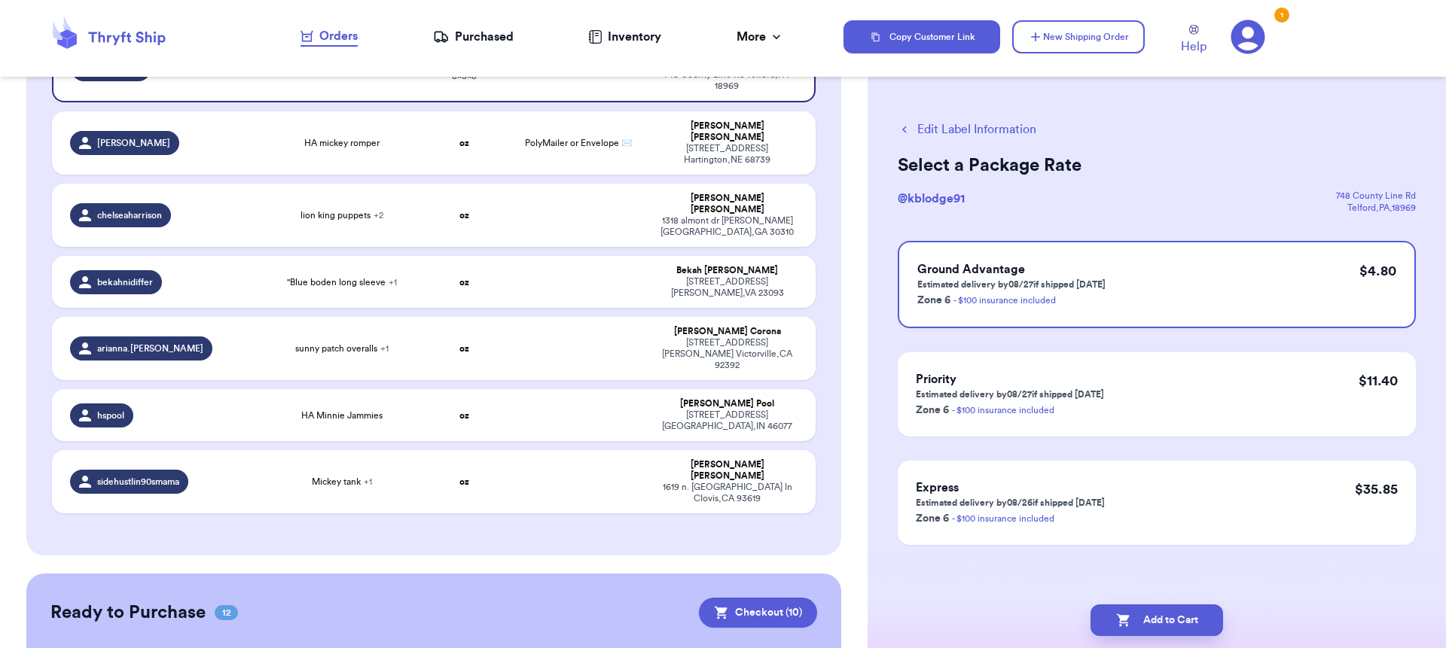
scroll to position [703, 0]
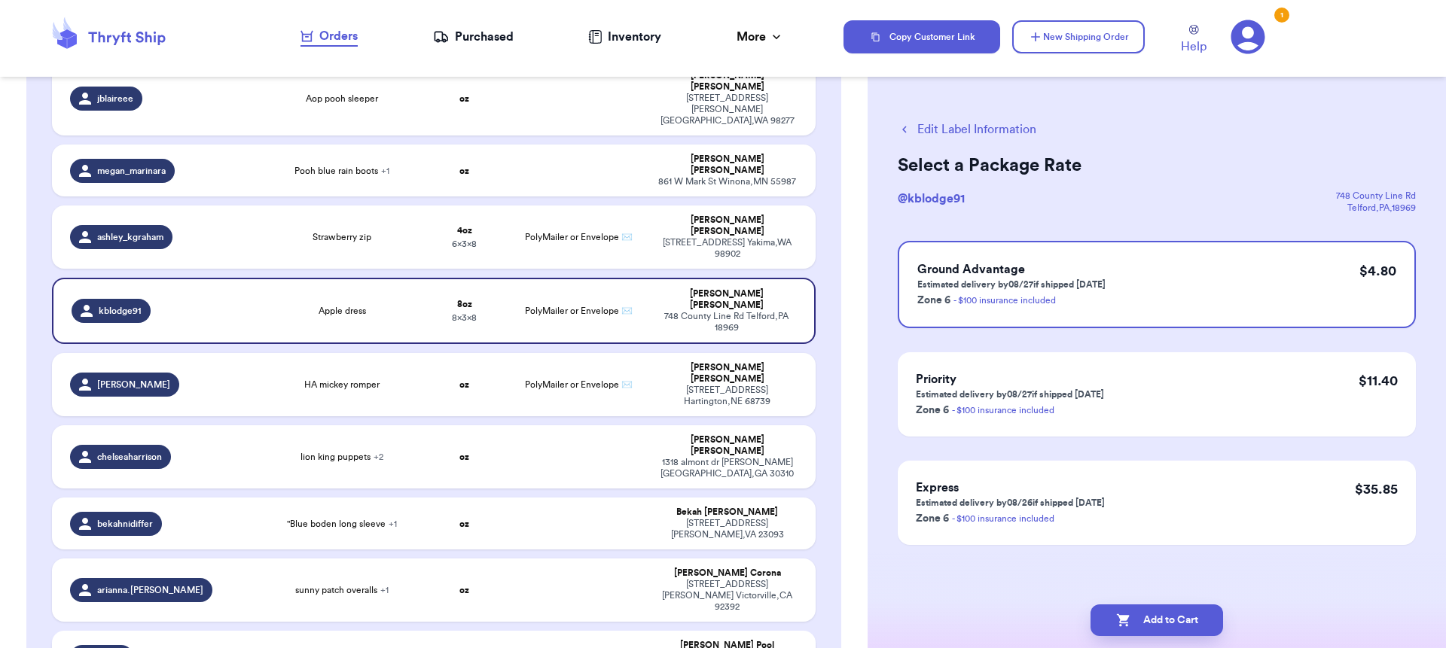
click at [165, 645] on div "hspool" at bounding box center [163, 657] width 187 height 24
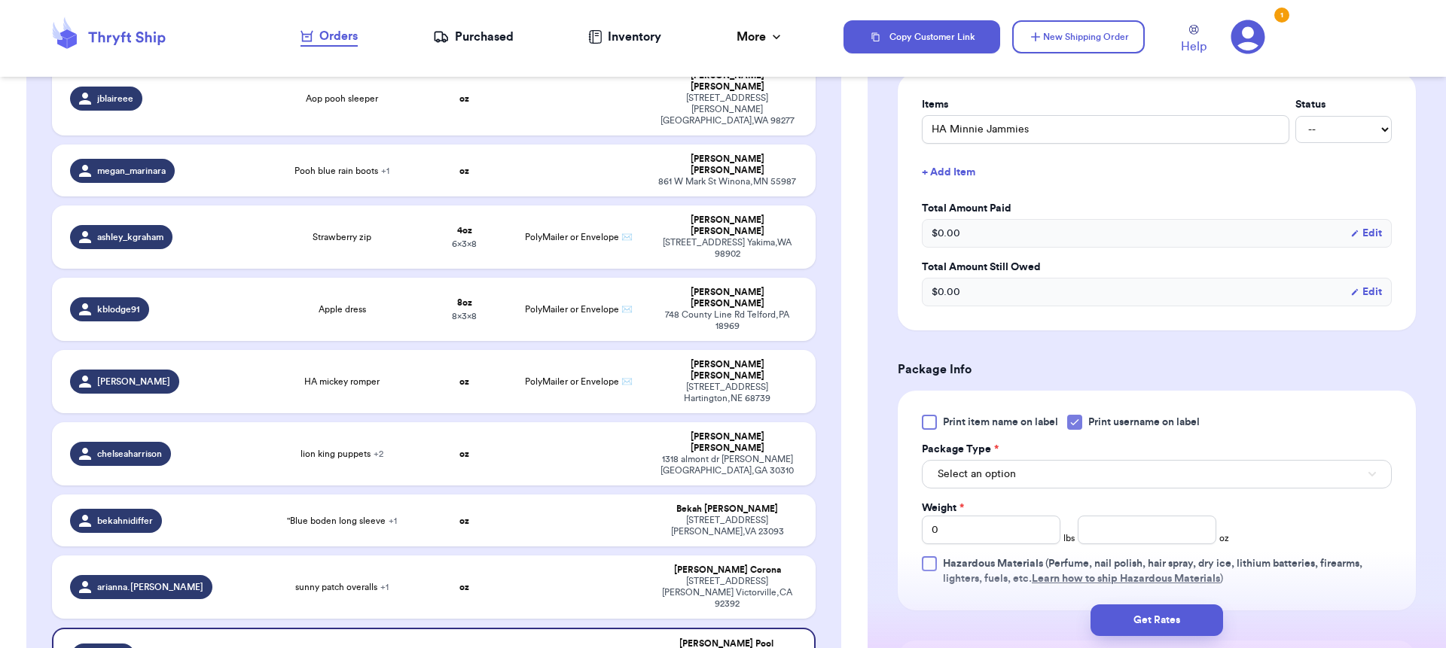
scroll to position [553, 0]
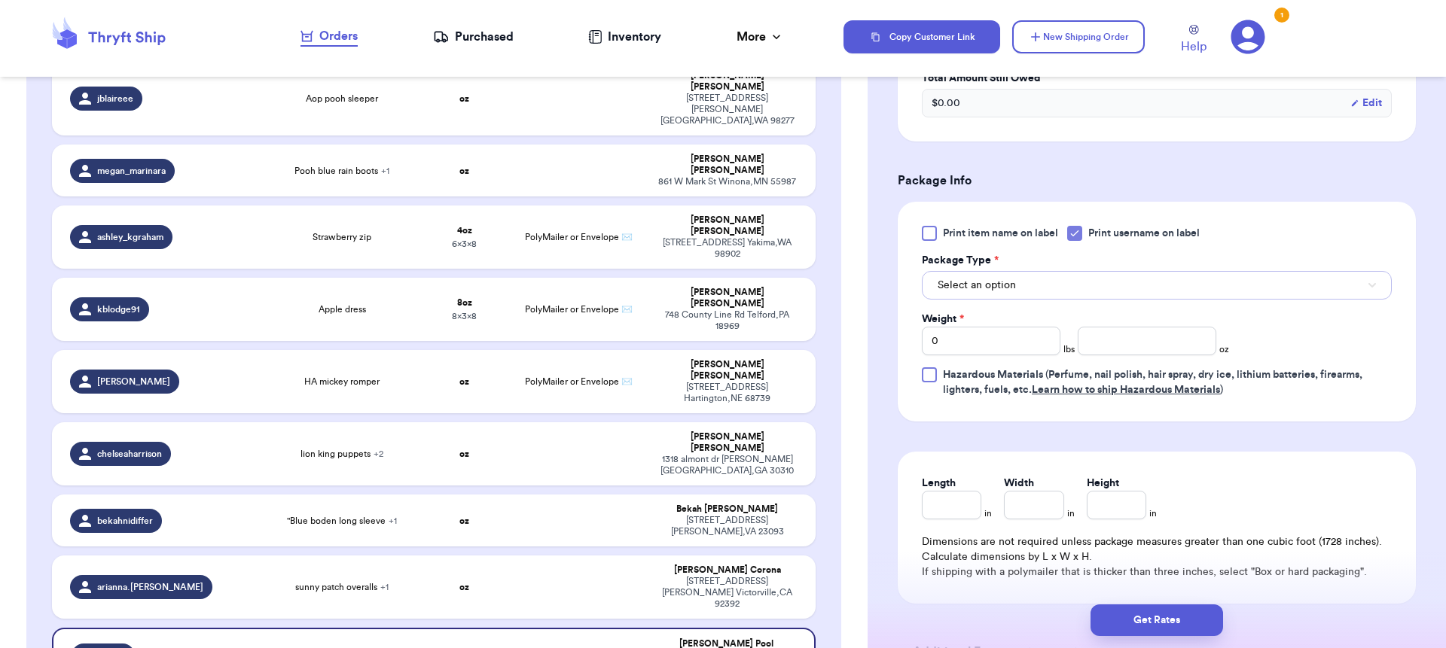
click at [979, 291] on span "Select an option" at bounding box center [976, 285] width 78 height 15
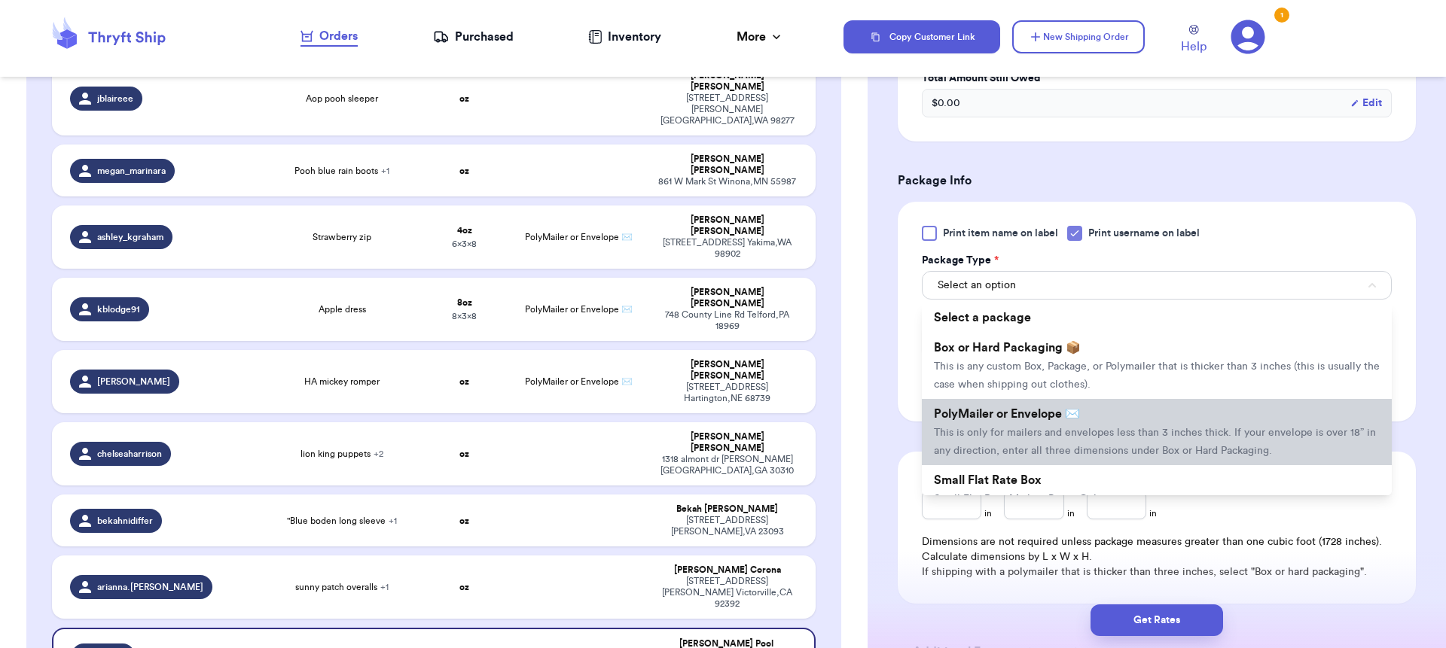
click at [986, 444] on span "This is only for mailers and envelopes less than 3 inches thick. If your envelo…" at bounding box center [1155, 442] width 442 height 29
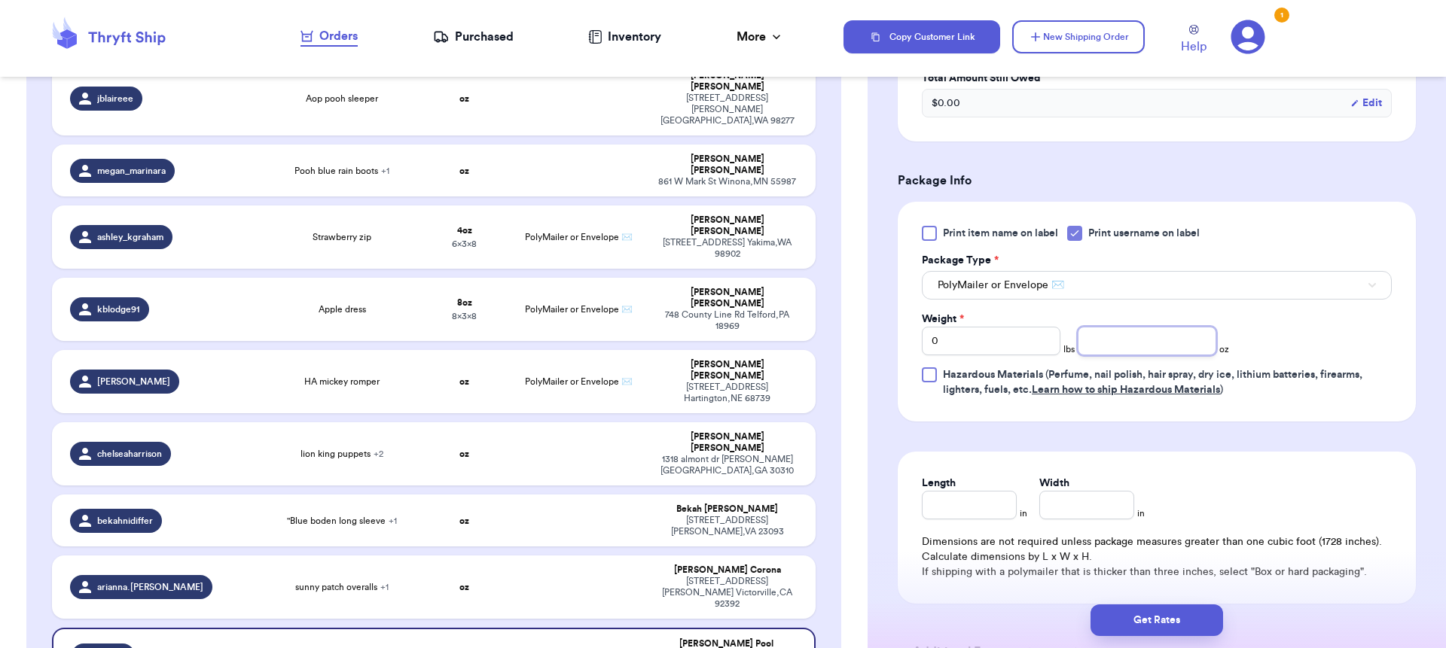
click at [1127, 343] on input "number" at bounding box center [1147, 341] width 139 height 29
type input "9"
click at [1004, 512] on input "Length" at bounding box center [969, 505] width 95 height 29
type input "9"
type input "7"
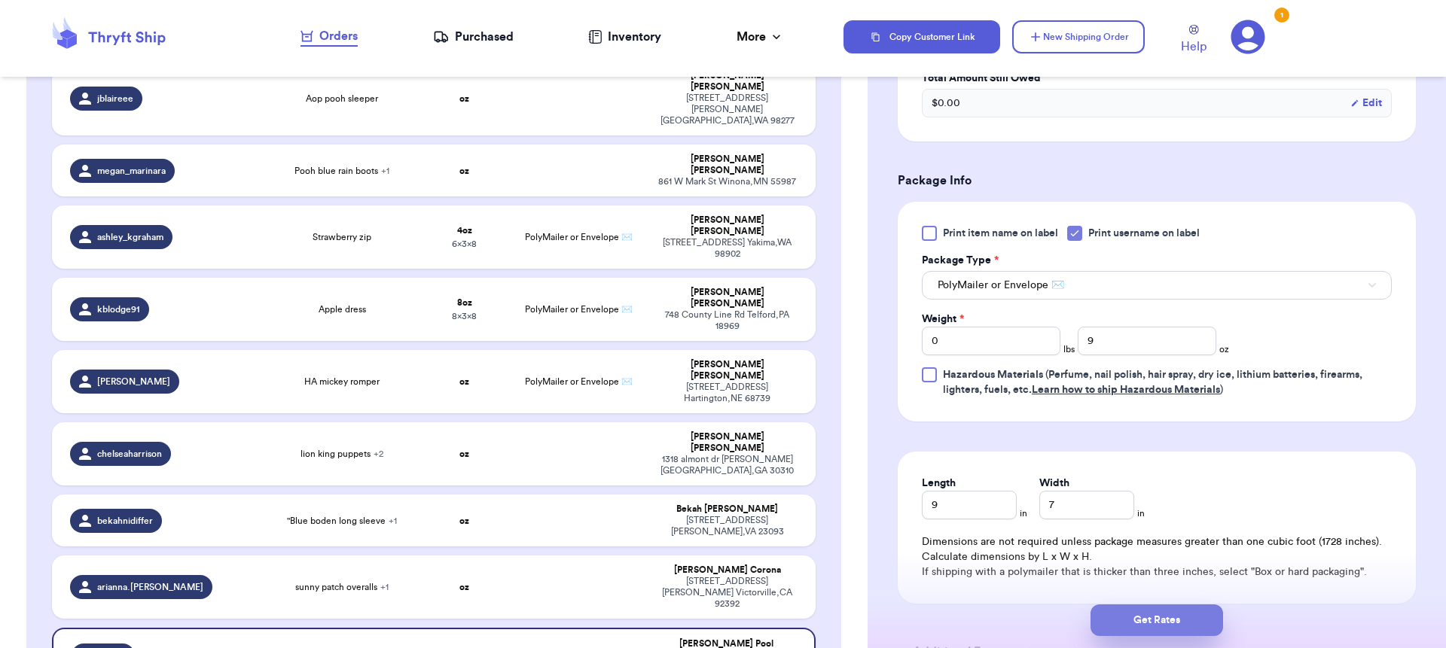
click at [1193, 626] on button "Get Rates" at bounding box center [1156, 621] width 133 height 32
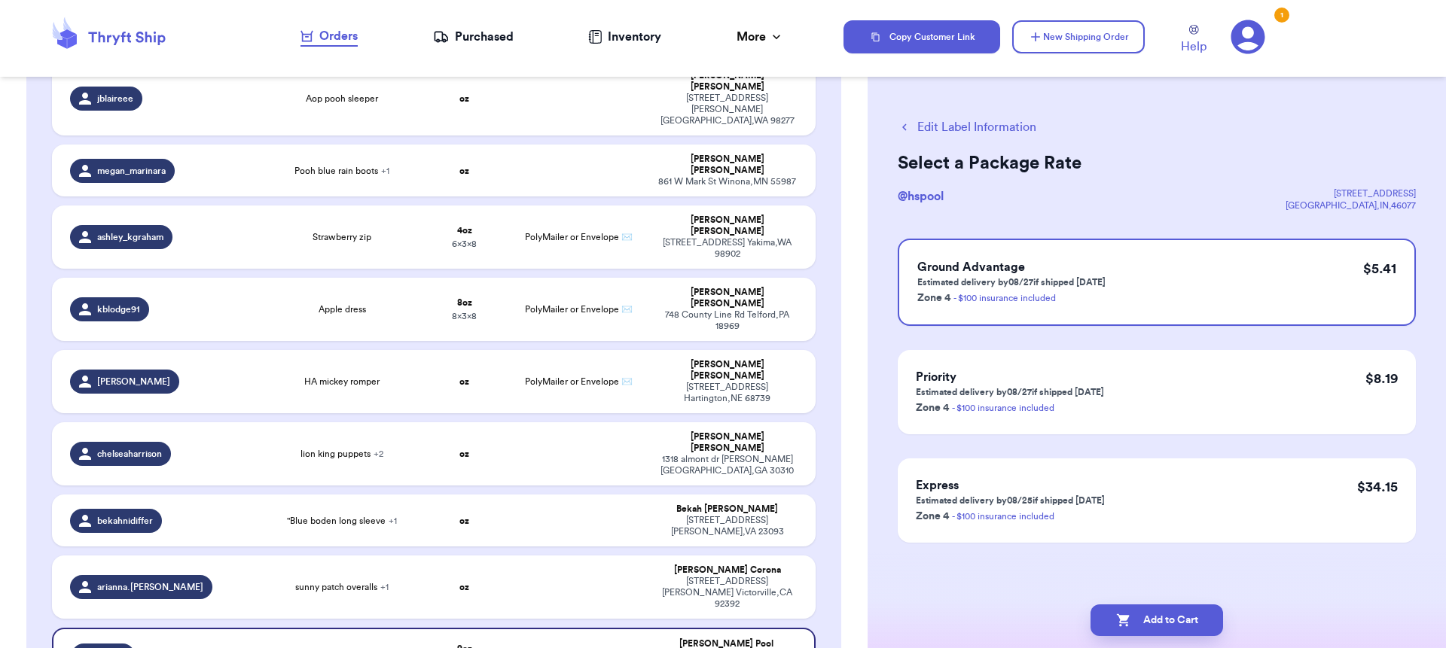
scroll to position [0, 0]
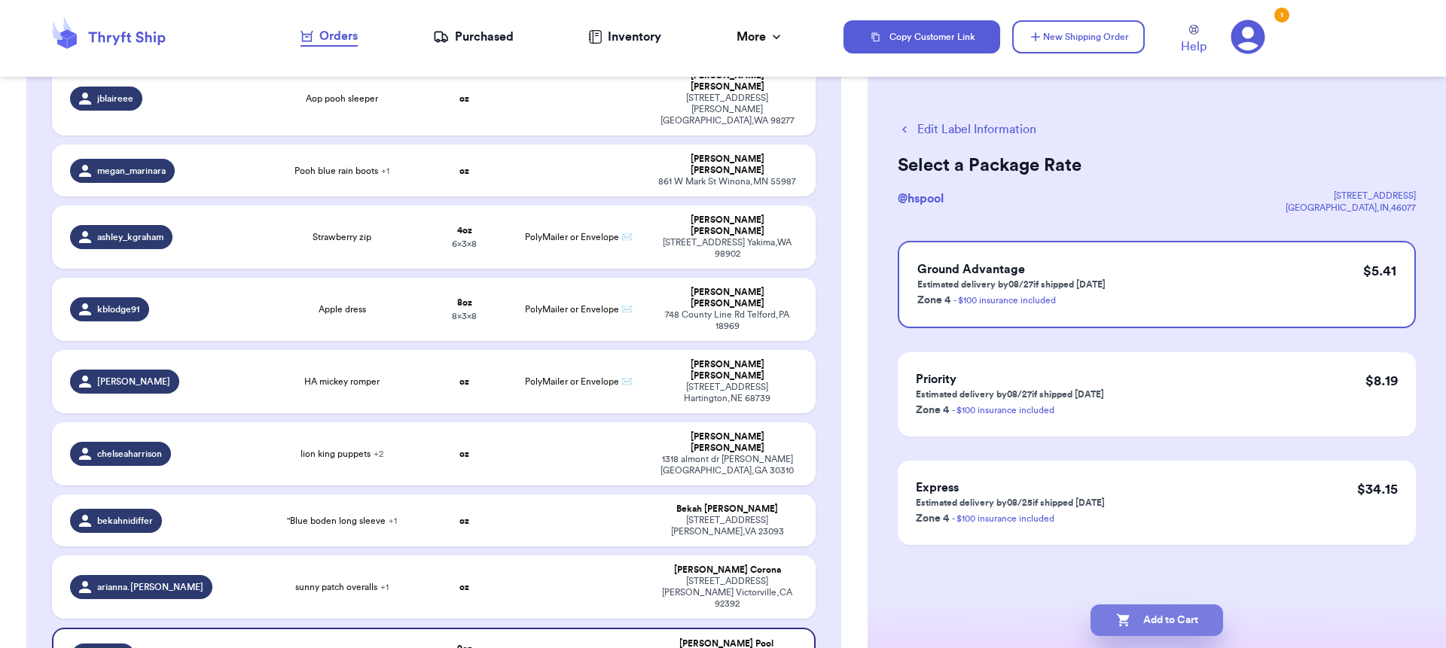
click at [1191, 622] on button "Add to Cart" at bounding box center [1156, 621] width 133 height 32
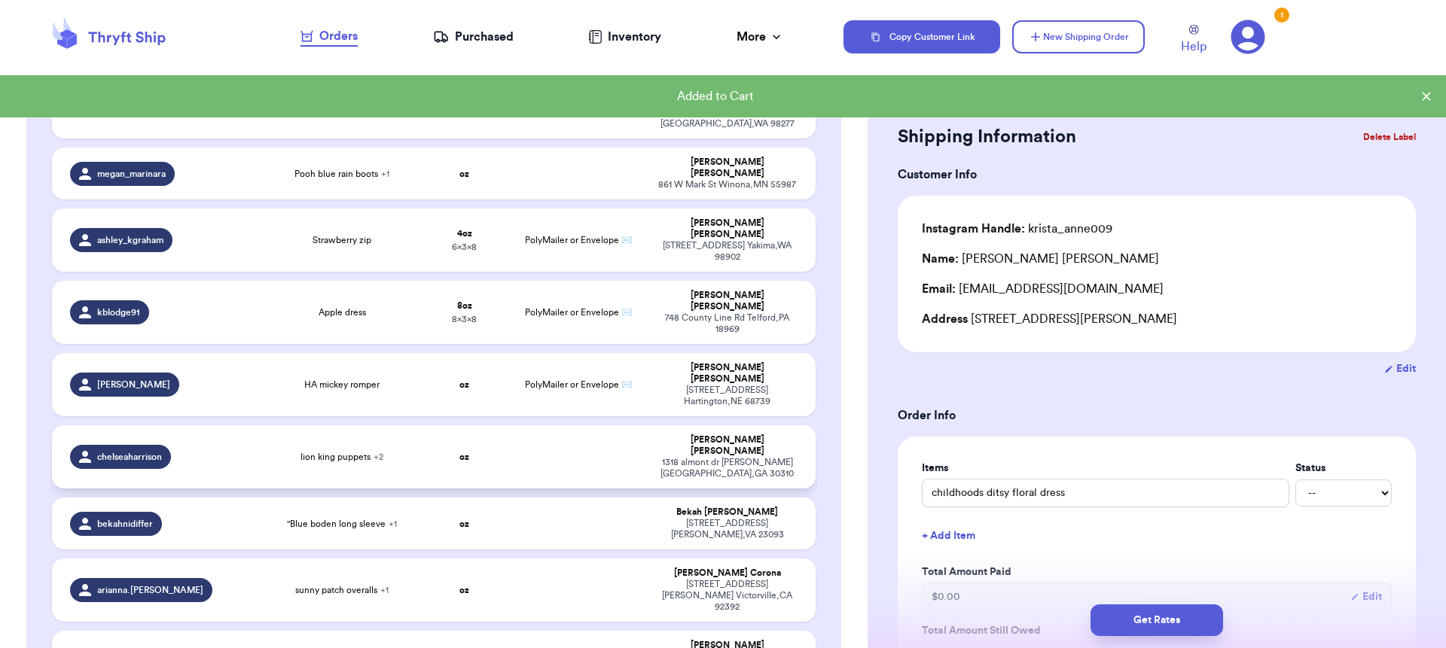
scroll to position [706, 0]
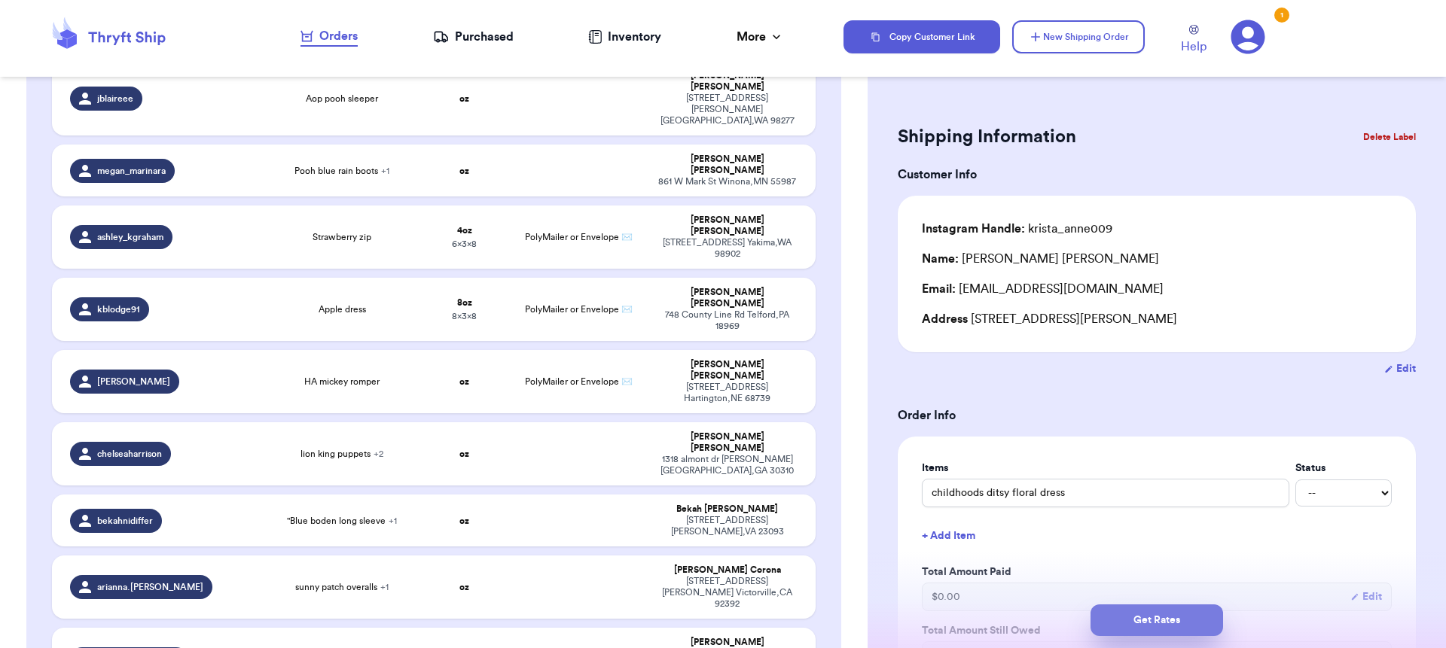
click at [1139, 623] on button "Get Rates" at bounding box center [1156, 621] width 133 height 32
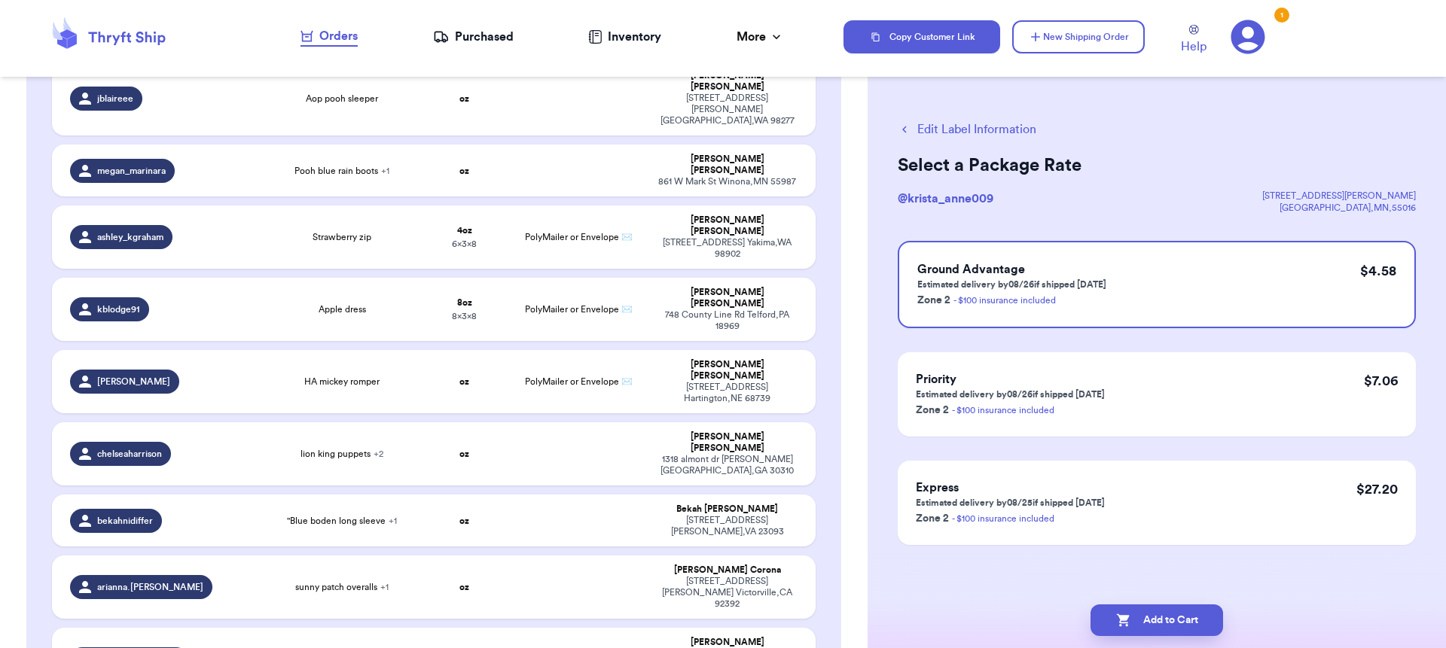
click at [1139, 623] on button "Add to Cart" at bounding box center [1156, 621] width 133 height 32
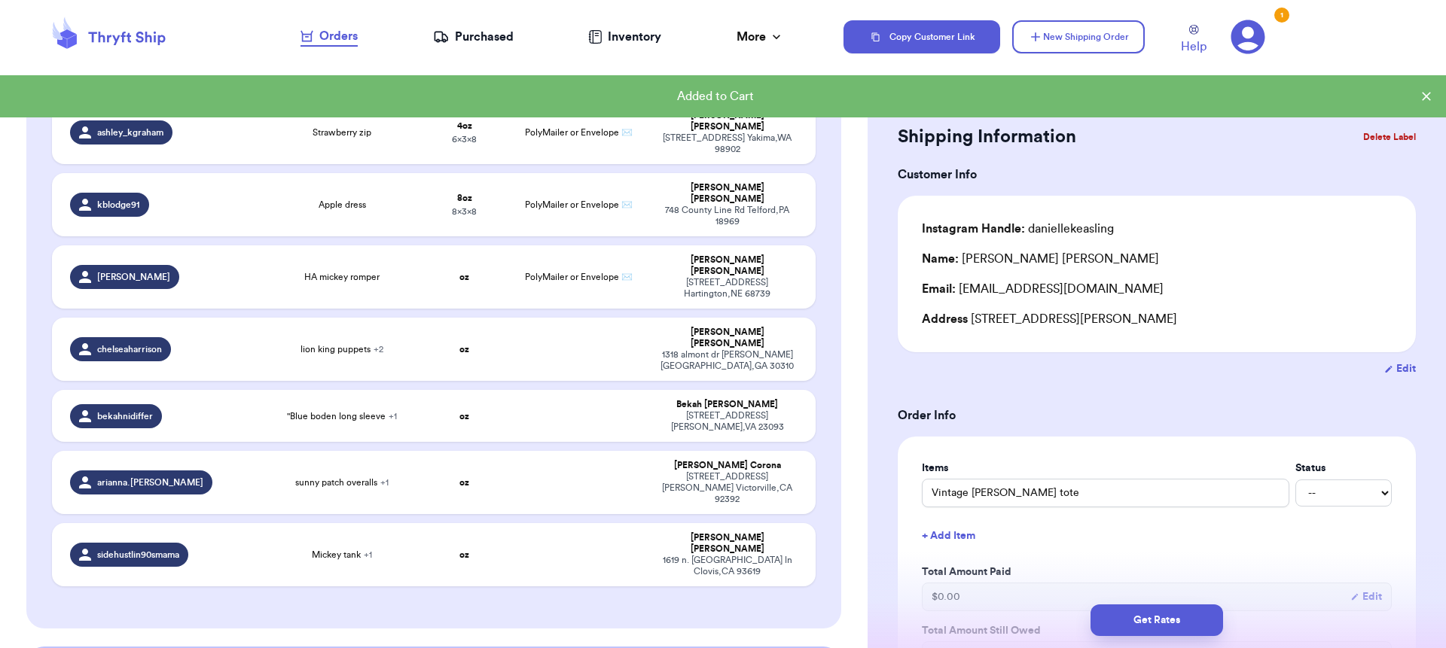
scroll to position [834, 0]
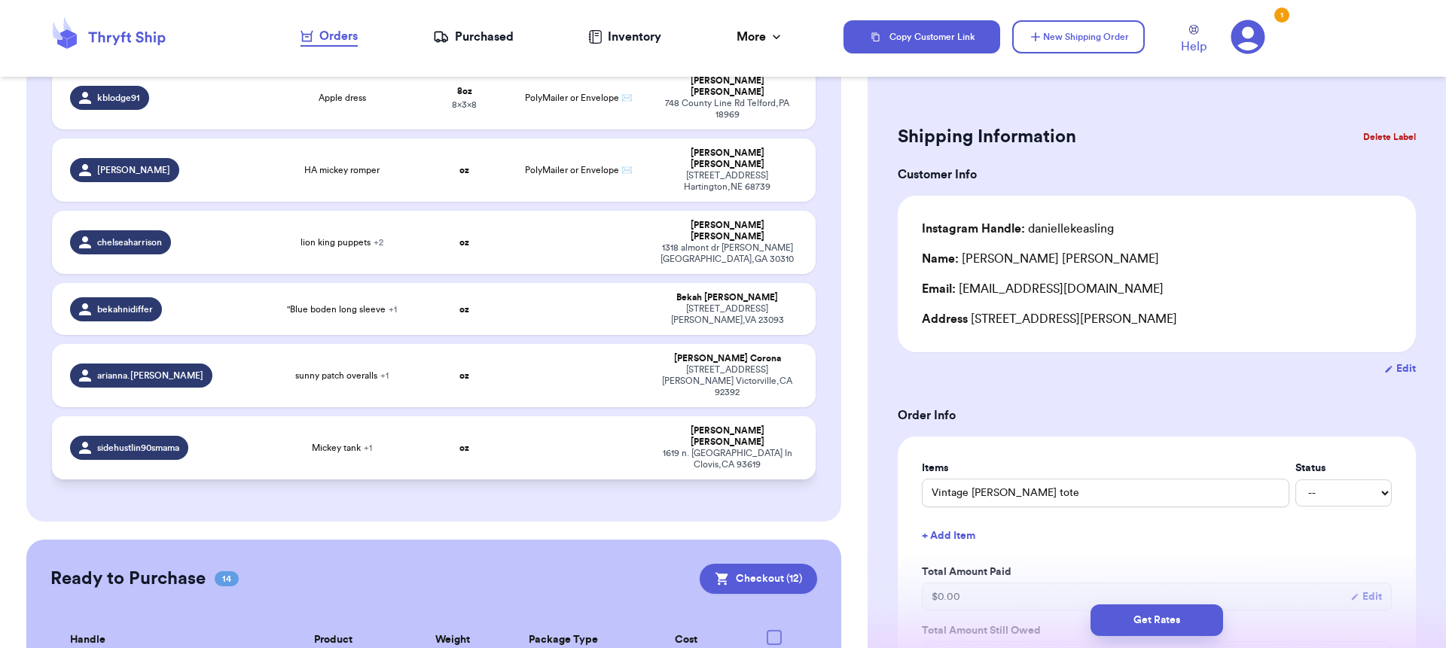
click at [356, 416] on td "Mickey tank + 1" at bounding box center [342, 447] width 153 height 63
type input "Mickey tank"
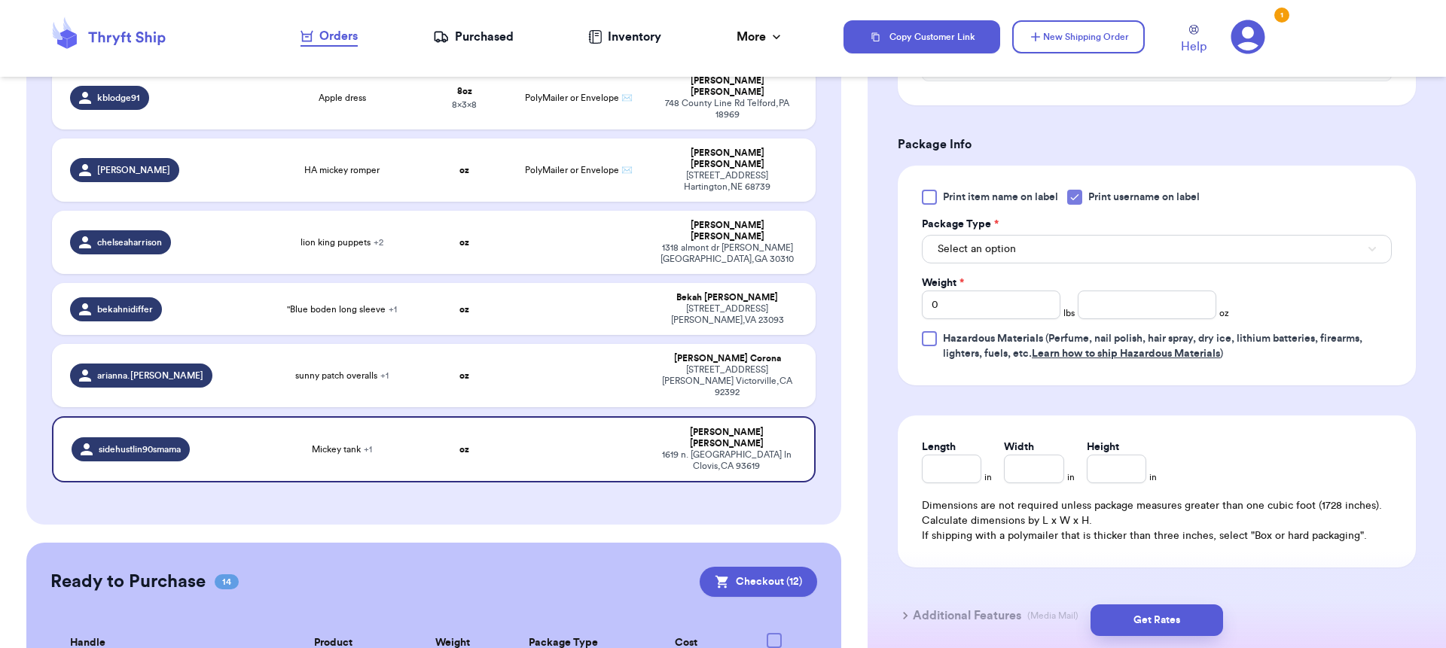
scroll to position [727, 0]
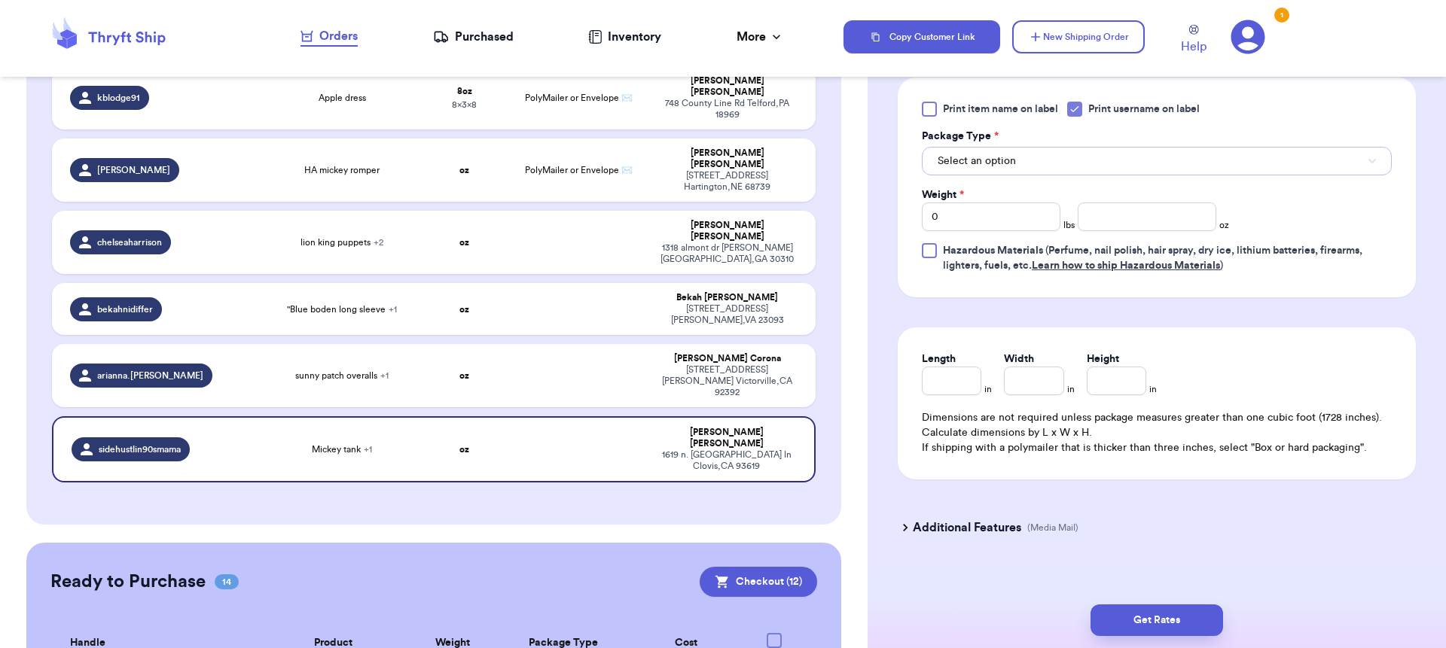
click at [955, 172] on button "Select an option" at bounding box center [1157, 161] width 470 height 29
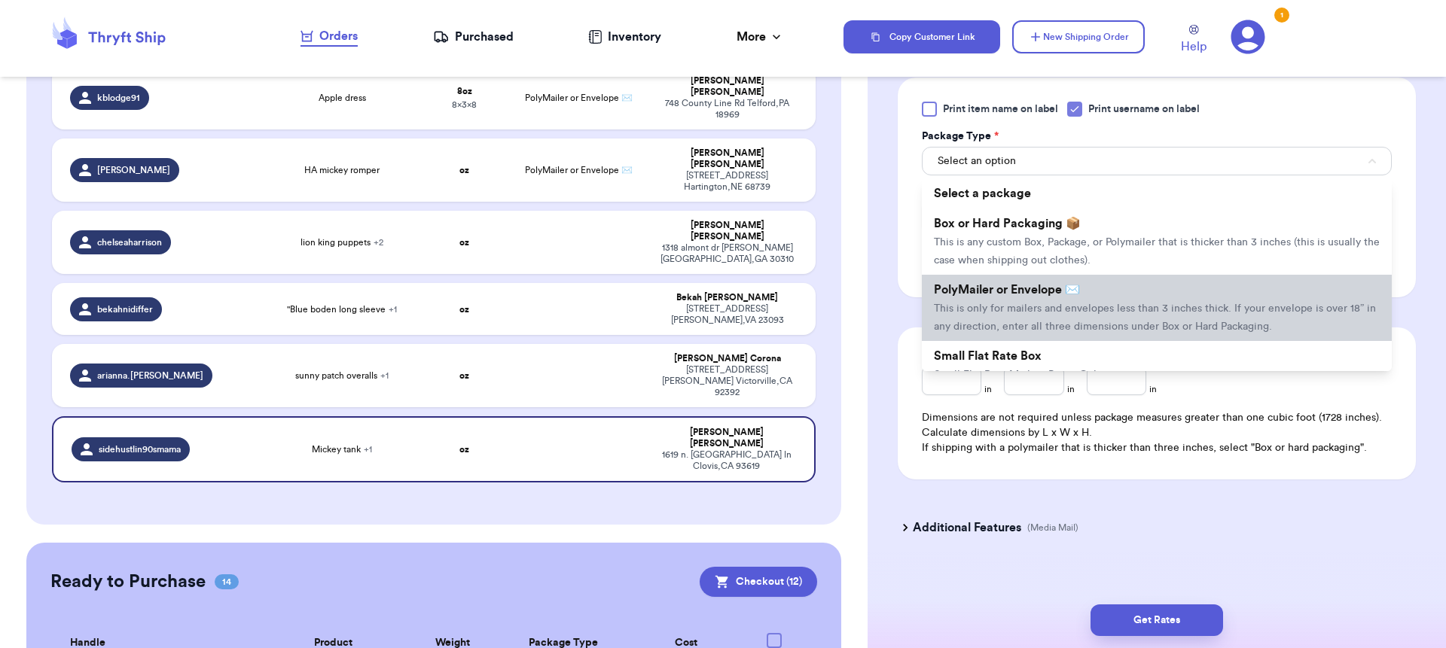
click at [987, 303] on li "PolyMailer or Envelope ✉️ This is only for mailers and envelopes less than 3 in…" at bounding box center [1157, 308] width 470 height 66
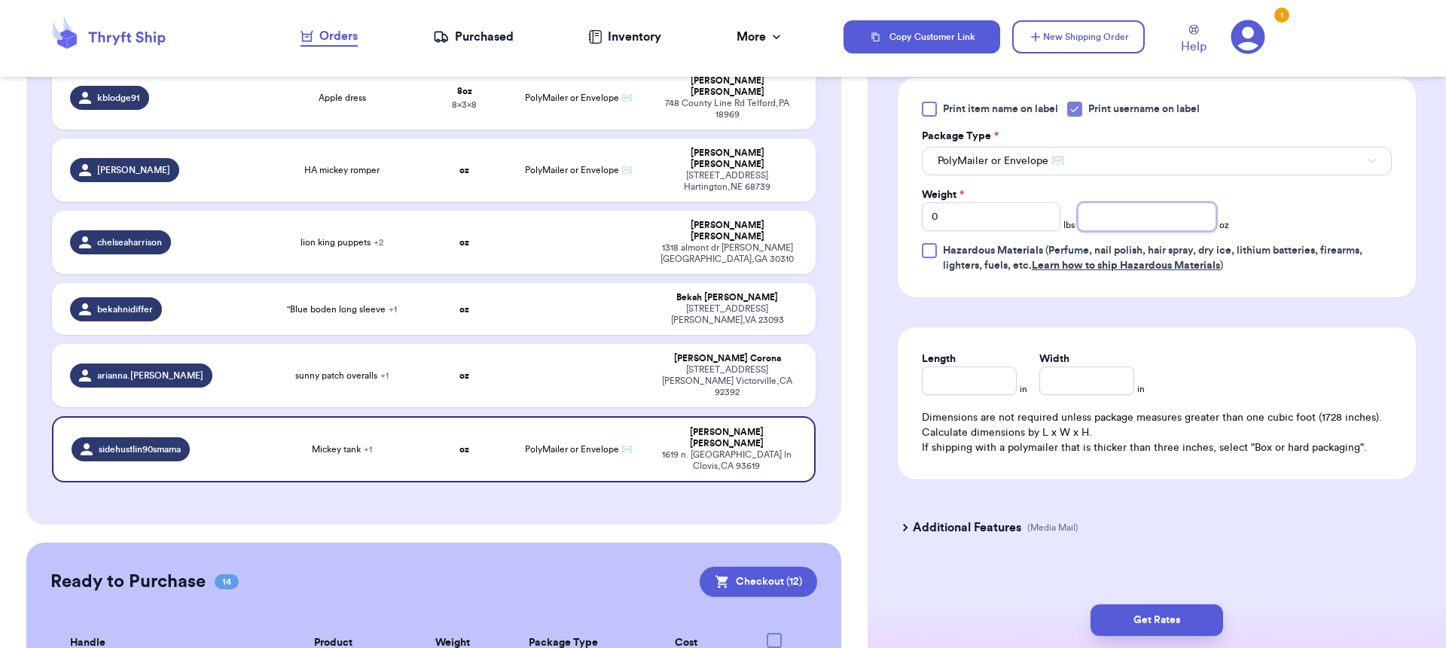
click at [1115, 218] on input "number" at bounding box center [1147, 217] width 139 height 29
type input "7"
type input "9"
type input "7"
click at [1202, 622] on button "Get Rates" at bounding box center [1156, 621] width 133 height 32
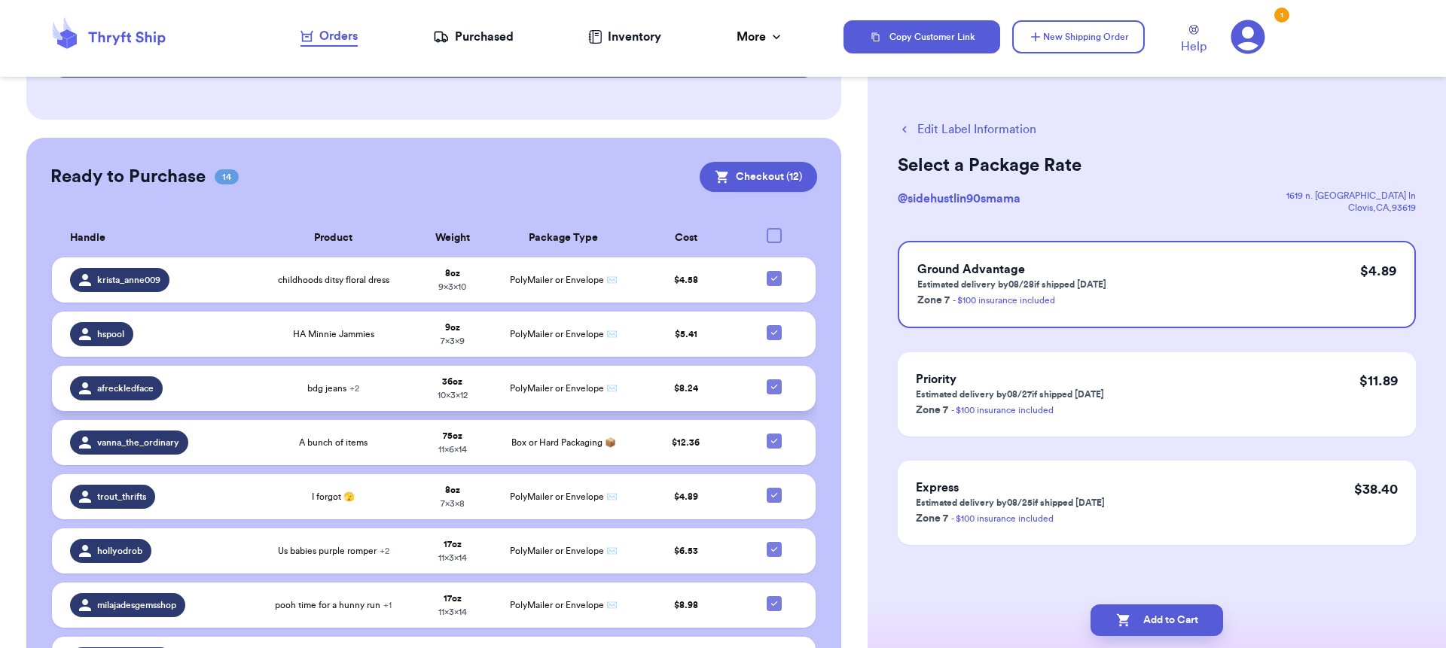
scroll to position [774, 0]
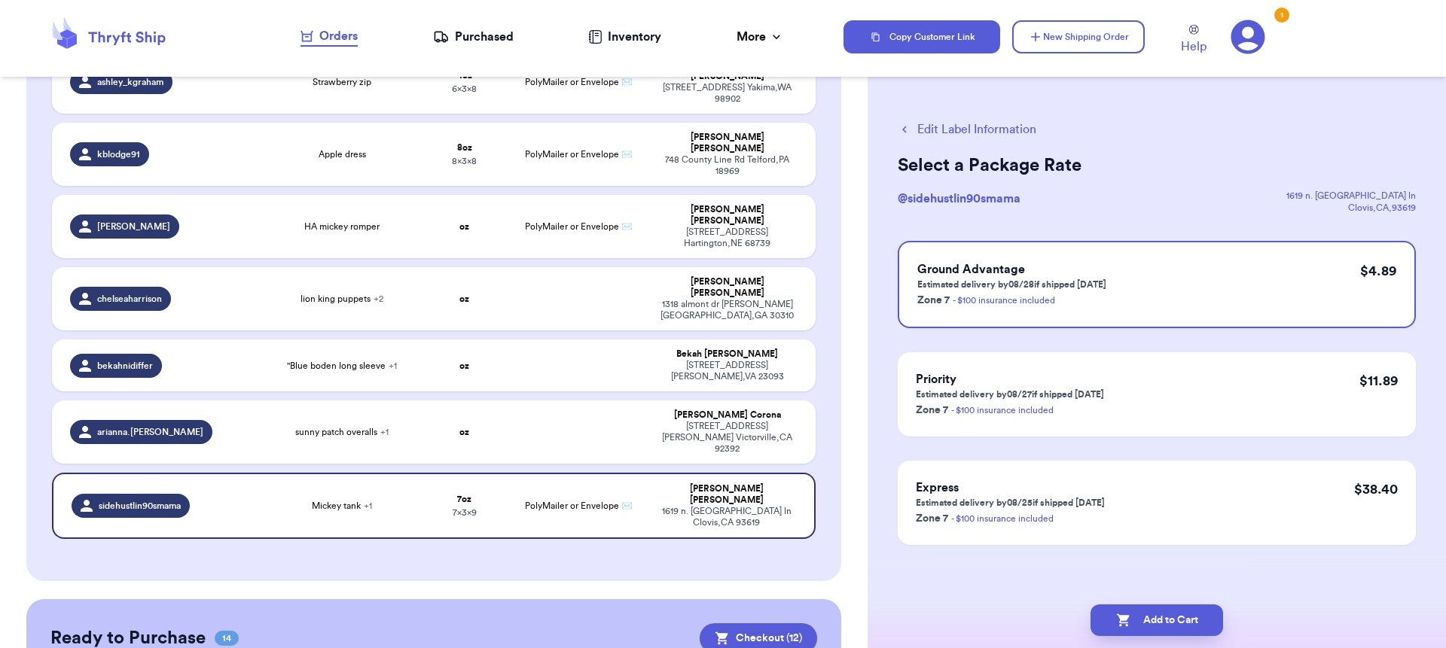
checkbox input "true"
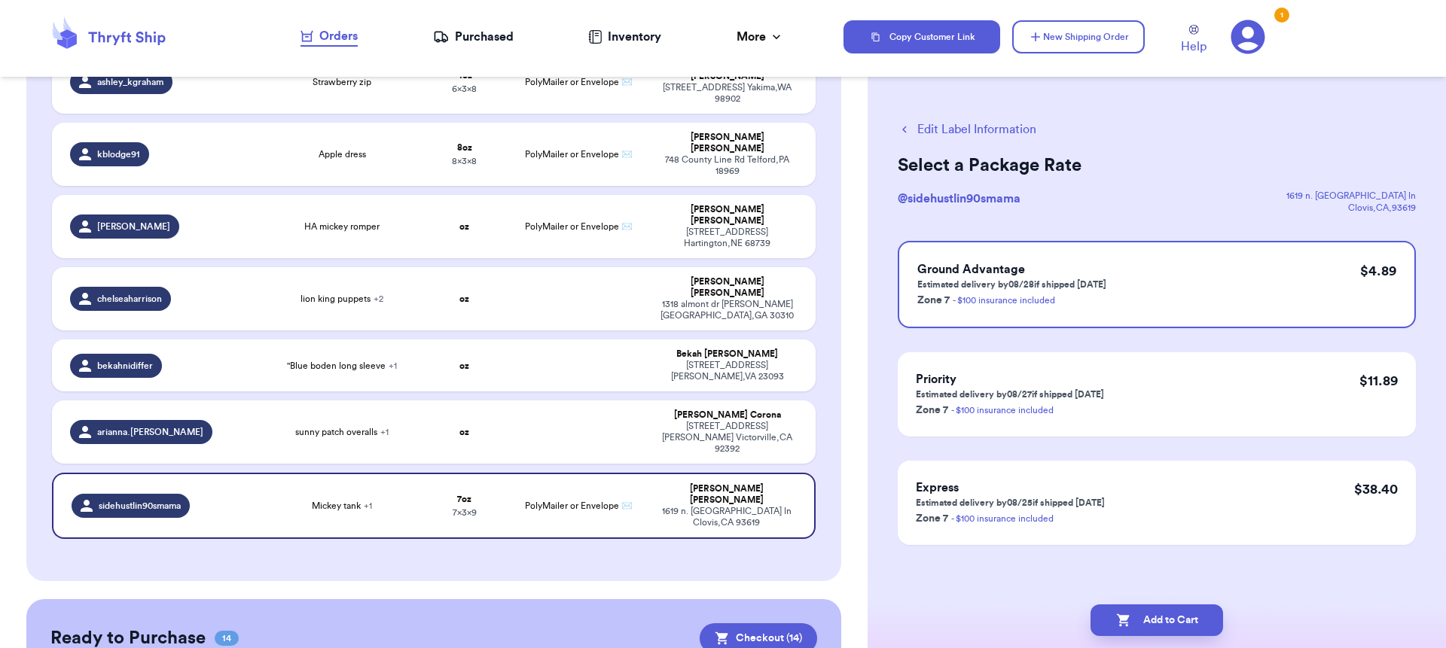
checkbox input "false"
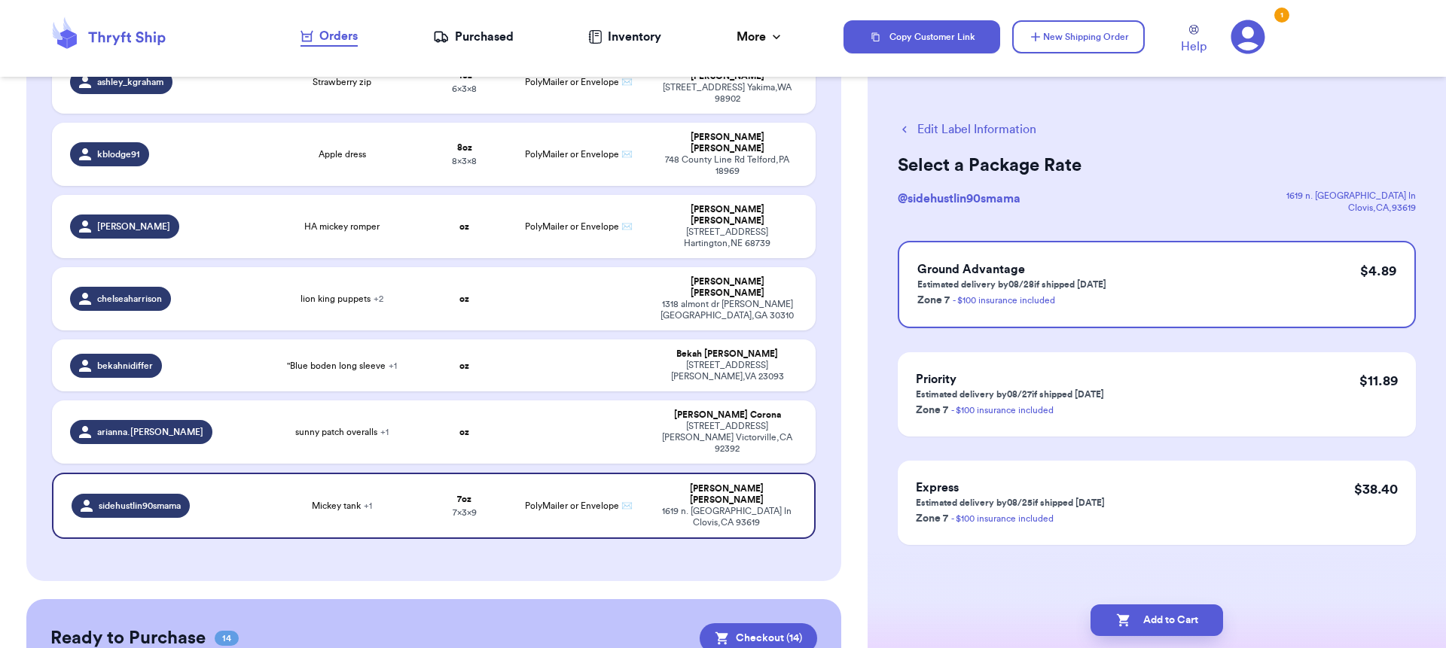
checkbox input "false"
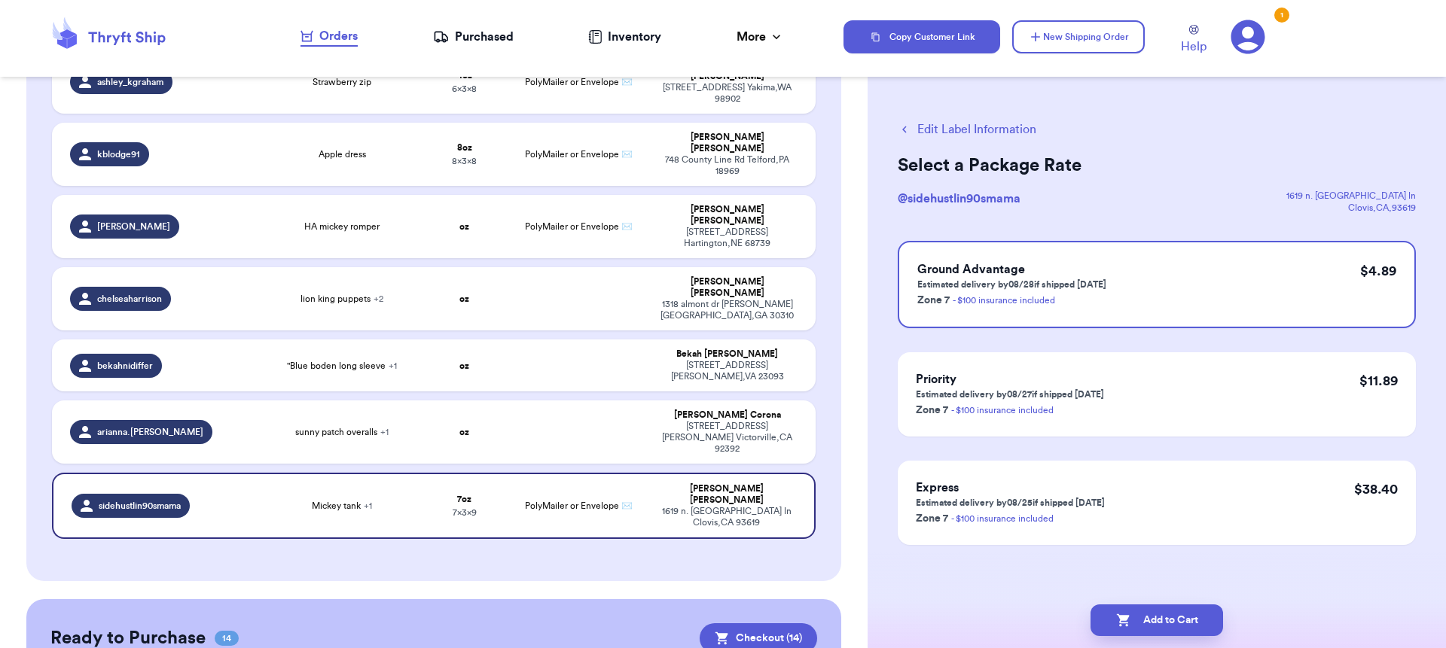
checkbox input "false"
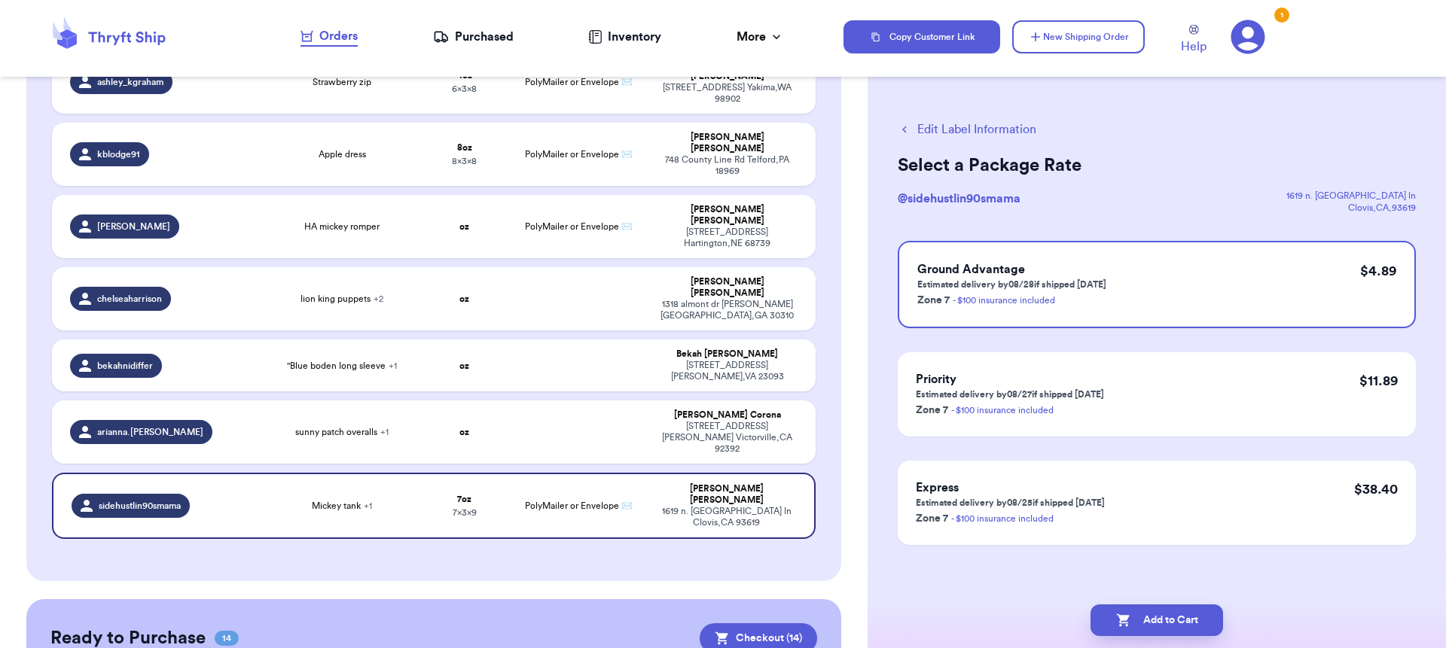
checkbox input "false"
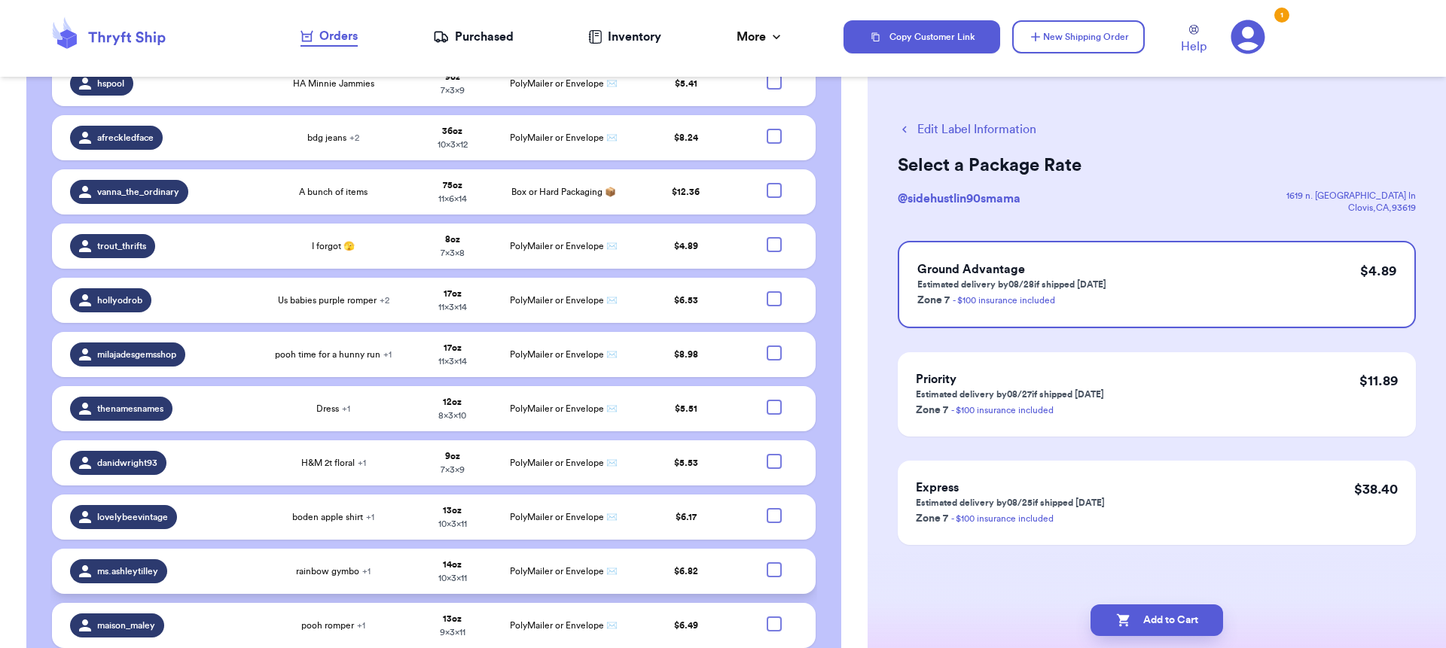
scroll to position [1279, 0]
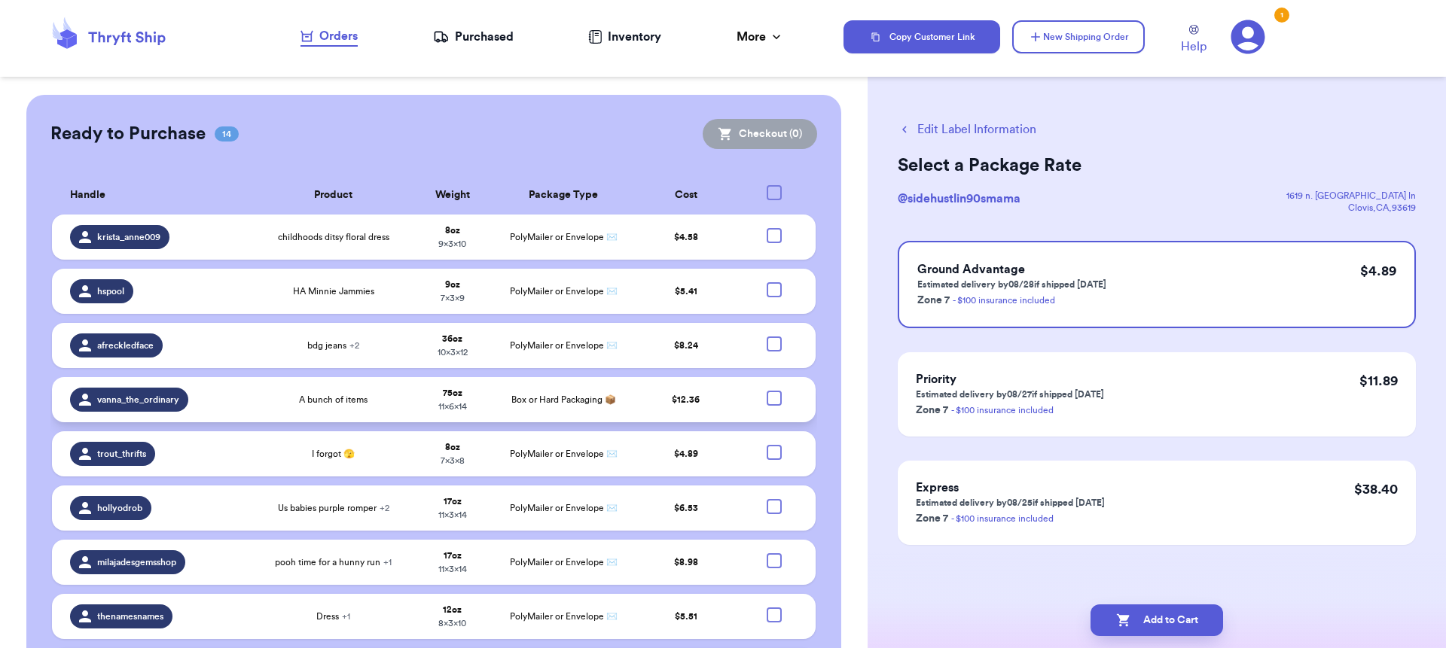
click at [763, 377] on td at bounding box center [779, 399] width 75 height 45
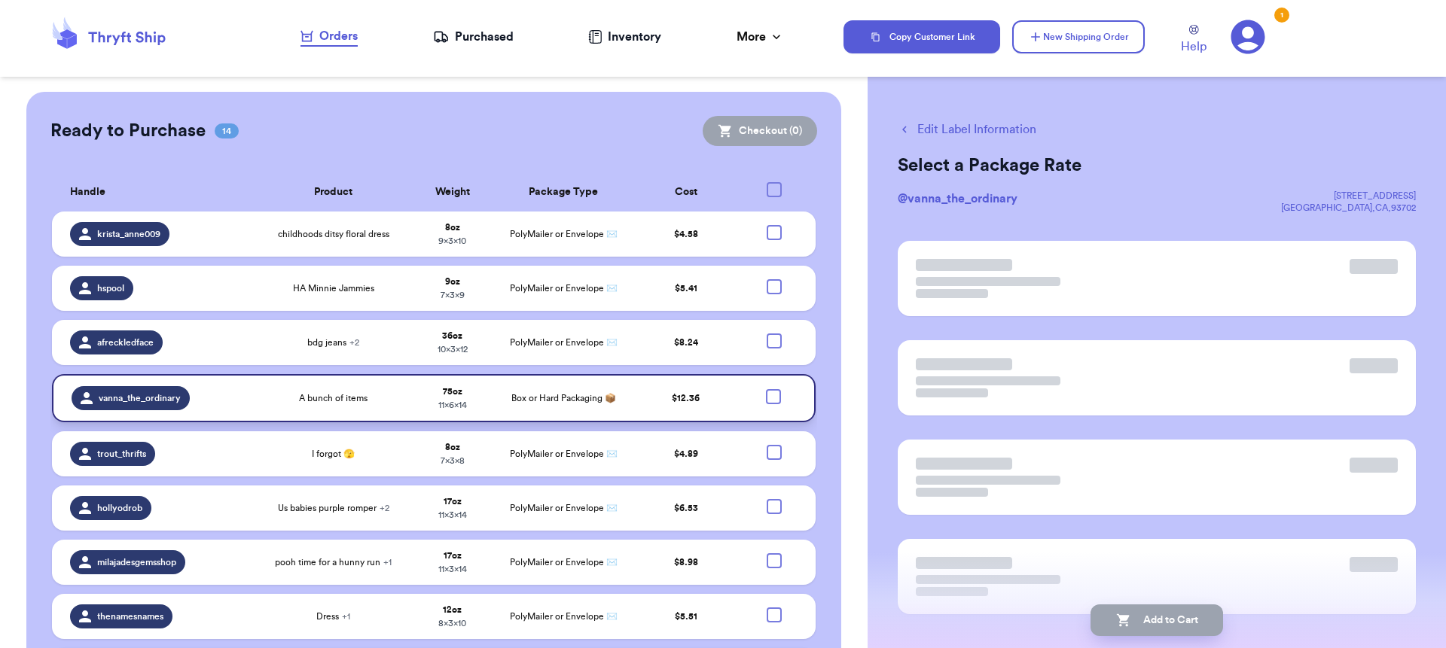
scroll to position [1276, 0]
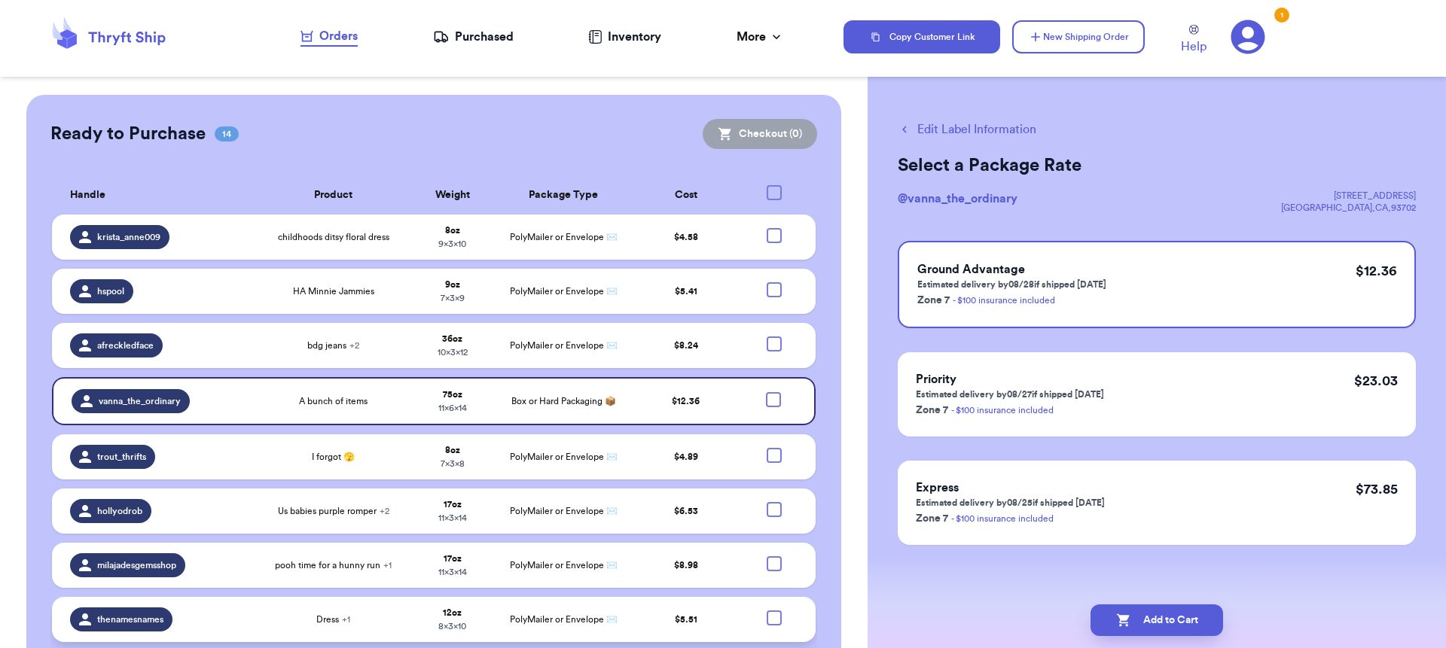
click at [773, 597] on td at bounding box center [779, 619] width 75 height 45
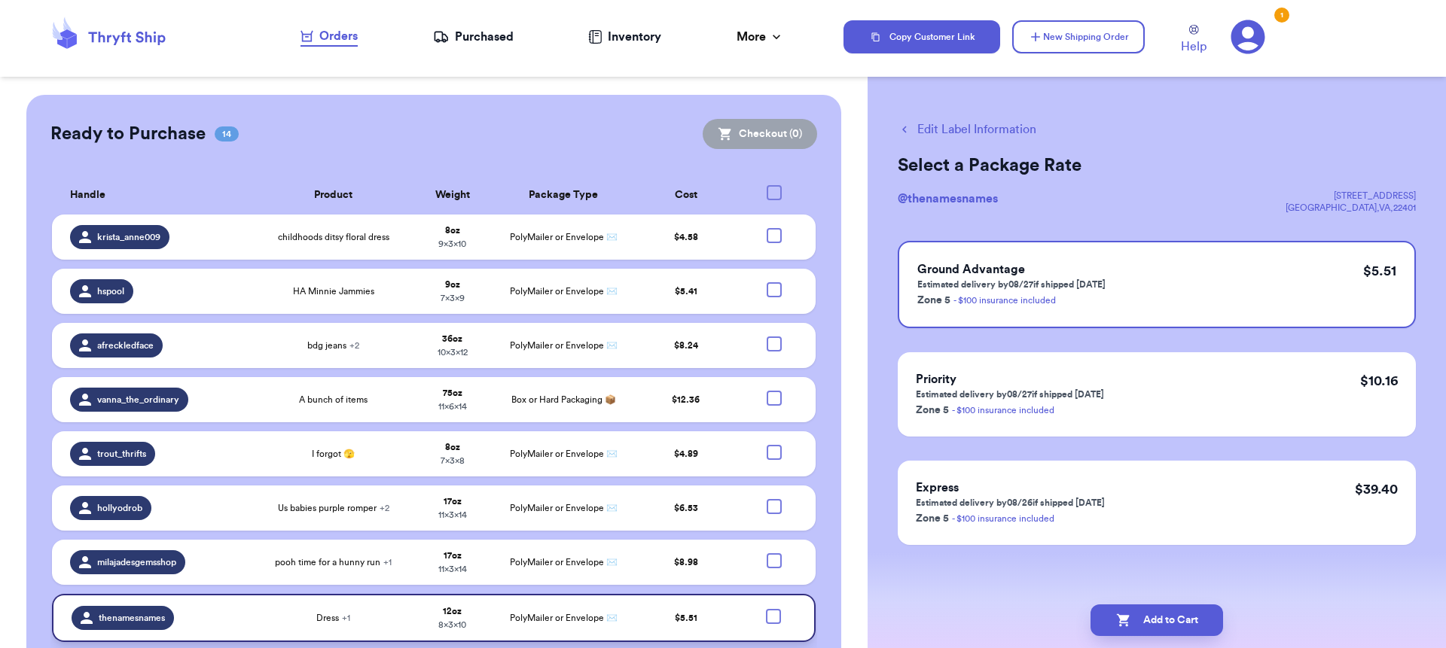
click at [766, 609] on div at bounding box center [773, 616] width 15 height 15
click at [773, 608] on input "checkbox" at bounding box center [773, 608] width 1 height 1
checkbox input "true"
click at [767, 391] on div at bounding box center [774, 398] width 15 height 15
click at [773, 390] on input "checkbox" at bounding box center [773, 390] width 1 height 1
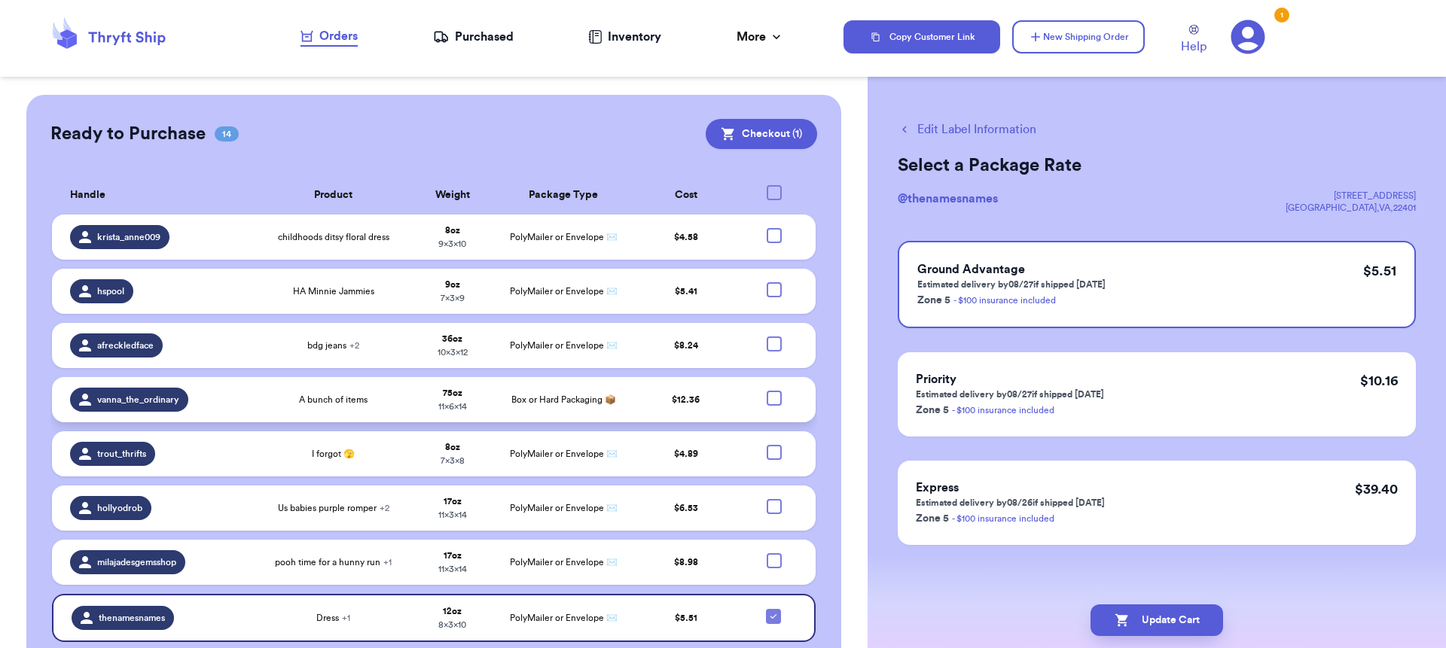
checkbox input "true"
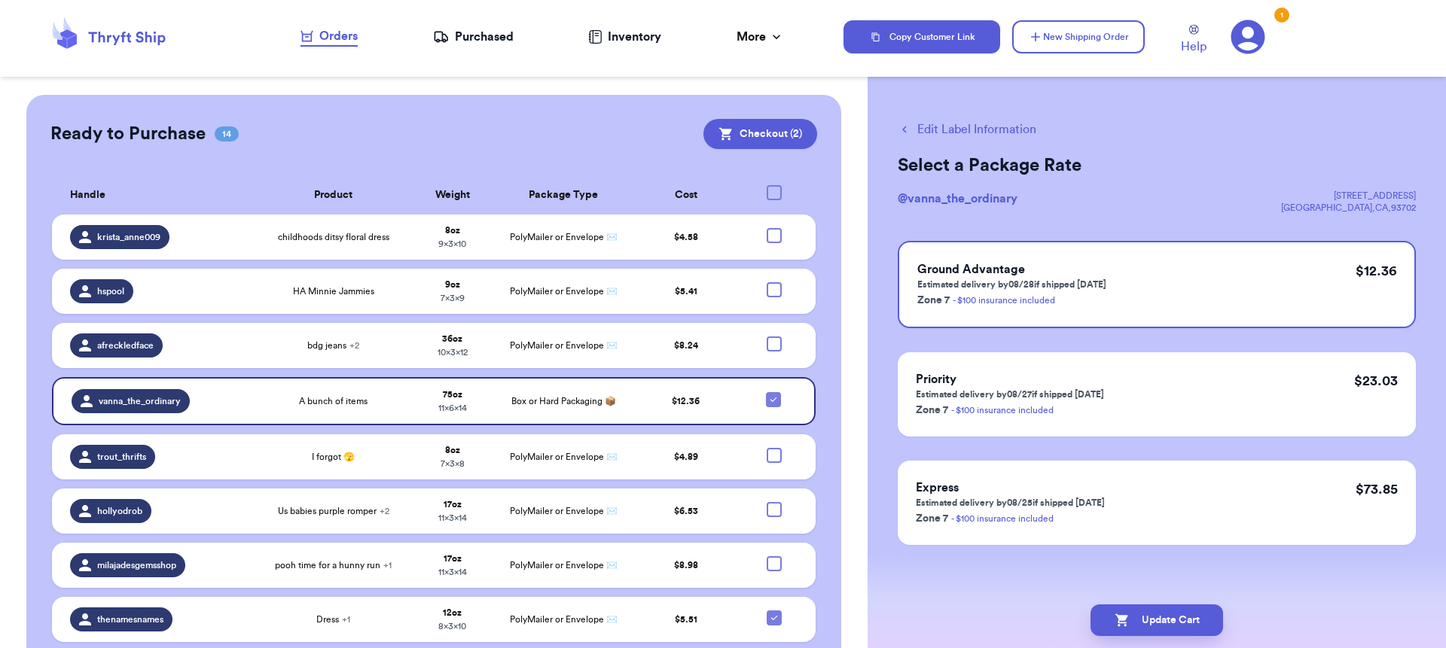
checkbox input "true"
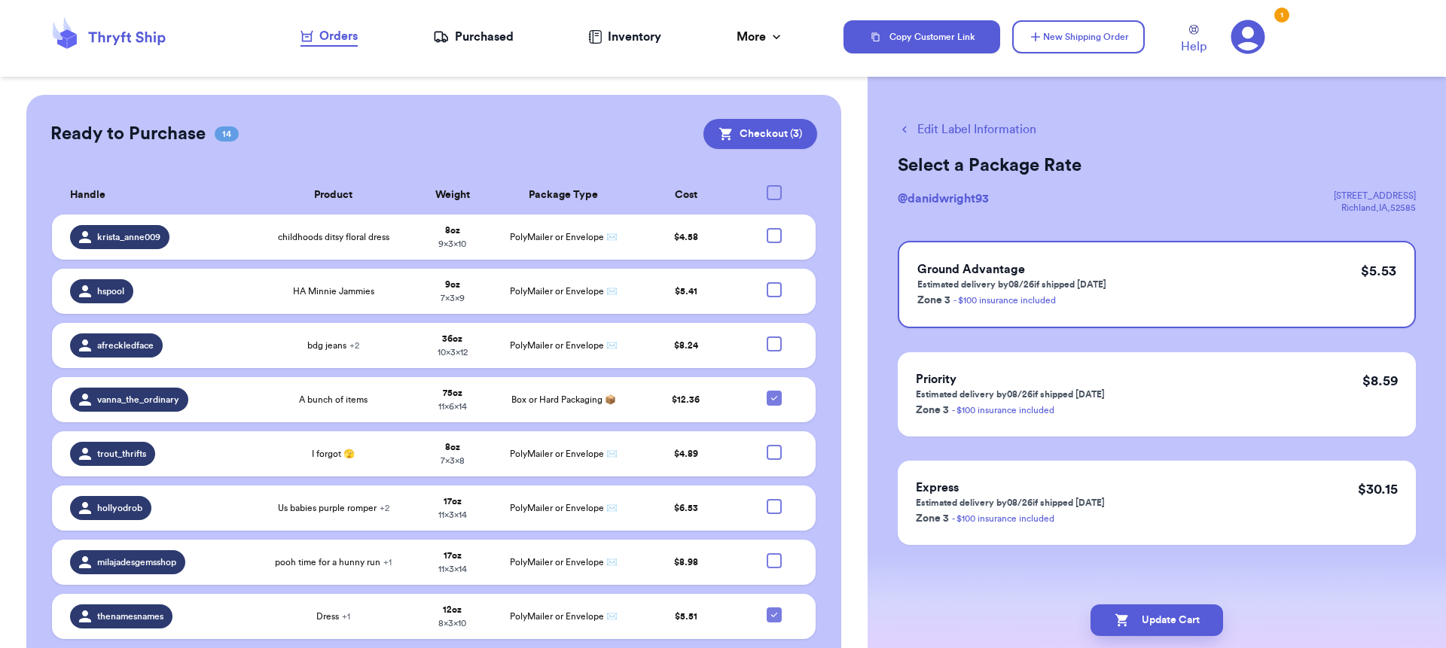
checkbox input "true"
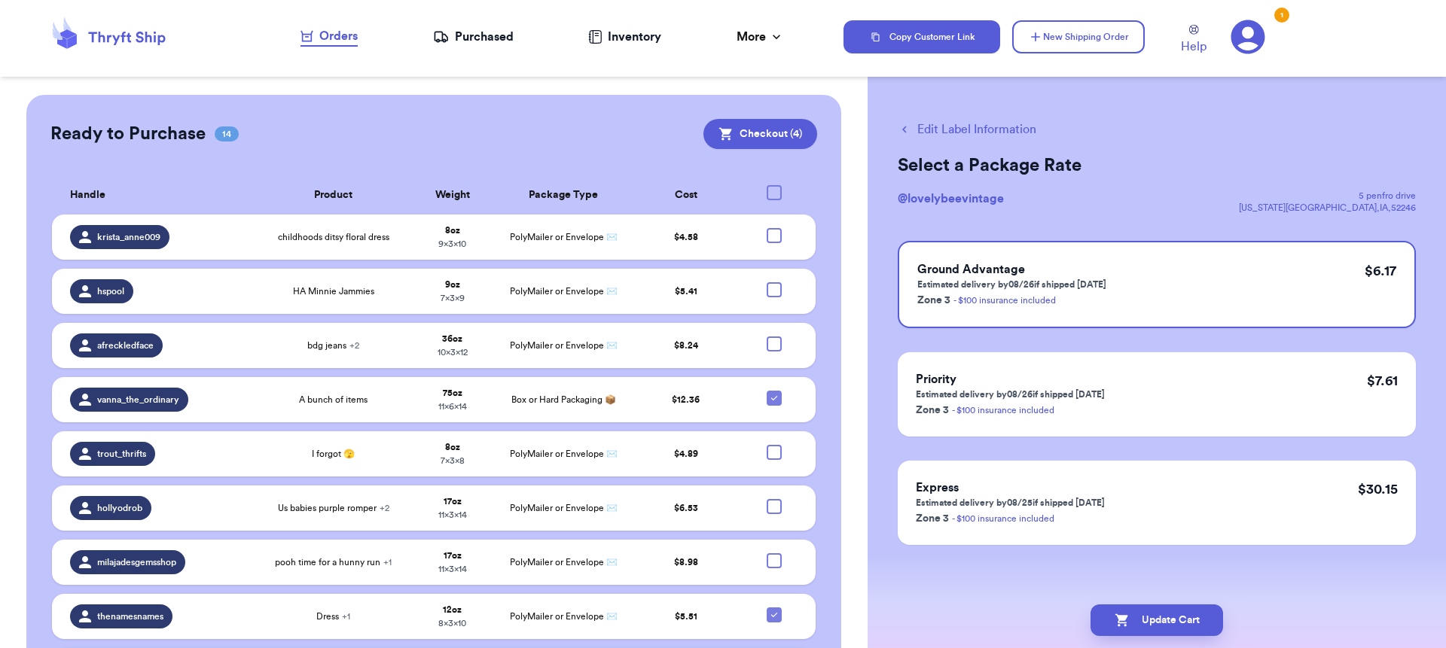
checkbox input "true"
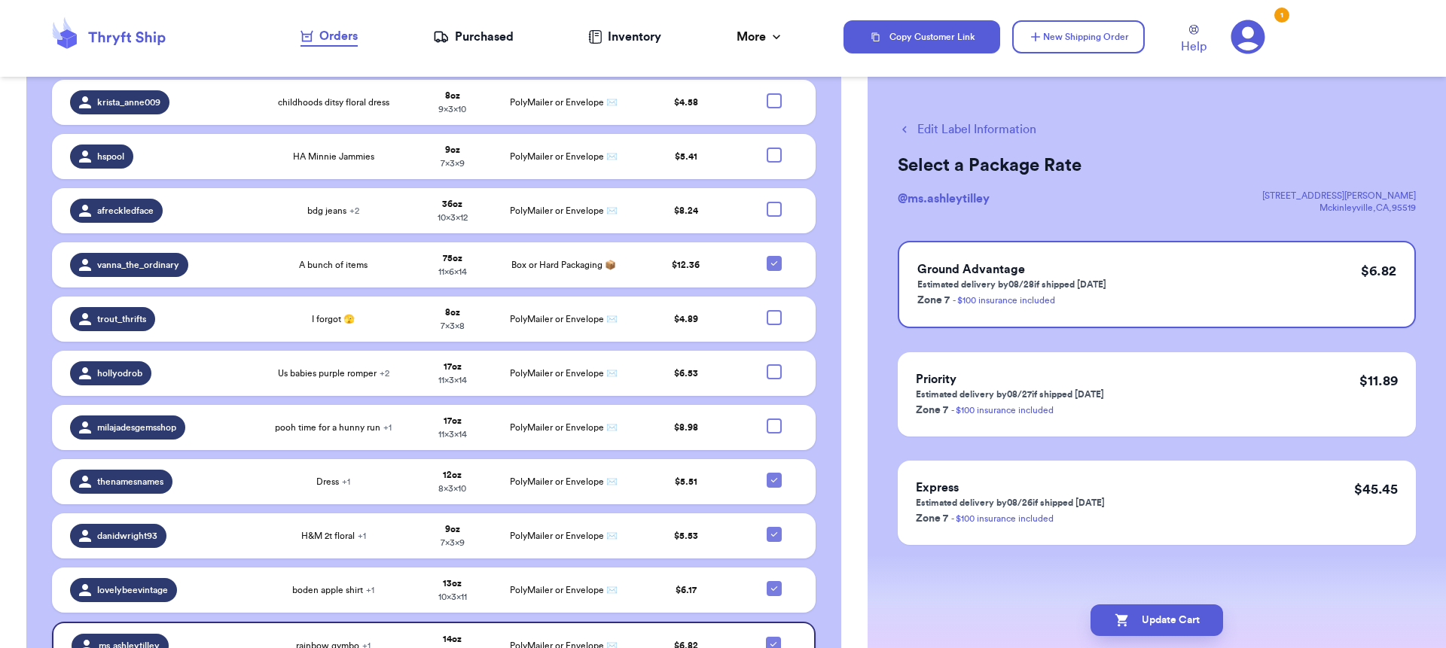
scroll to position [1428, 0]
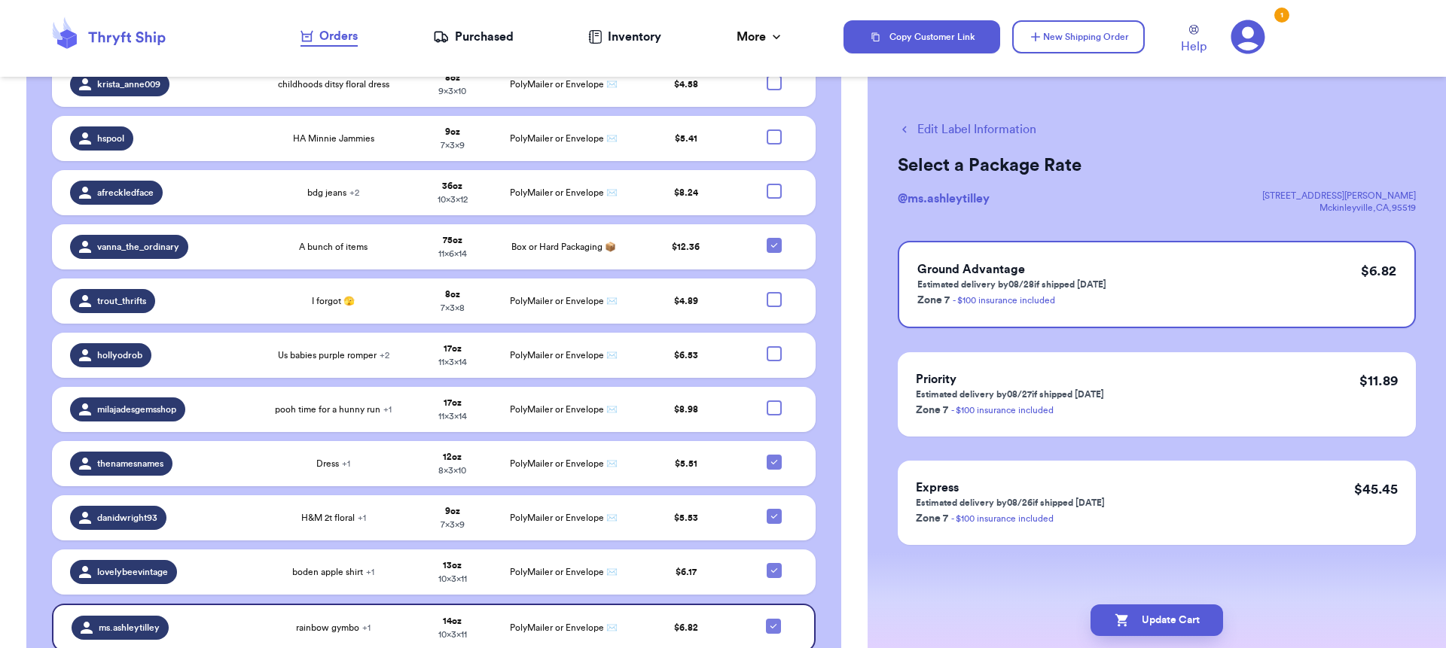
checkbox input "true"
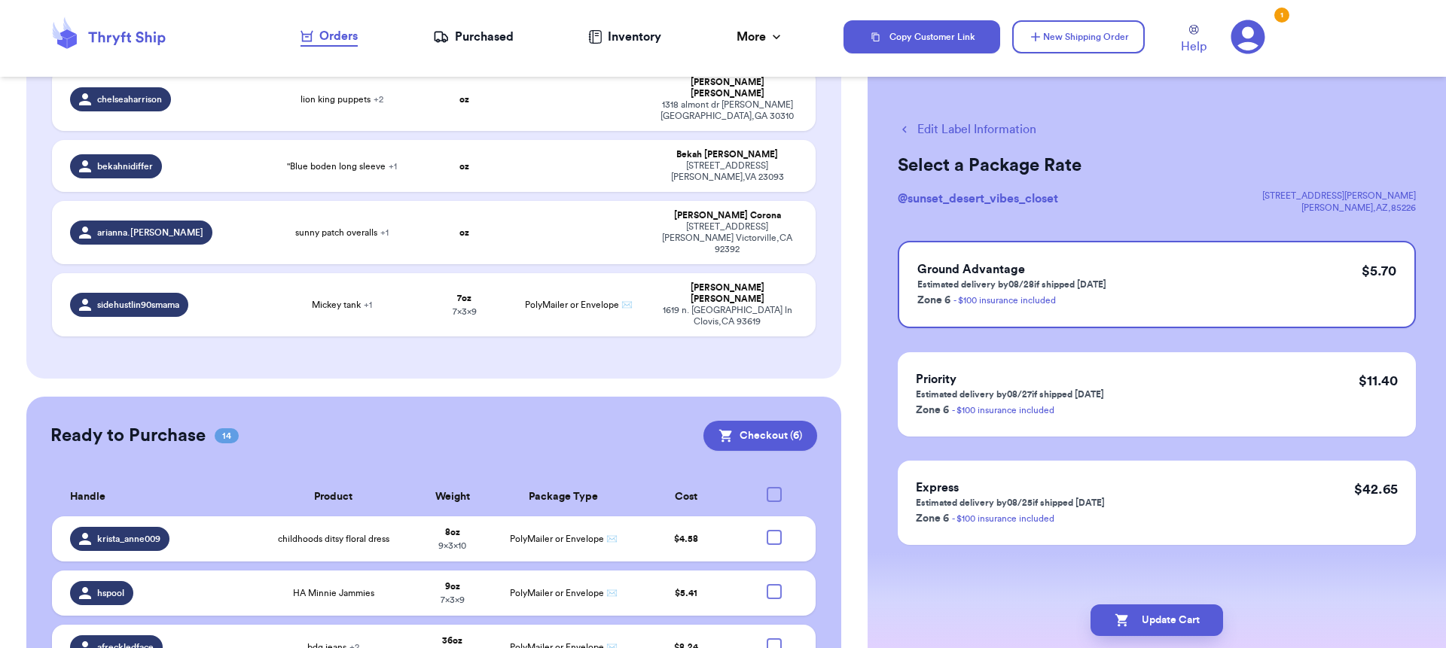
scroll to position [753, 0]
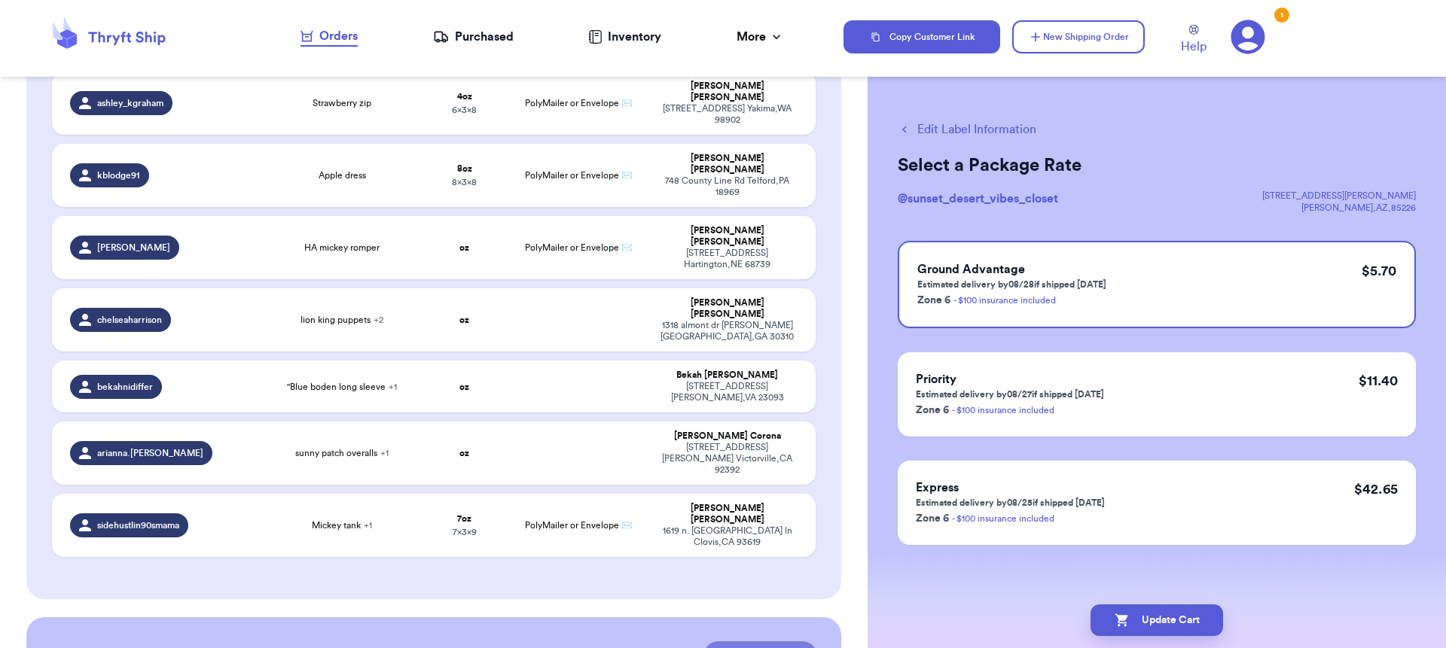
click at [761, 642] on button "Checkout ( 6 )" at bounding box center [760, 657] width 114 height 30
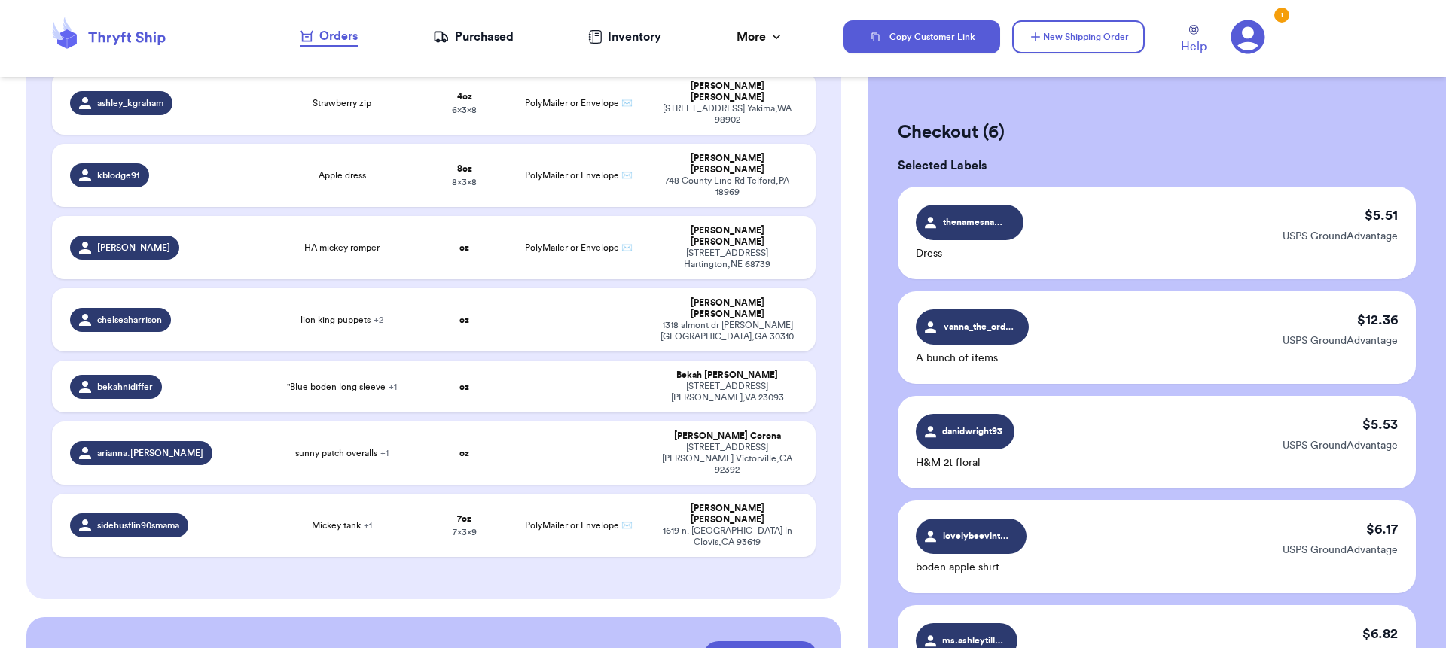
scroll to position [444, 0]
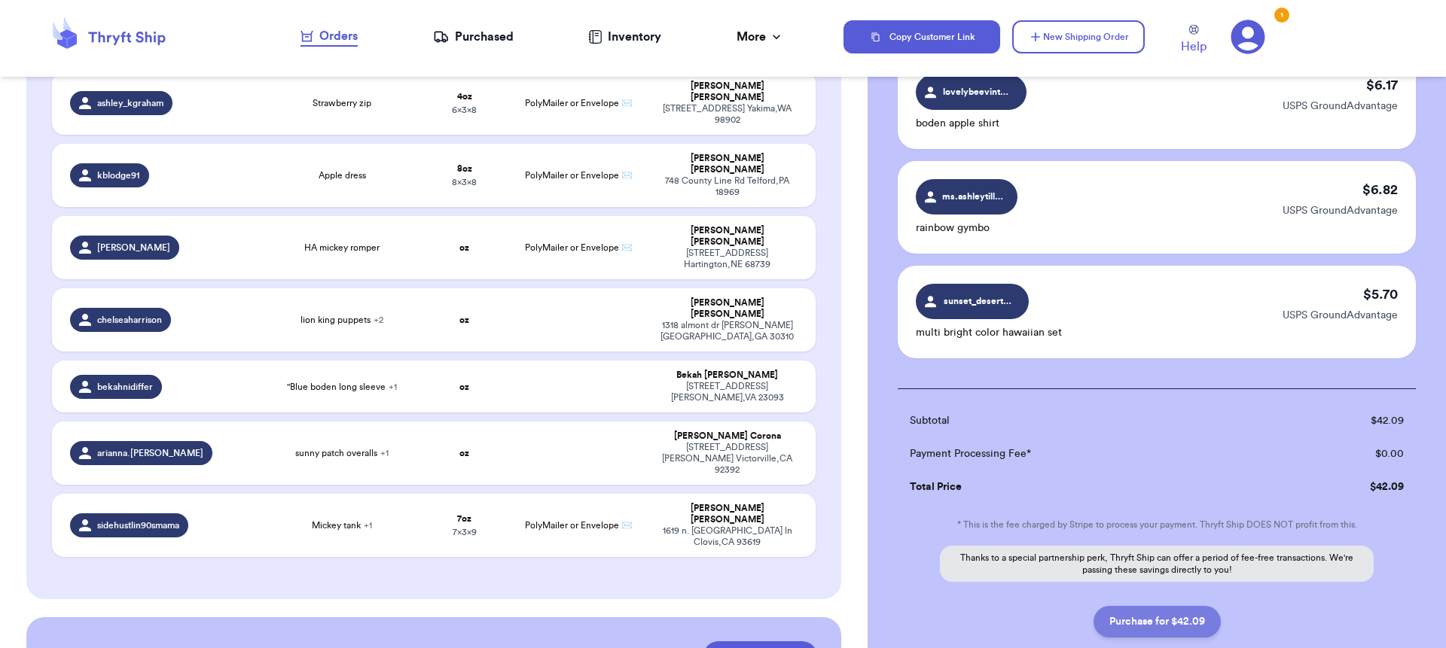
click at [1165, 623] on button "Purchase for $42.09" at bounding box center [1156, 622] width 127 height 32
checkbox input "false"
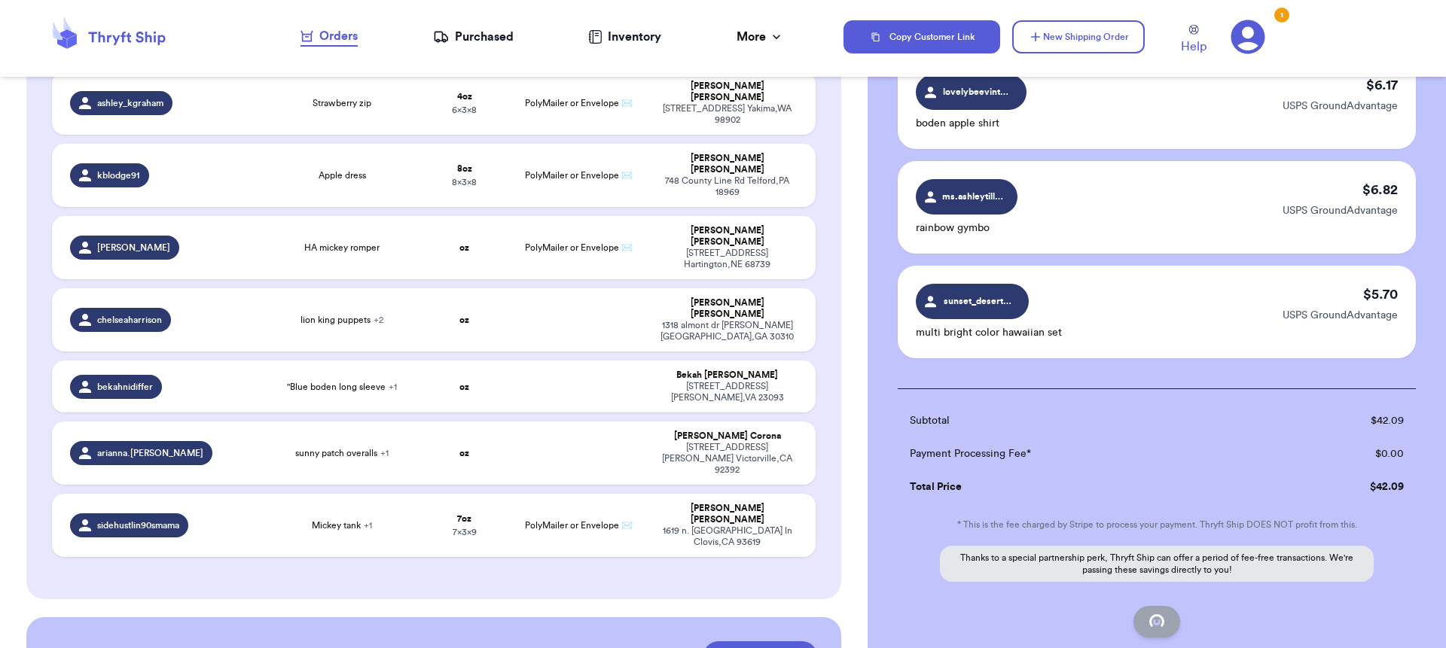
checkbox input "false"
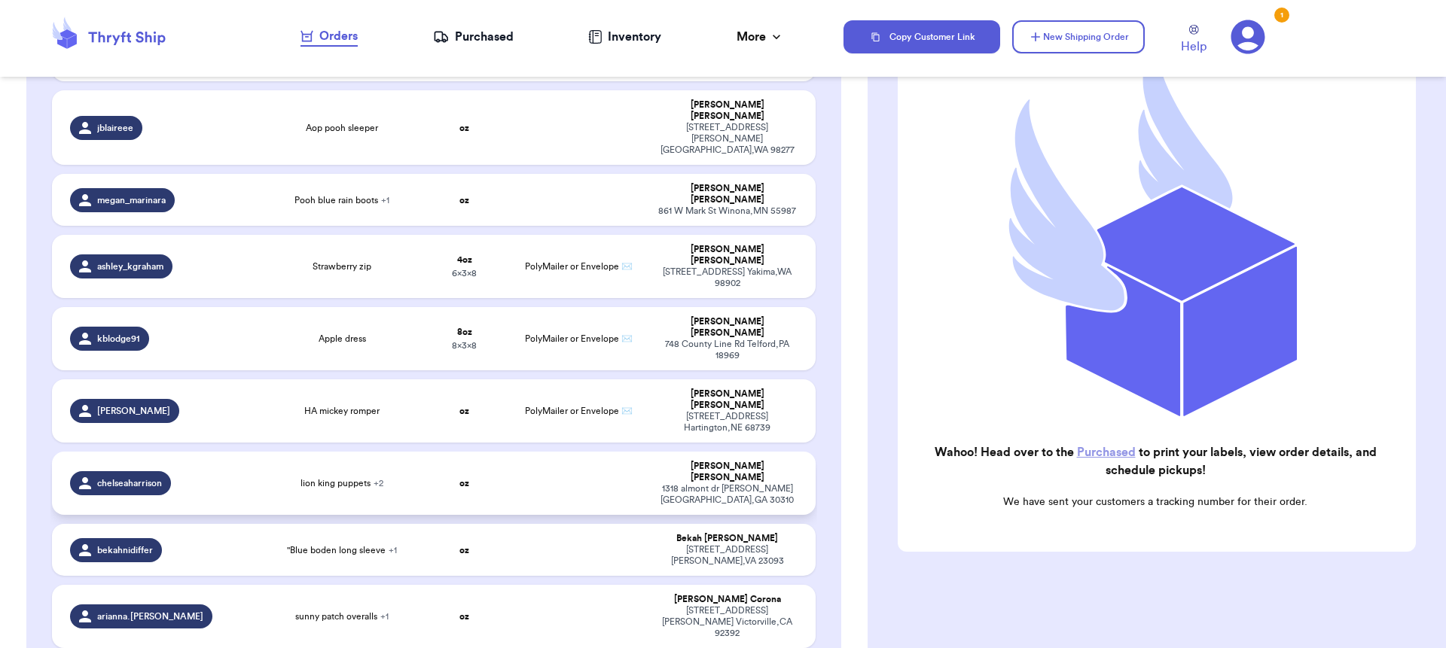
scroll to position [577, 0]
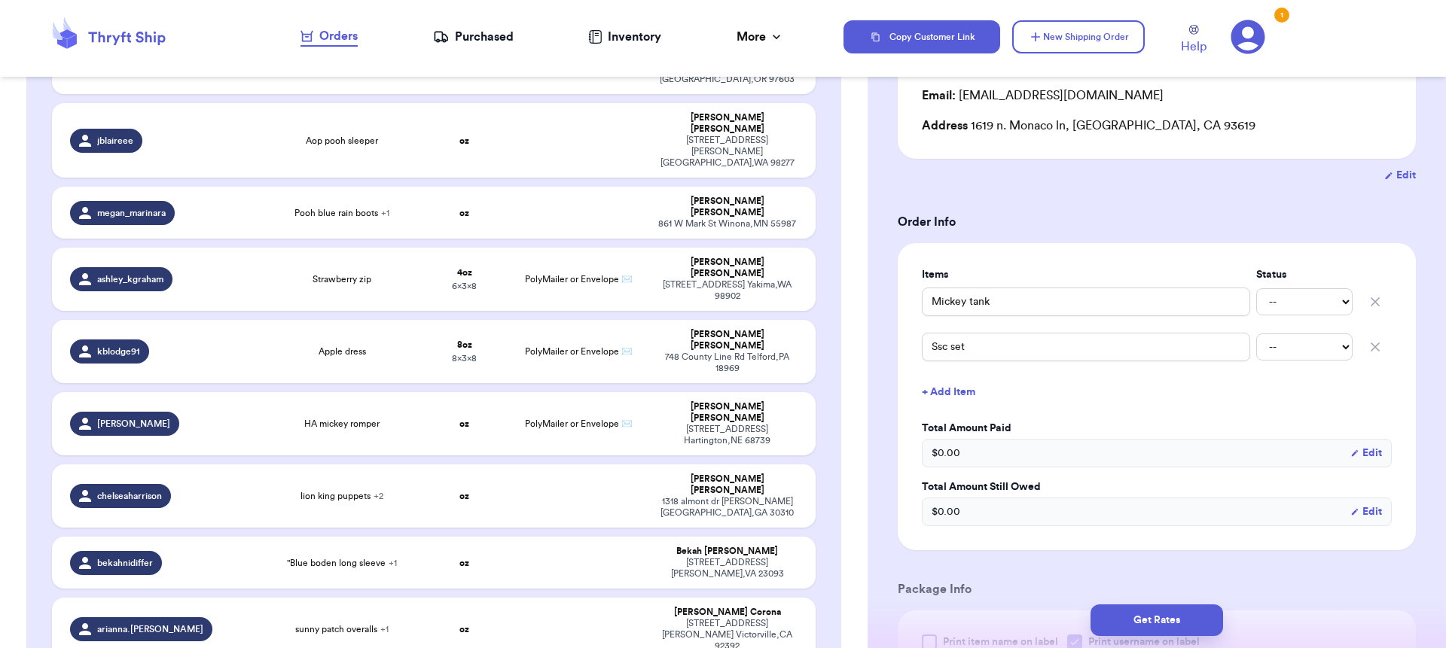
scroll to position [444, 0]
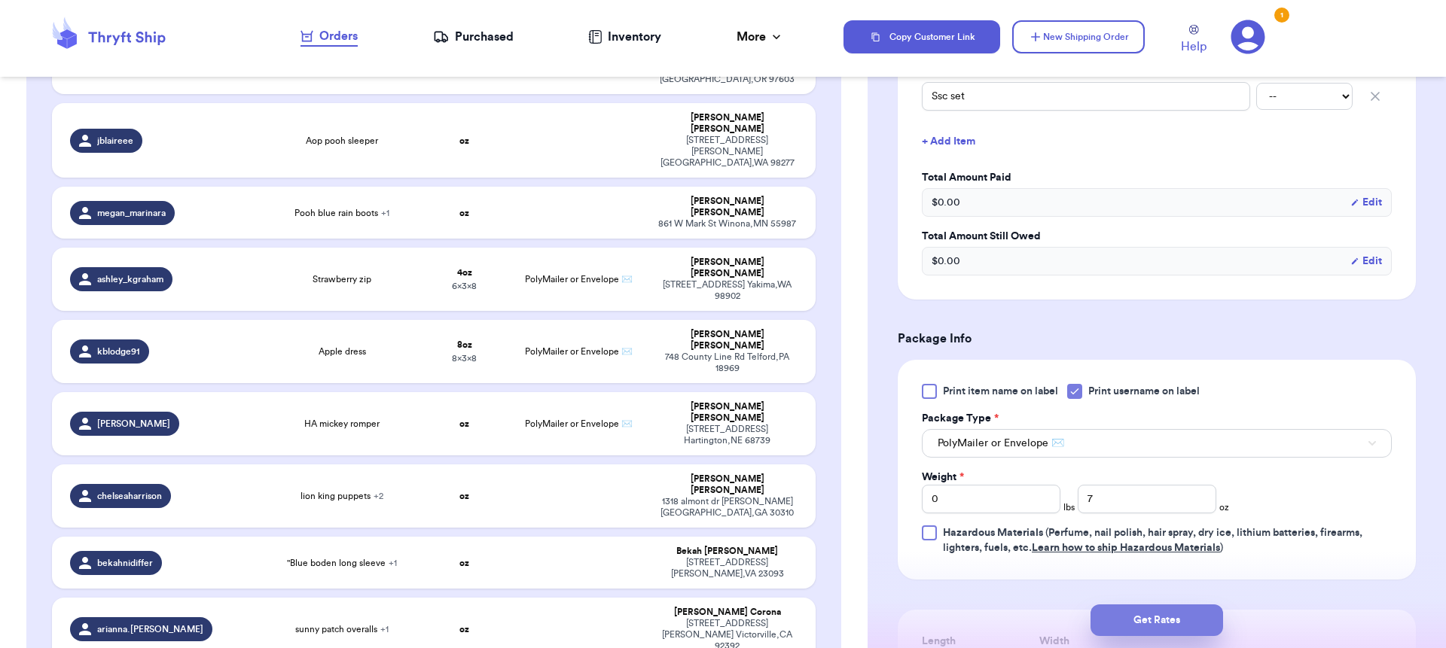
click at [1151, 613] on button "Get Rates" at bounding box center [1156, 621] width 133 height 32
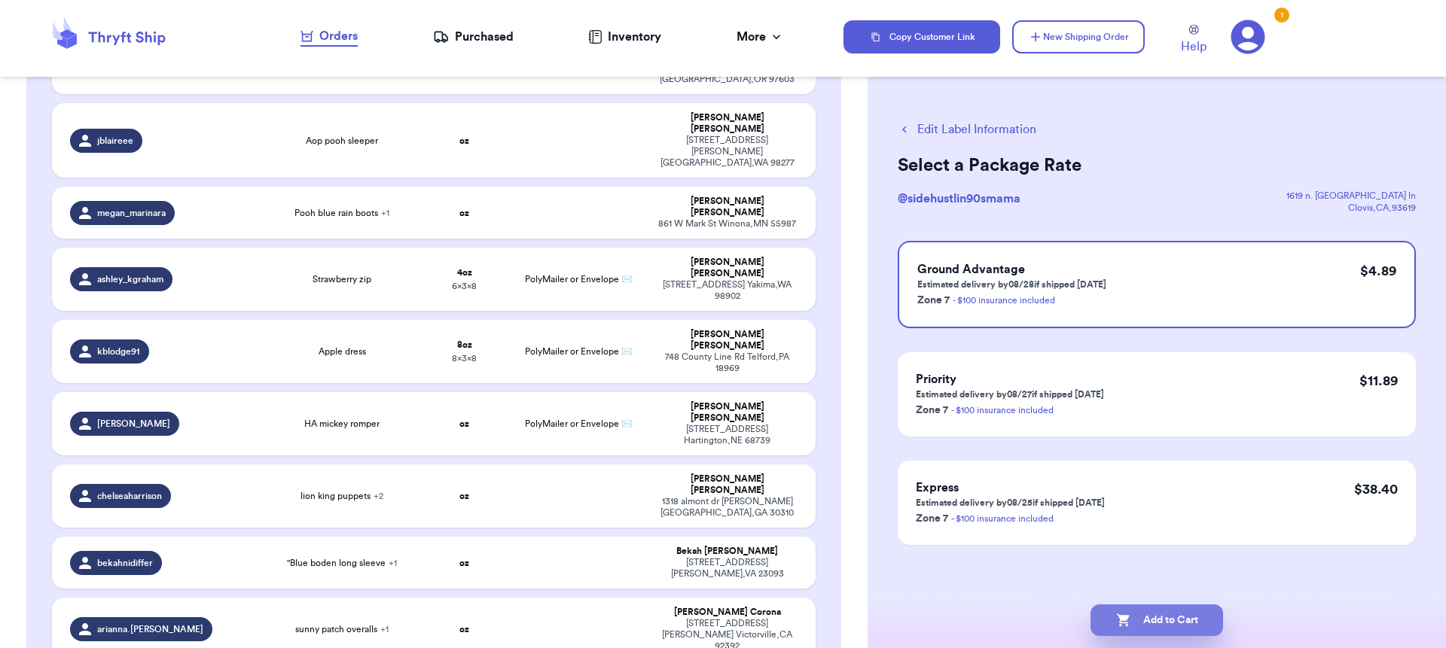
click at [1154, 623] on button "Add to Cart" at bounding box center [1156, 621] width 133 height 32
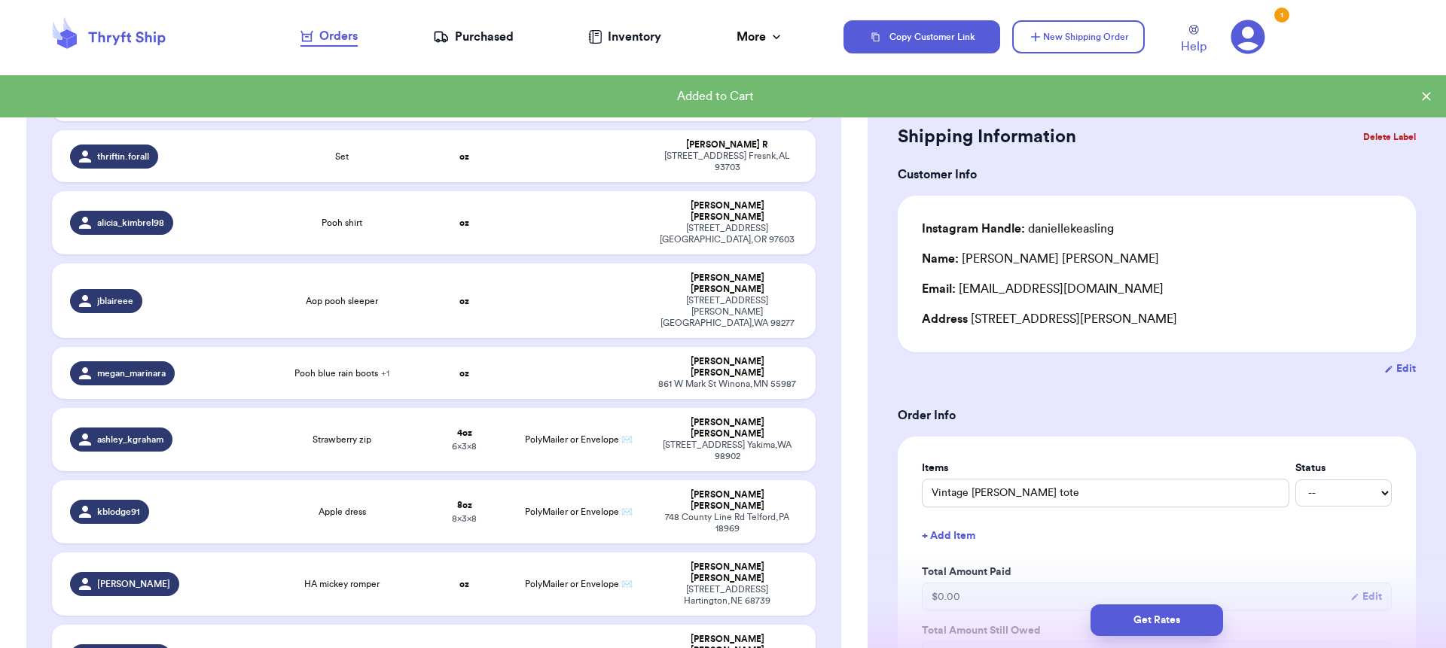
scroll to position [413, 0]
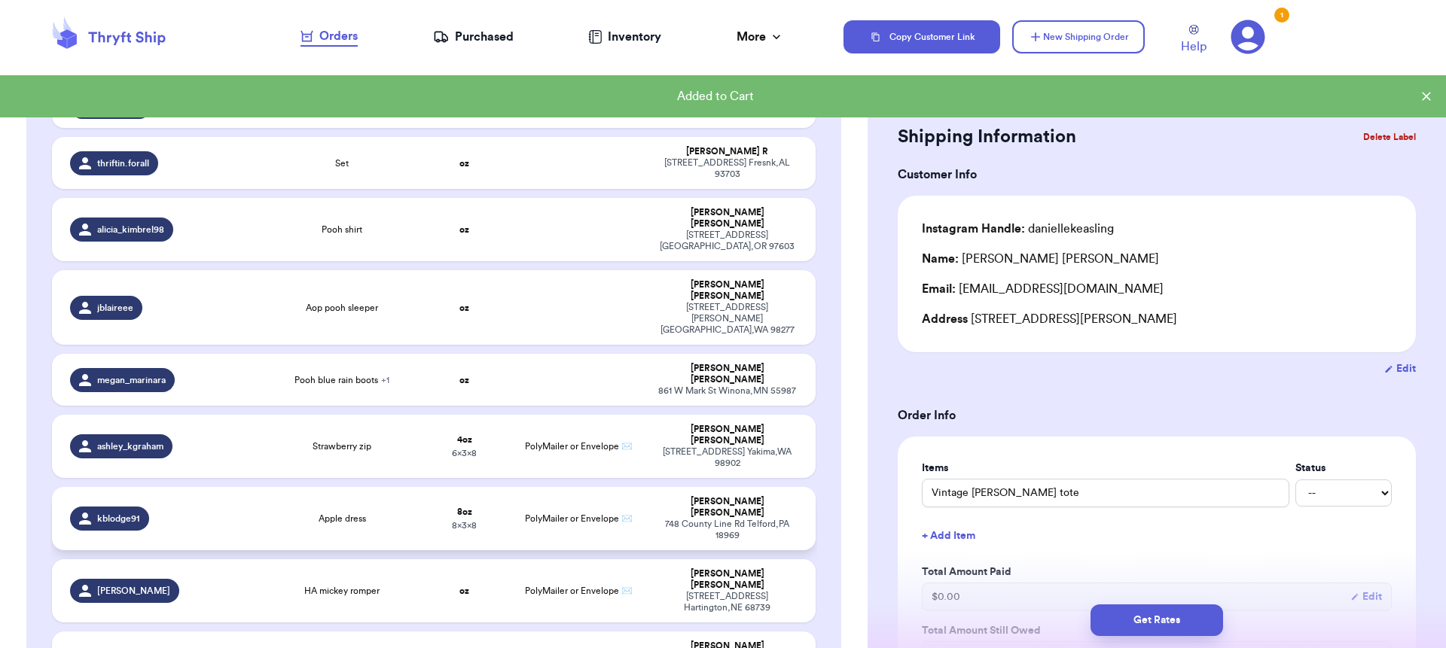
click at [569, 487] on td "PolyMailer or Envelope ✉️" at bounding box center [579, 518] width 138 height 63
type input "Apple dress"
type input "8"
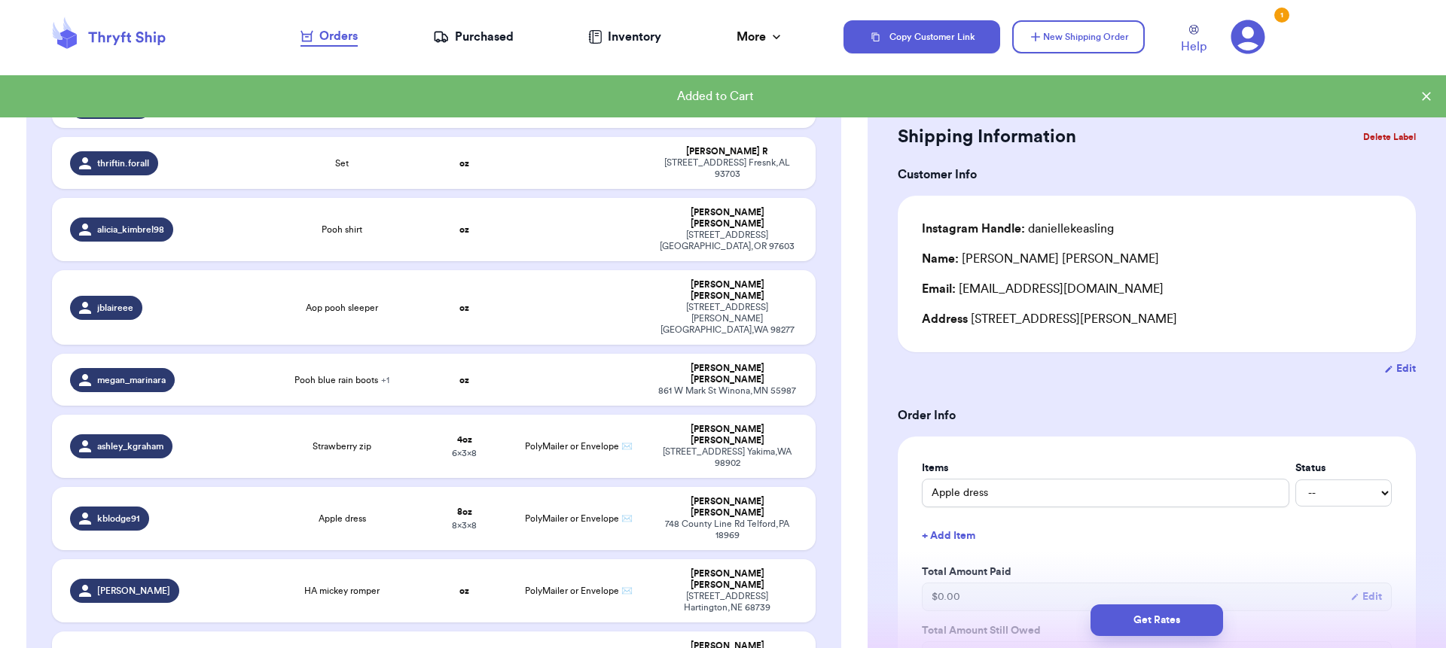
scroll to position [410, 0]
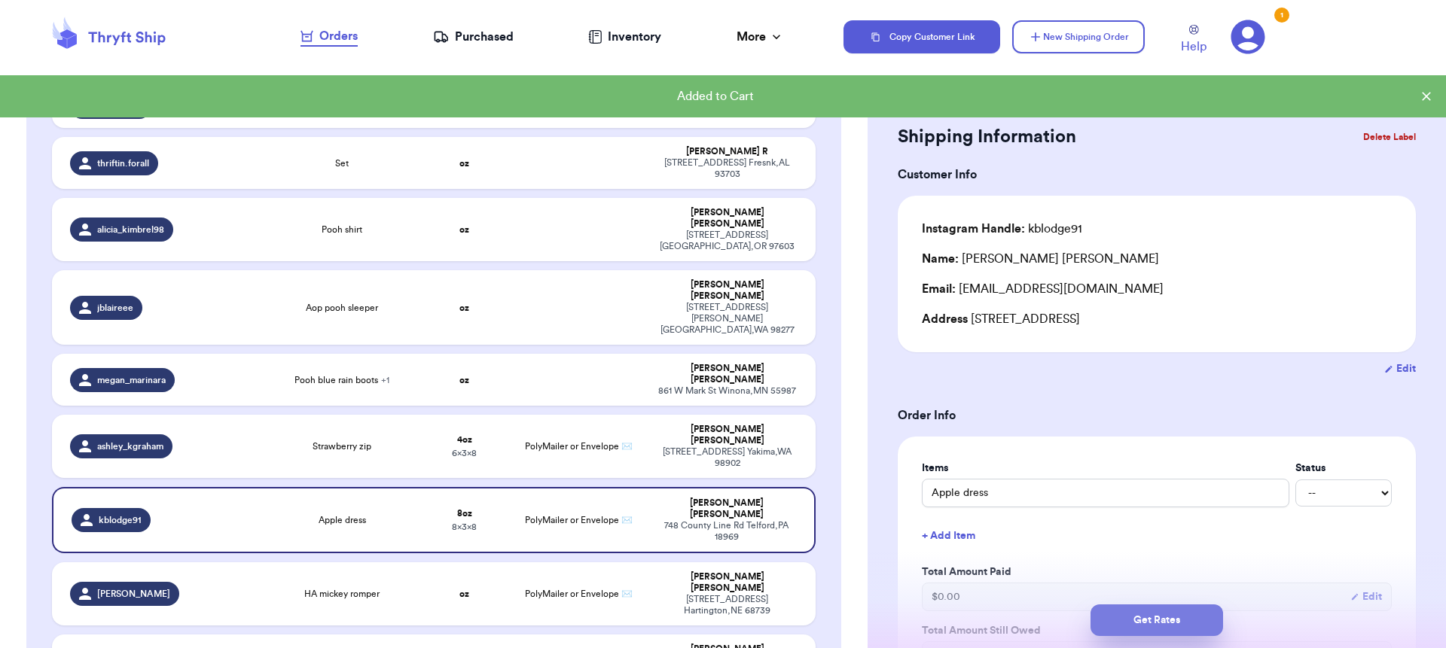
click at [1145, 633] on button "Get Rates" at bounding box center [1156, 621] width 133 height 32
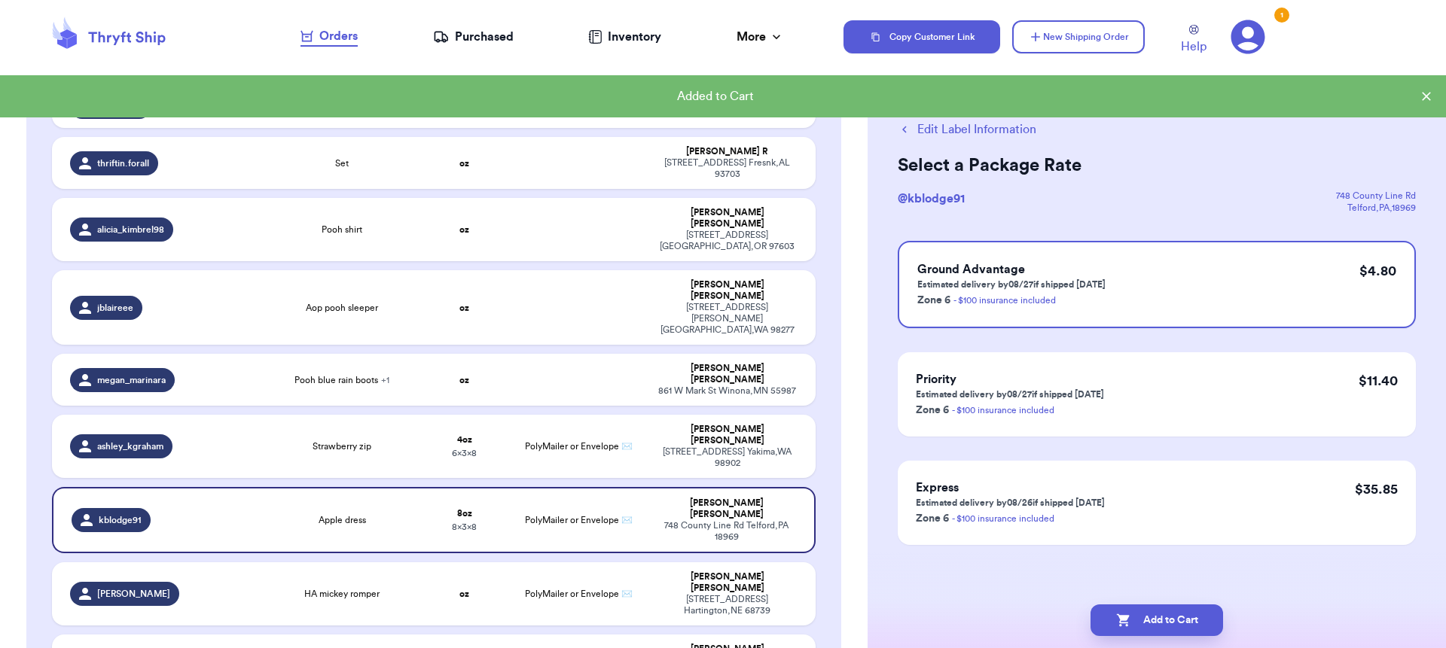
click at [1148, 627] on button "Add to Cart" at bounding box center [1156, 621] width 133 height 32
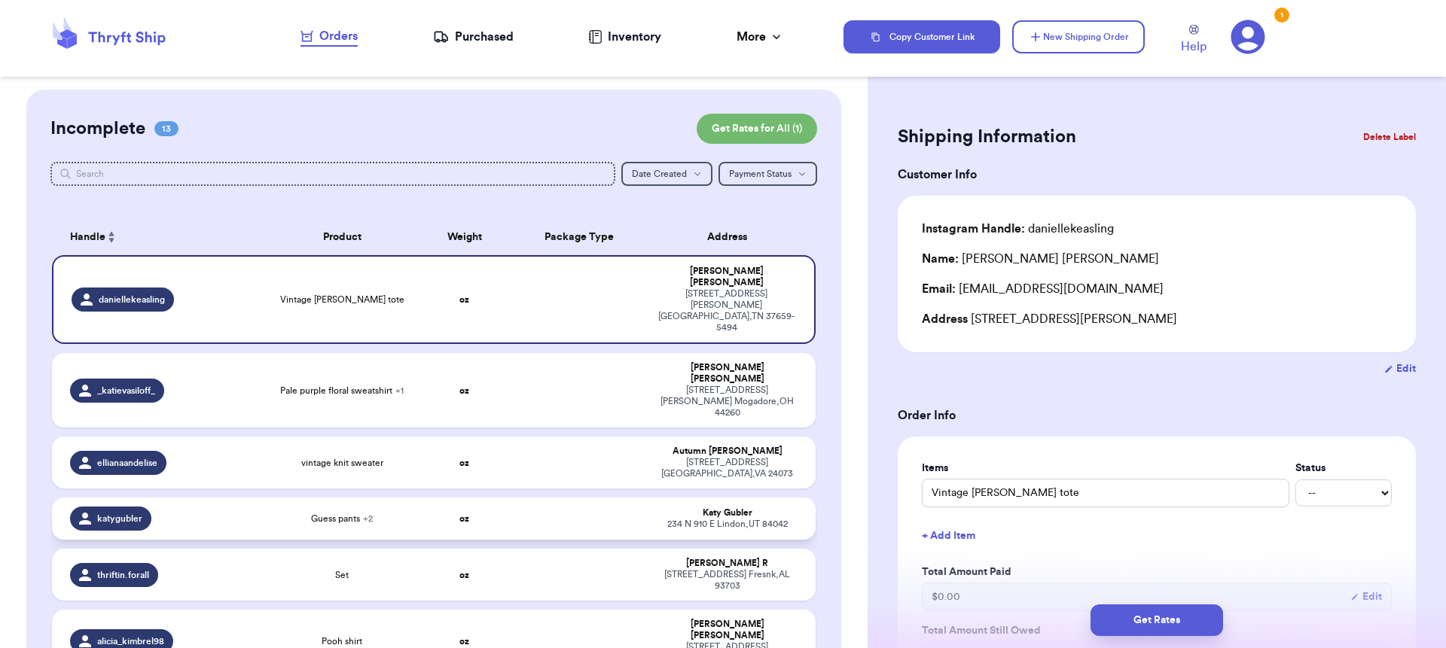
scroll to position [0, 0]
click at [460, 38] on div "Purchased" at bounding box center [473, 37] width 81 height 18
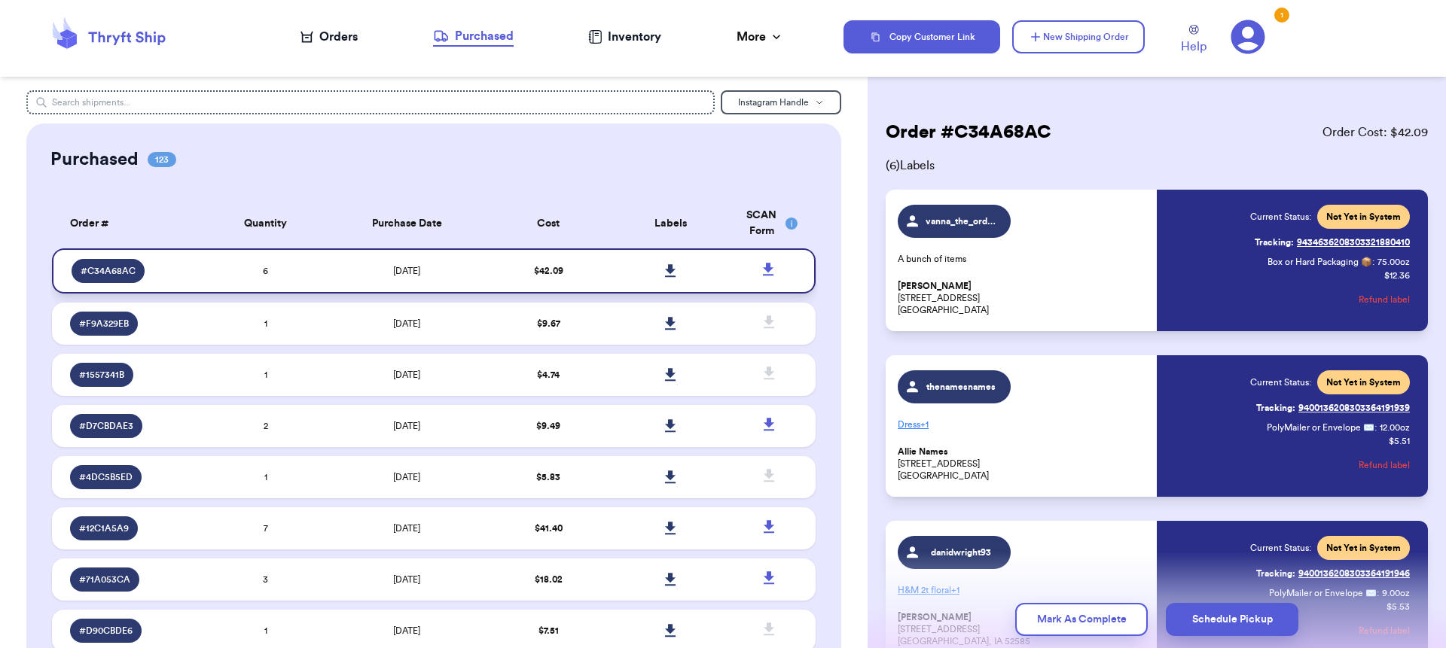
click at [665, 273] on icon at bounding box center [670, 271] width 11 height 14
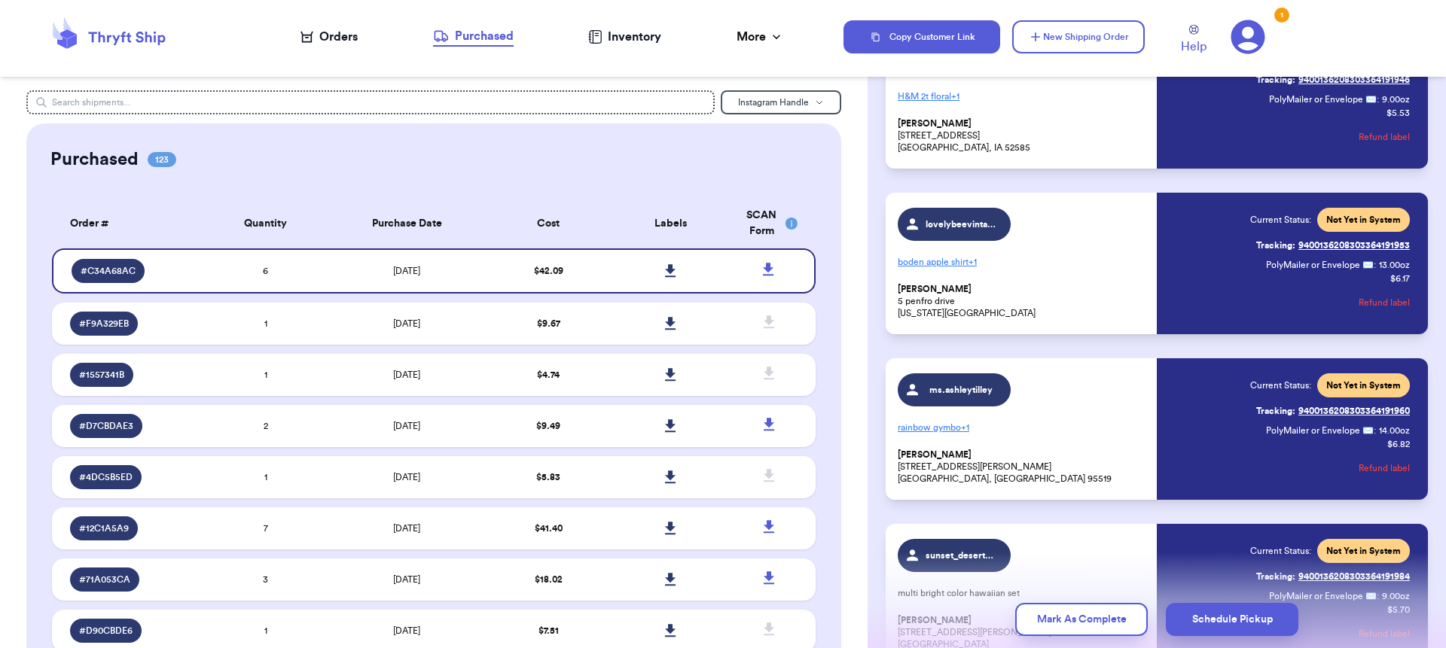
scroll to position [632, 0]
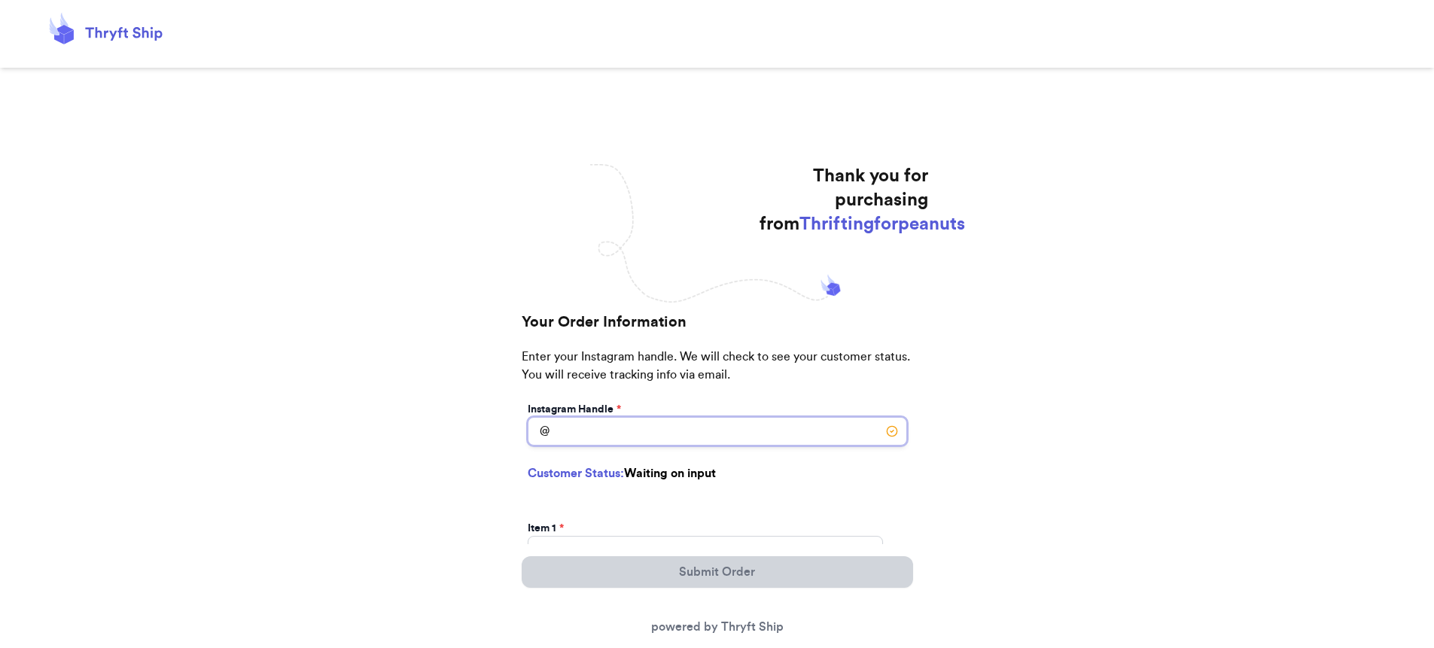
click at [689, 434] on input "Instagram Handle *" at bounding box center [718, 431] width 380 height 29
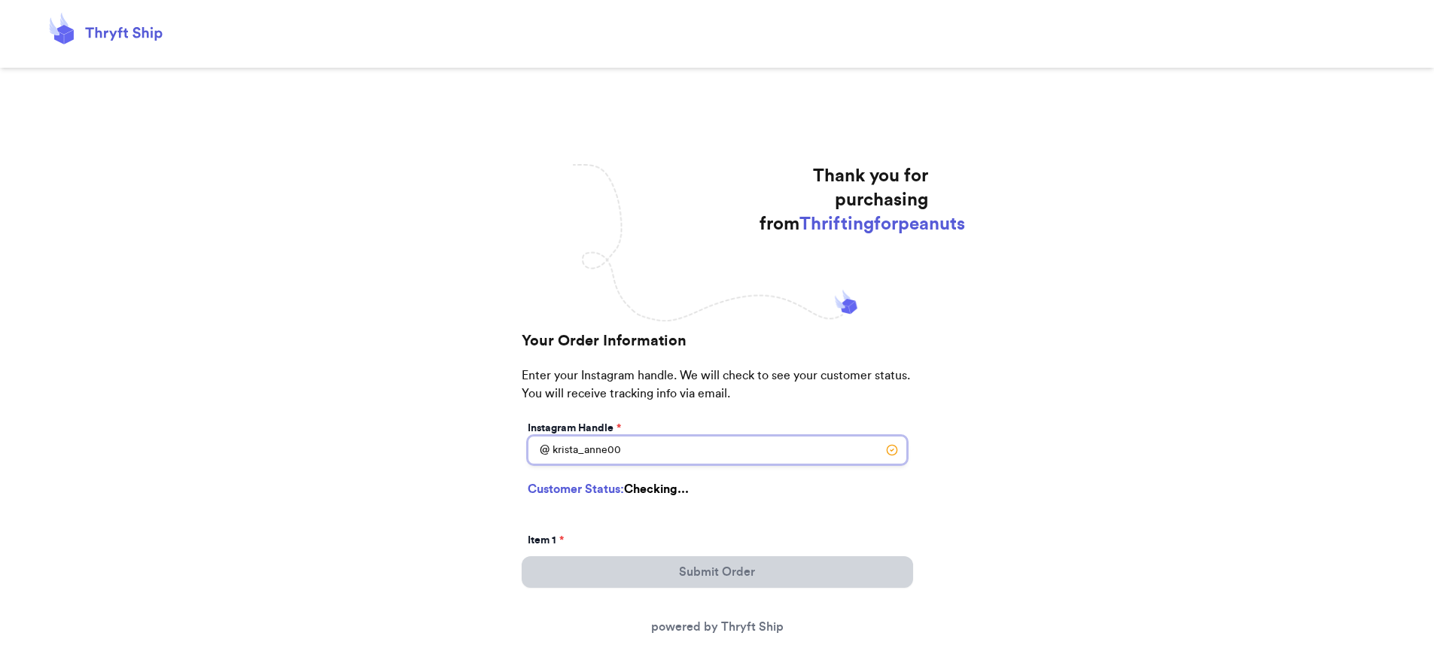
type input "krista_anne009"
select select "MN"
type input "[GEOGRAPHIC_DATA]"
type input "55016"
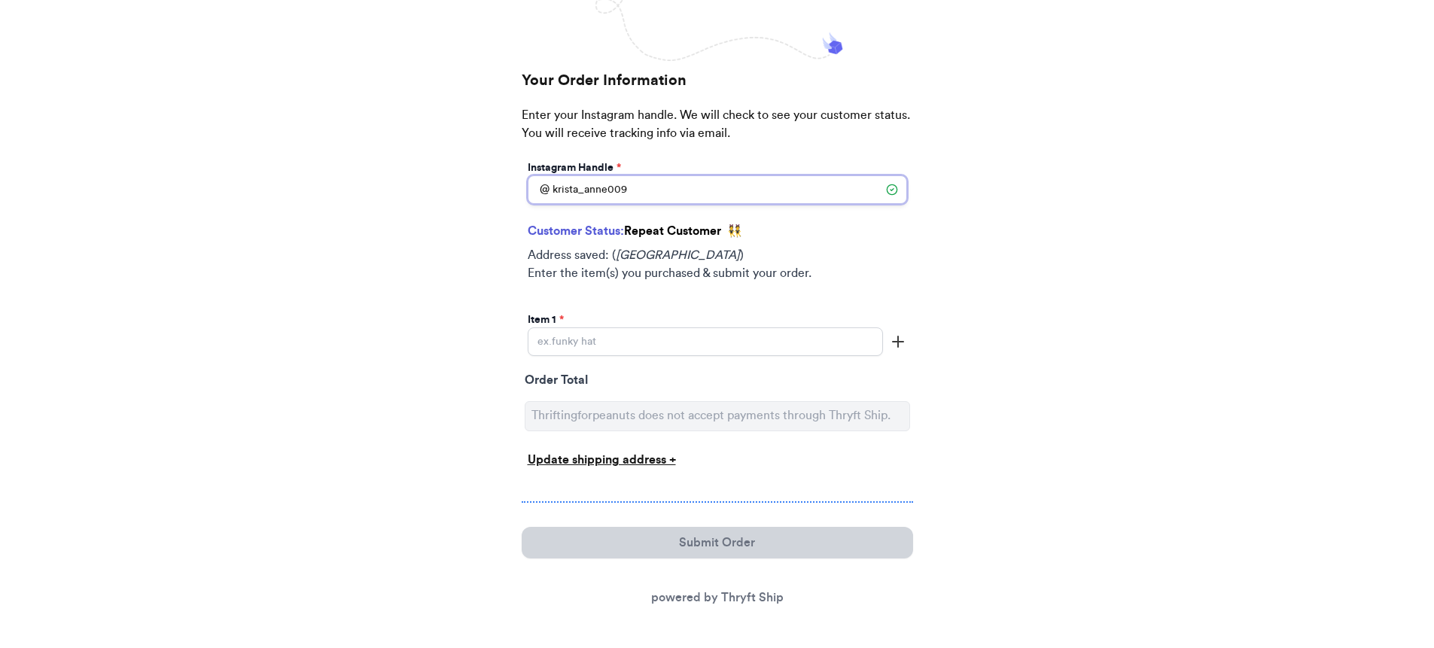
scroll to position [245, 0]
type input "krista_anne009"
click at [673, 339] on input "Instagram Handle *" at bounding box center [705, 341] width 355 height 29
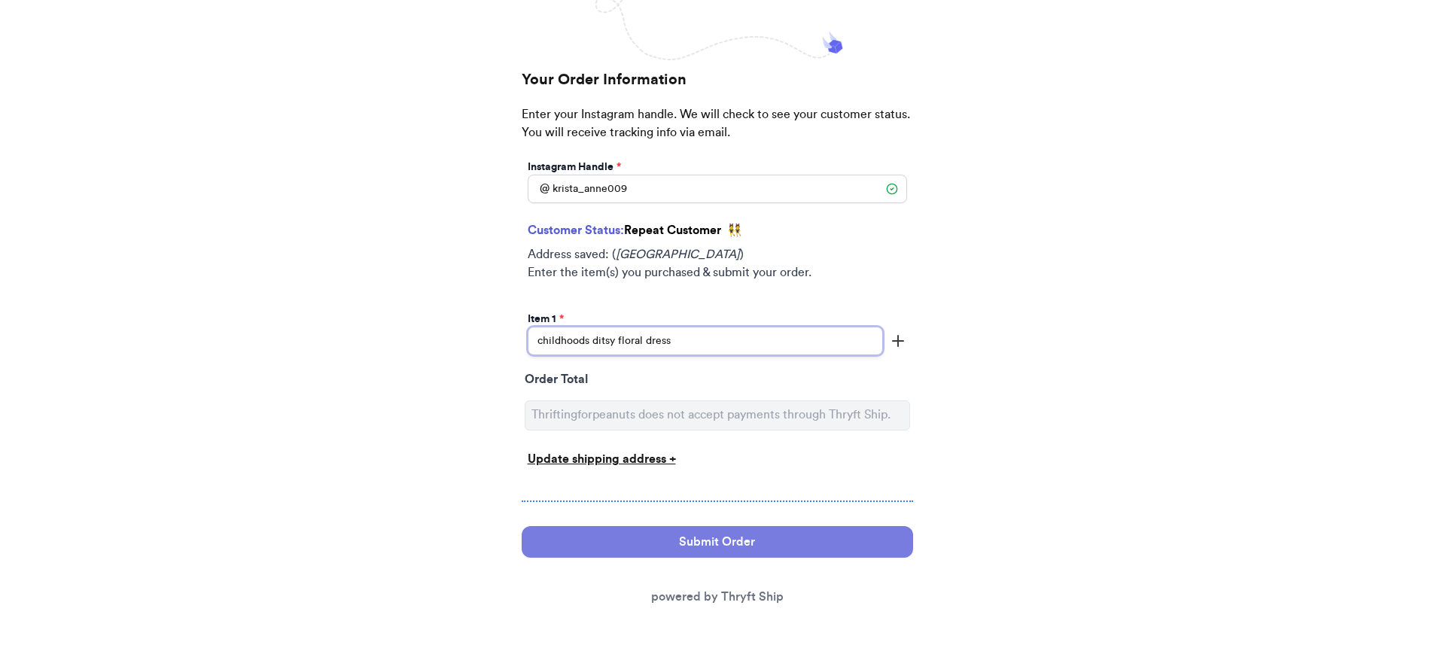
type input "childhoods ditsy floral dress"
click at [678, 538] on button "Submit Order" at bounding box center [718, 542] width 392 height 32
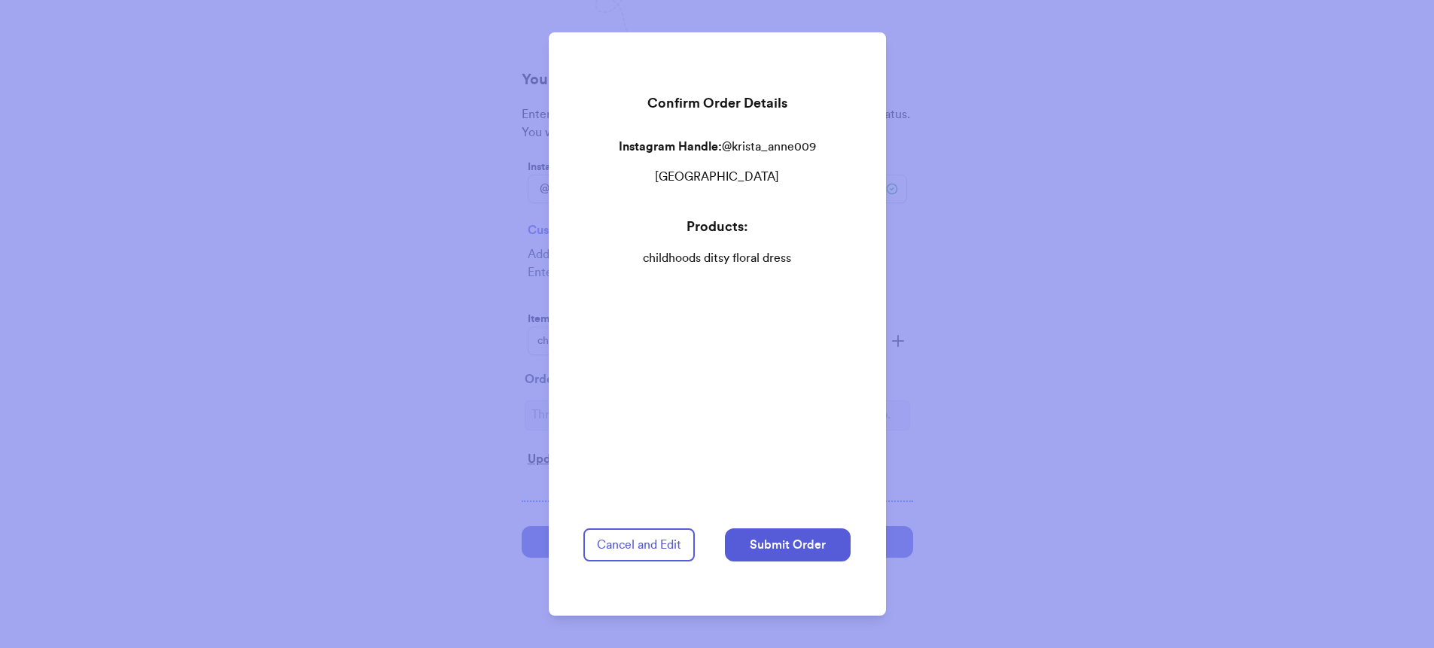
click at [809, 554] on div "Cancel and Edit Submit Order" at bounding box center [717, 551] width 267 height 45
click at [824, 529] on button "Submit Order" at bounding box center [788, 545] width 126 height 33
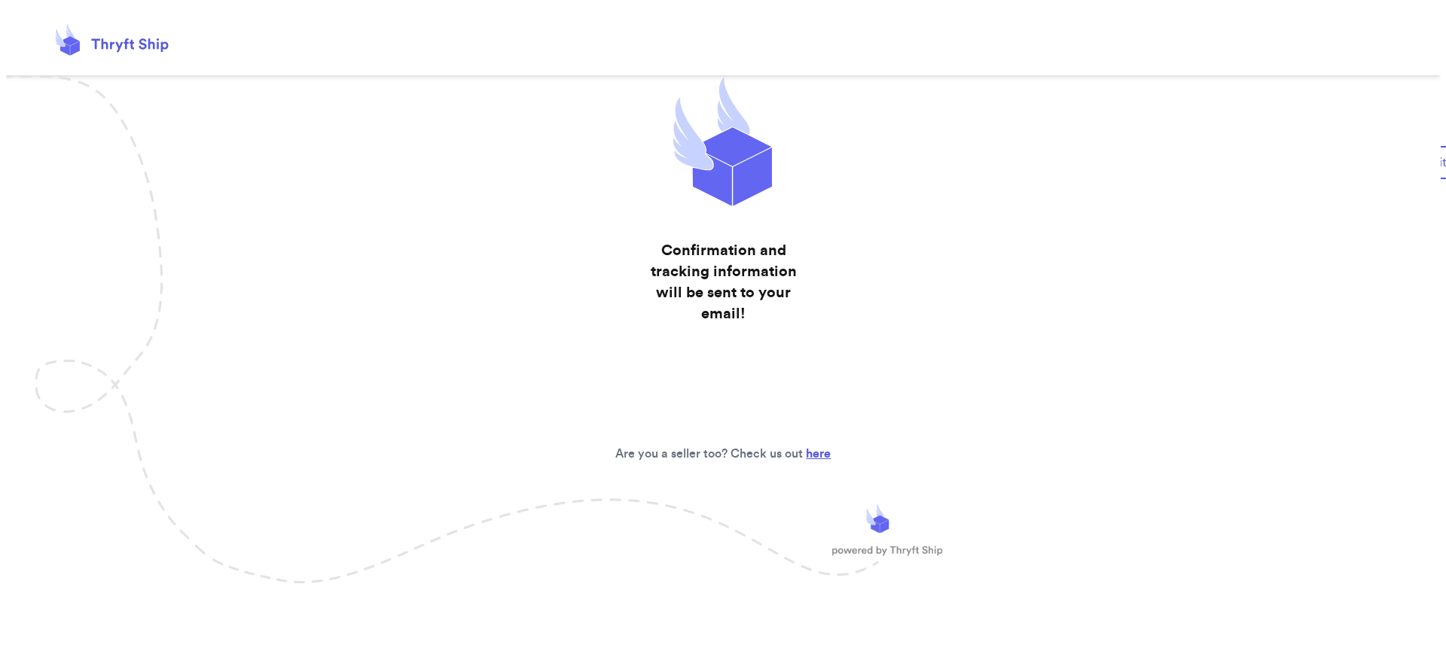
scroll to position [0, 0]
